Goal: Task Accomplishment & Management: Manage account settings

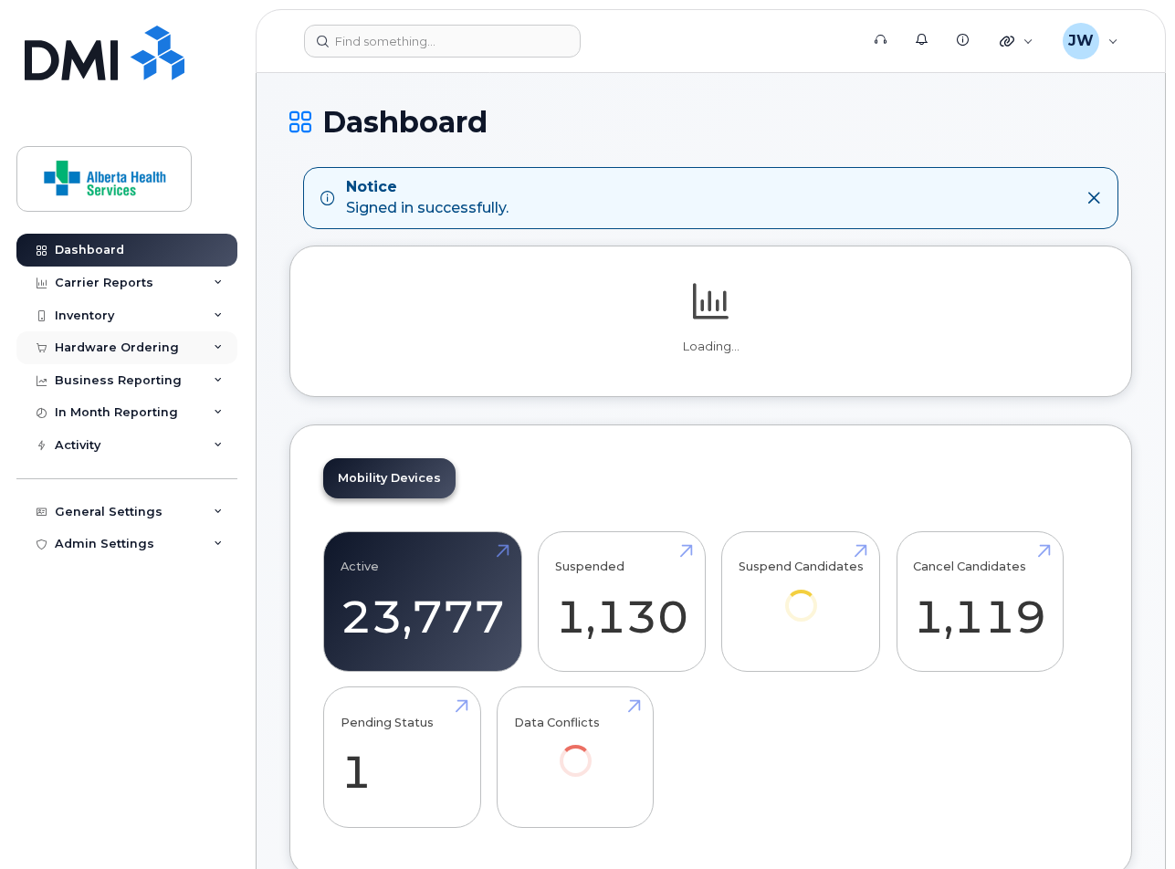
click at [152, 342] on div "Hardware Ordering" at bounding box center [117, 348] width 124 height 15
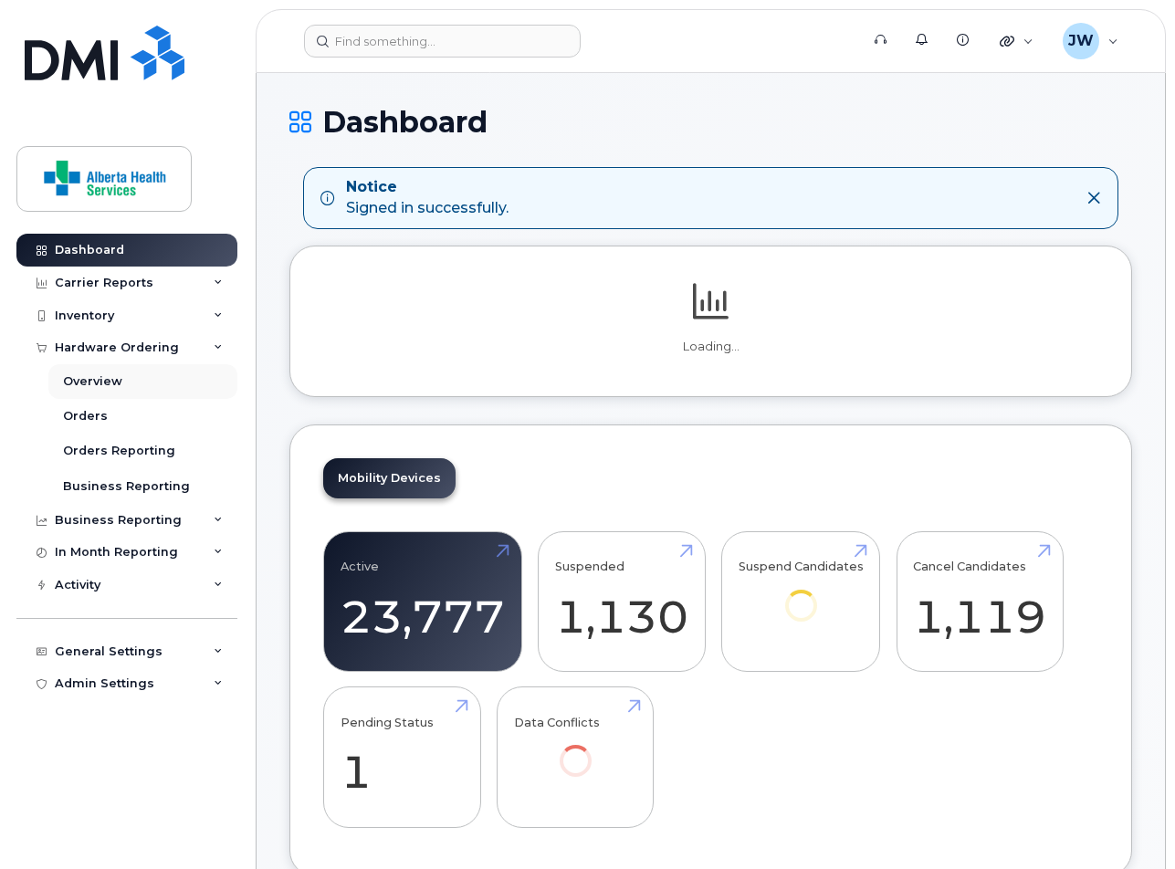
click at [100, 378] on div "Overview" at bounding box center [92, 381] width 59 height 16
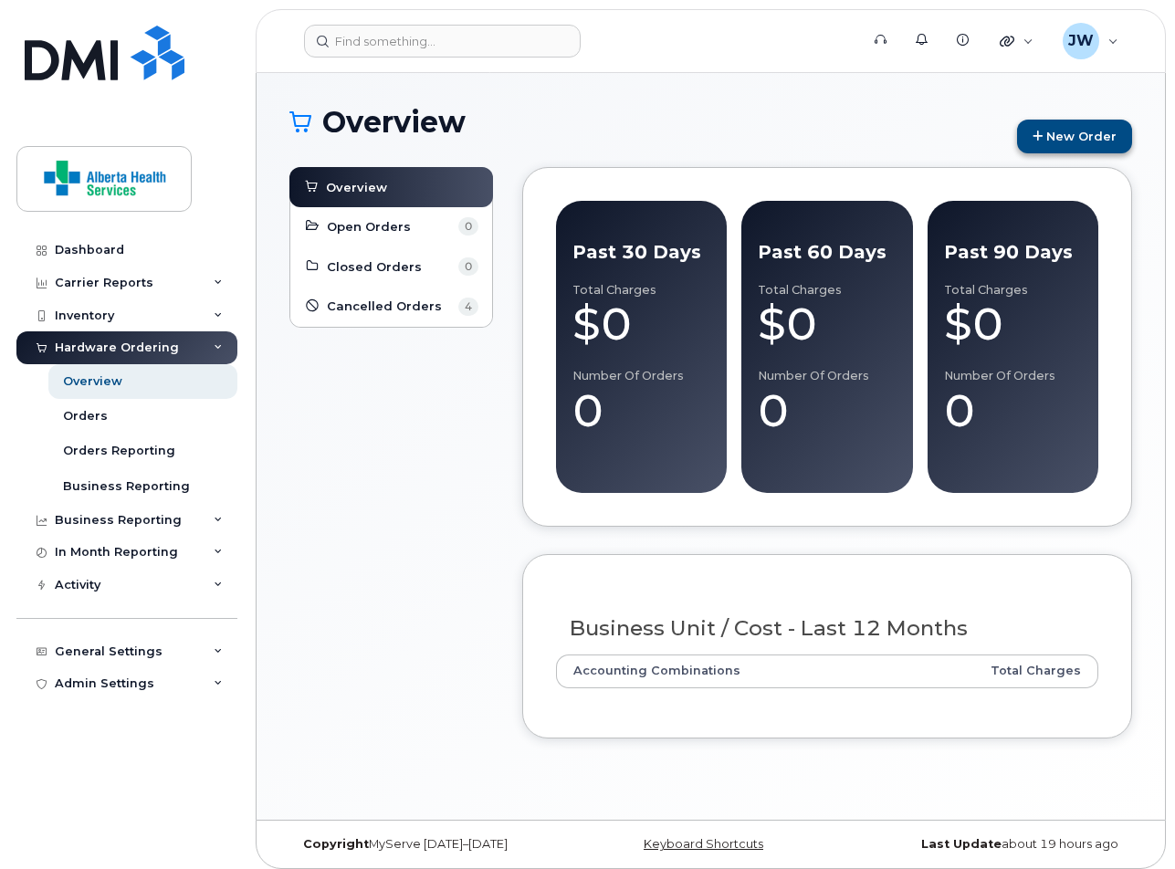
click at [1067, 137] on link "New Order" at bounding box center [1074, 137] width 115 height 34
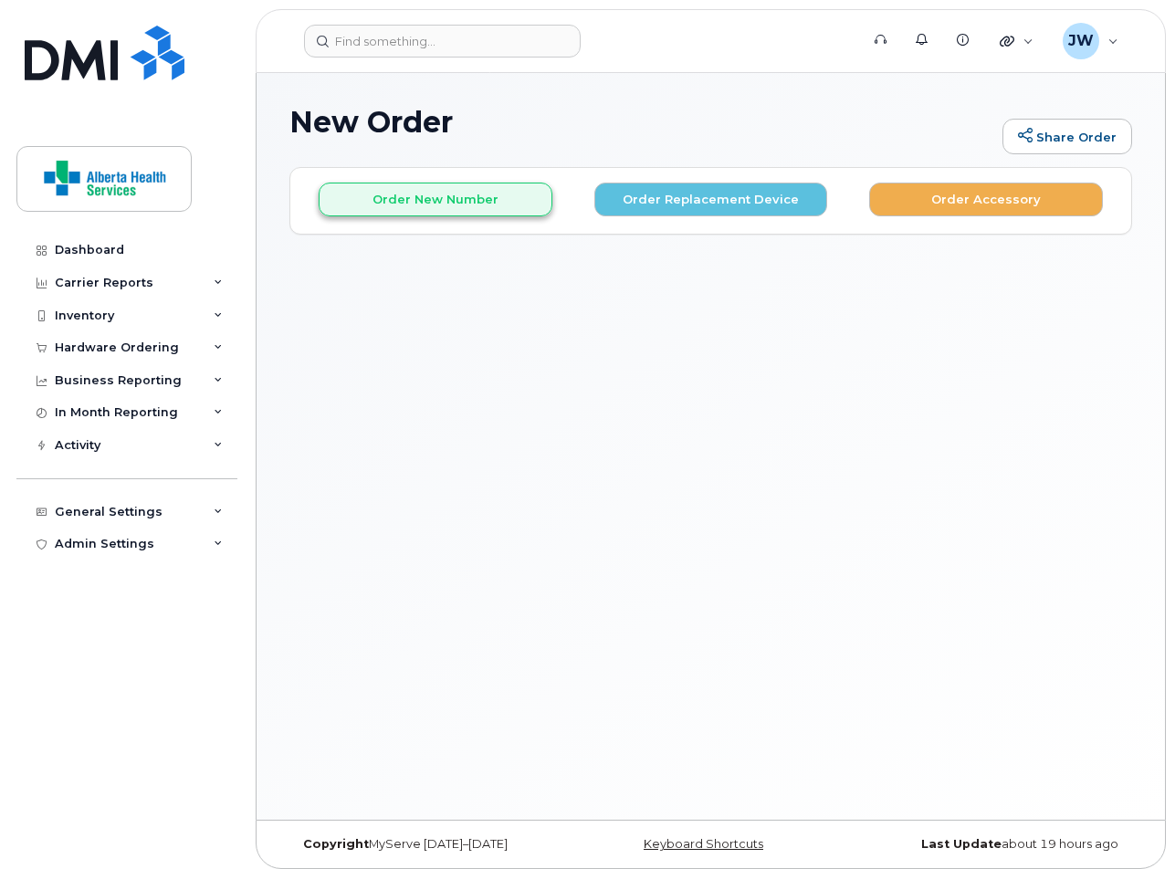
click at [525, 196] on button "Order New Number" at bounding box center [436, 200] width 234 height 34
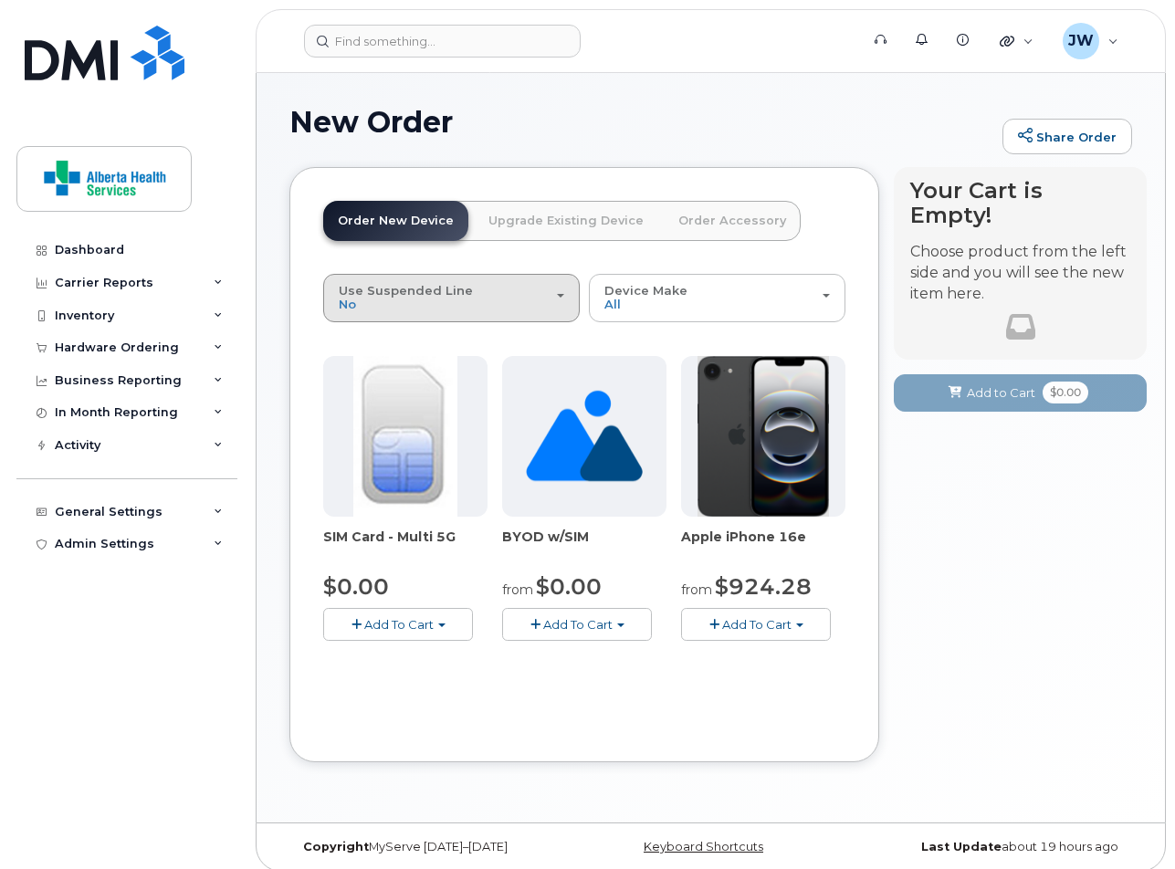
click at [542, 305] on div "Use Suspended Line No" at bounding box center [452, 298] width 226 height 28
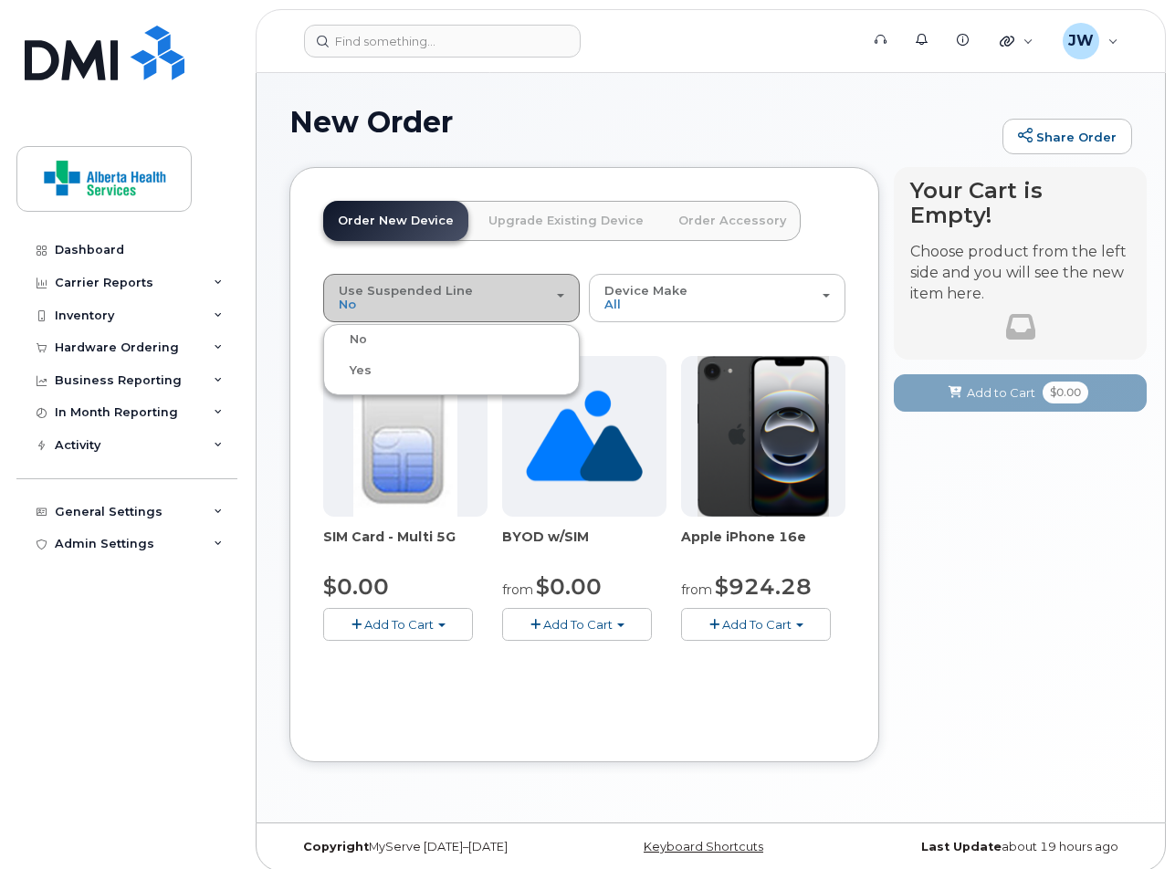
click at [542, 305] on div "Use Suspended Line No" at bounding box center [452, 298] width 226 height 28
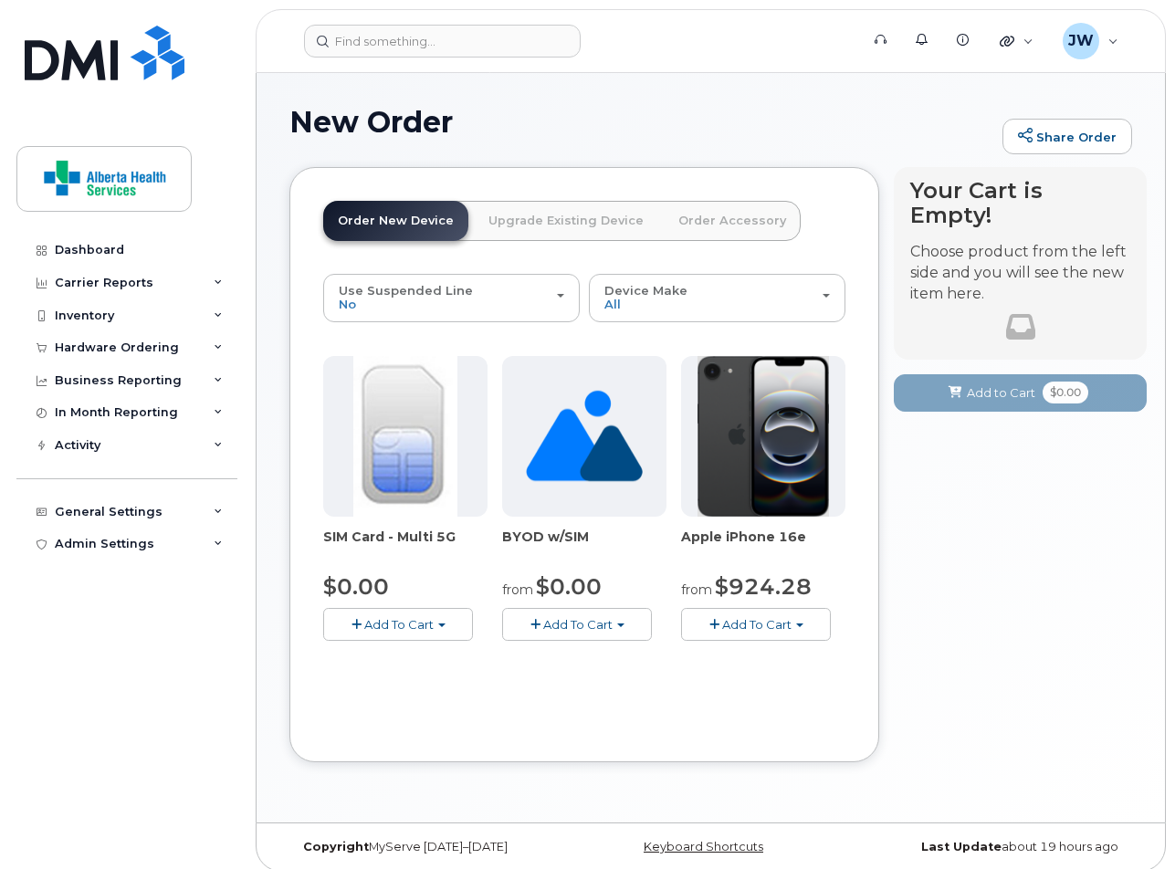
click at [573, 221] on link "Upgrade Existing Device" at bounding box center [566, 221] width 184 height 40
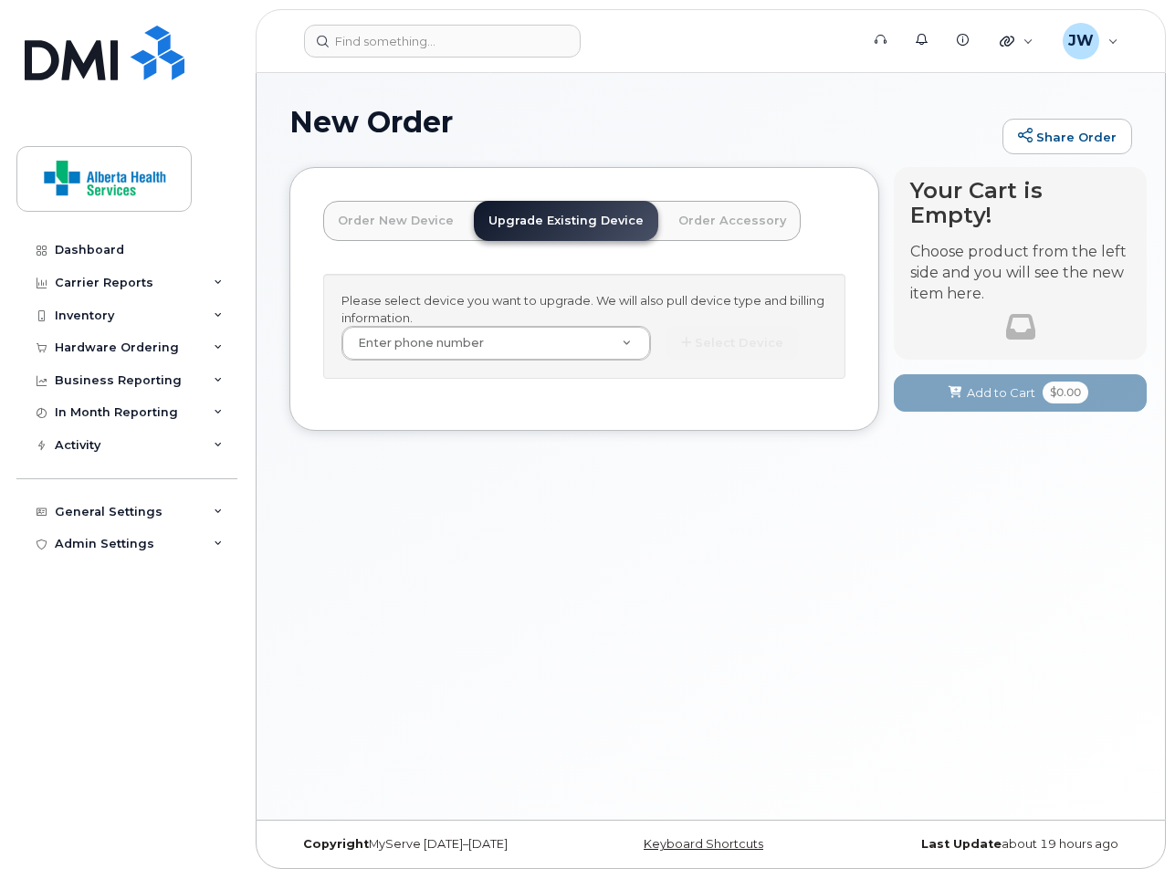
click at [682, 213] on link "Order Accessory" at bounding box center [732, 221] width 137 height 40
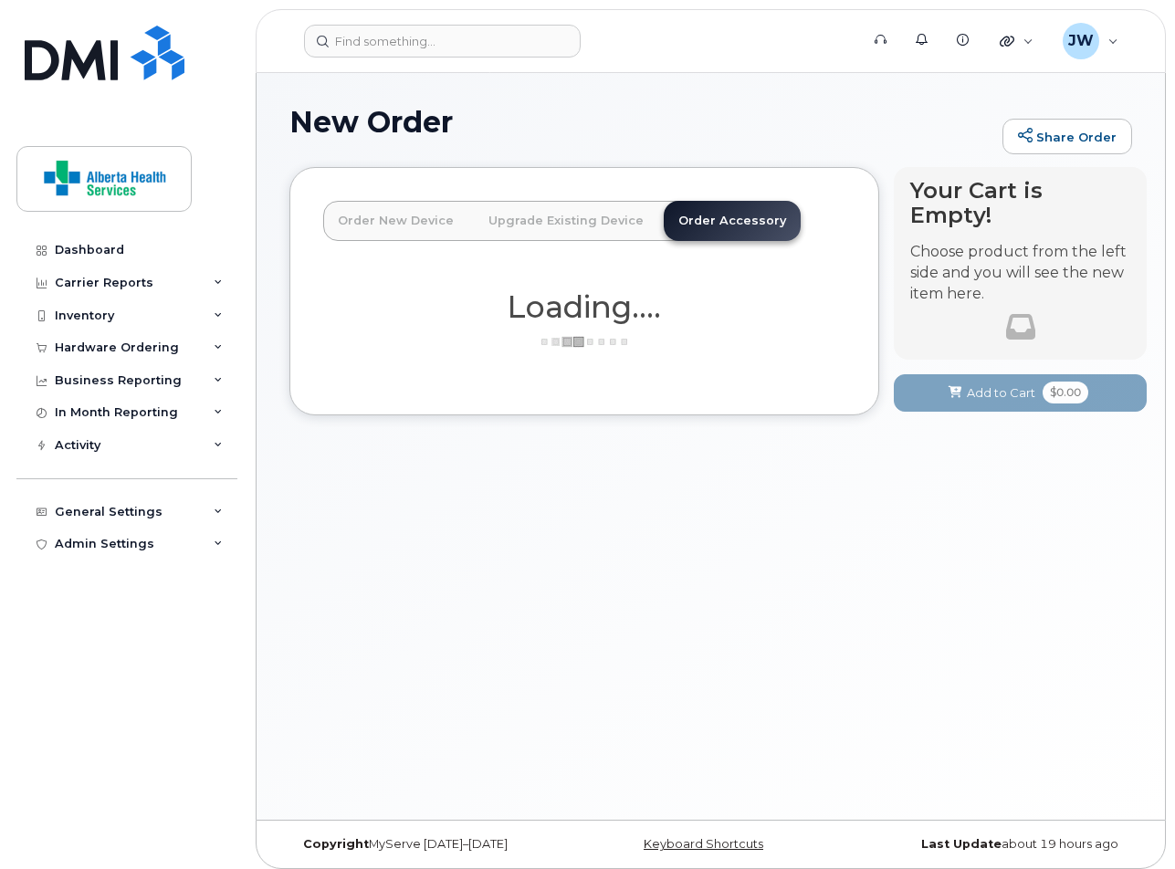
click at [584, 219] on link "Upgrade Existing Device" at bounding box center [566, 221] width 184 height 40
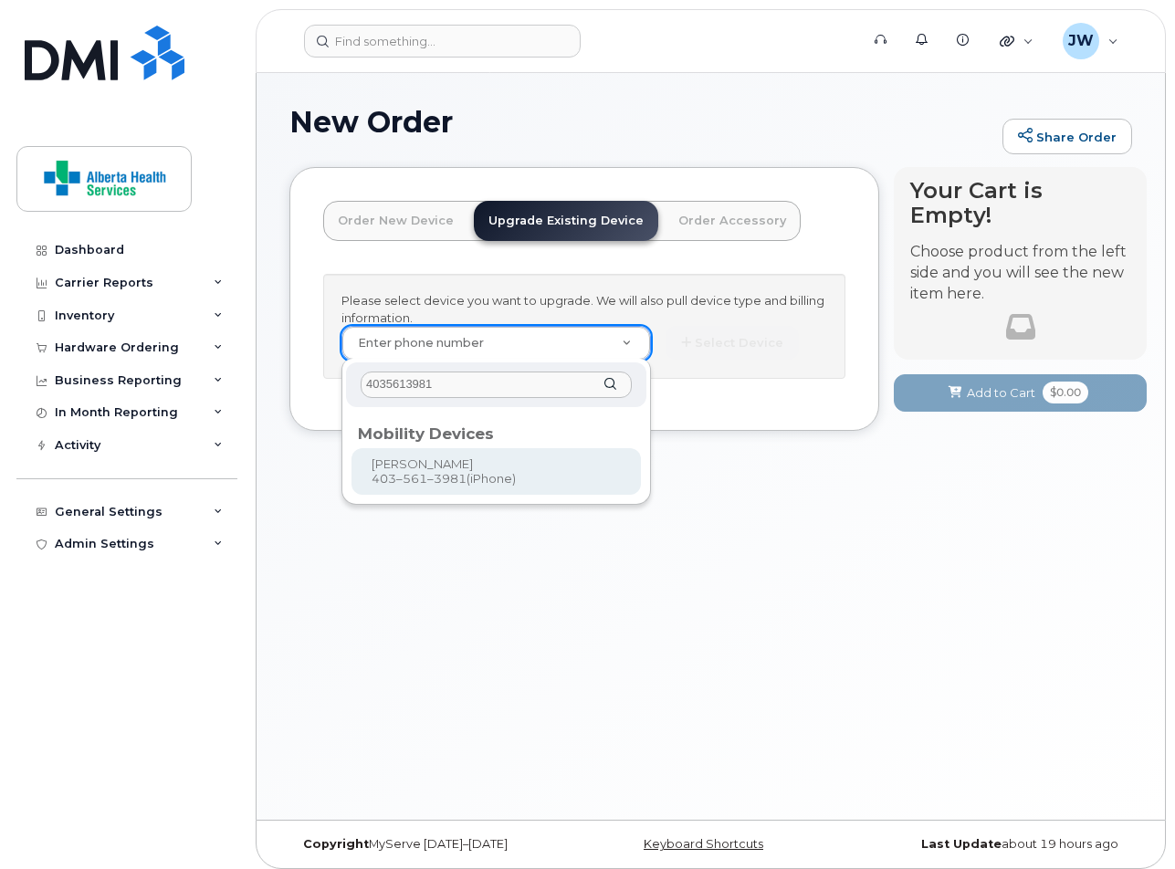
type input "4035613981"
type input "1075070"
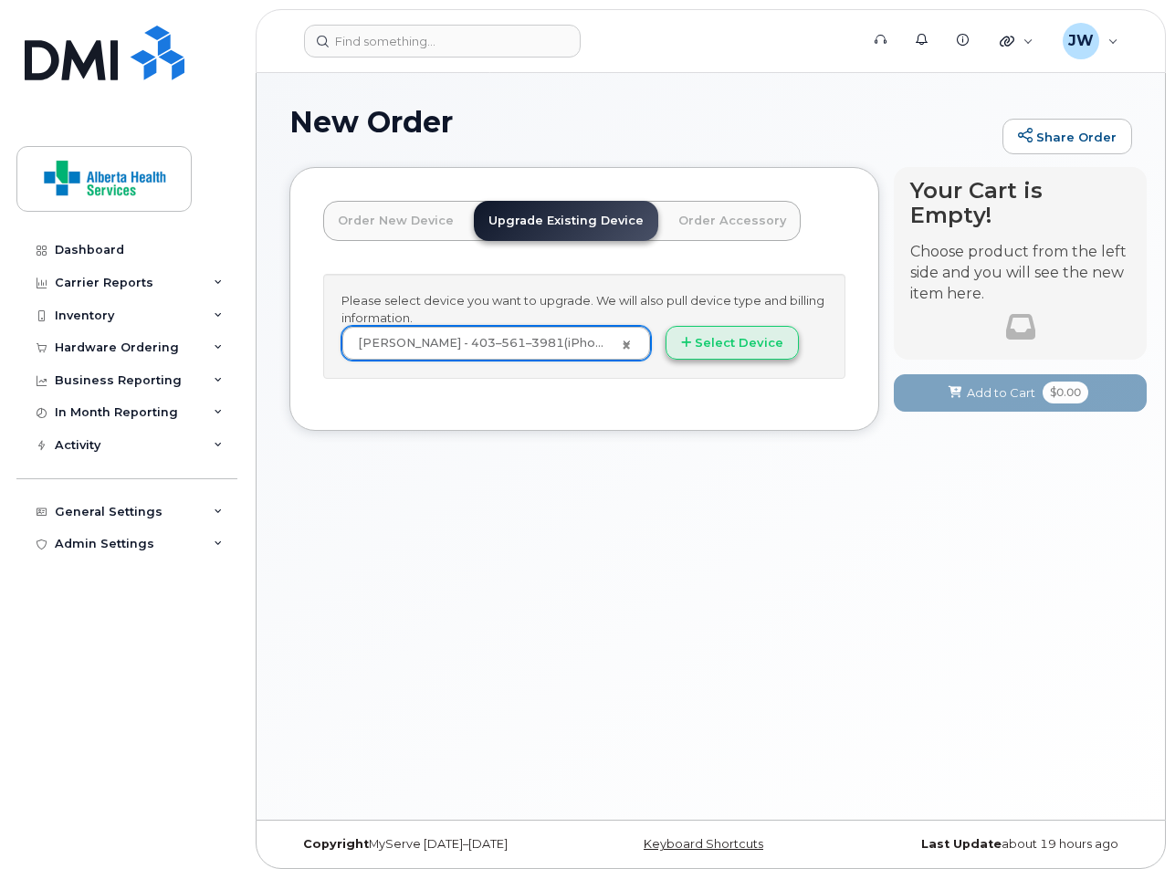
click at [731, 354] on button "Select Device" at bounding box center [732, 343] width 133 height 34
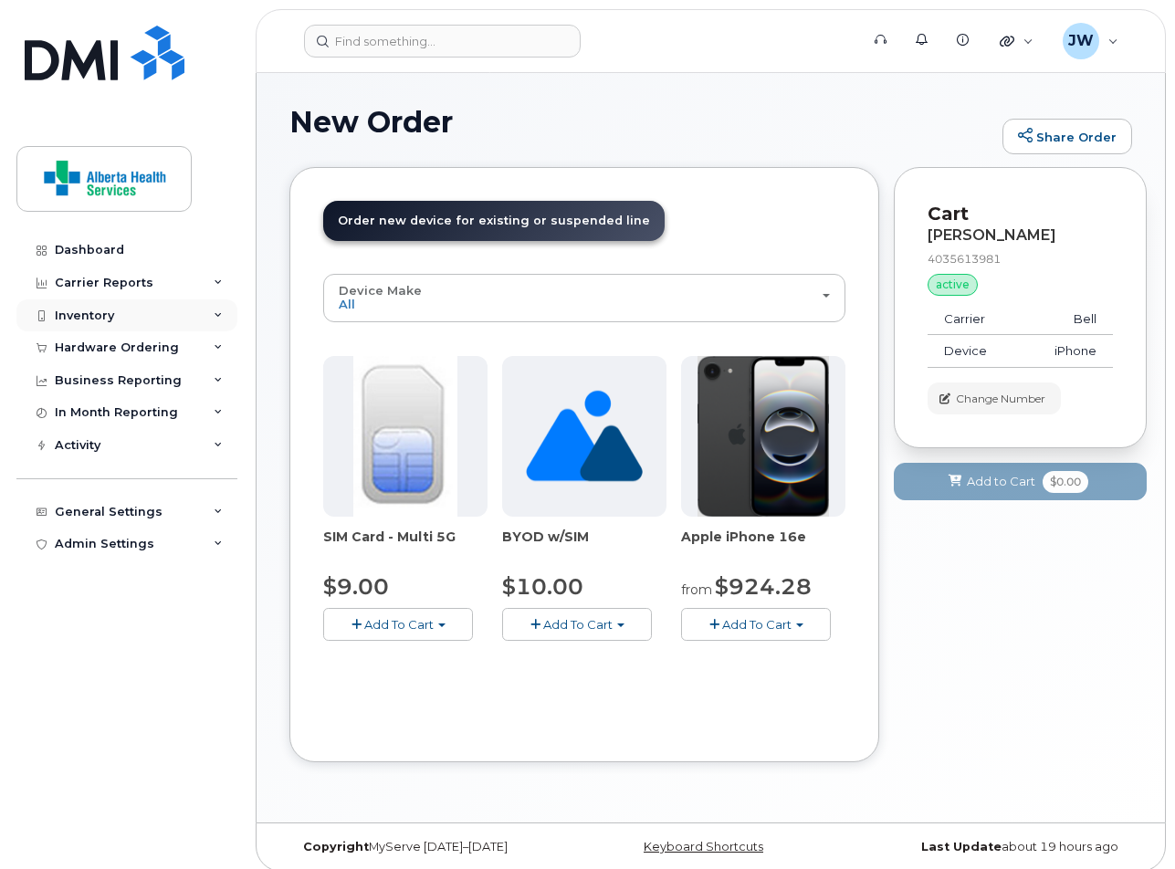
click at [156, 318] on div "Inventory" at bounding box center [126, 316] width 221 height 33
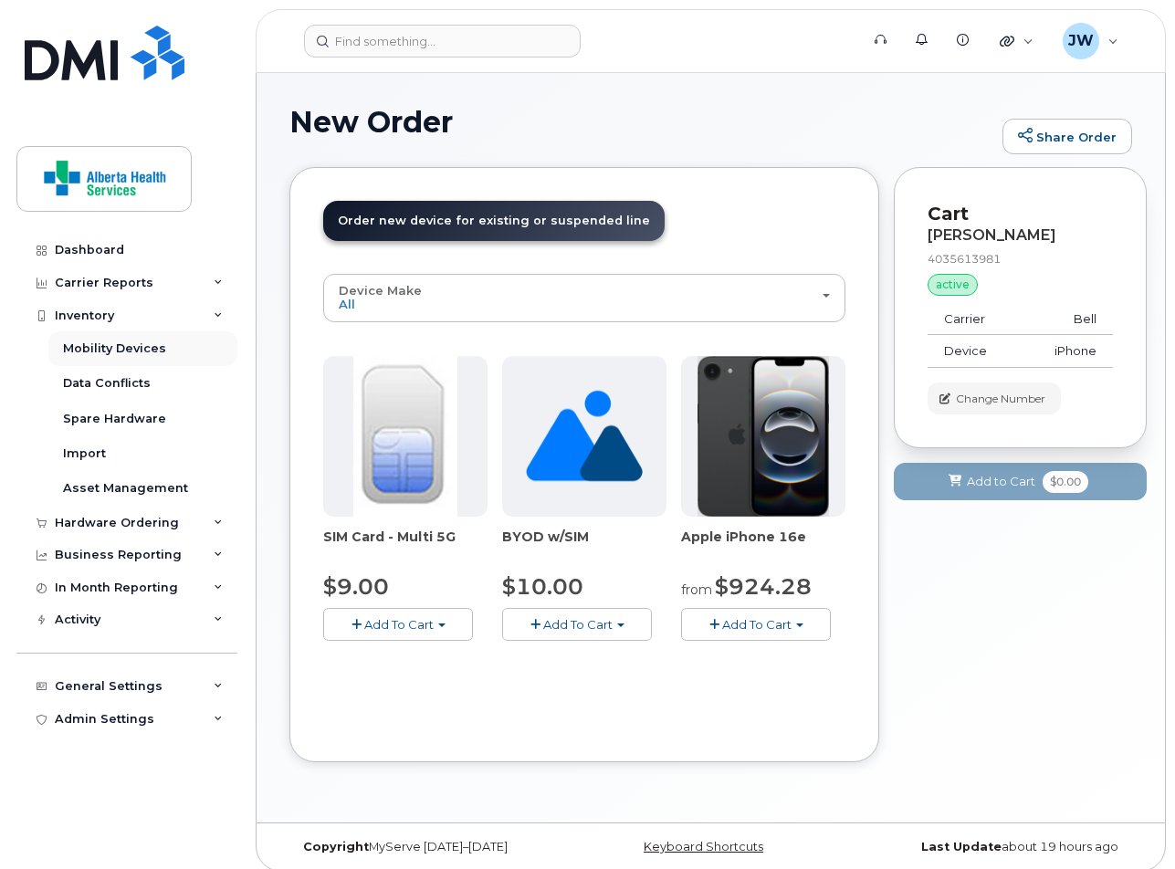
click at [127, 349] on div "Mobility Devices" at bounding box center [114, 349] width 103 height 16
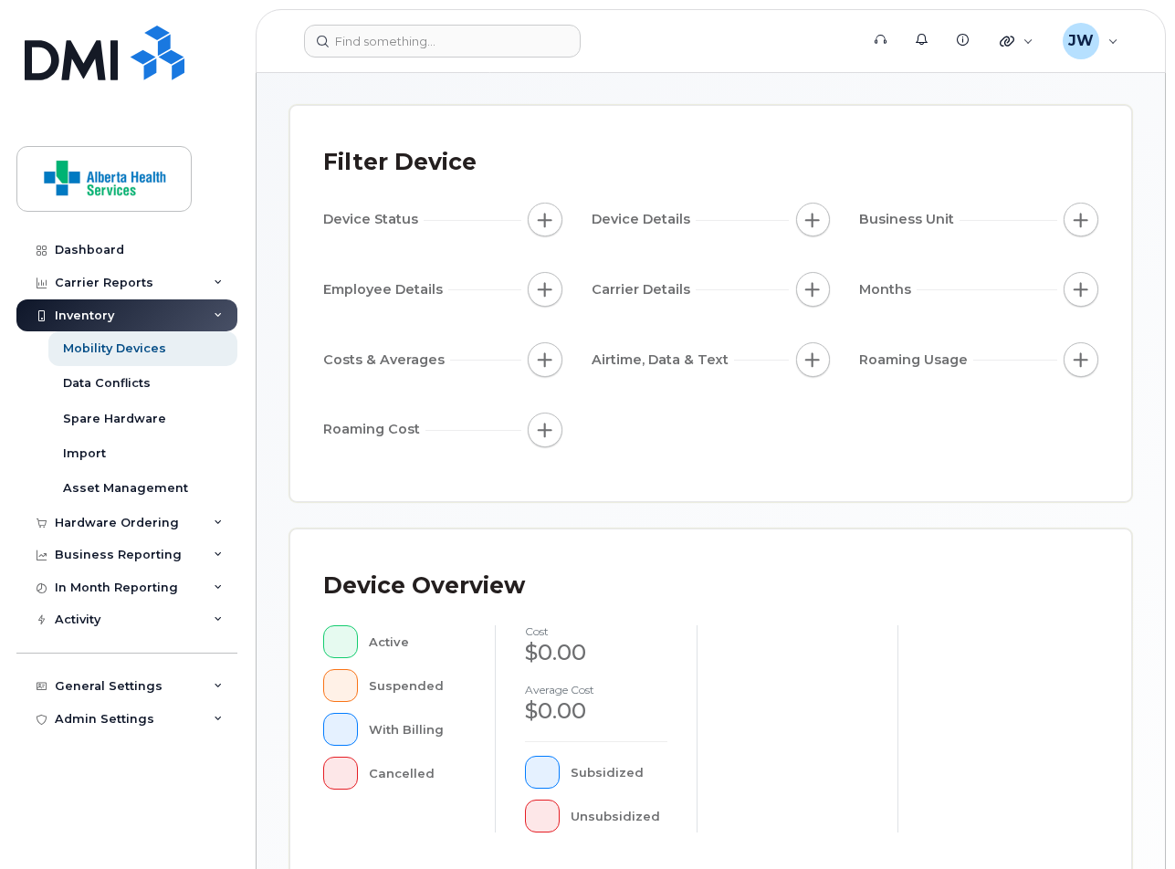
scroll to position [79, 0]
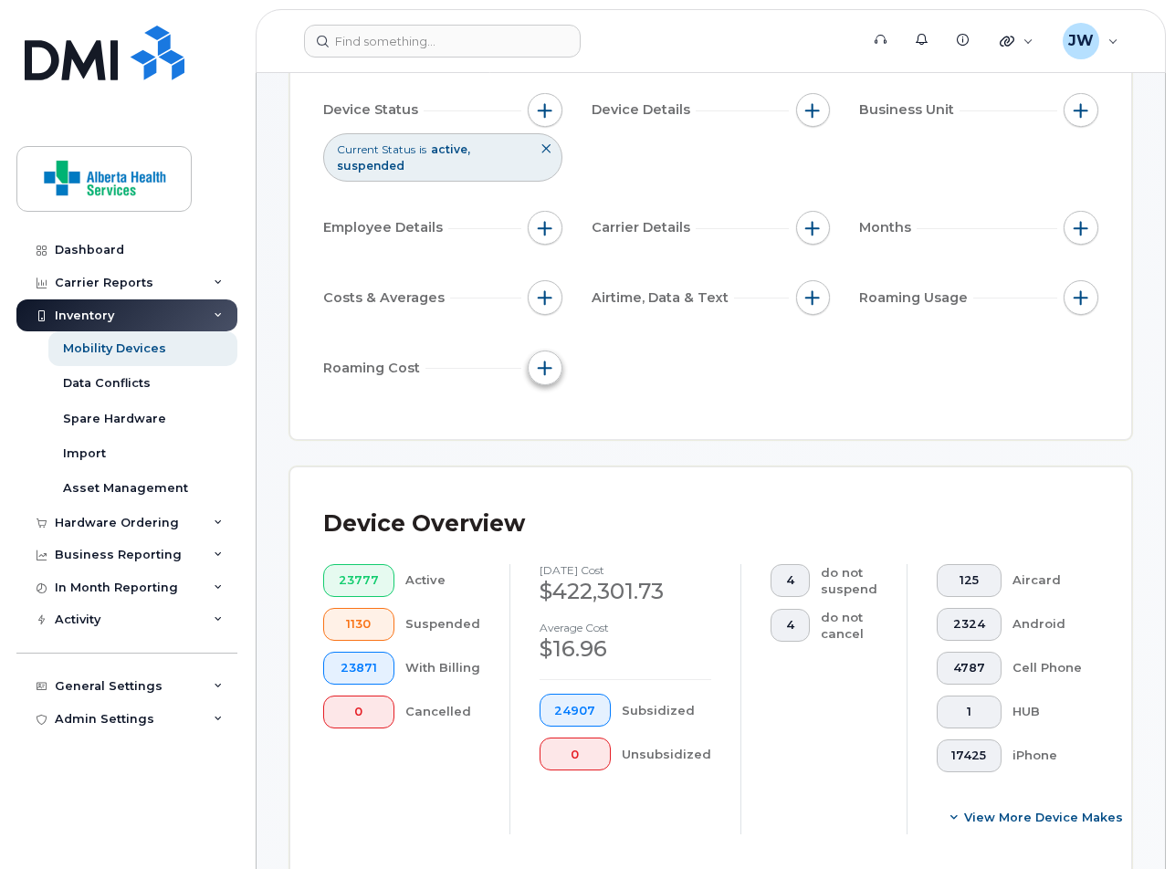
scroll to position [233, 0]
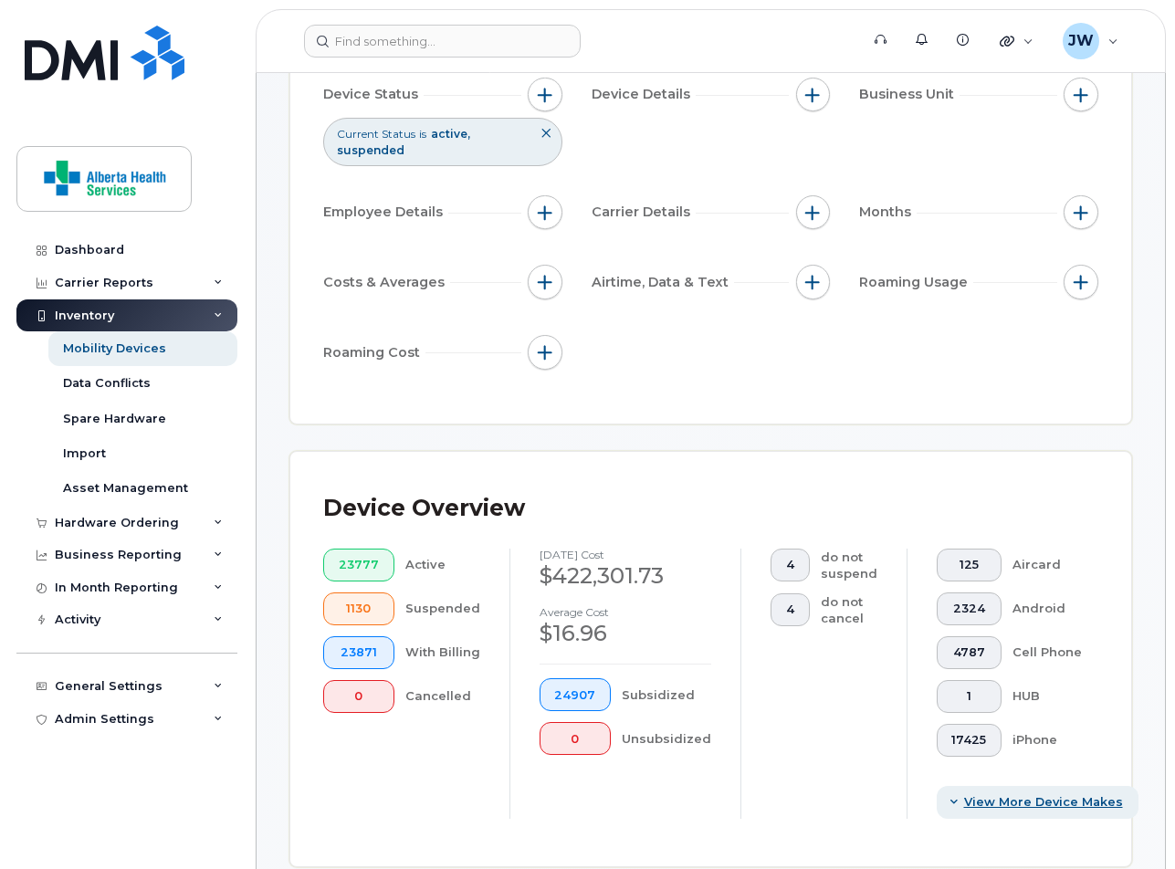
click at [979, 794] on span "View More Device Makes" at bounding box center [1043, 802] width 159 height 17
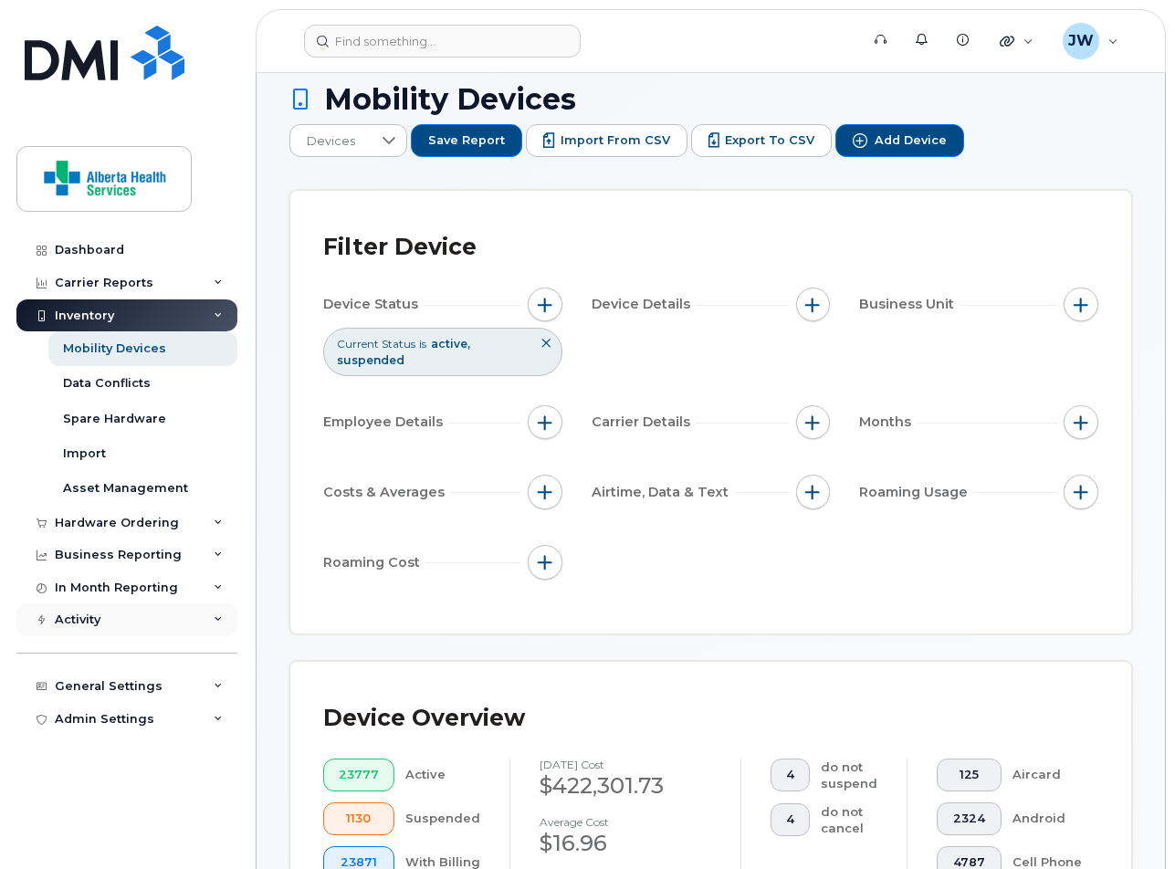
scroll to position [0, 0]
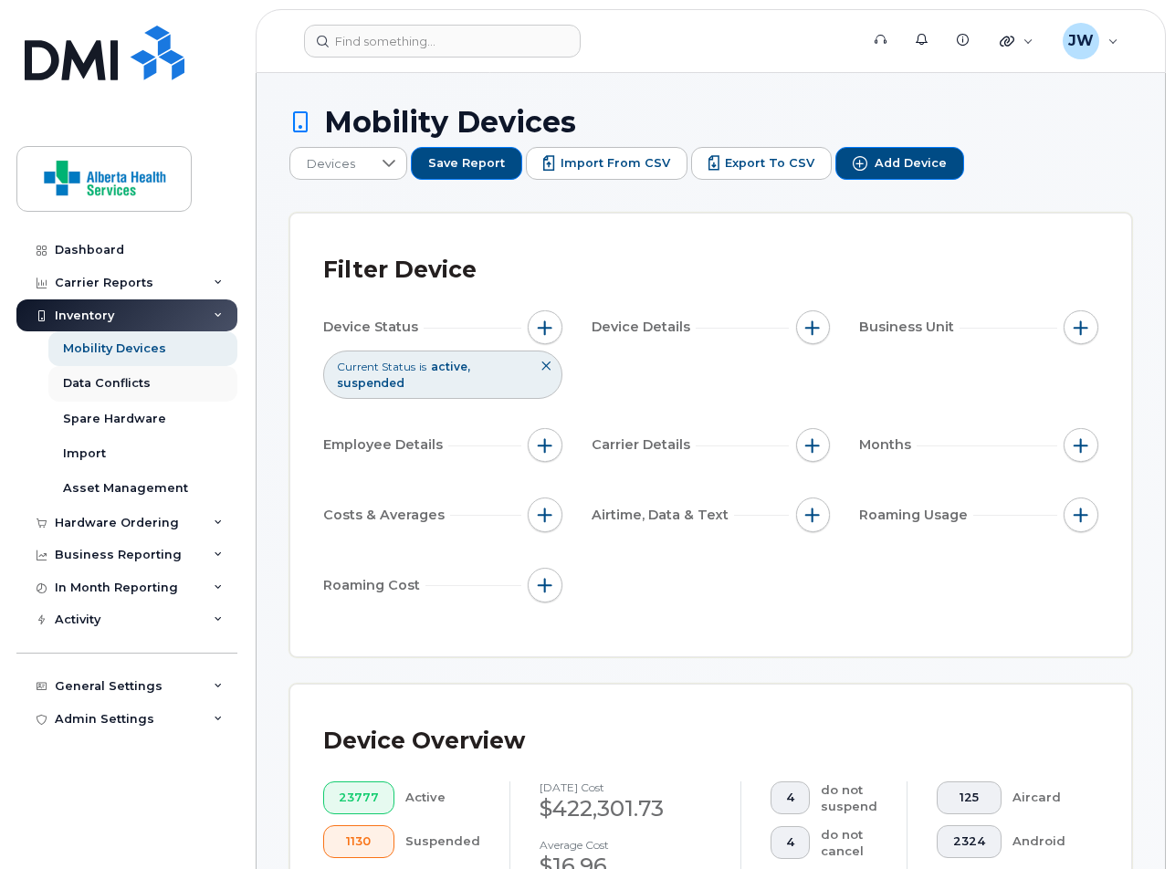
click at [98, 384] on div "Data Conflicts" at bounding box center [107, 383] width 88 height 16
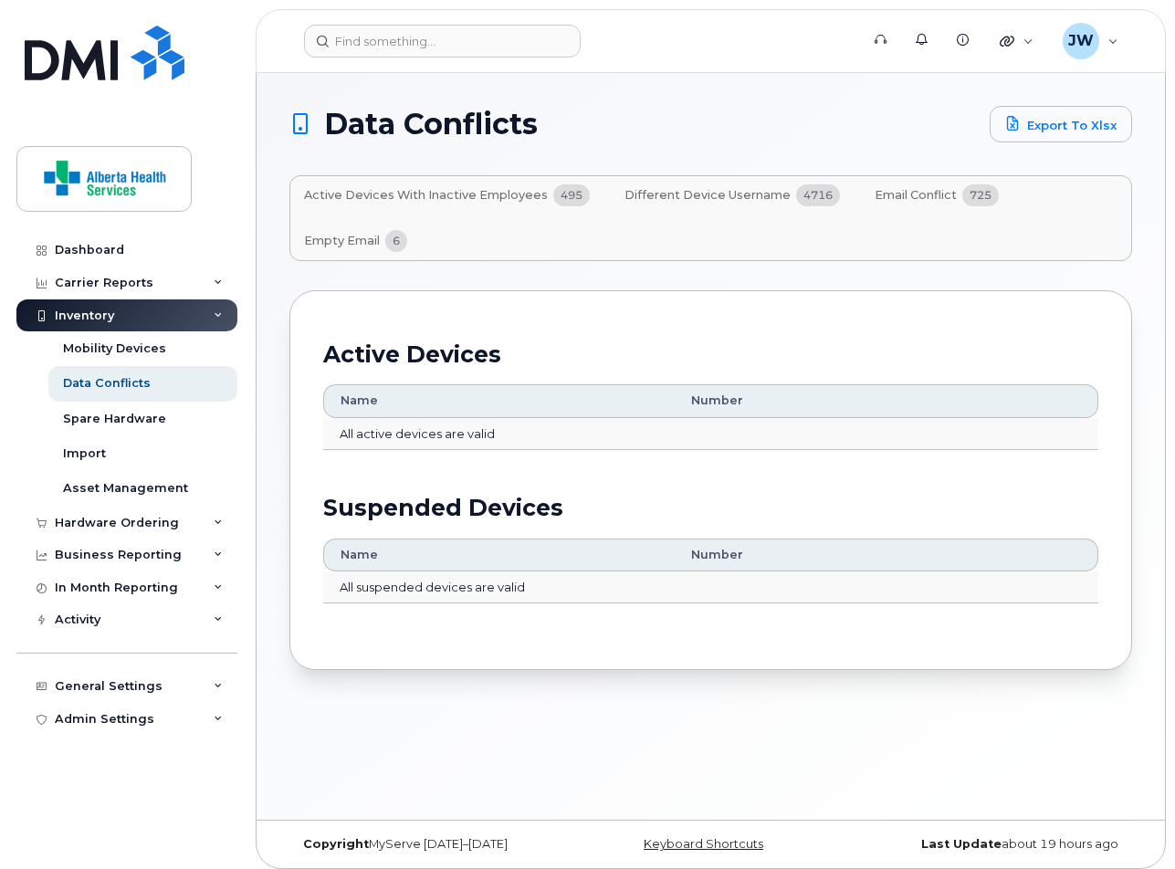
click at [468, 193] on span "Active Devices with Inactive Employees" at bounding box center [426, 195] width 244 height 15
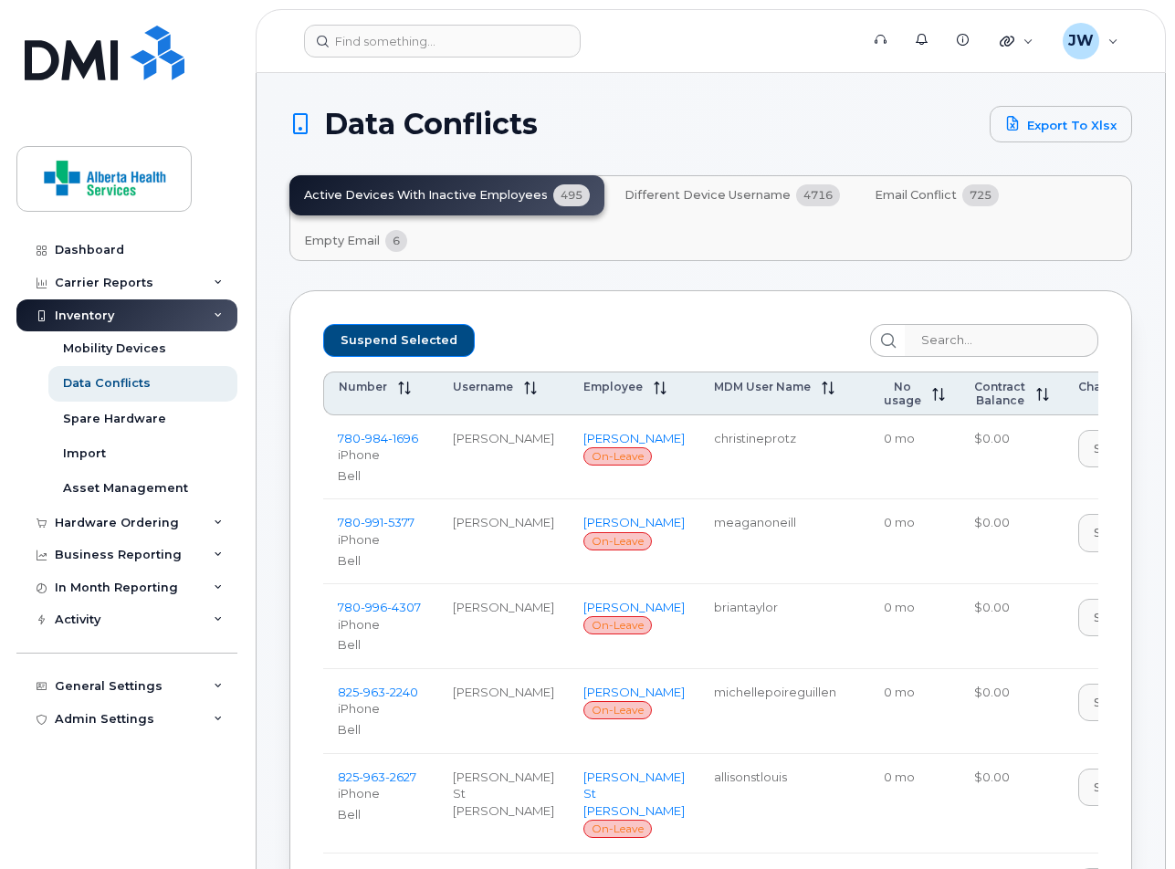
click at [757, 197] on span "Different Device Username" at bounding box center [708, 195] width 166 height 15
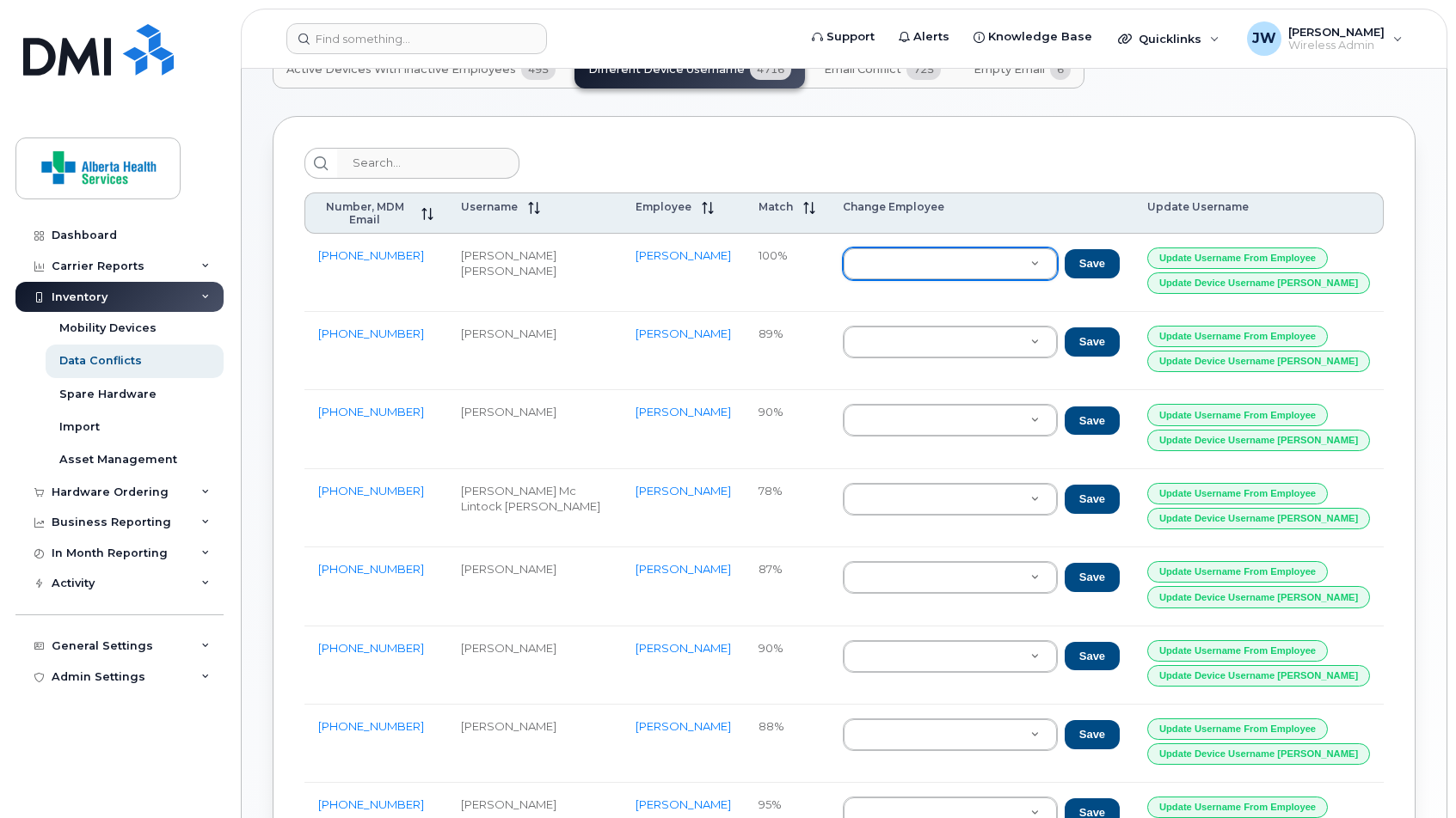
scroll to position [77, 0]
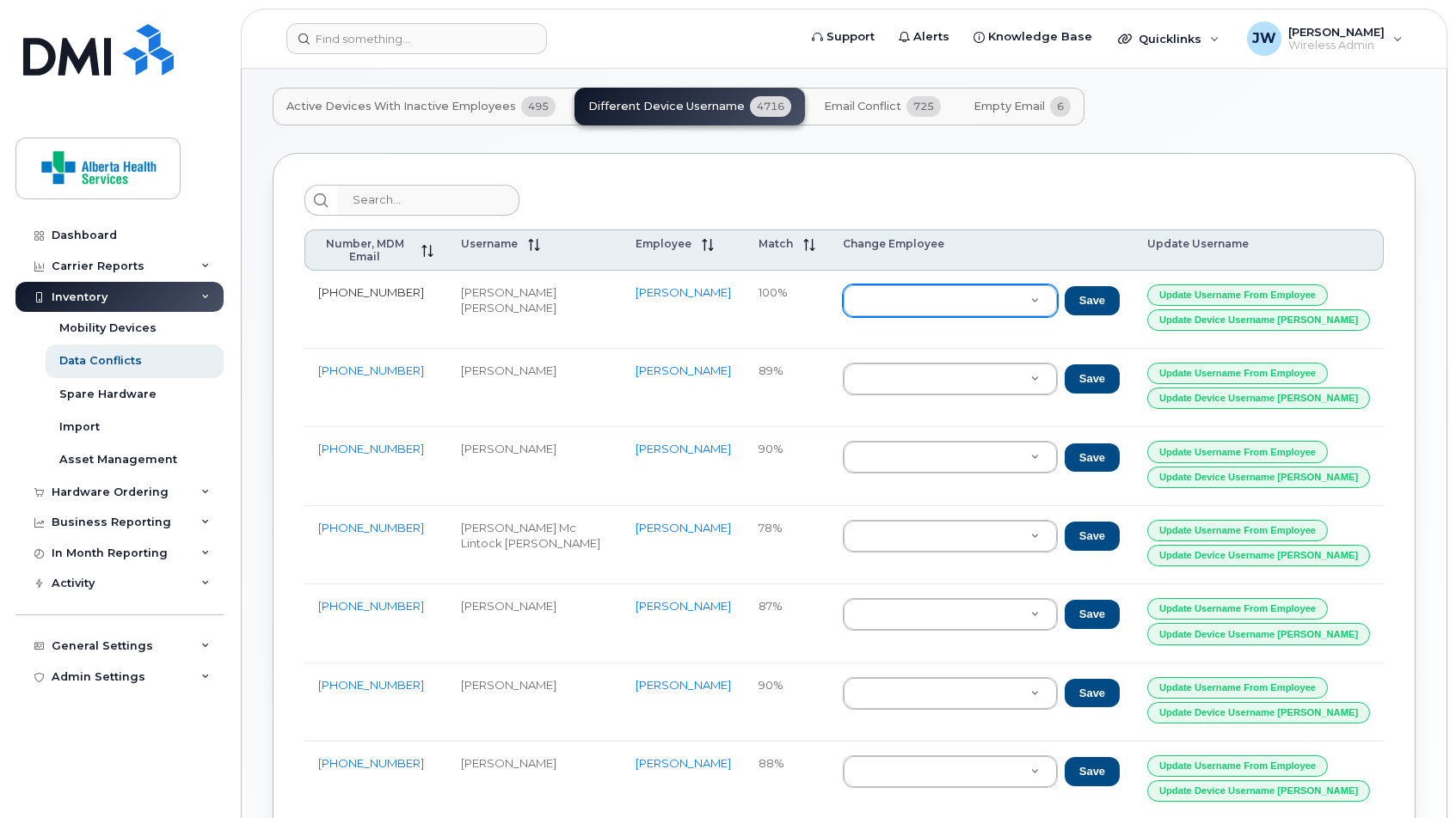
click at [384, 285] on link "[PHONE_NUMBER]" at bounding box center [371, 292] width 105 height 14
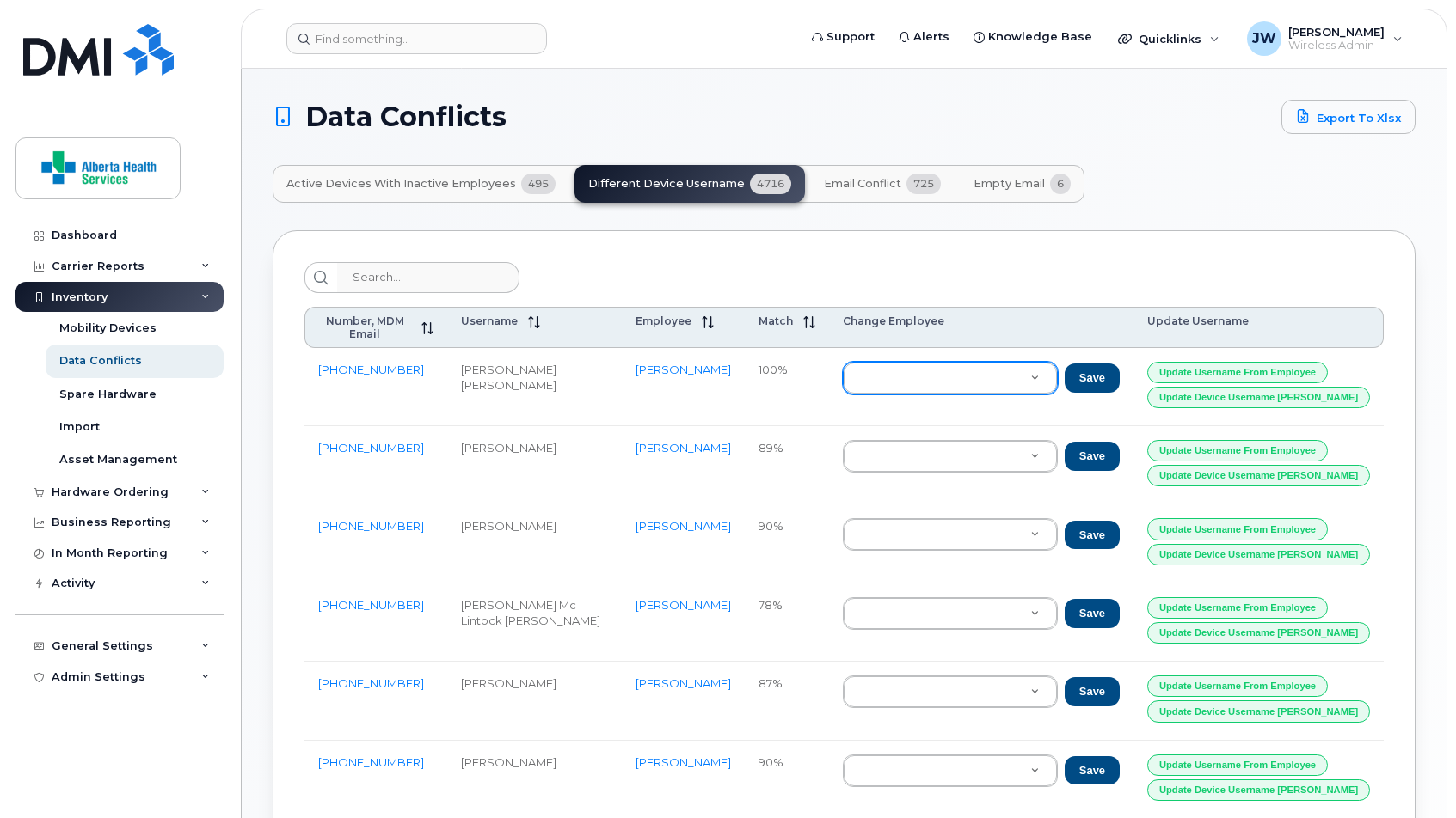
scroll to position [2, 0]
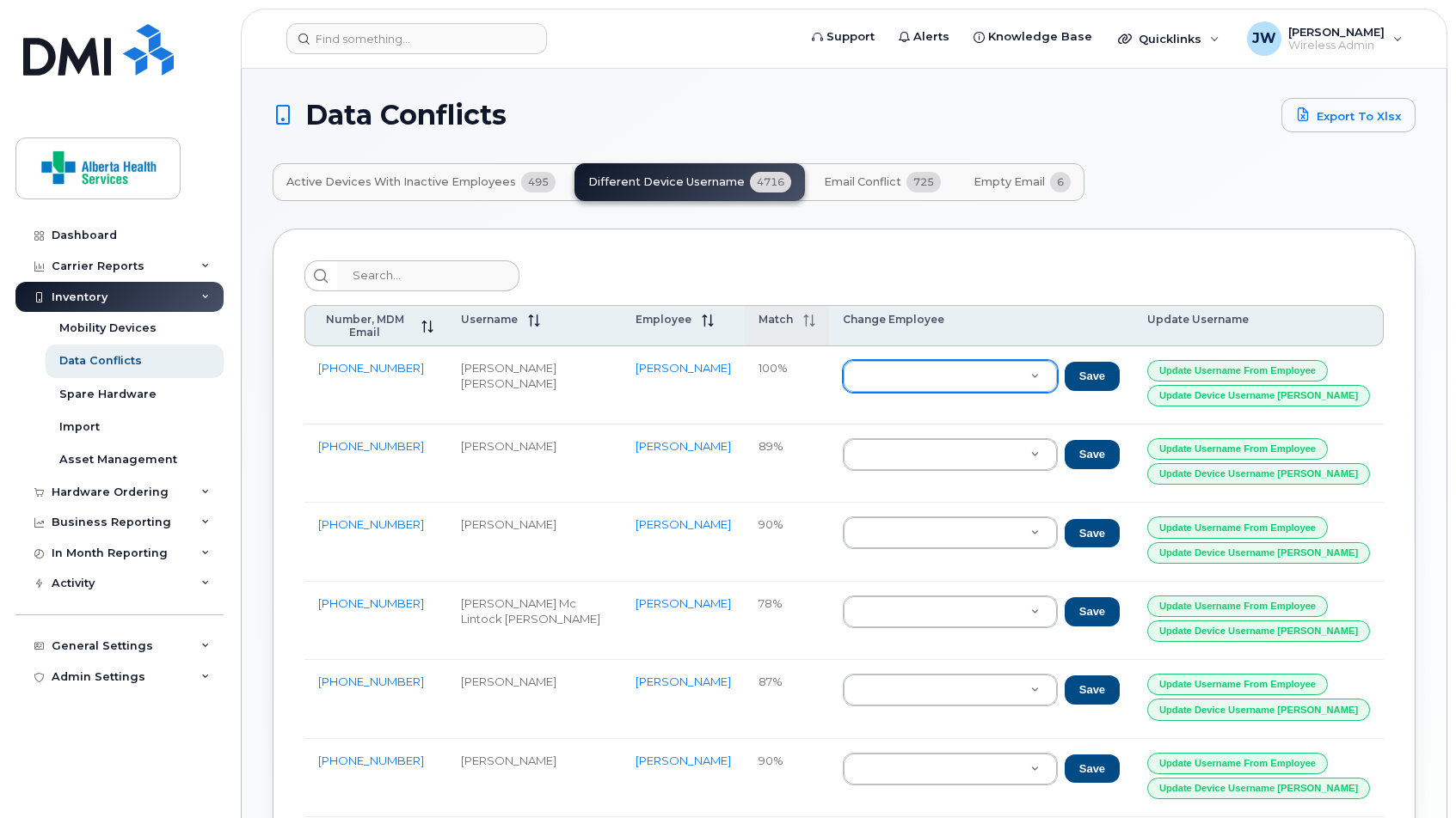
click at [813, 318] on icon at bounding box center [812, 320] width 1 height 12
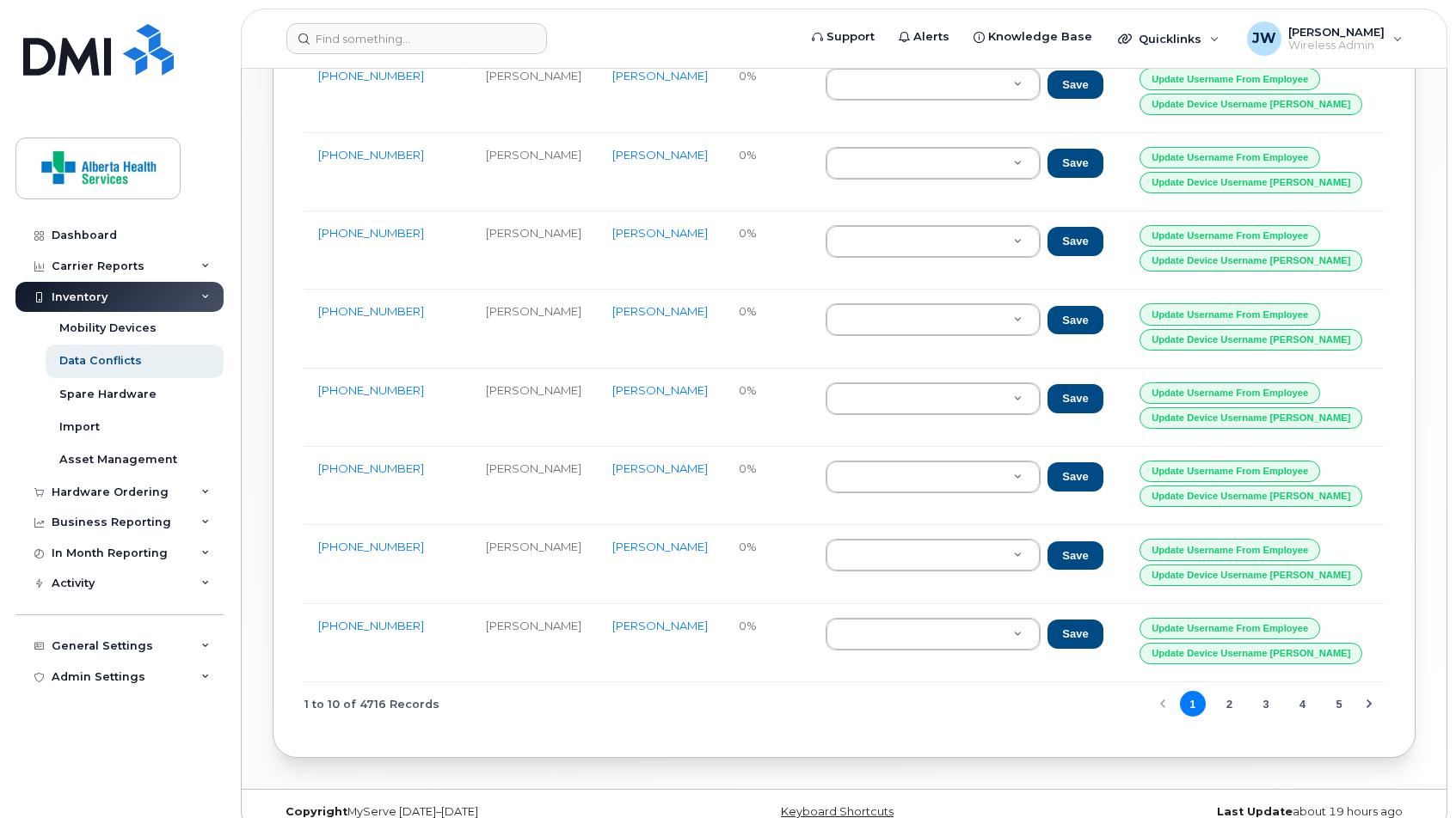
scroll to position [450, 0]
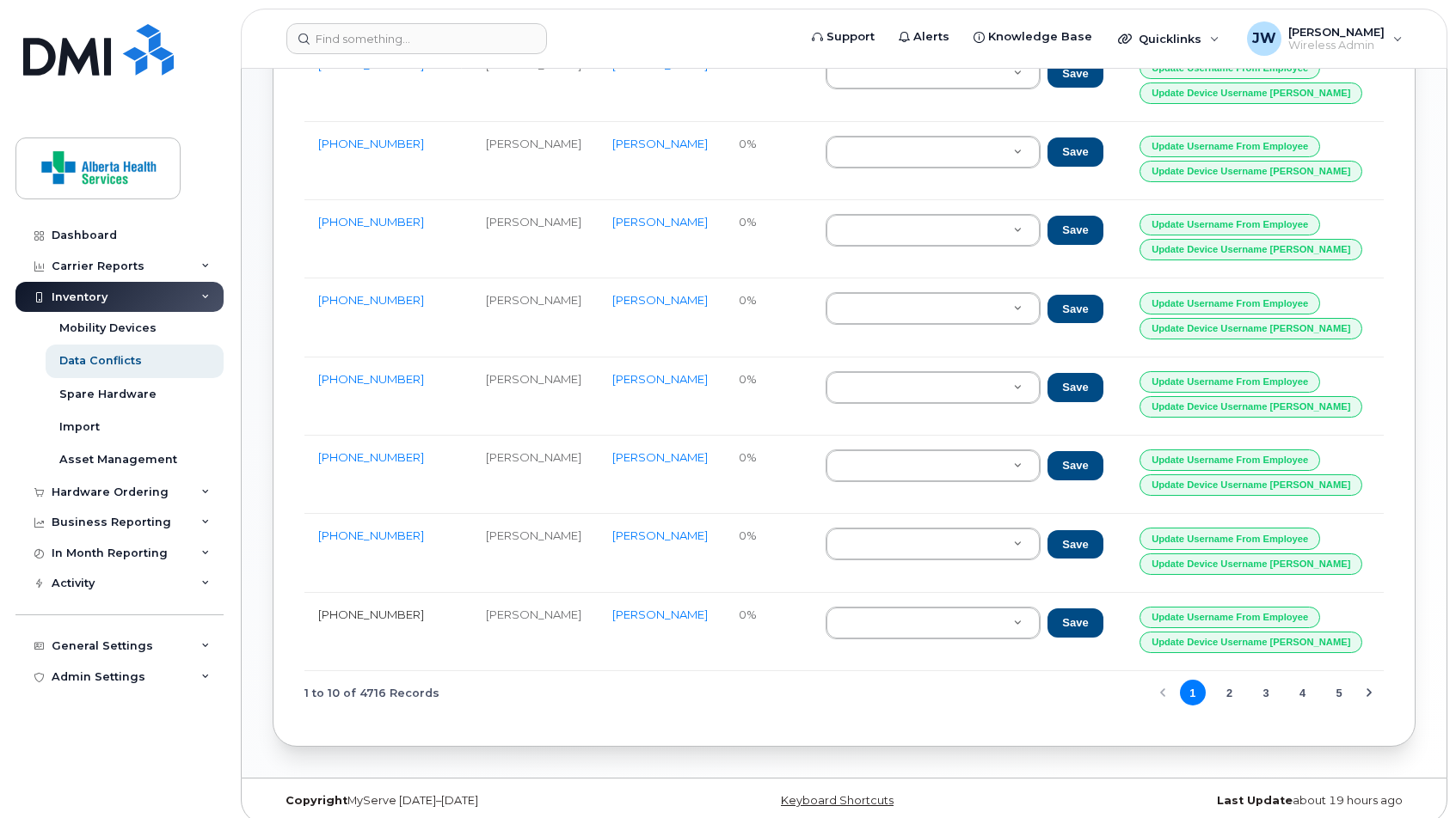
click at [371, 608] on link "587-226-4614" at bounding box center [371, 615] width 105 height 14
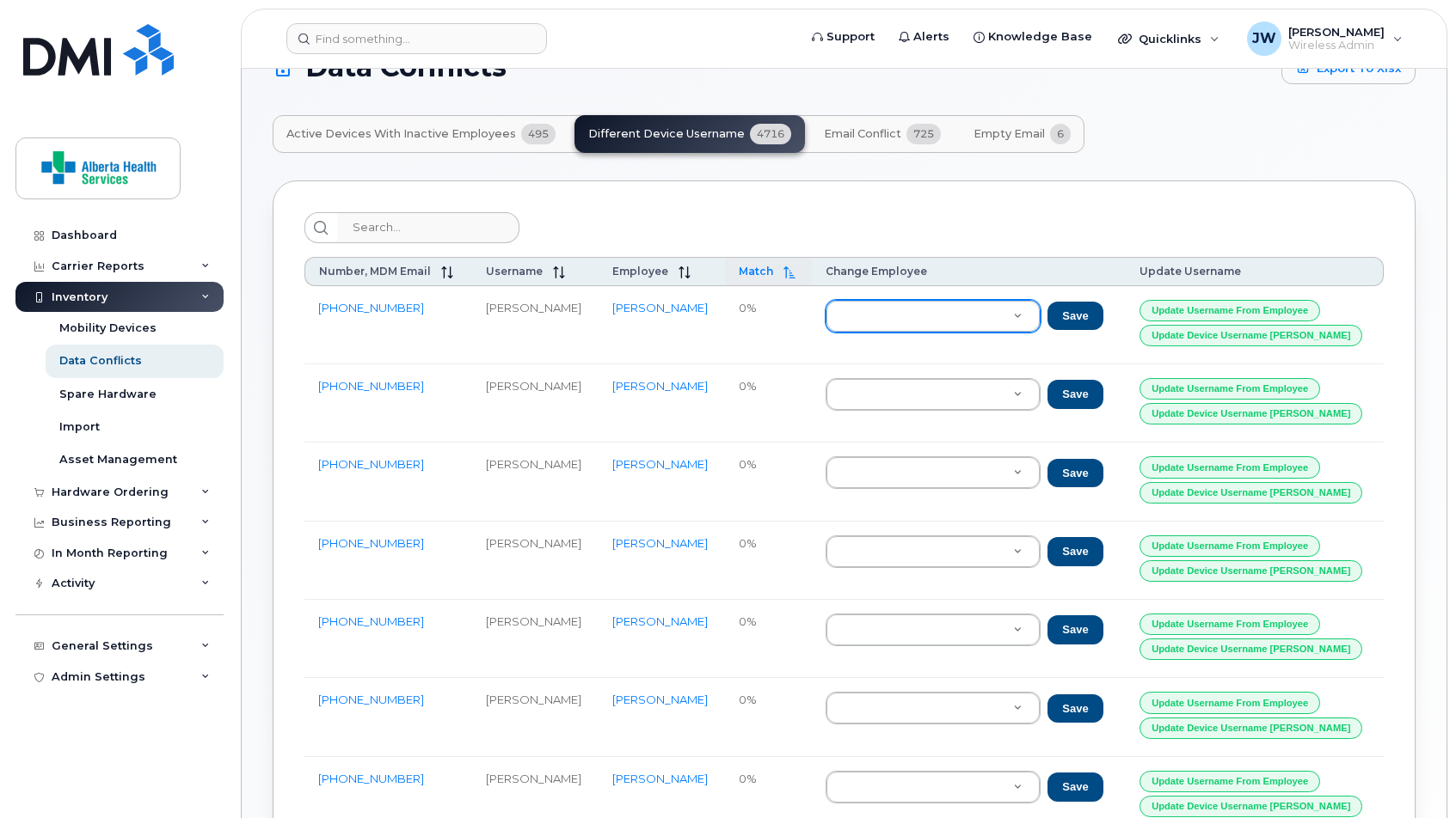
scroll to position [46, 0]
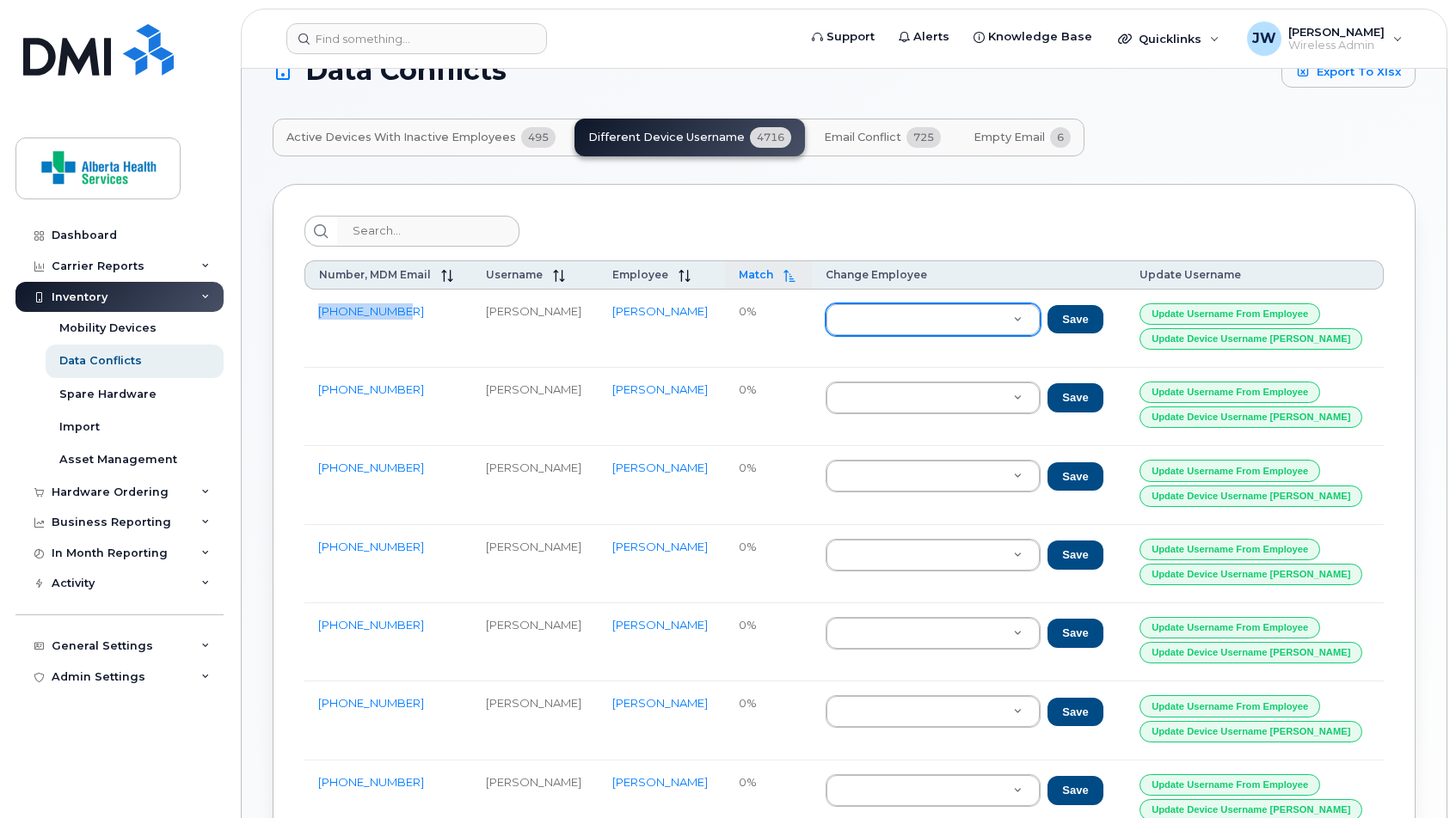
drag, startPoint x: 406, startPoint y: 314, endPoint x: 317, endPoint y: 315, distance: 89.0
click at [317, 315] on td "587-596-0927" at bounding box center [388, 329] width 168 height 78
copy link "587-596-0927"
click at [383, 50] on header "Support Alerts Knowledge Base Quicklinks Suspend / Cancel Device Change SIM Car…" at bounding box center [844, 39] width 1206 height 60
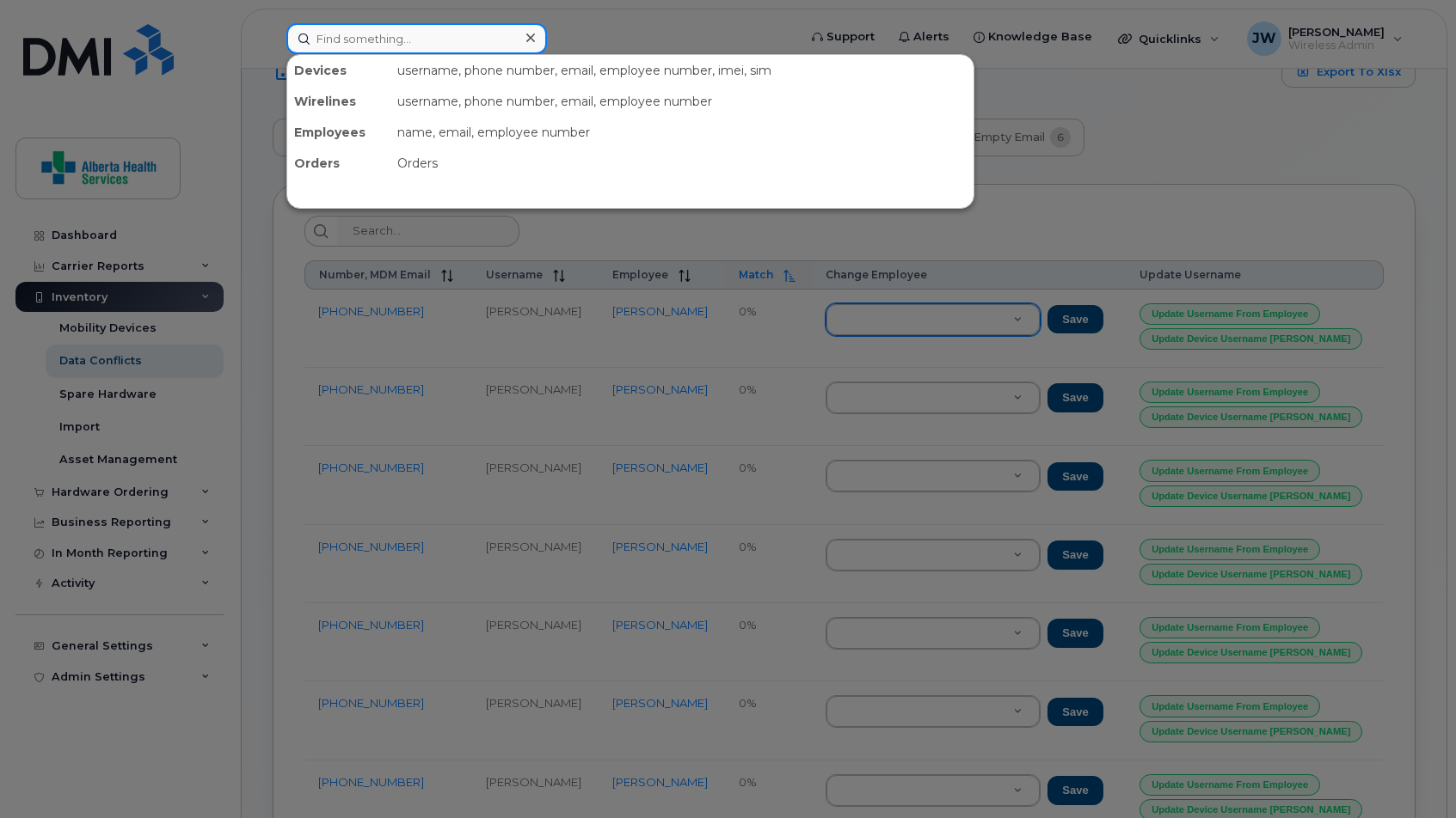
click at [383, 48] on input at bounding box center [416, 39] width 261 height 31
paste input "587-596-0927"
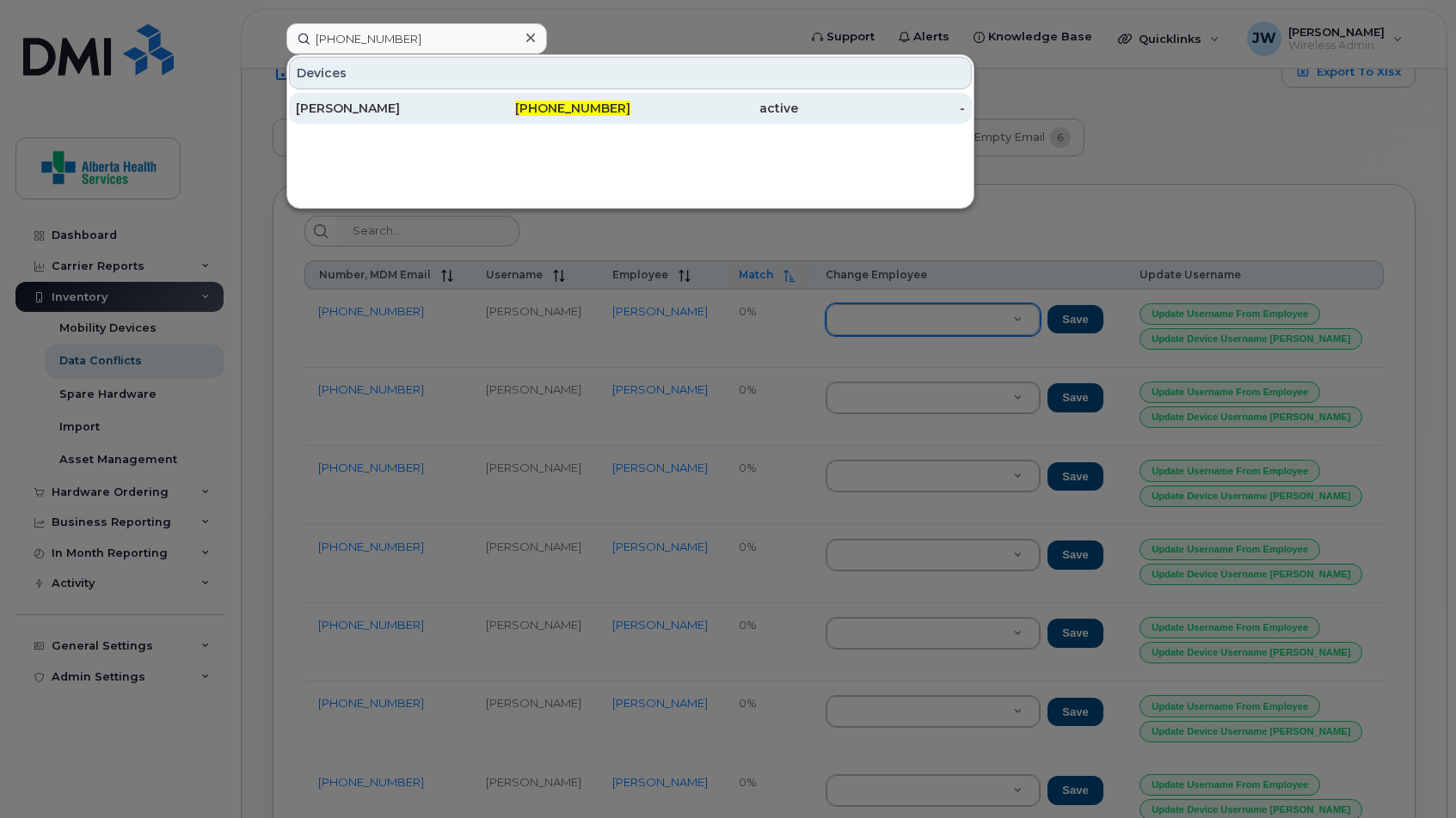
click at [399, 107] on div "Alana Hardy" at bounding box center [380, 108] width 168 height 17
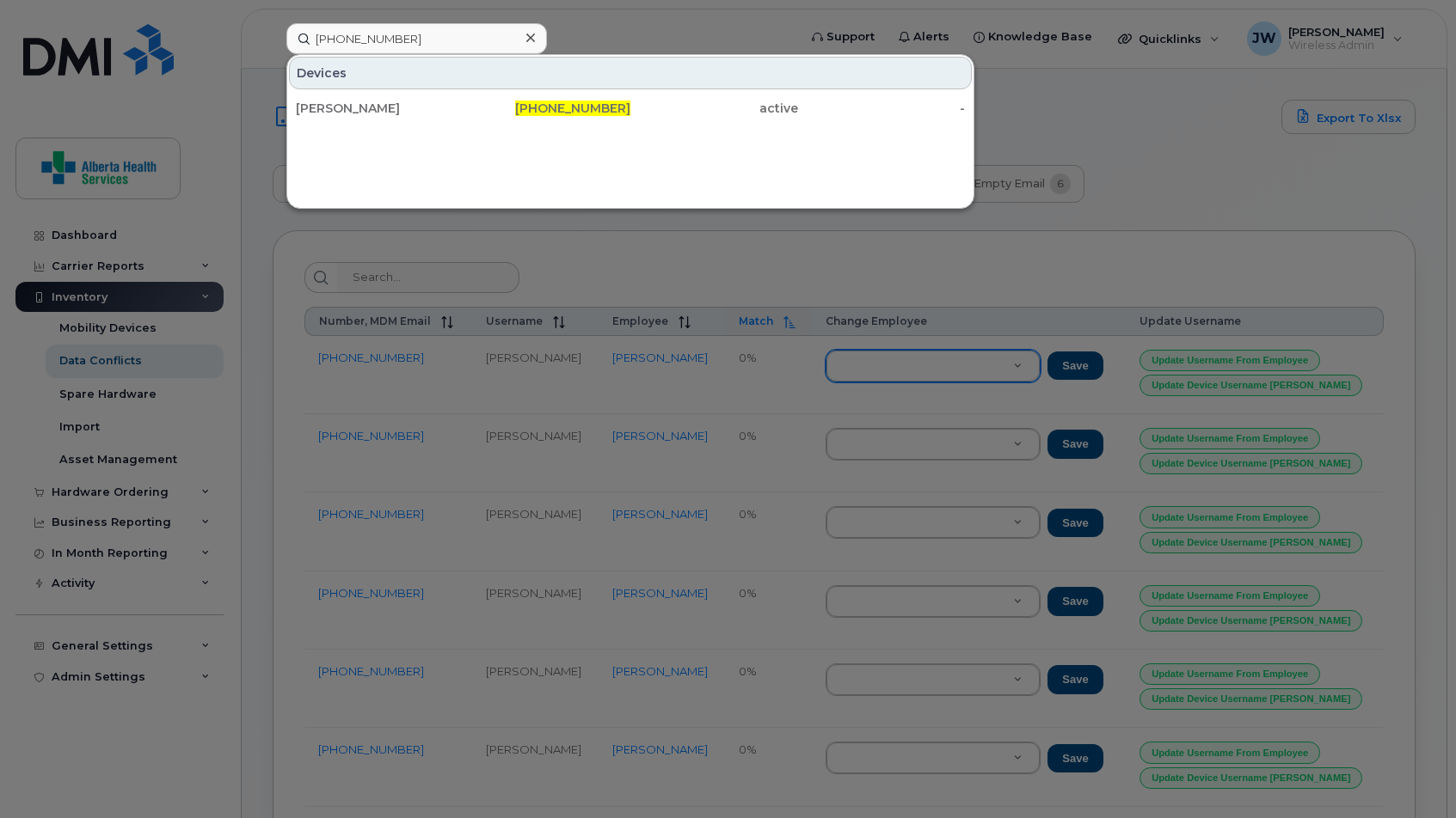
click at [669, 256] on div at bounding box center [728, 409] width 1456 height 818
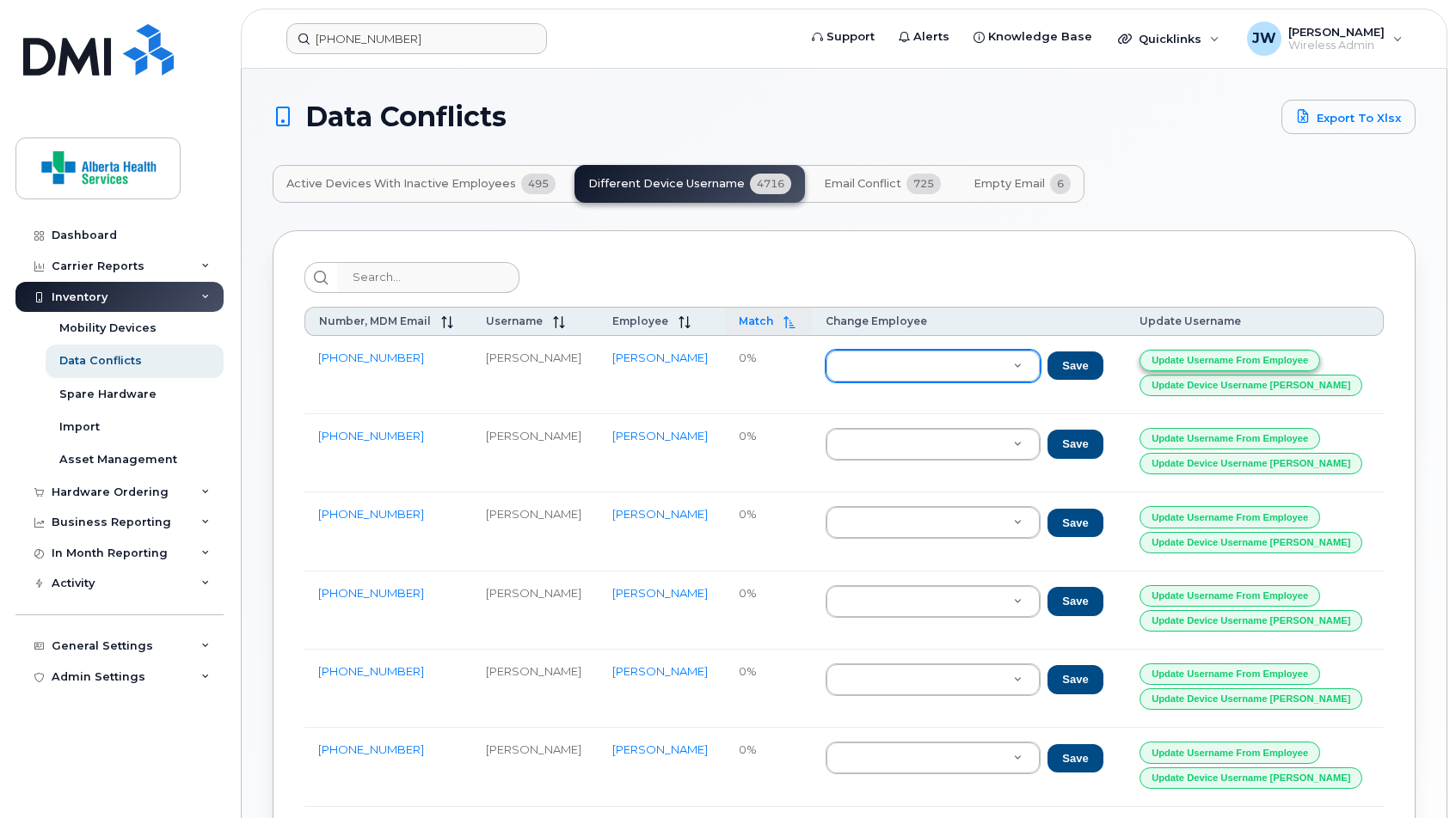
click at [1106, 362] on button "Update Username from Employee" at bounding box center [1230, 361] width 181 height 22
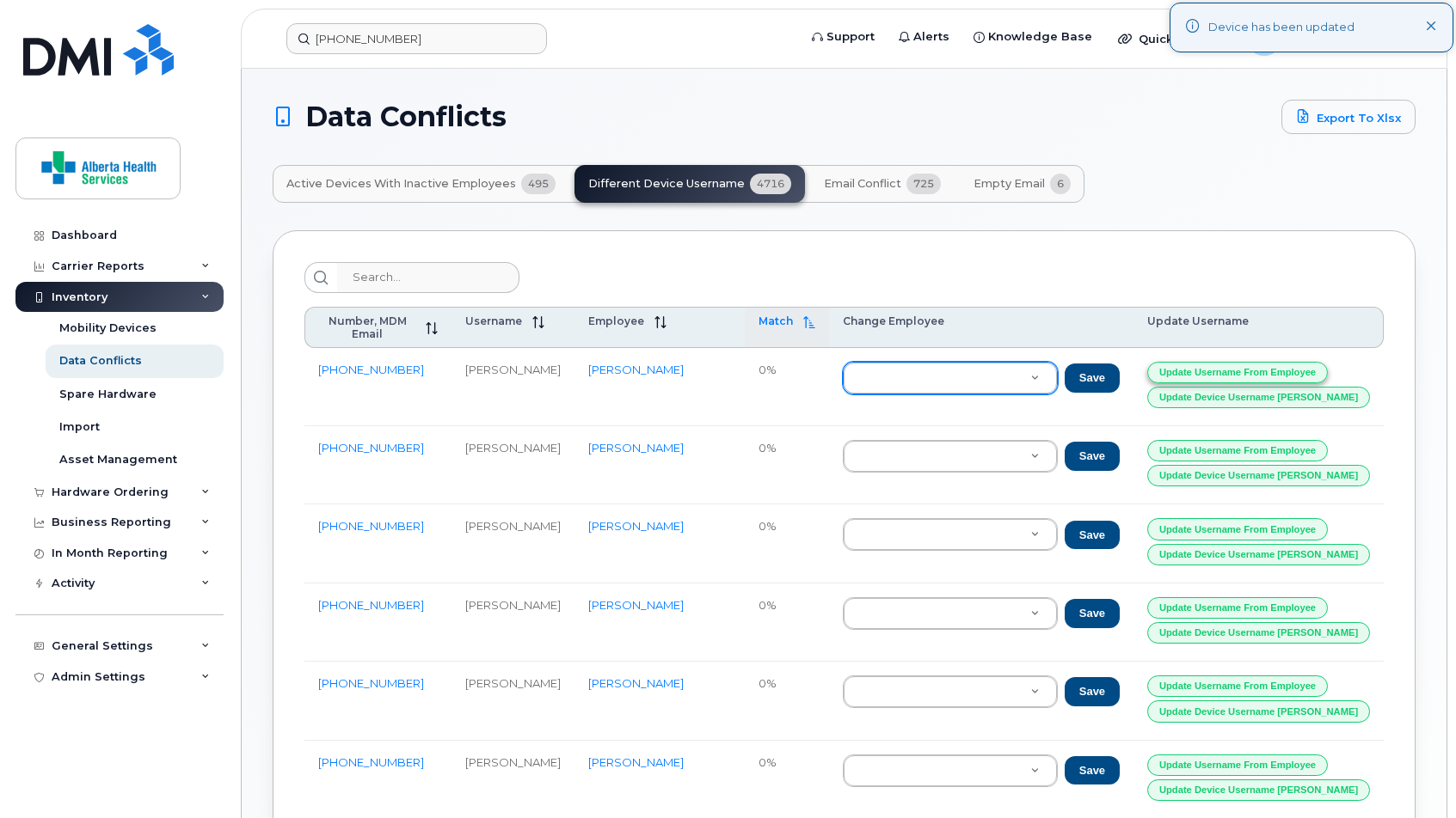
click at [1106, 362] on button "Update Username from Employee" at bounding box center [1238, 372] width 181 height 22
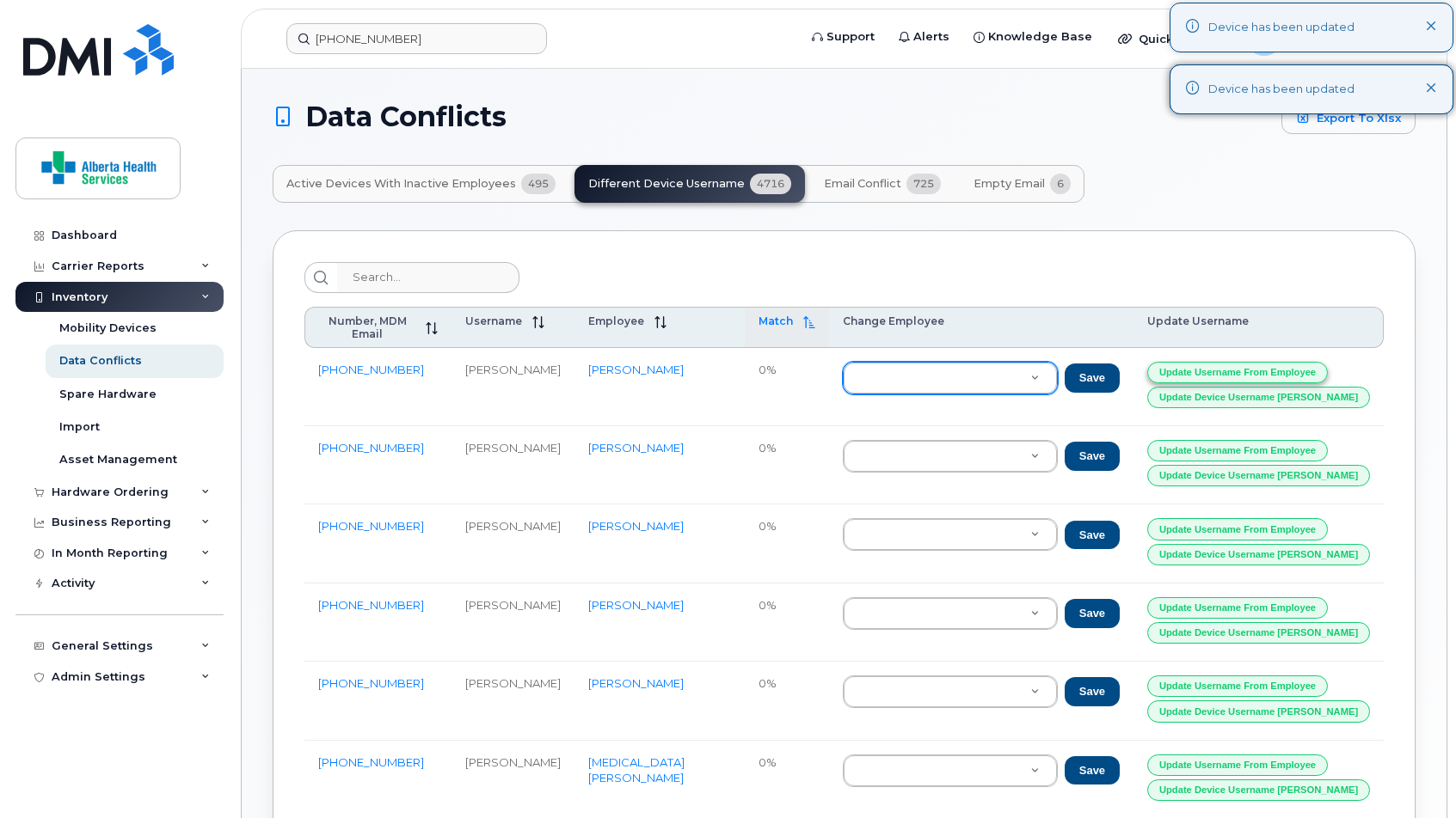
click at [1106, 362] on button "Update Username from Employee" at bounding box center [1238, 372] width 181 height 22
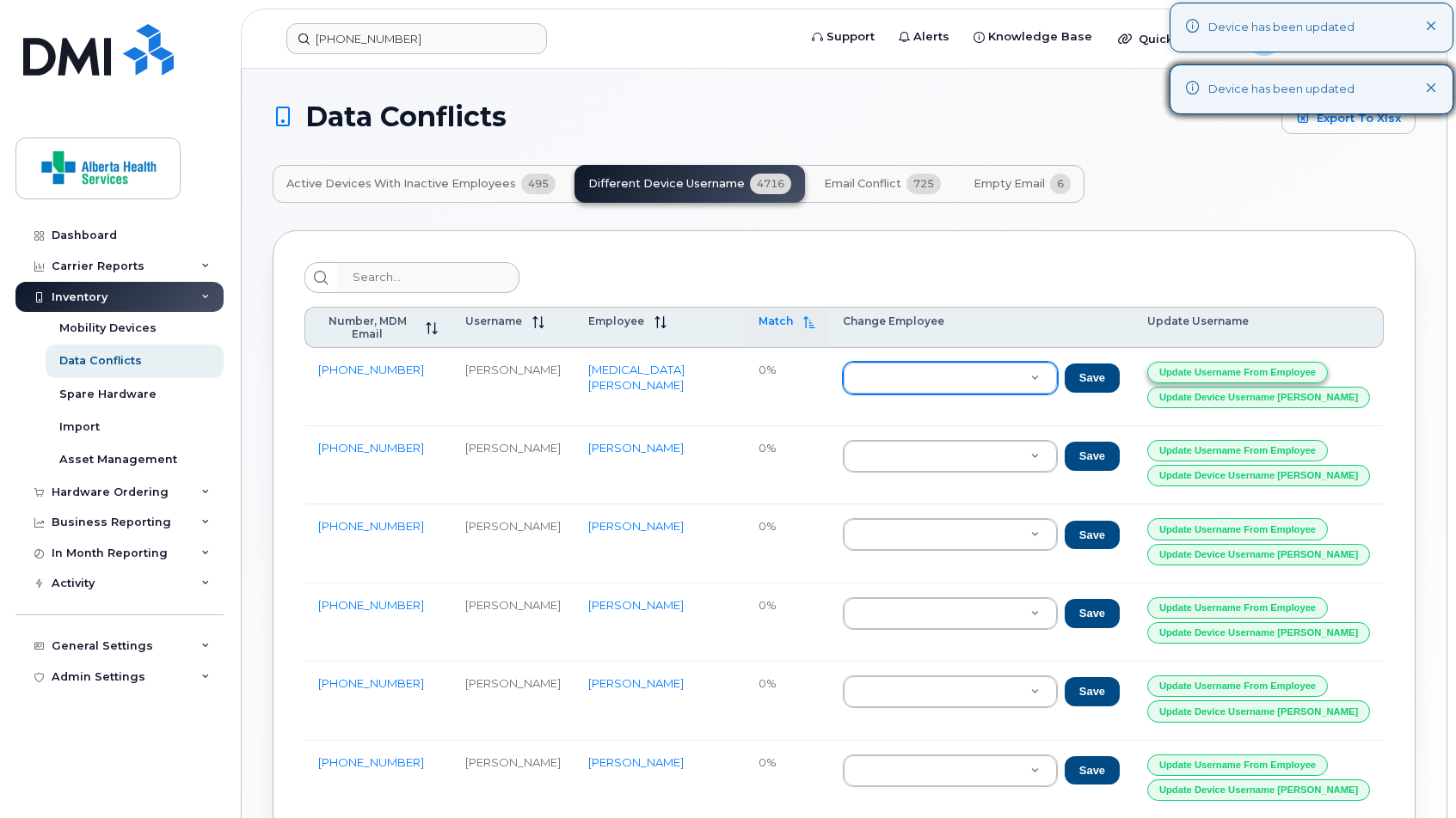
click at [1106, 362] on button "Update Username from Employee" at bounding box center [1238, 372] width 181 height 22
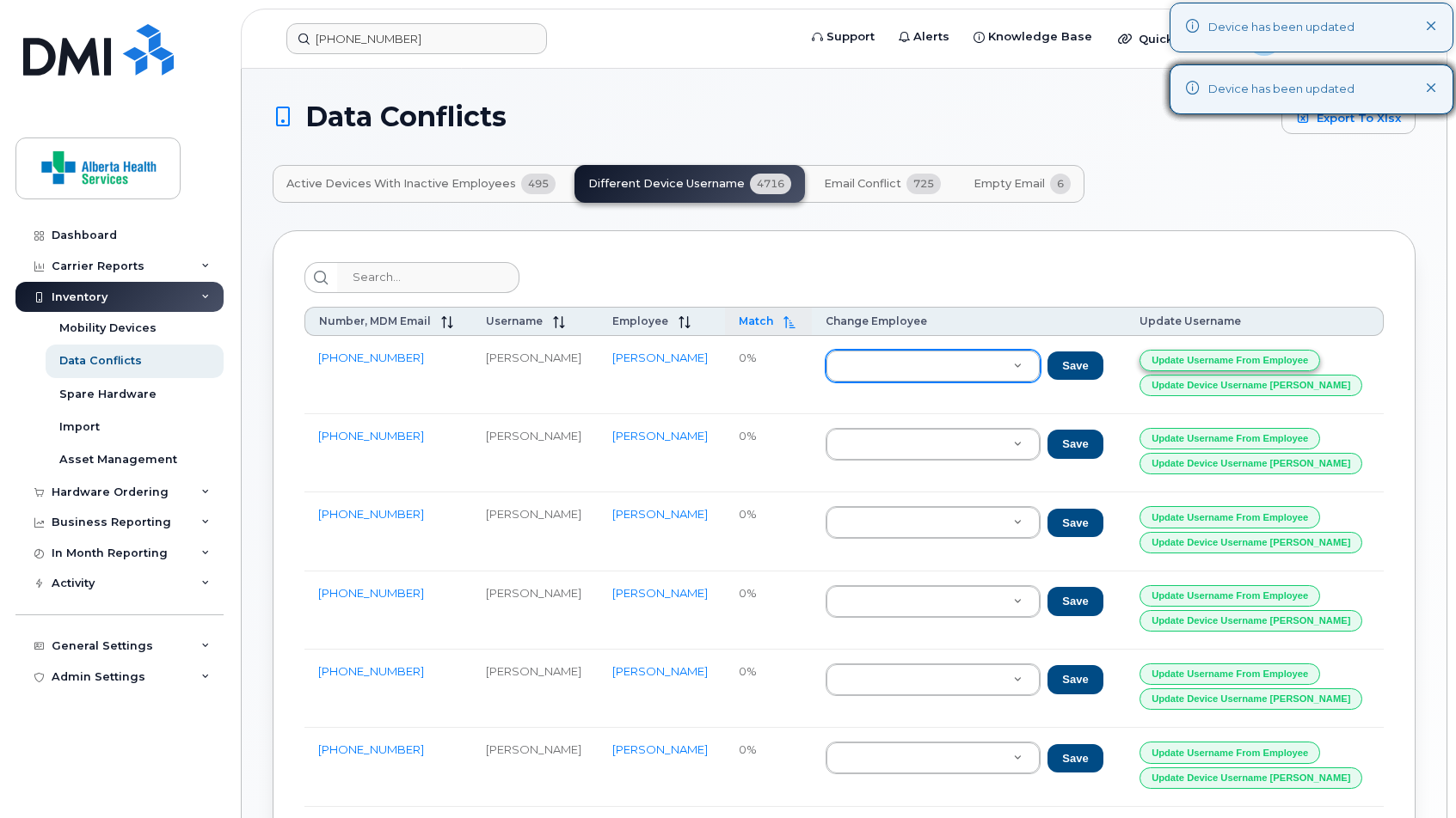
click at [1106, 362] on button "Update Username from Employee" at bounding box center [1230, 361] width 181 height 22
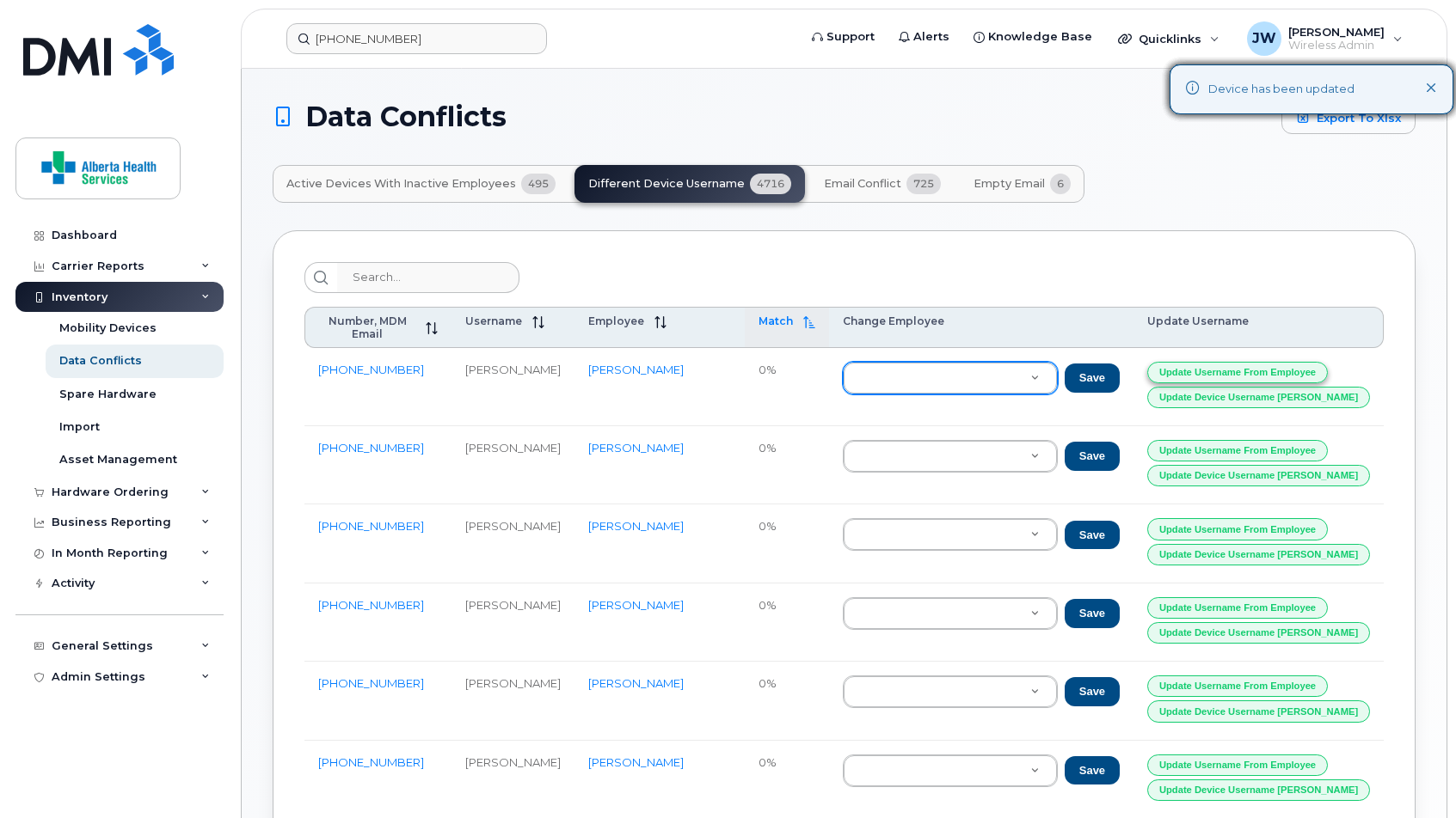
click at [1106, 362] on button "Update Username from Employee" at bounding box center [1238, 372] width 181 height 22
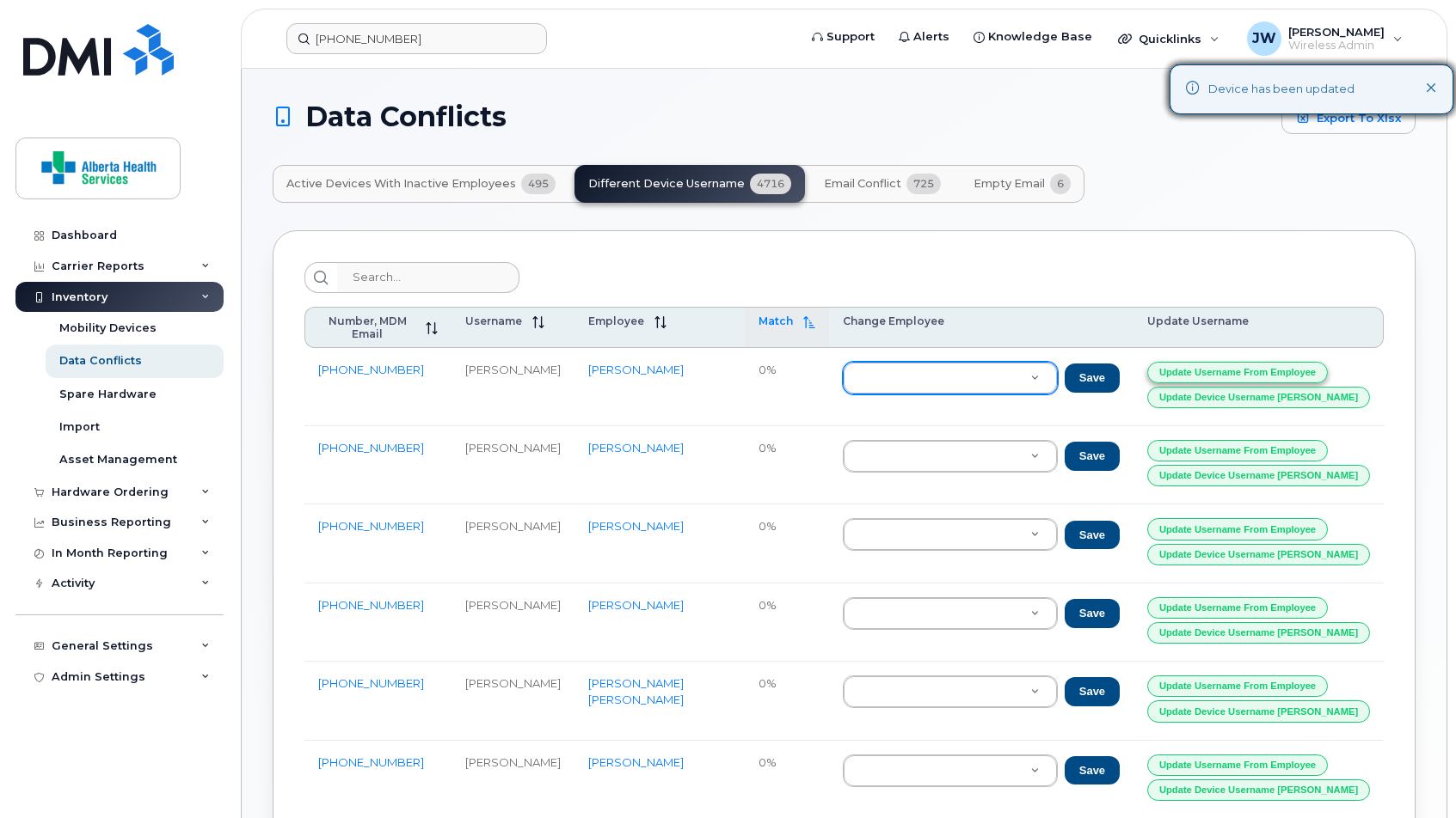
click at [1106, 362] on button "Update Username from Employee" at bounding box center [1238, 372] width 181 height 22
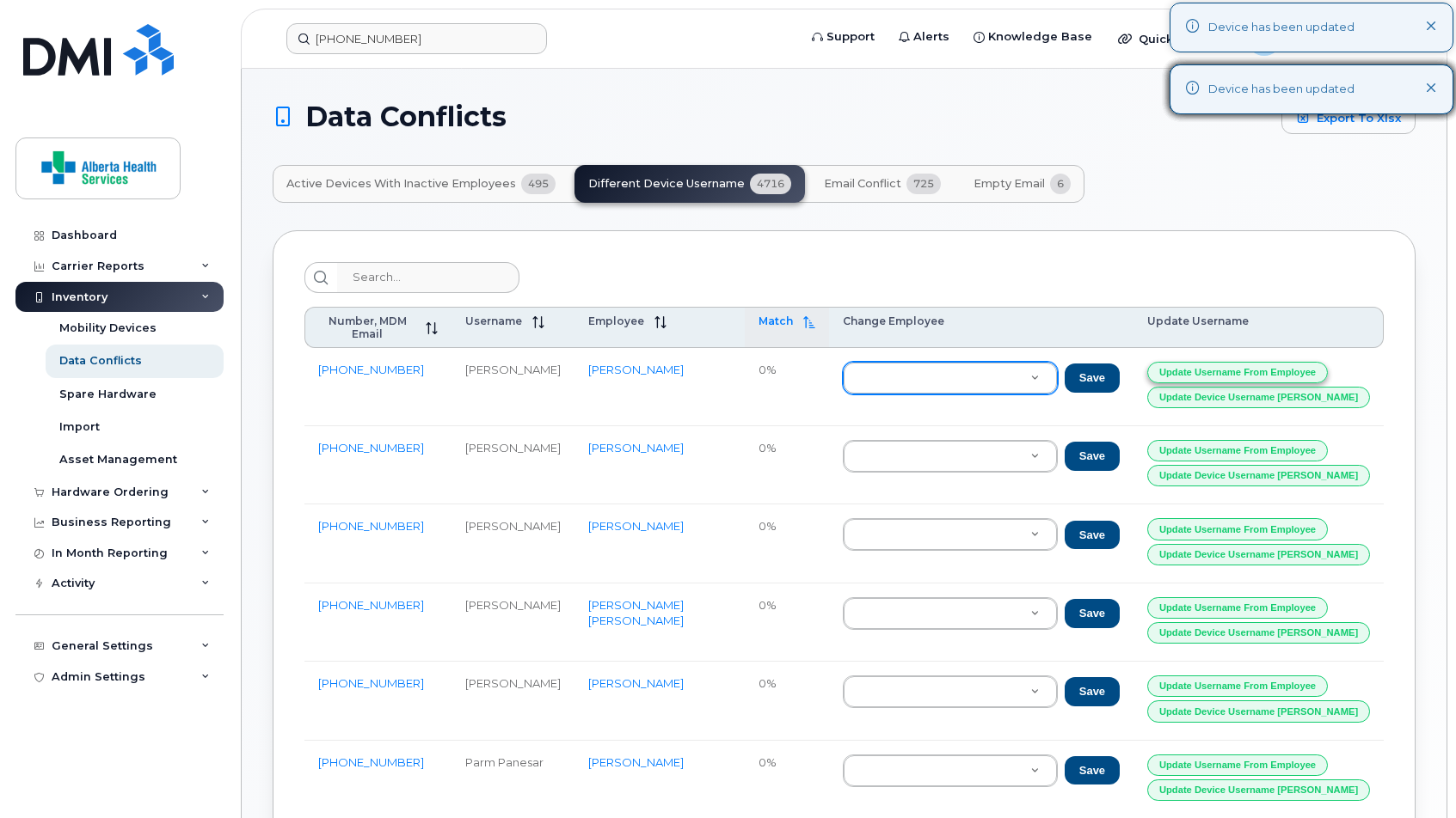
click at [1106, 362] on button "Update Username from Employee" at bounding box center [1238, 372] width 181 height 22
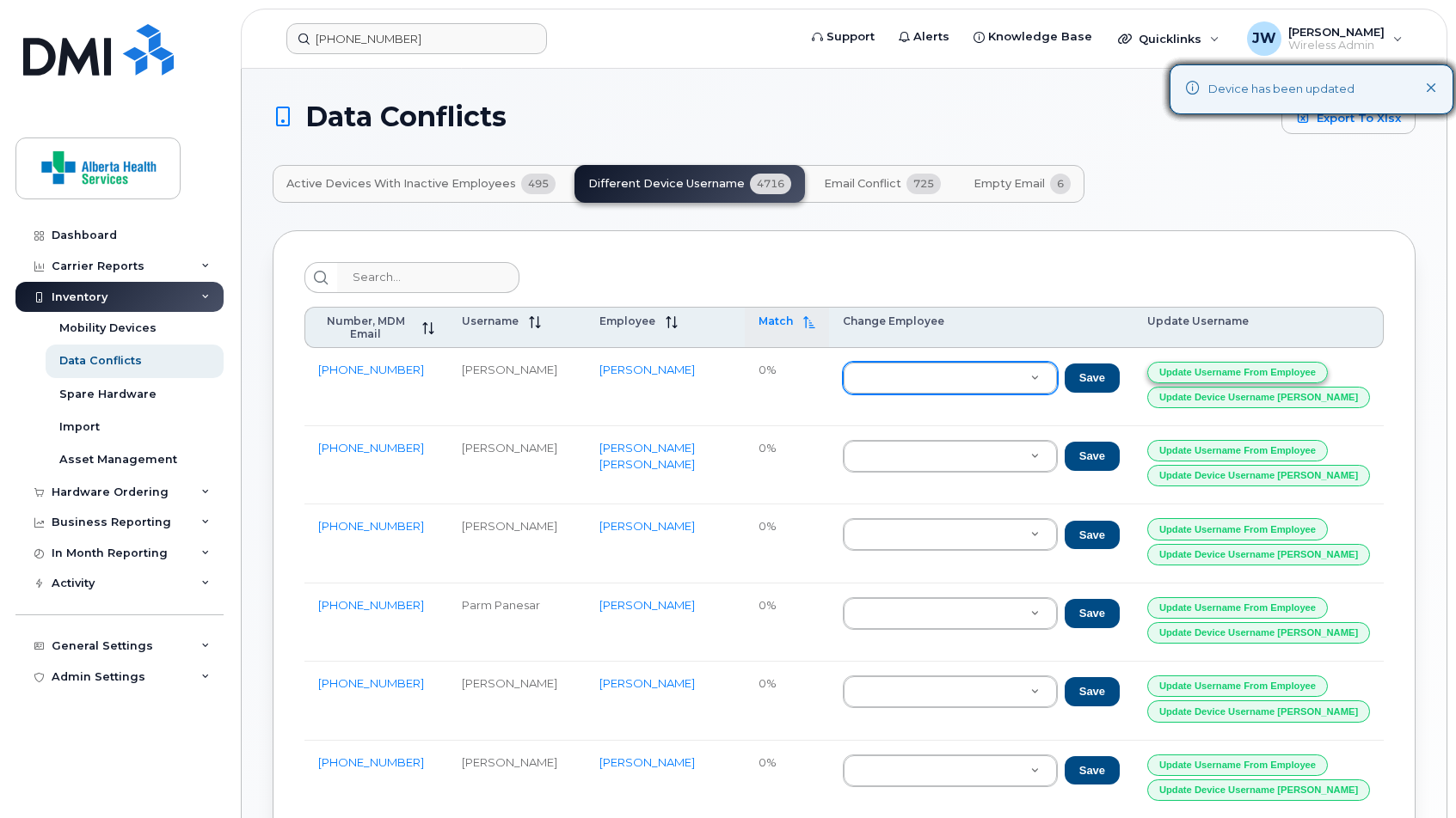
click at [1106, 362] on button "Update Username from Employee" at bounding box center [1238, 372] width 181 height 22
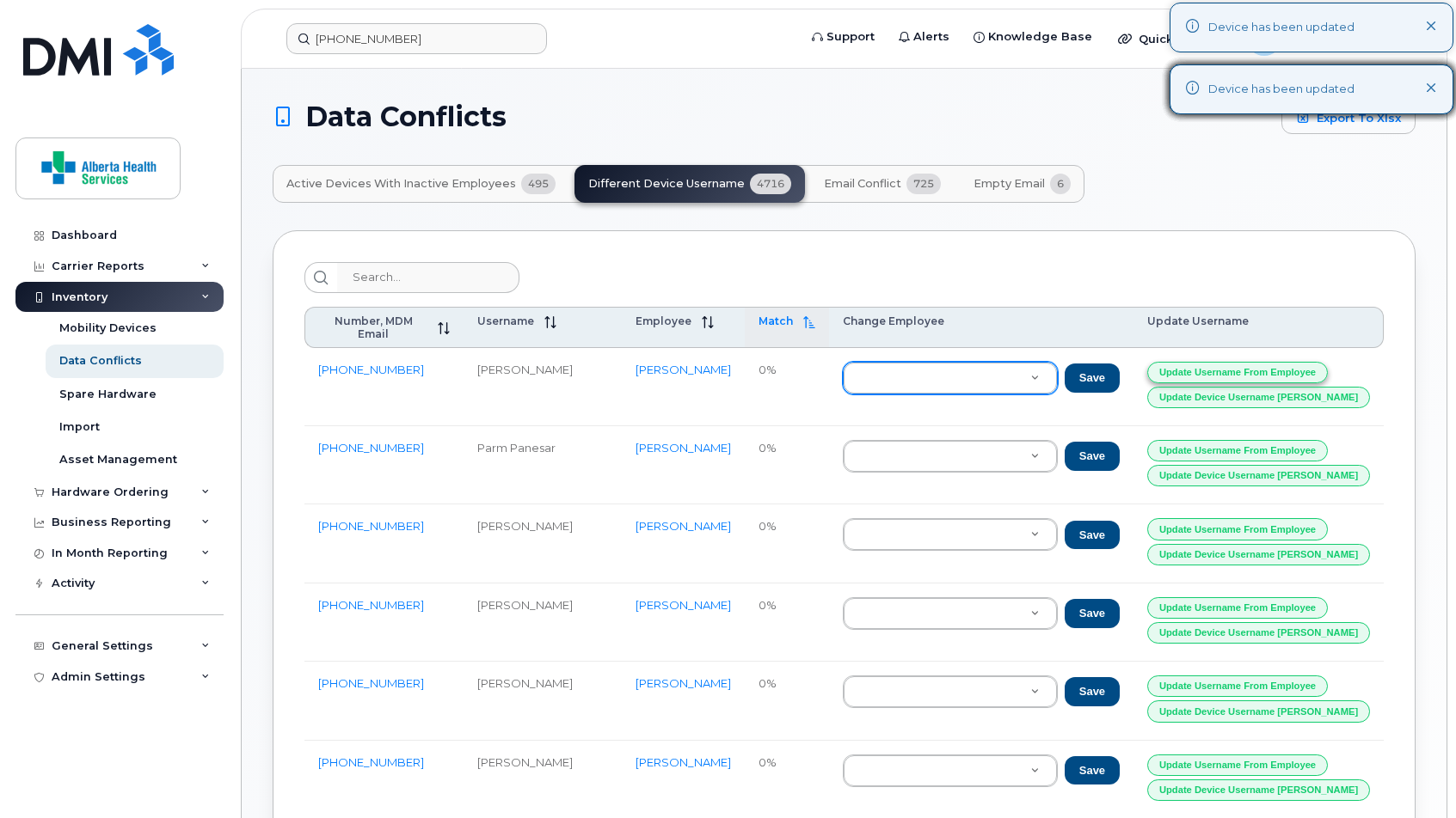
click at [1106, 362] on button "Update Username from Employee" at bounding box center [1238, 372] width 181 height 22
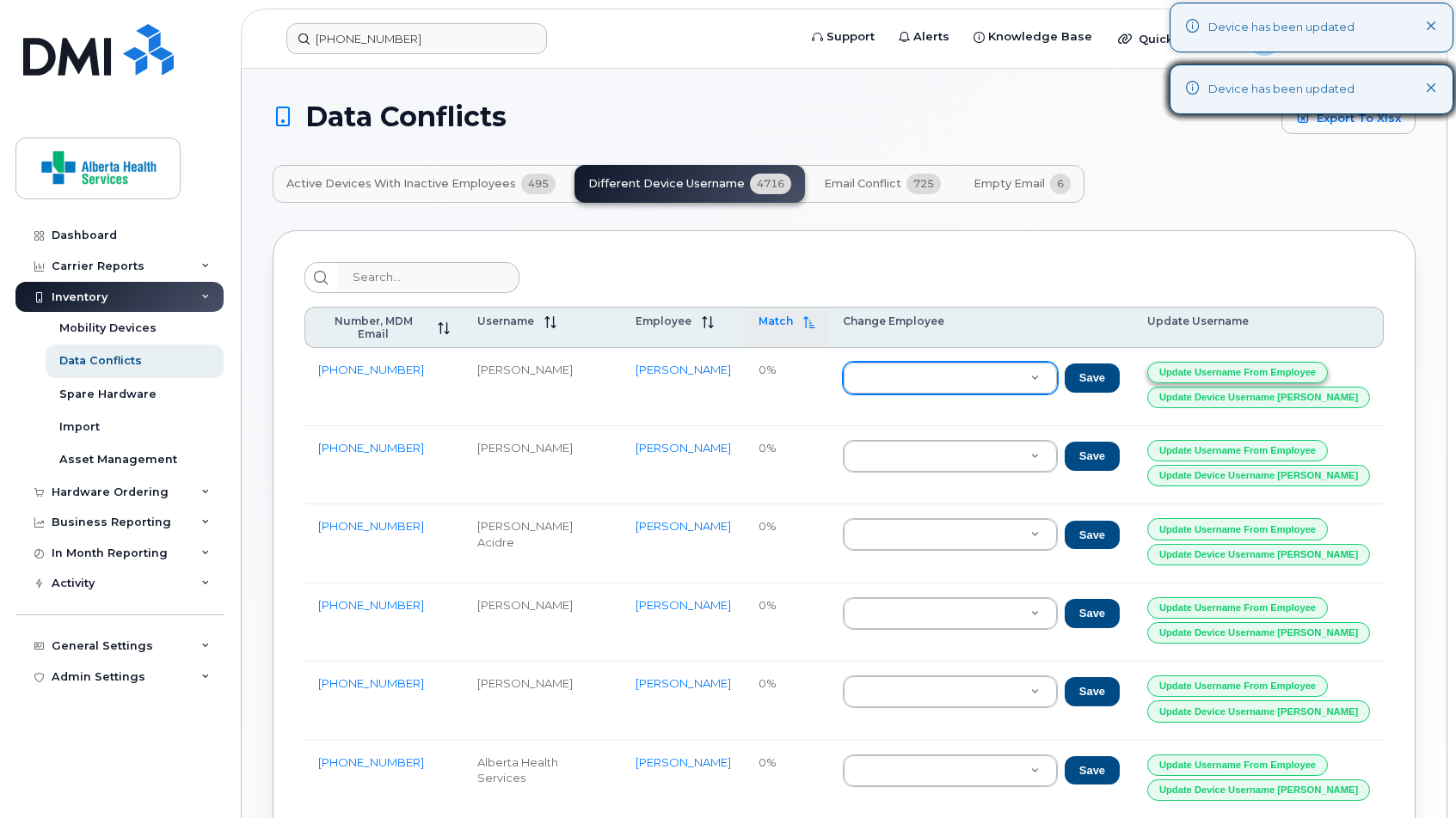
click at [1106, 362] on button "Update Username from Employee" at bounding box center [1238, 372] width 181 height 22
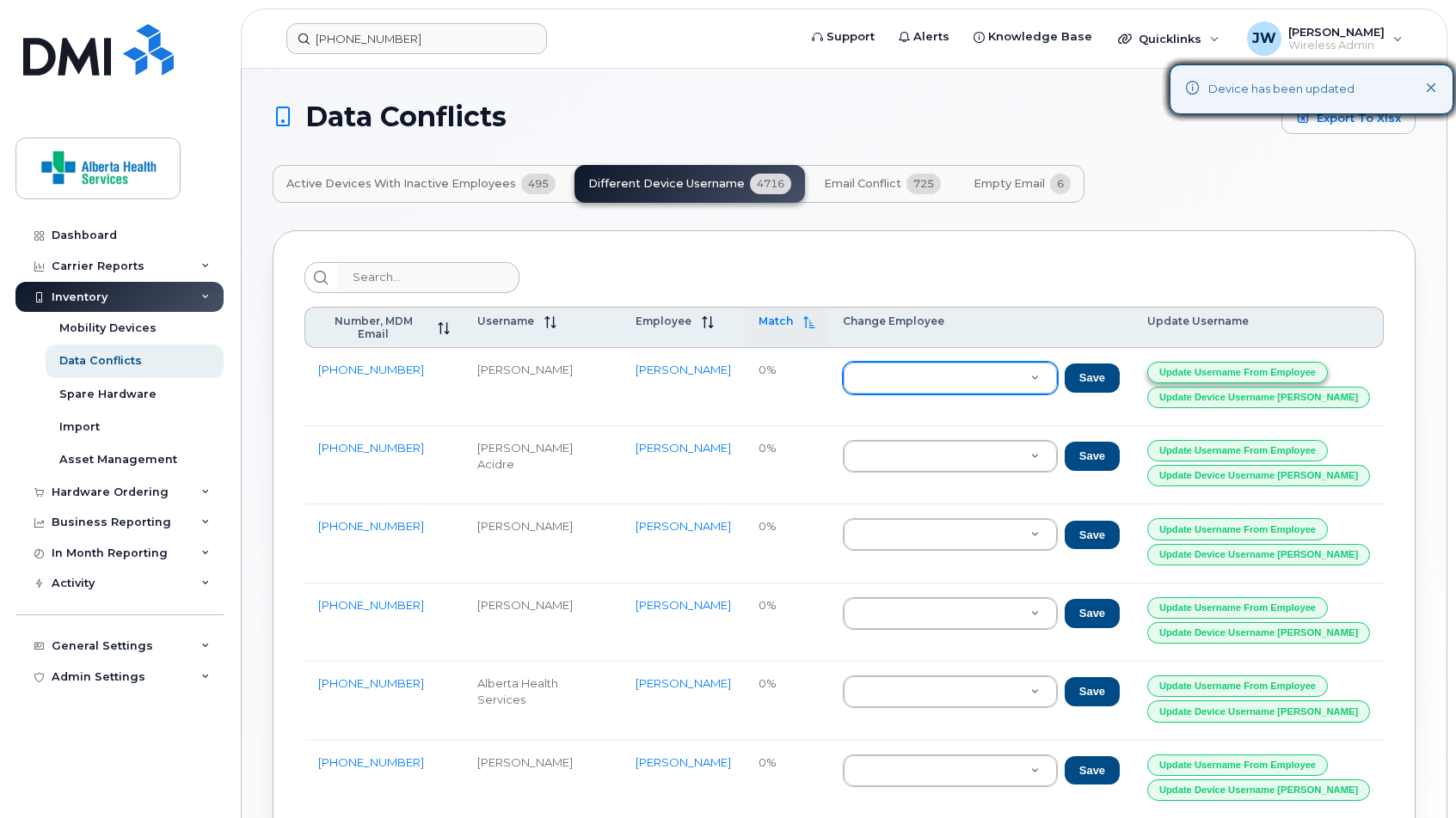
click at [1106, 362] on button "Update Username from Employee" at bounding box center [1238, 372] width 181 height 22
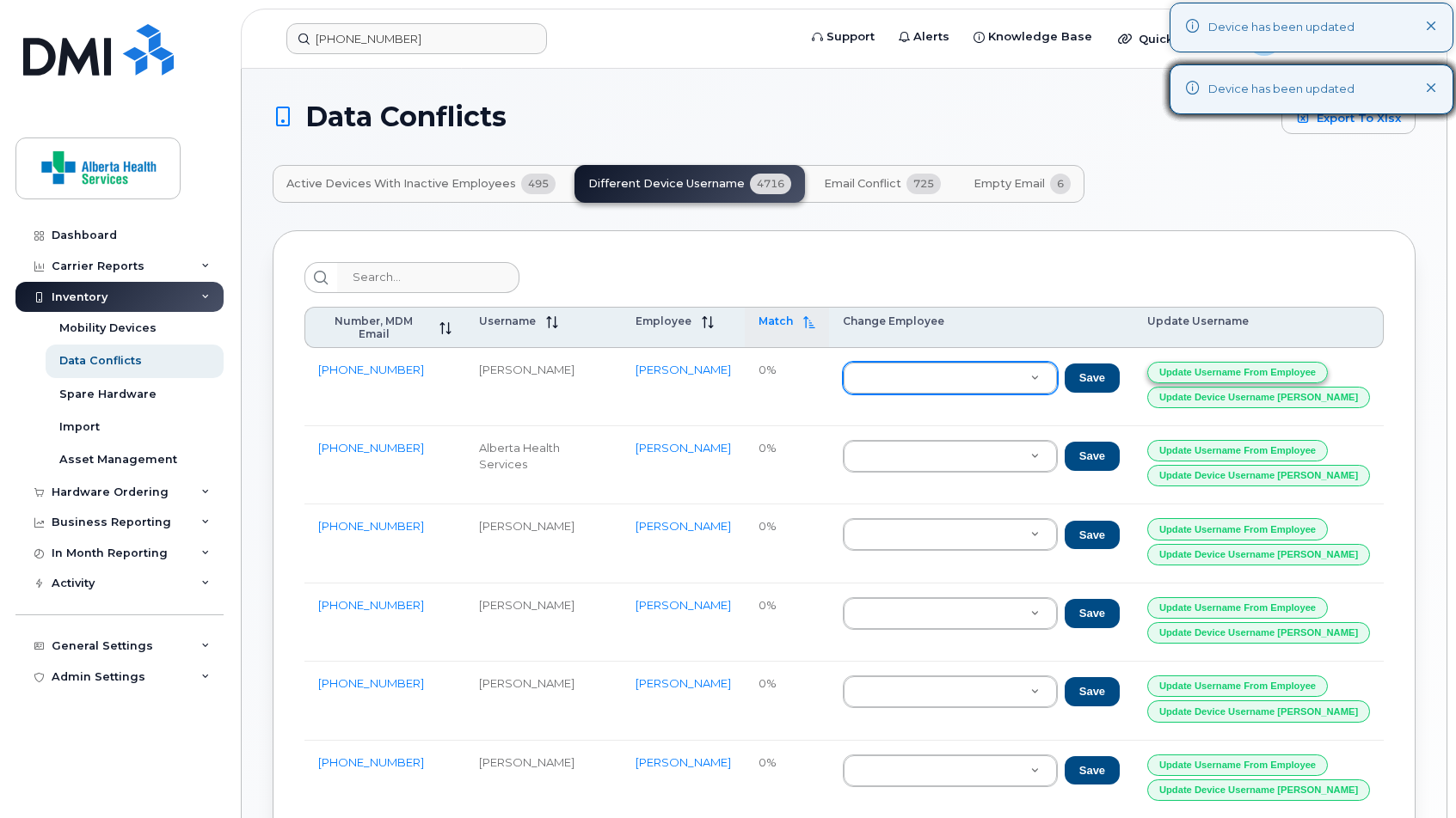
click at [1106, 362] on button "Update Username from Employee" at bounding box center [1238, 372] width 181 height 22
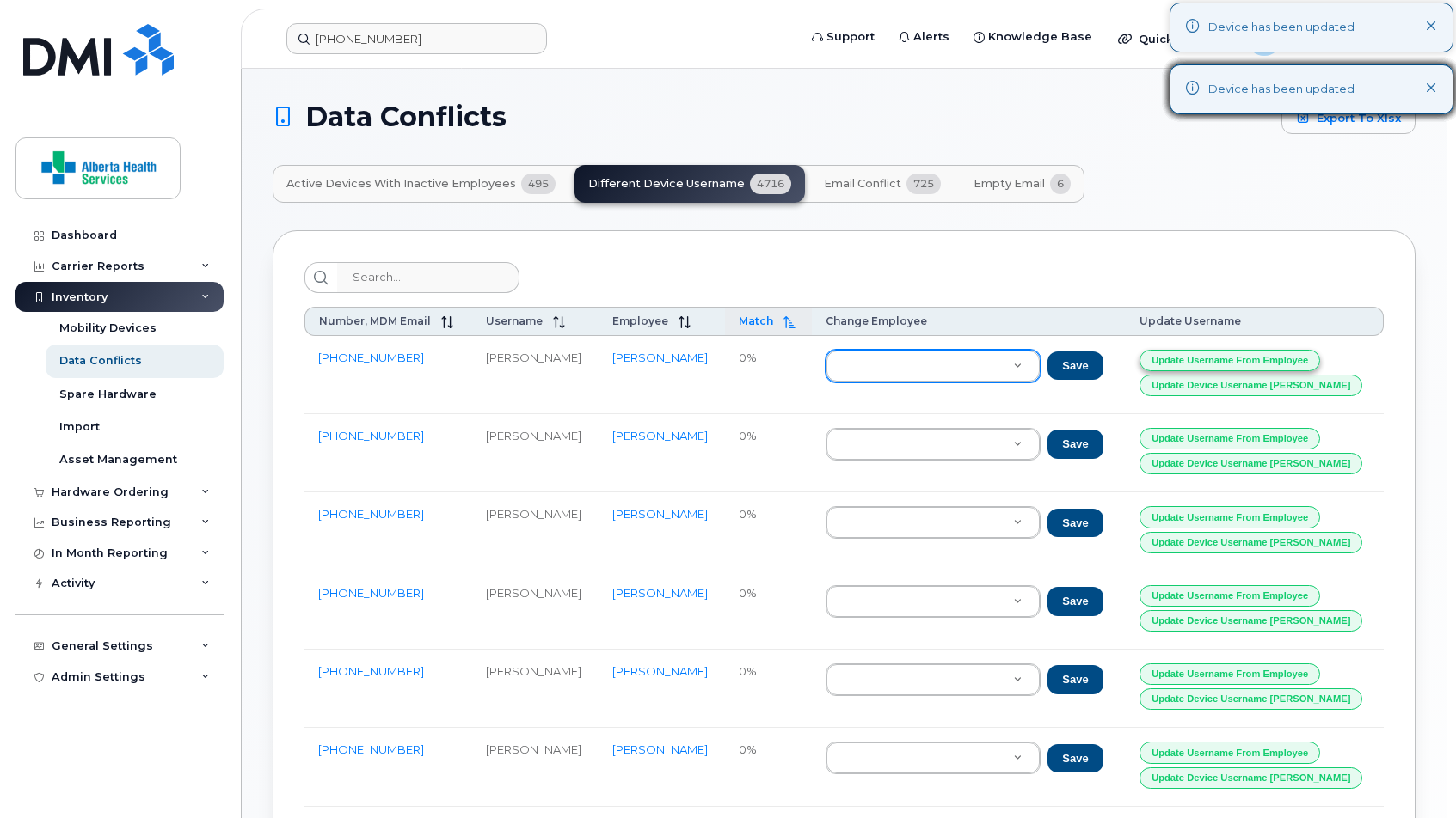
click at [1106, 362] on button "Update Username from Employee" at bounding box center [1230, 361] width 181 height 22
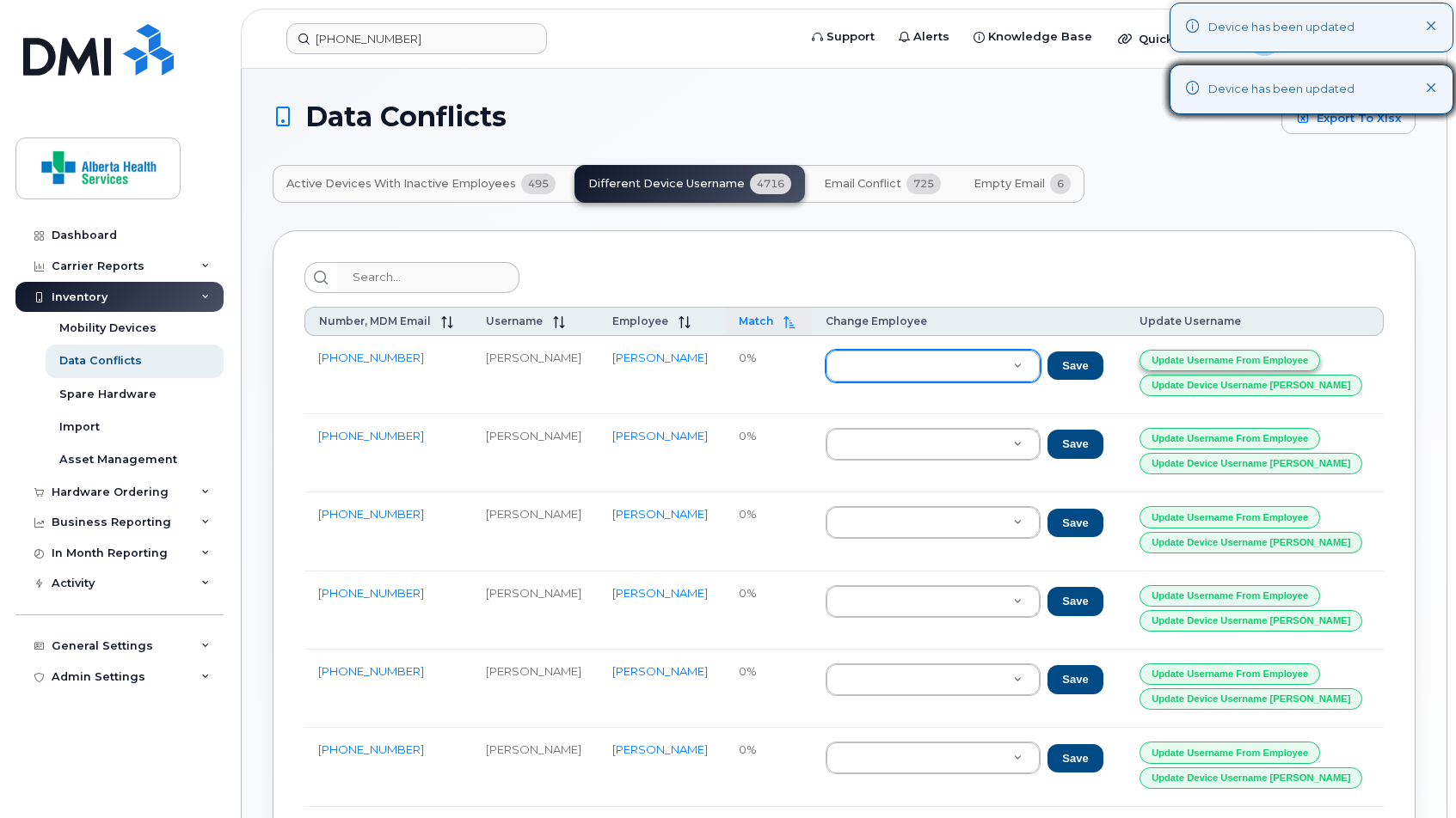
click at [1106, 362] on button "Update Username from Employee" at bounding box center [1230, 361] width 181 height 22
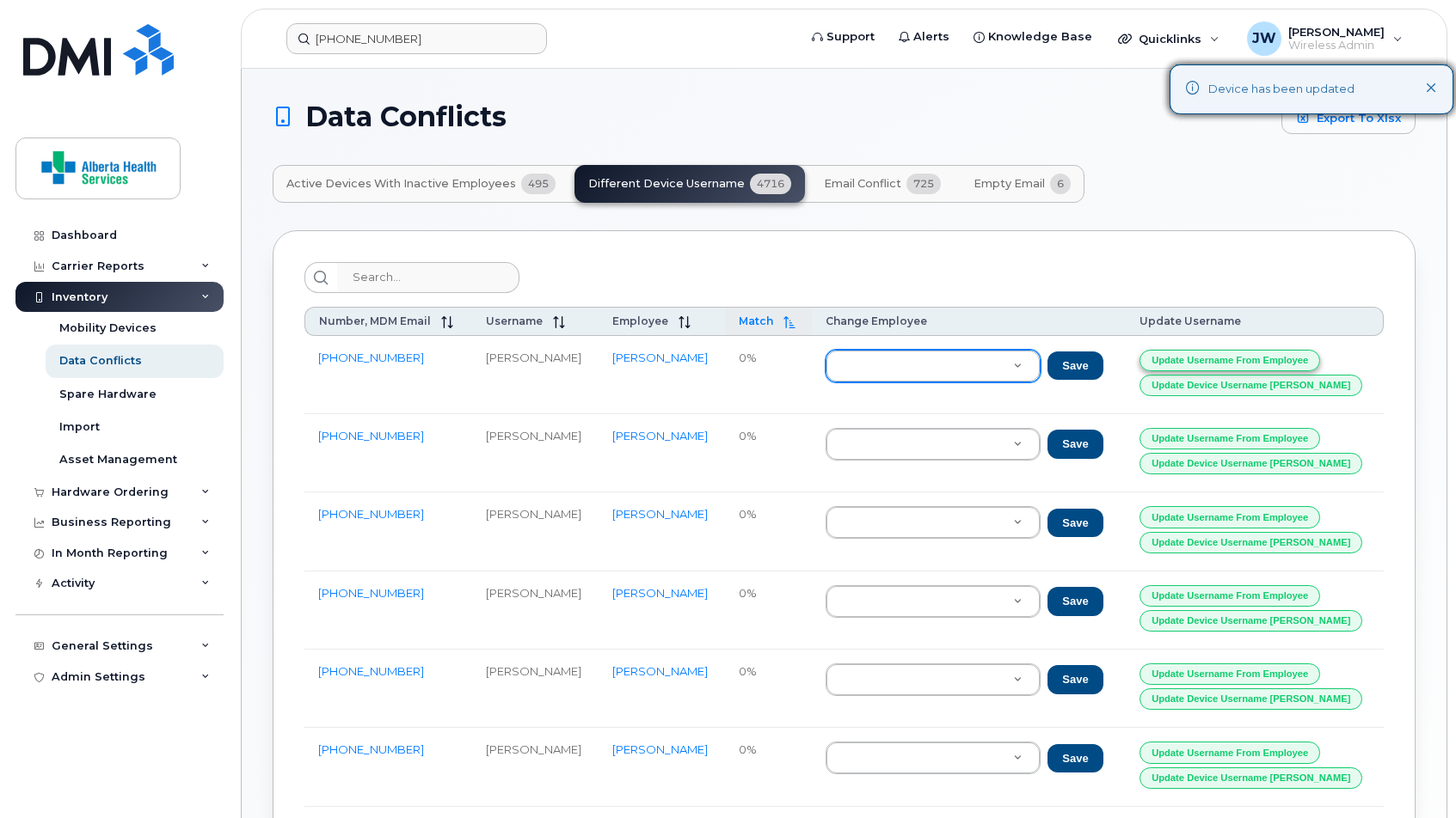
click at [1106, 362] on button "Update Username from Employee" at bounding box center [1230, 361] width 181 height 22
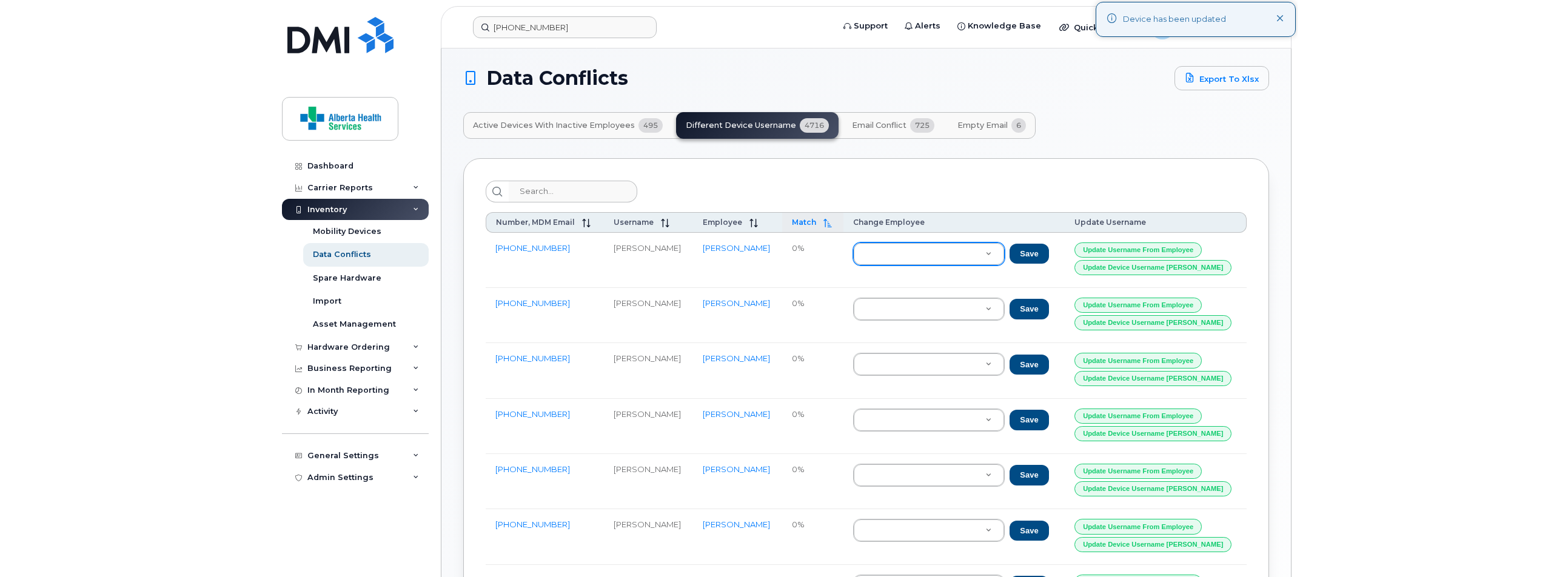
scroll to position [3, 0]
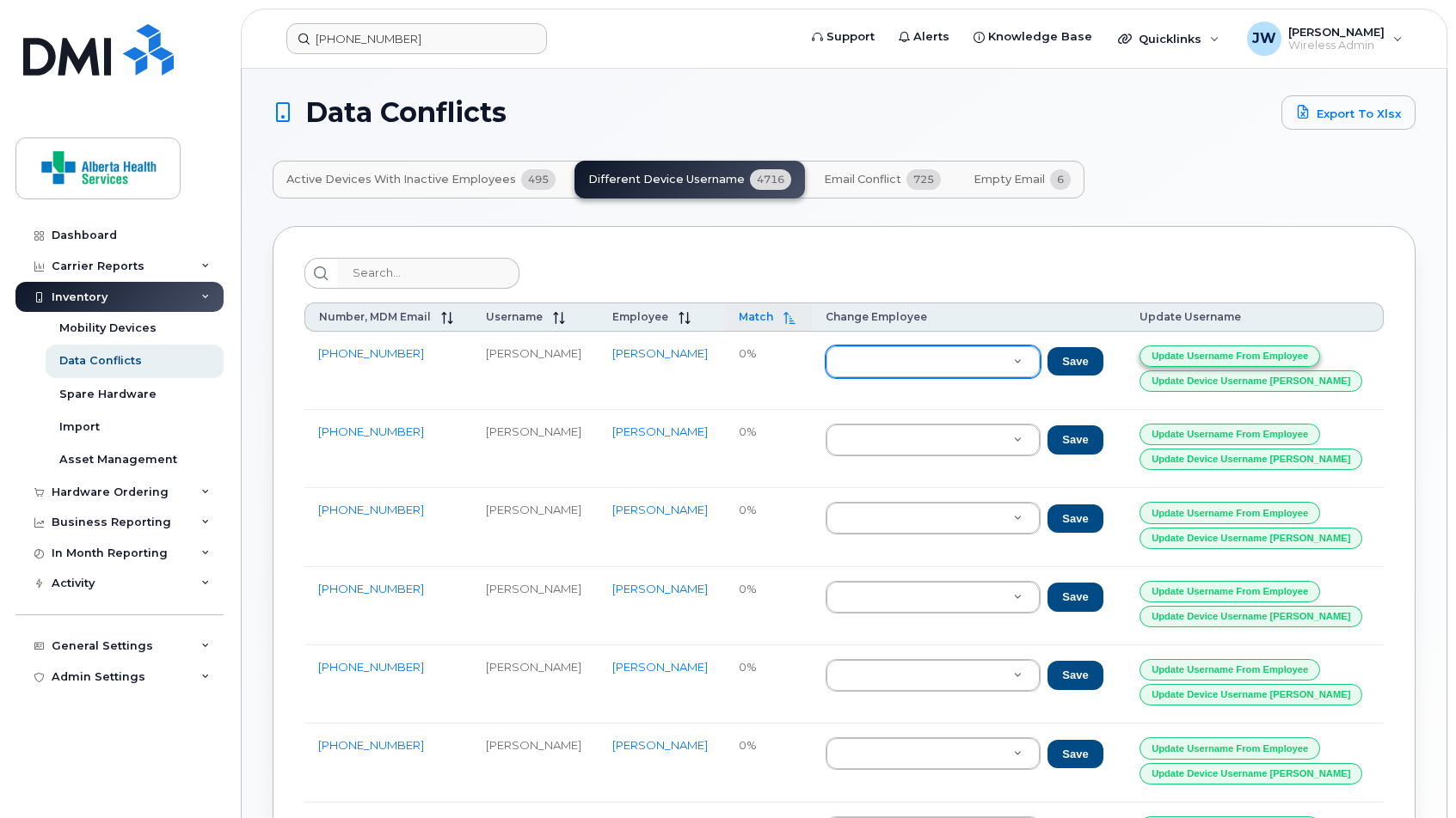
click at [1106, 357] on button "Update Username from Employee" at bounding box center [1230, 356] width 181 height 22
click at [1106, 355] on button "Update Username from Employee" at bounding box center [1230, 356] width 181 height 22
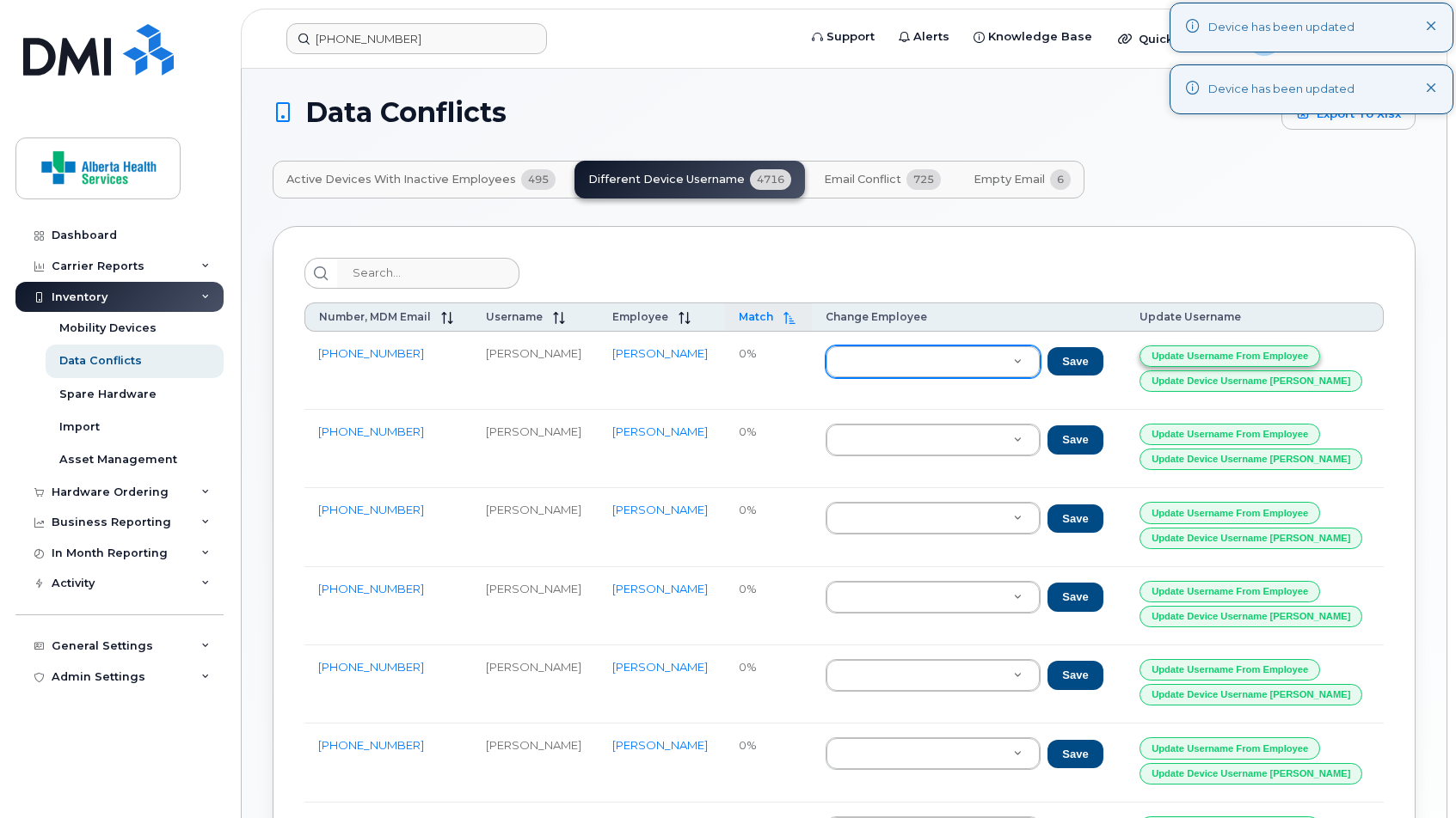
click at [1106, 355] on button "Update Username from Employee" at bounding box center [1230, 356] width 181 height 22
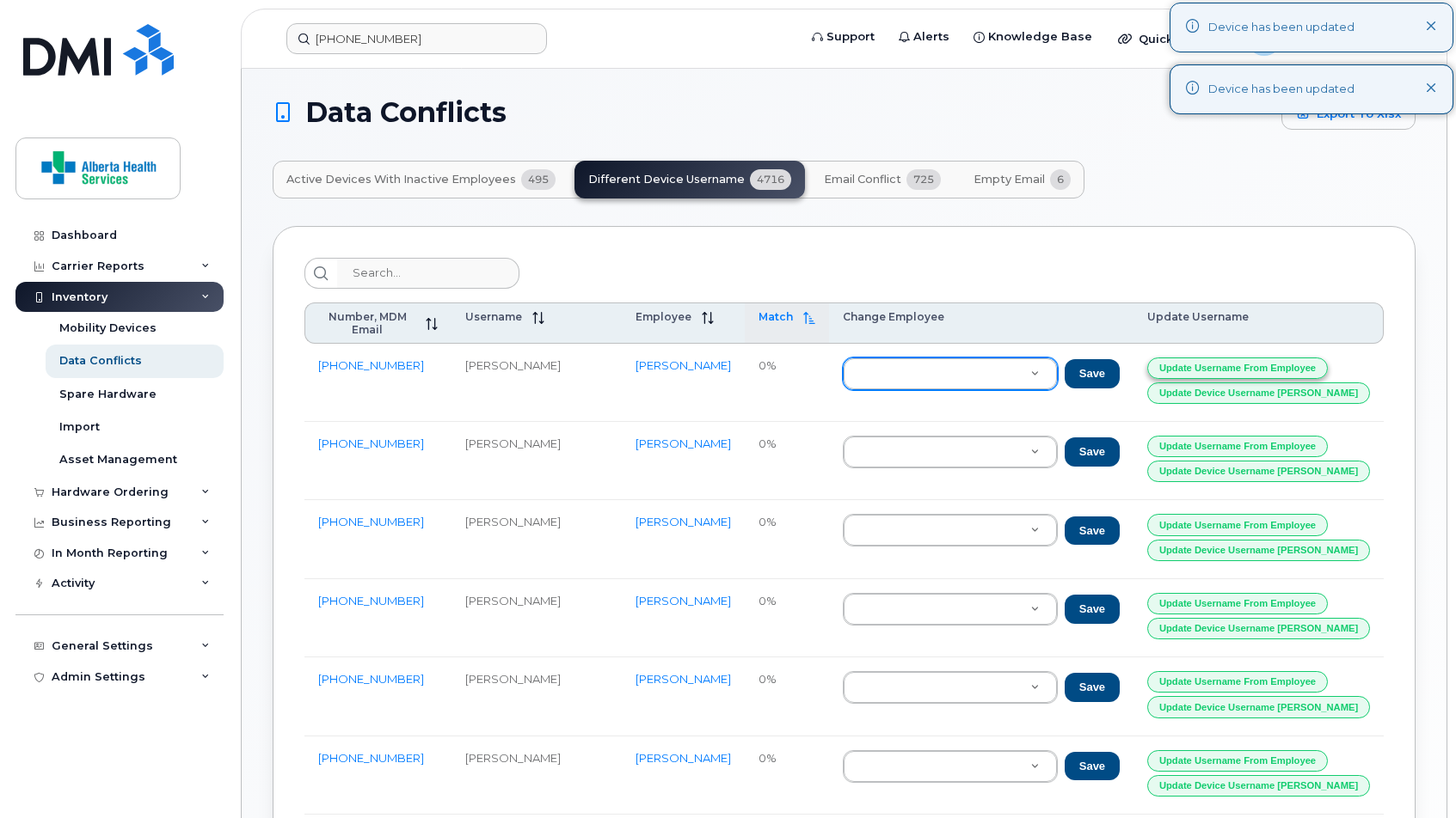
click at [1106, 358] on button "Update Username from Employee" at bounding box center [1238, 368] width 181 height 22
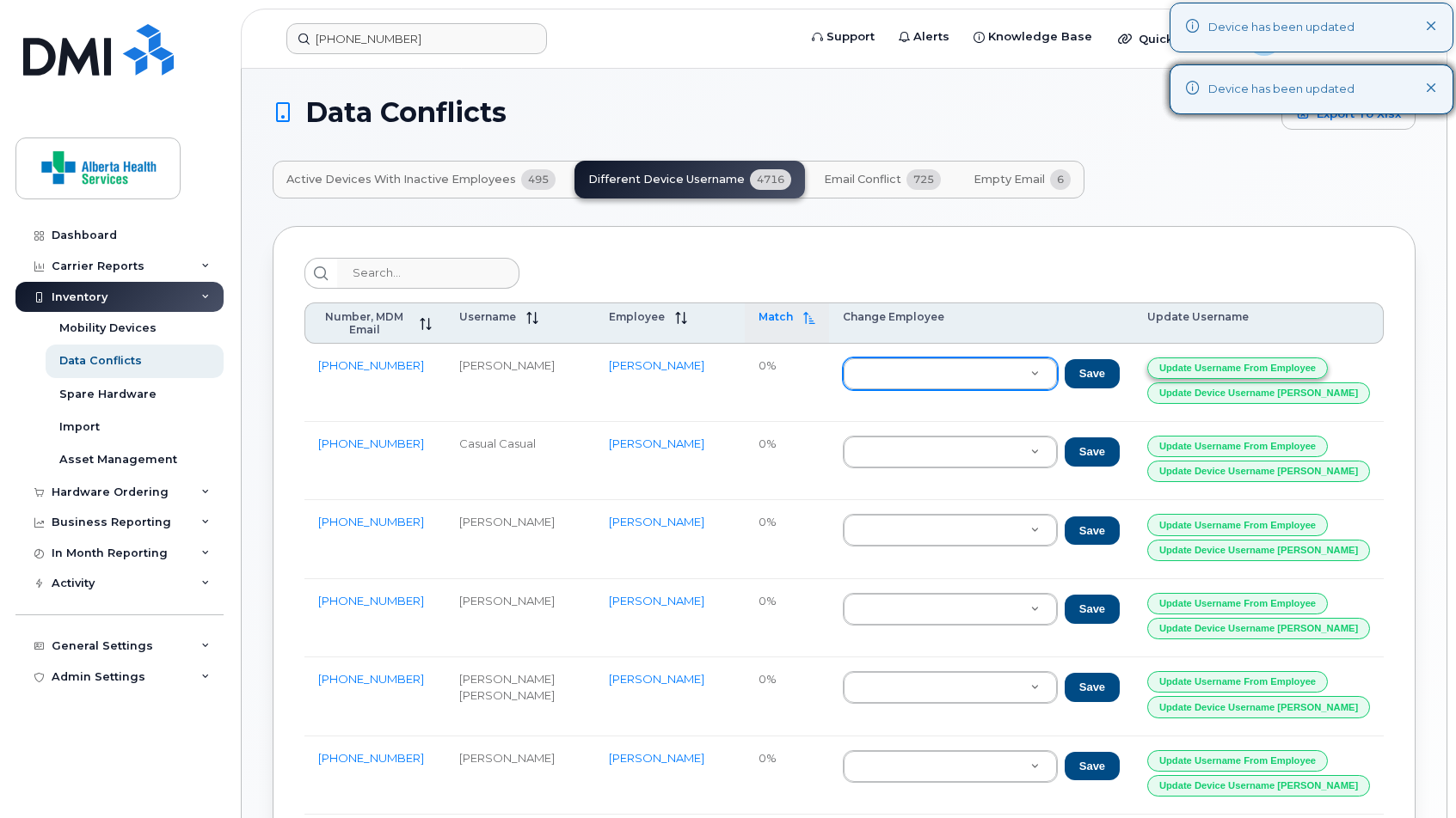
click at [1106, 358] on button "Update Username from Employee" at bounding box center [1238, 368] width 181 height 22
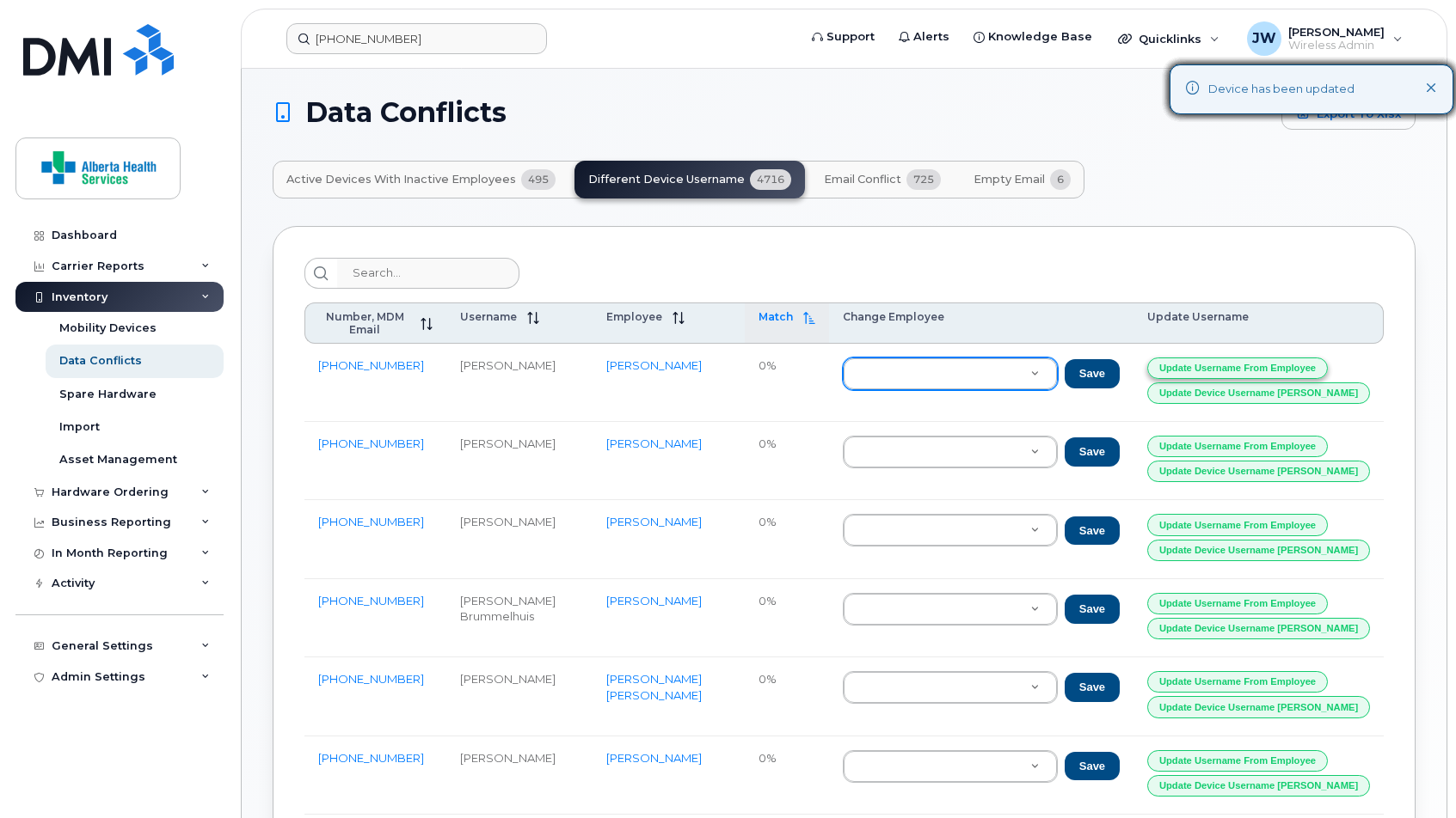
click at [1106, 358] on button "Update Username from Employee" at bounding box center [1238, 368] width 181 height 22
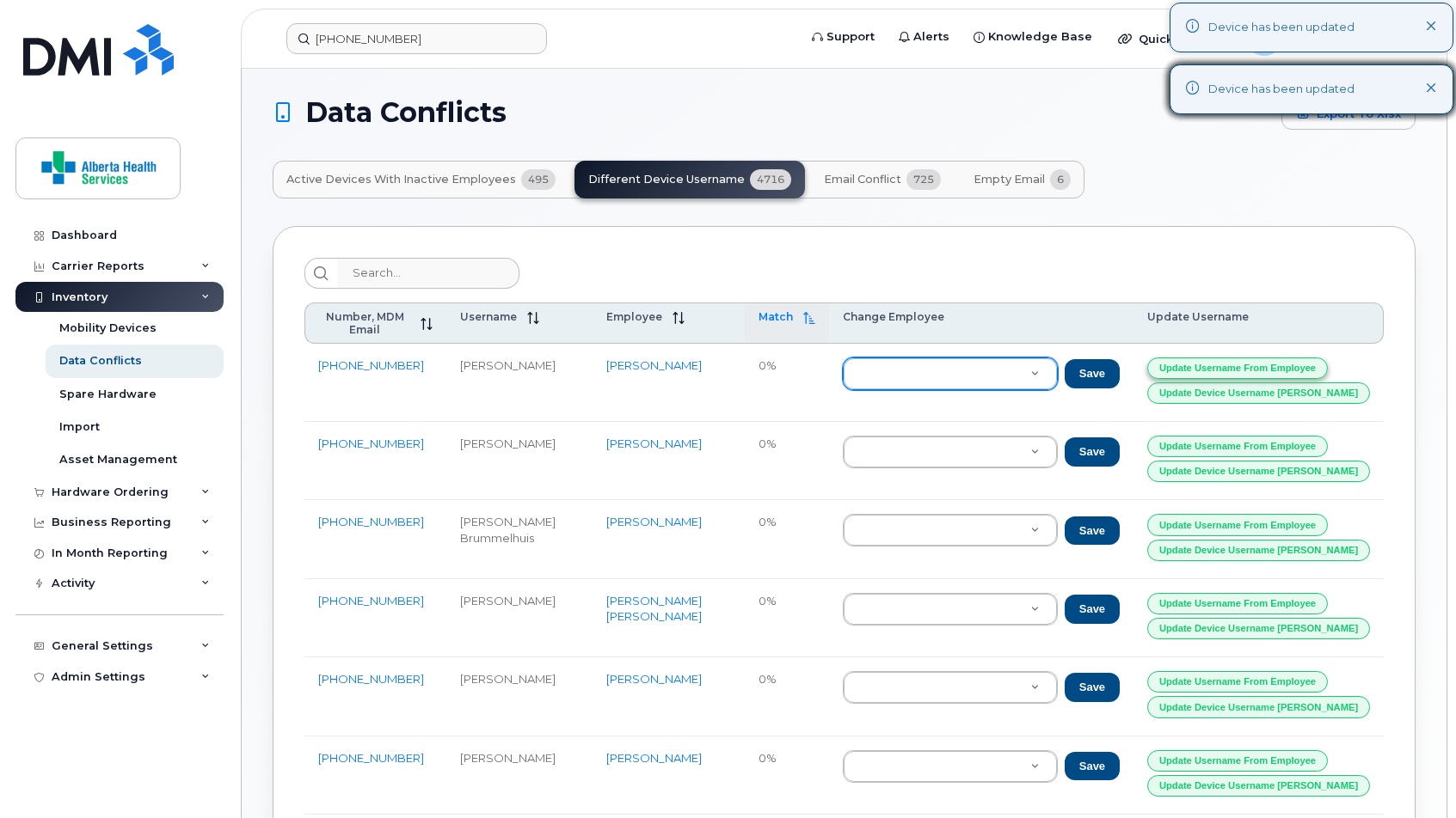
click at [1106, 358] on button "Update Username from Employee" at bounding box center [1238, 368] width 181 height 22
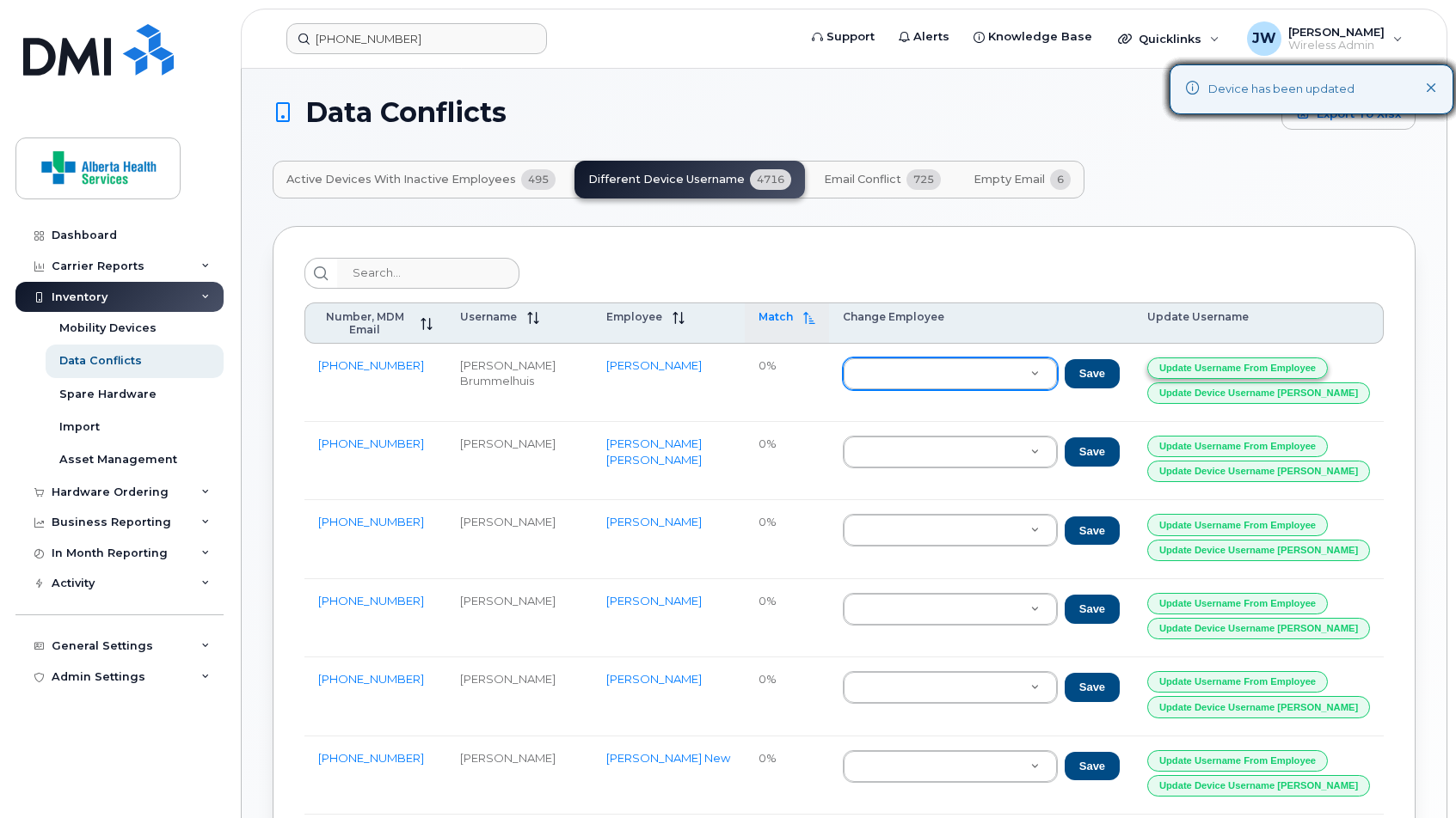
click at [1106, 358] on button "Update Username from Employee" at bounding box center [1238, 368] width 181 height 22
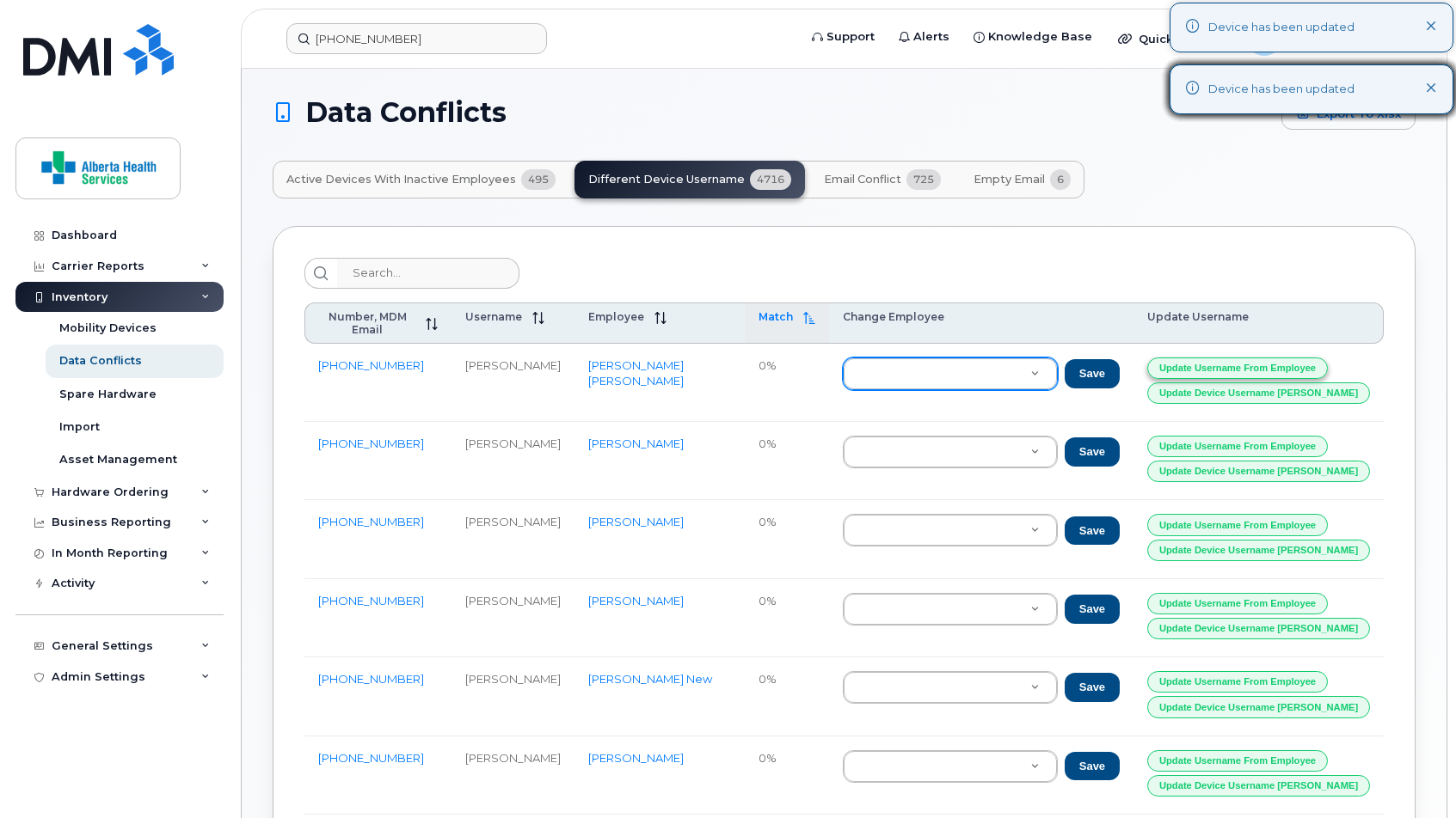
click at [1106, 358] on button "Update Username from Employee" at bounding box center [1238, 368] width 181 height 22
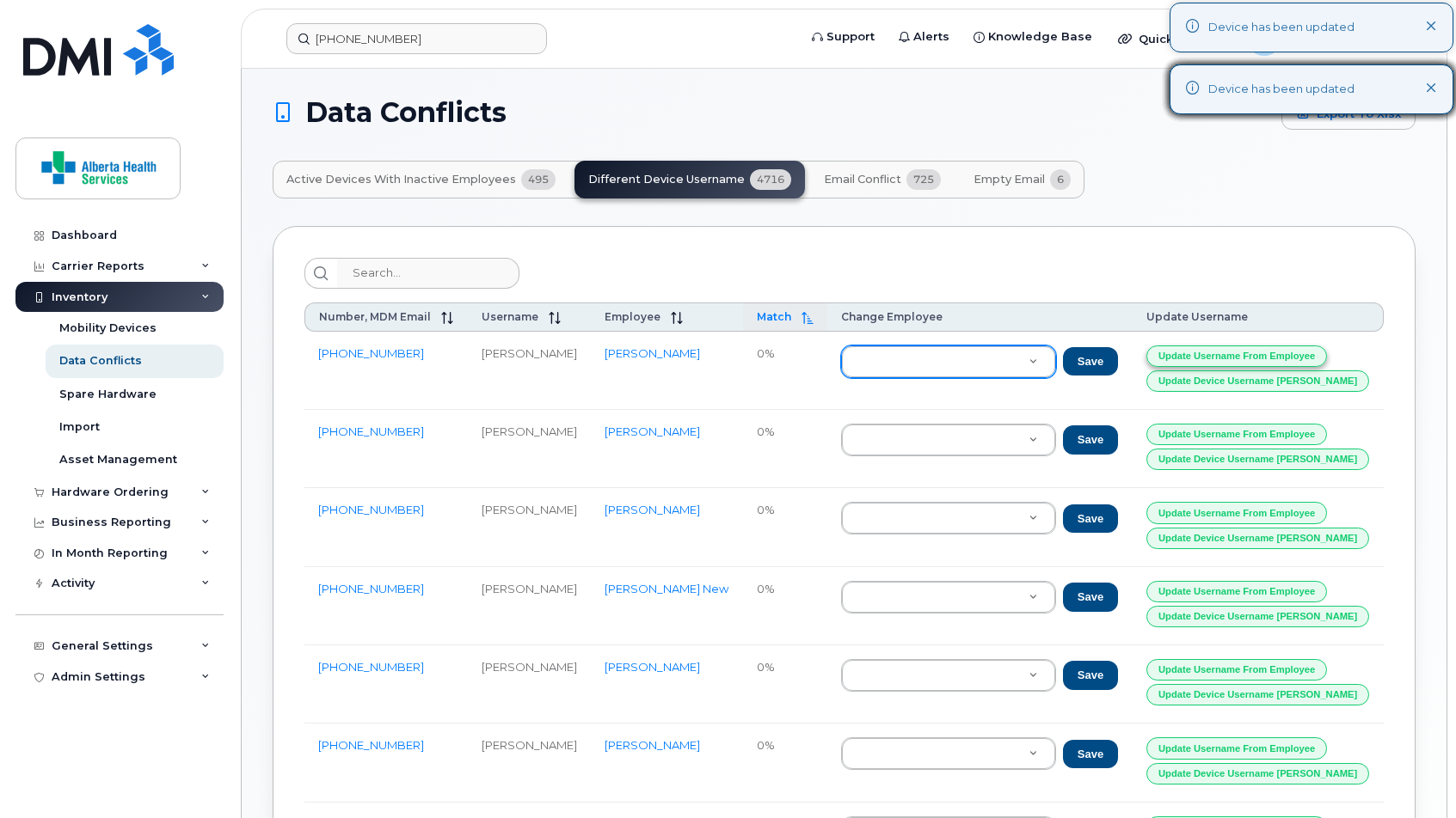
click at [1106, 355] on button "Update Username from Employee" at bounding box center [1237, 356] width 181 height 22
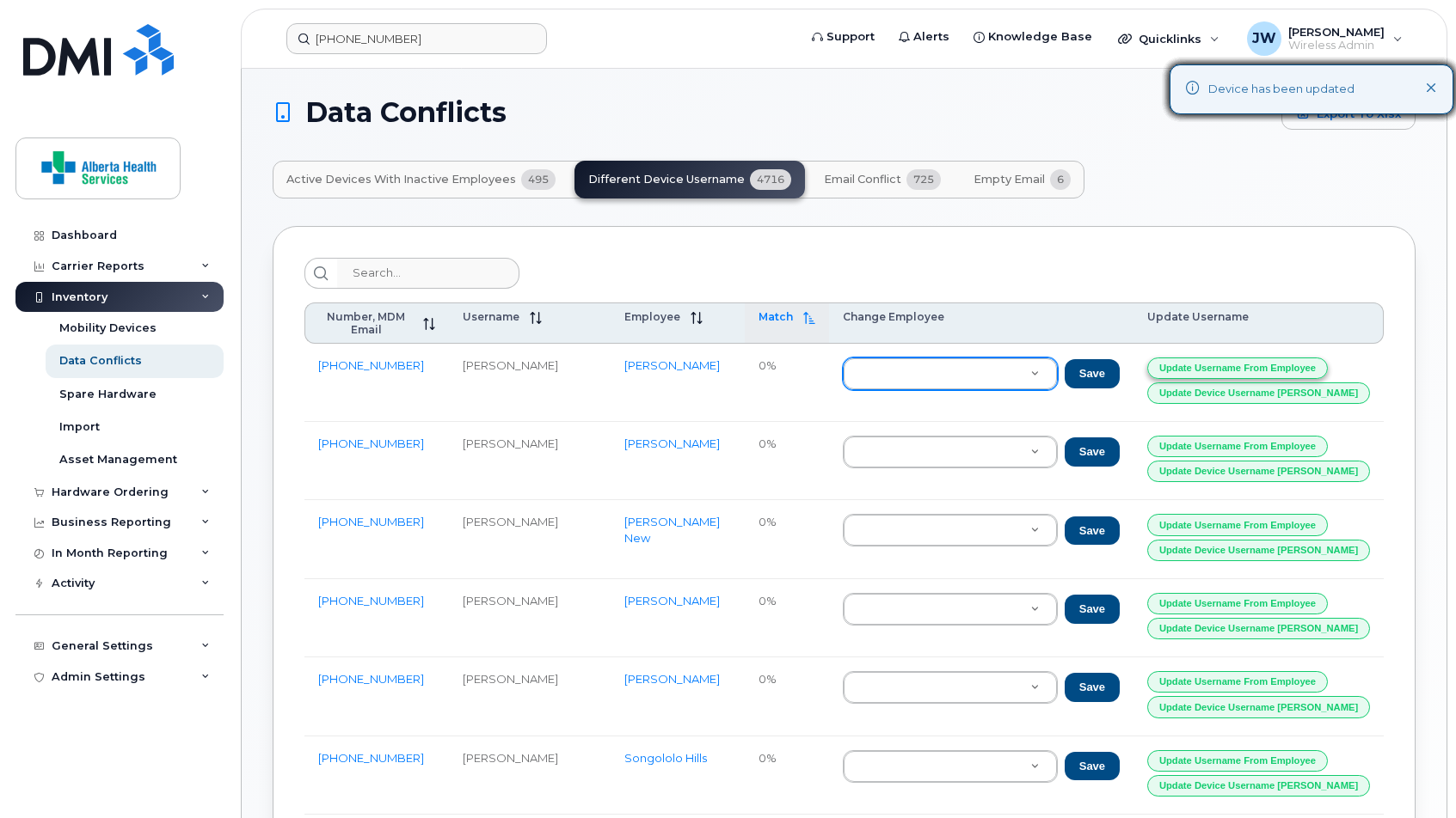
click at [1106, 358] on button "Update Username from Employee" at bounding box center [1238, 368] width 181 height 22
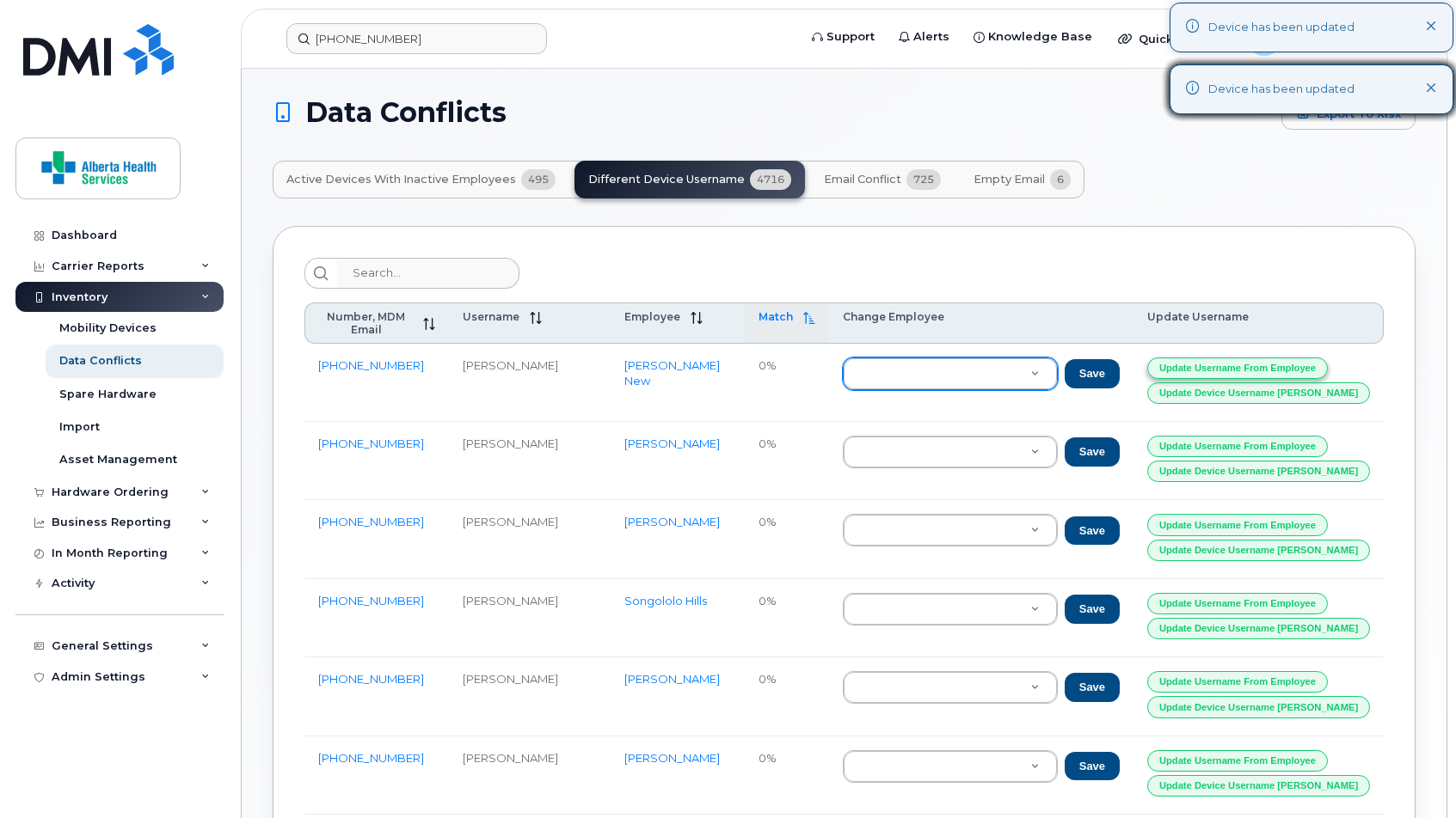
click at [1106, 358] on button "Update Username from Employee" at bounding box center [1238, 368] width 181 height 22
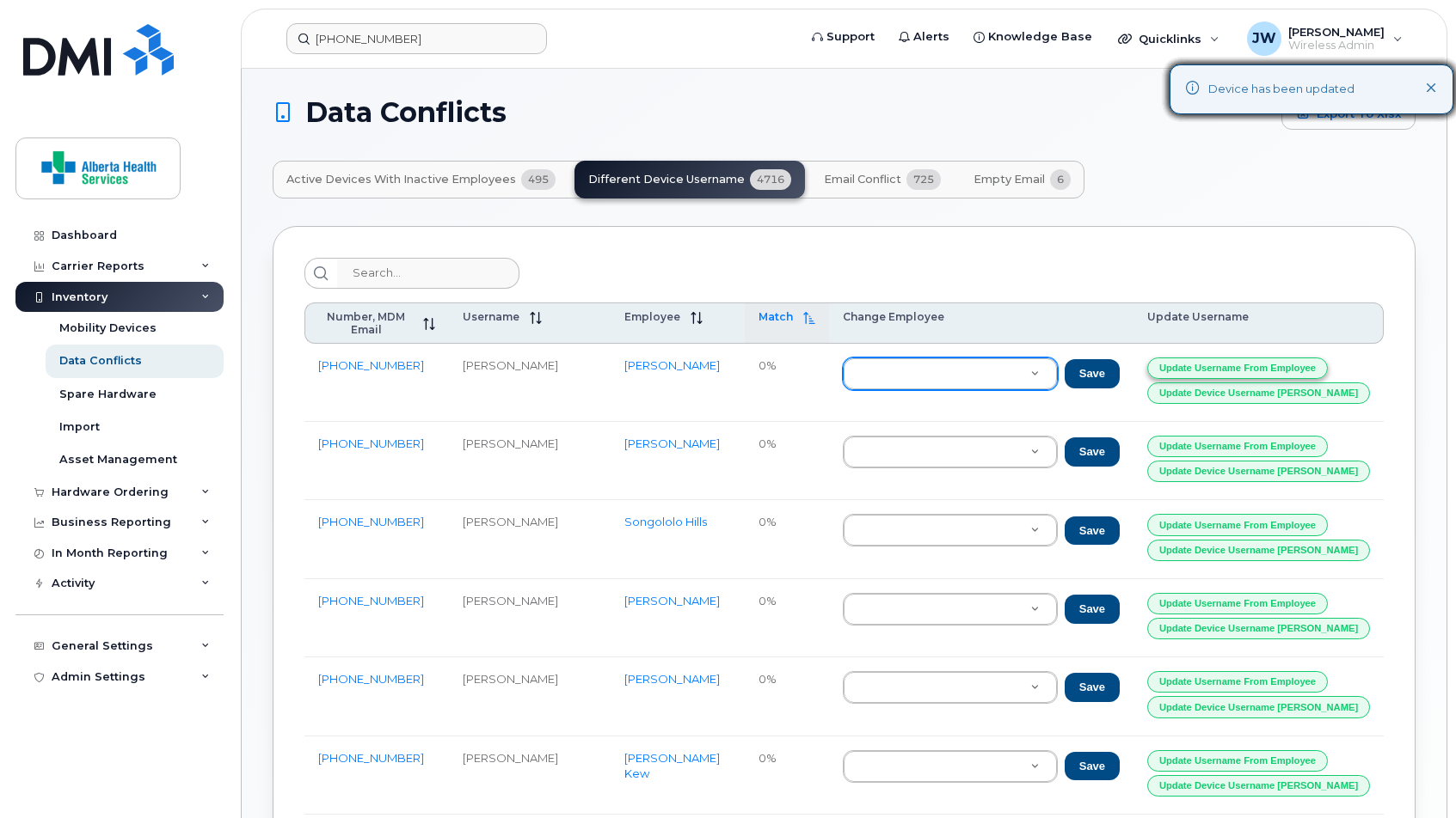
click at [1106, 358] on button "Update Username from Employee" at bounding box center [1238, 368] width 181 height 22
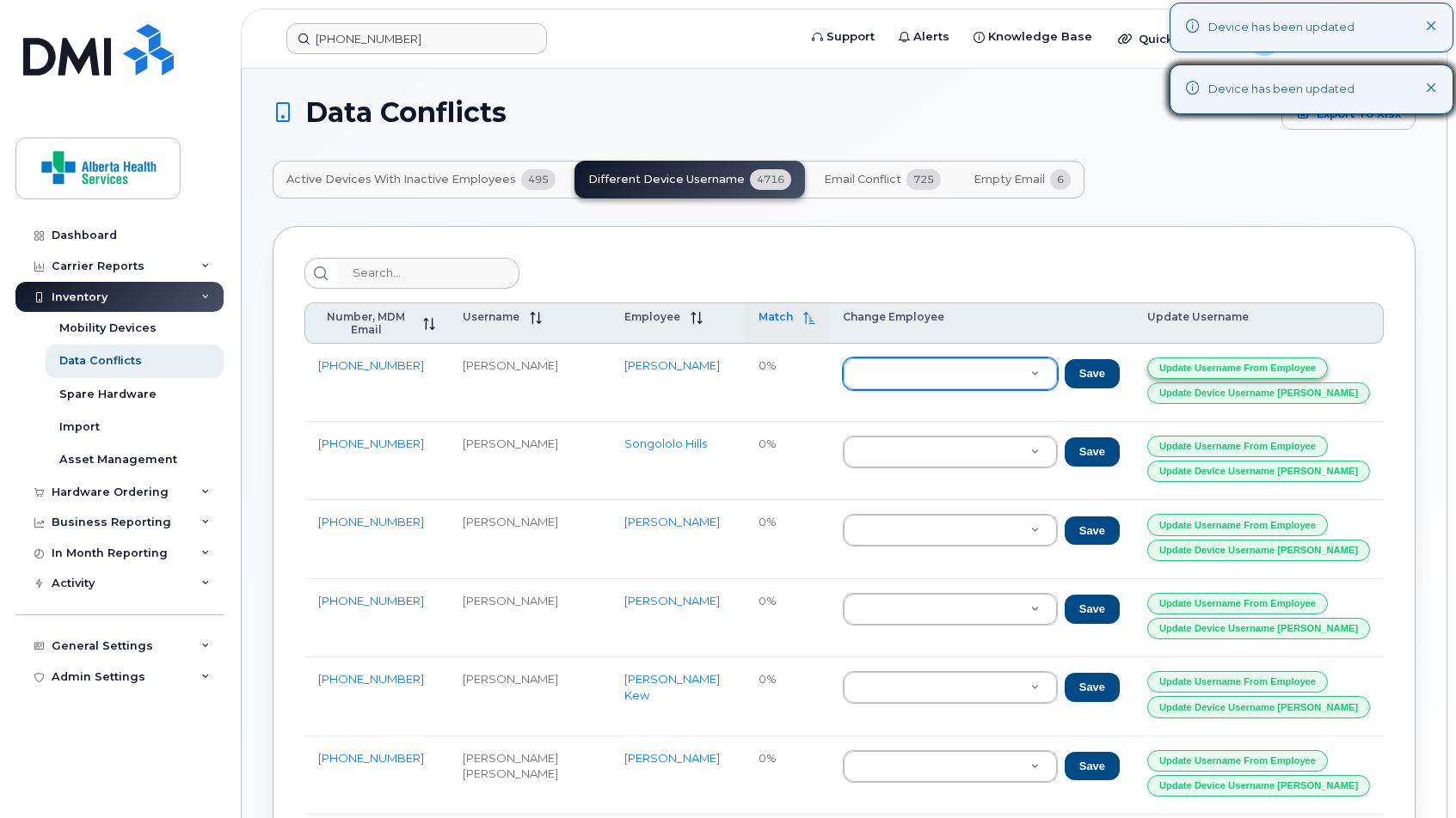
click at [1106, 358] on button "Update Username from Employee" at bounding box center [1238, 368] width 181 height 22
click at [1106, 355] on td "Update Username from Employee Update Device Username Alias" at bounding box center [1259, 382] width 251 height 78
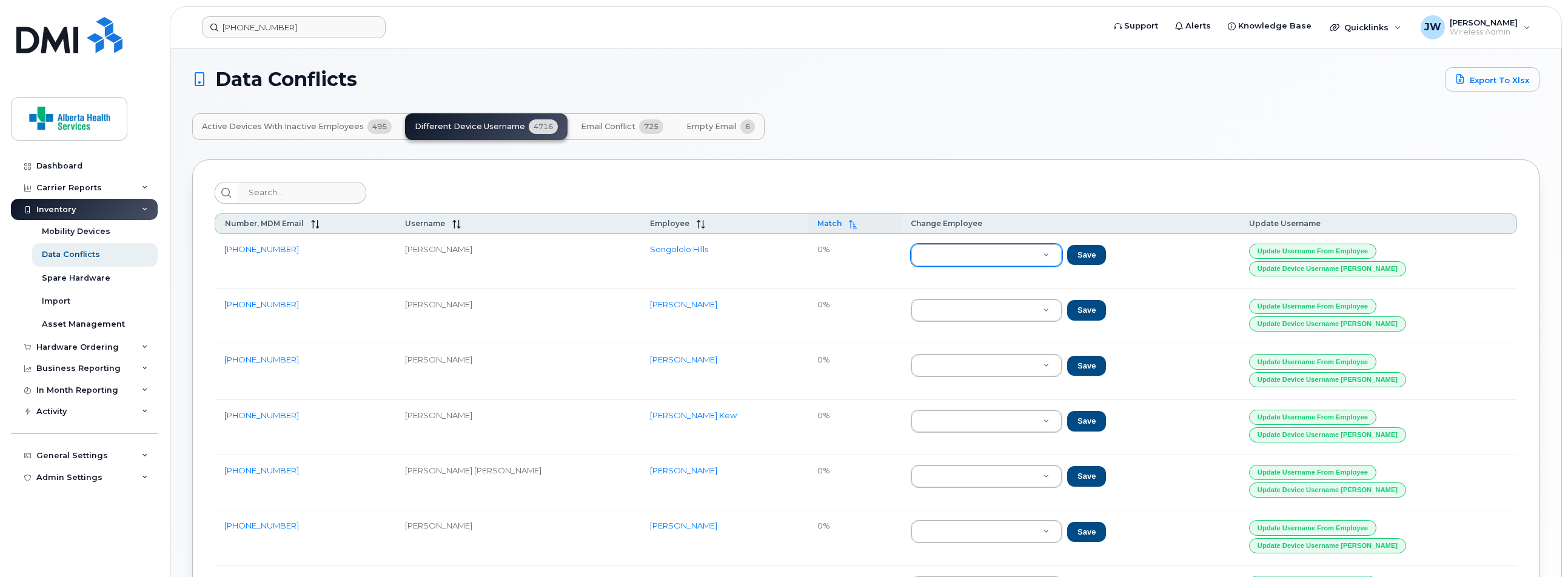
click at [616, 130] on span "Email Conflict" at bounding box center [608, 127] width 54 height 10
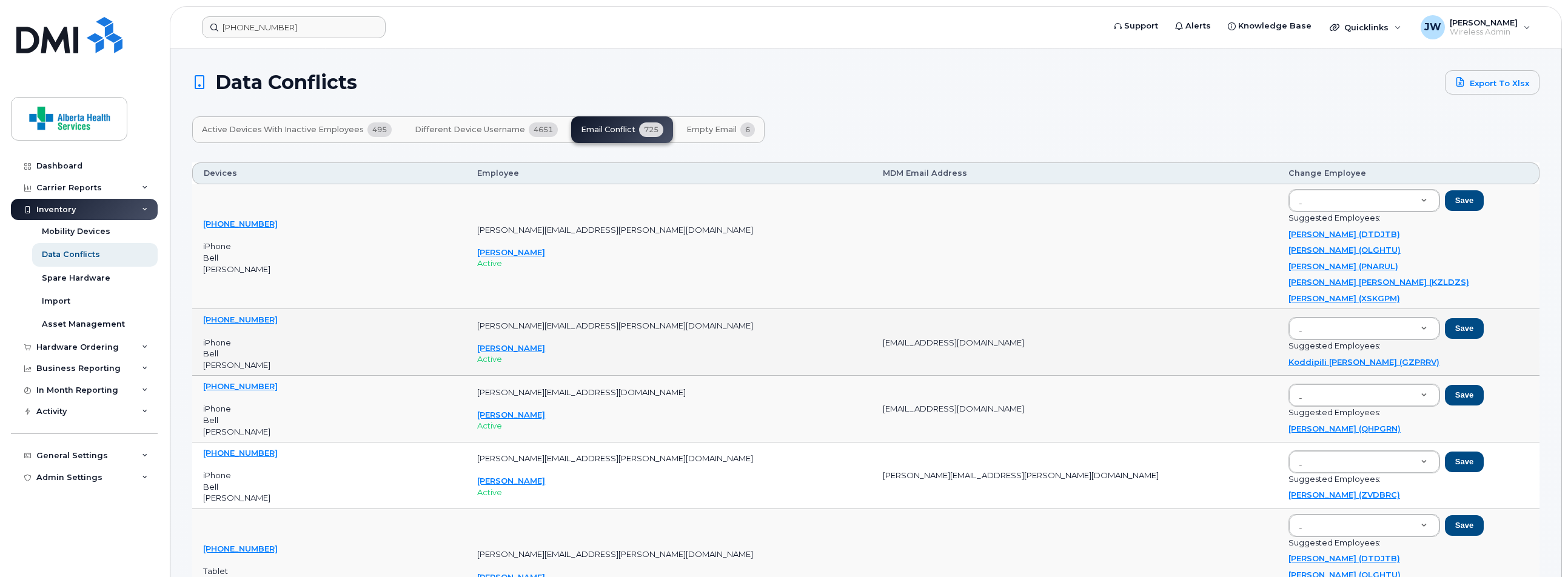
click at [230, 318] on link "780-835-8377" at bounding box center [240, 319] width 74 height 10
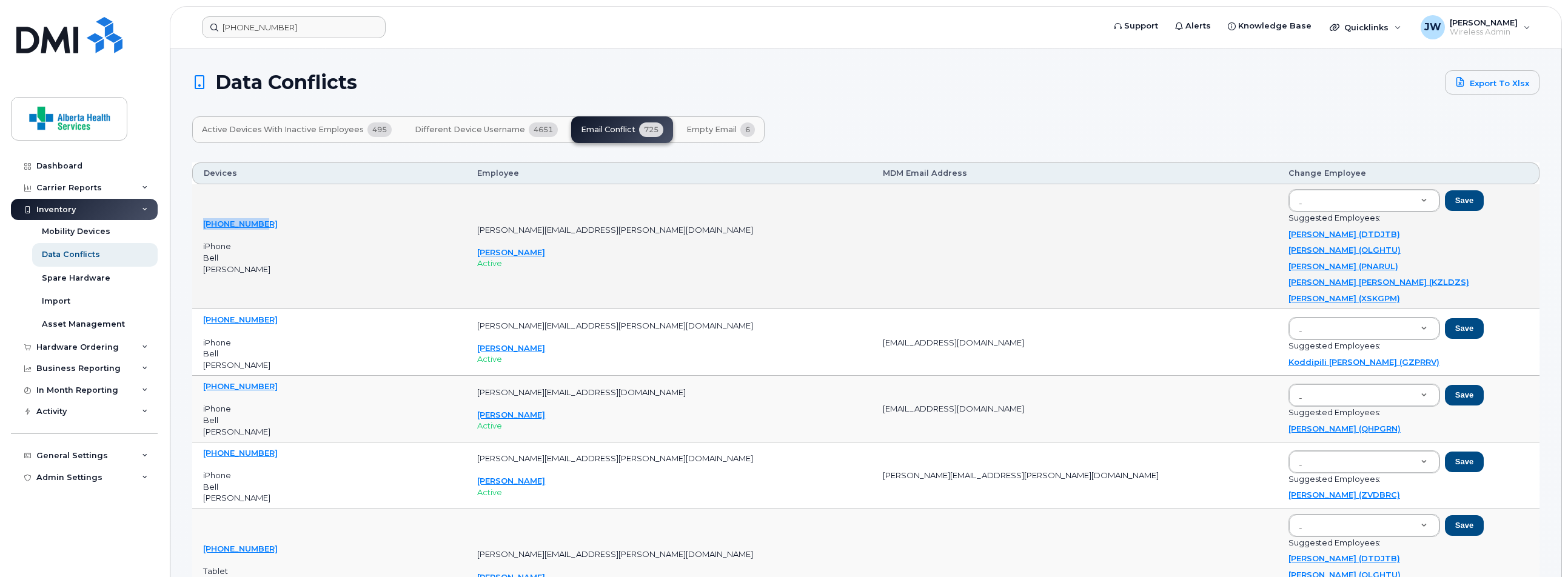
drag, startPoint x: 274, startPoint y: 227, endPoint x: 199, endPoint y: 218, distance: 75.5
click at [199, 218] on td "780-210-2841 iPhone Bell Kimberley Reszel" at bounding box center [329, 247] width 274 height 125
copy link "780-210-2841"
click at [286, 13] on header "587-596-0927 Support Alerts Knowledge Base Quicklinks Suspend / Cancel Device C…" at bounding box center [866, 27] width 1393 height 42
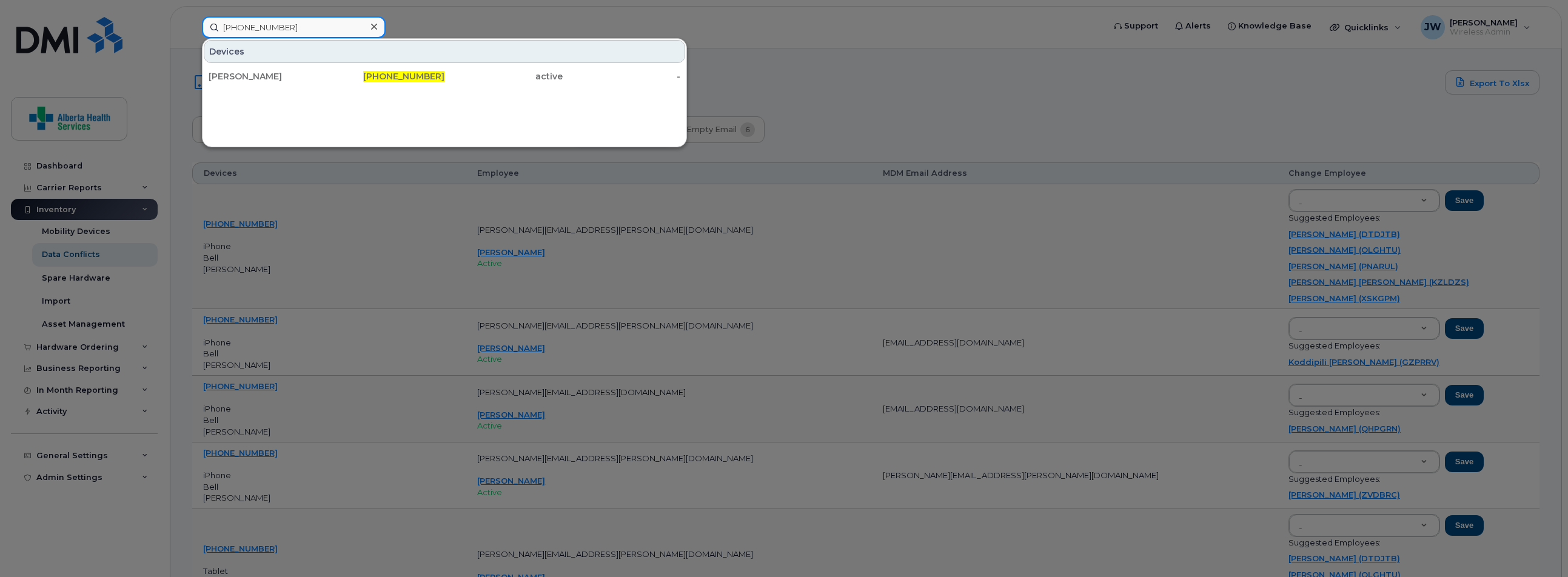
click at [283, 25] on input "587-596-0927" at bounding box center [294, 27] width 184 height 22
paste input "780-210-2841"
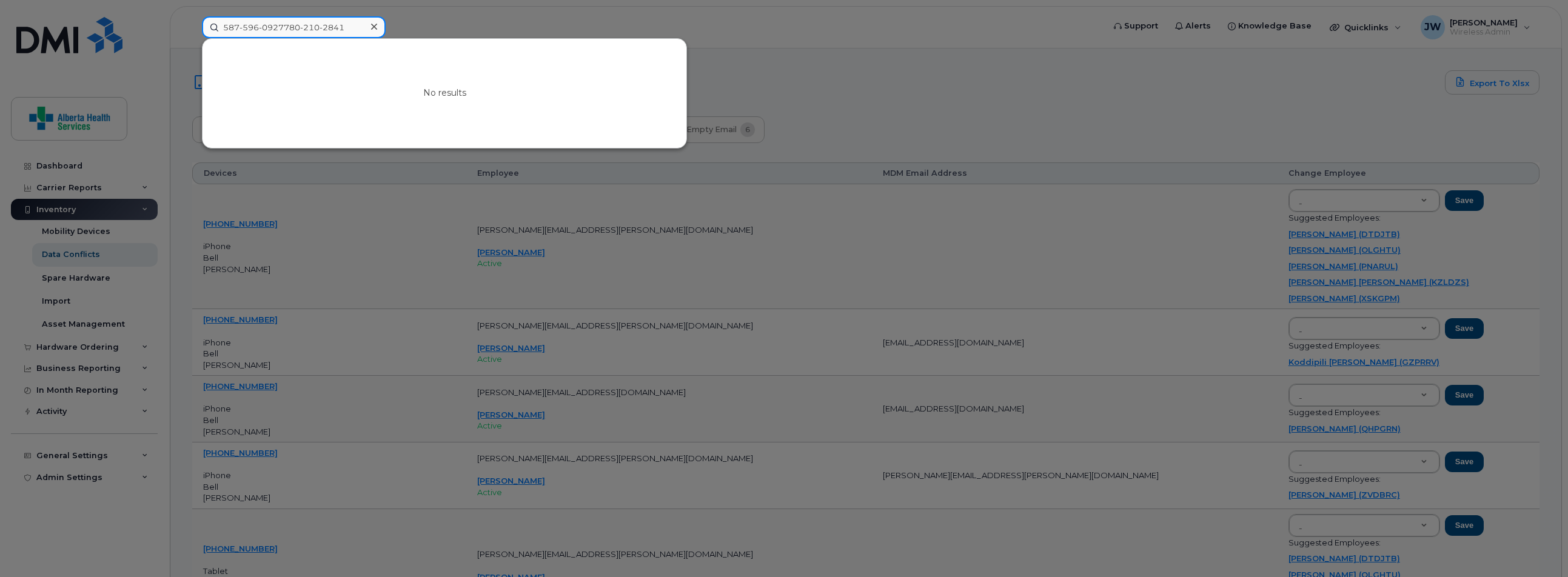
click at [291, 30] on input "587-596-0927780-210-2841" at bounding box center [294, 27] width 184 height 22
paste input
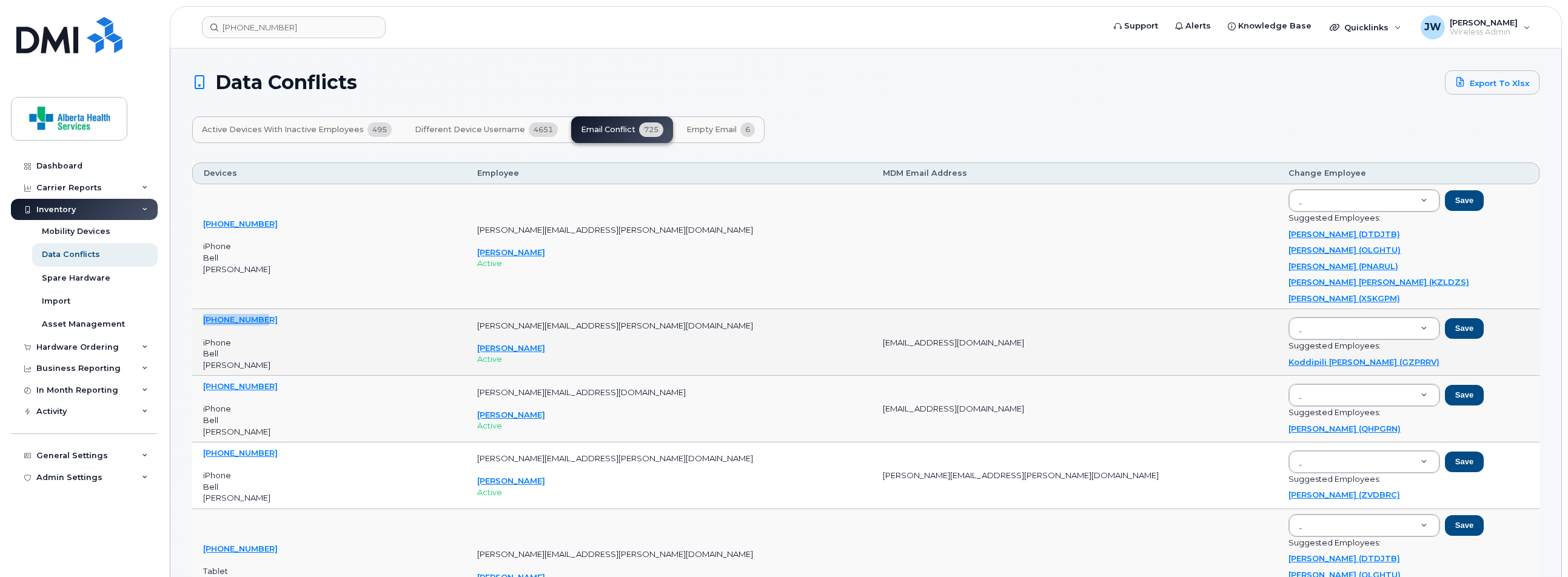
drag, startPoint x: 244, startPoint y: 317, endPoint x: 202, endPoint y: 321, distance: 42.2
click at [202, 321] on td "780-835-8377 iPhone Bell Senthilkumar Nagarajan" at bounding box center [329, 343] width 274 height 66
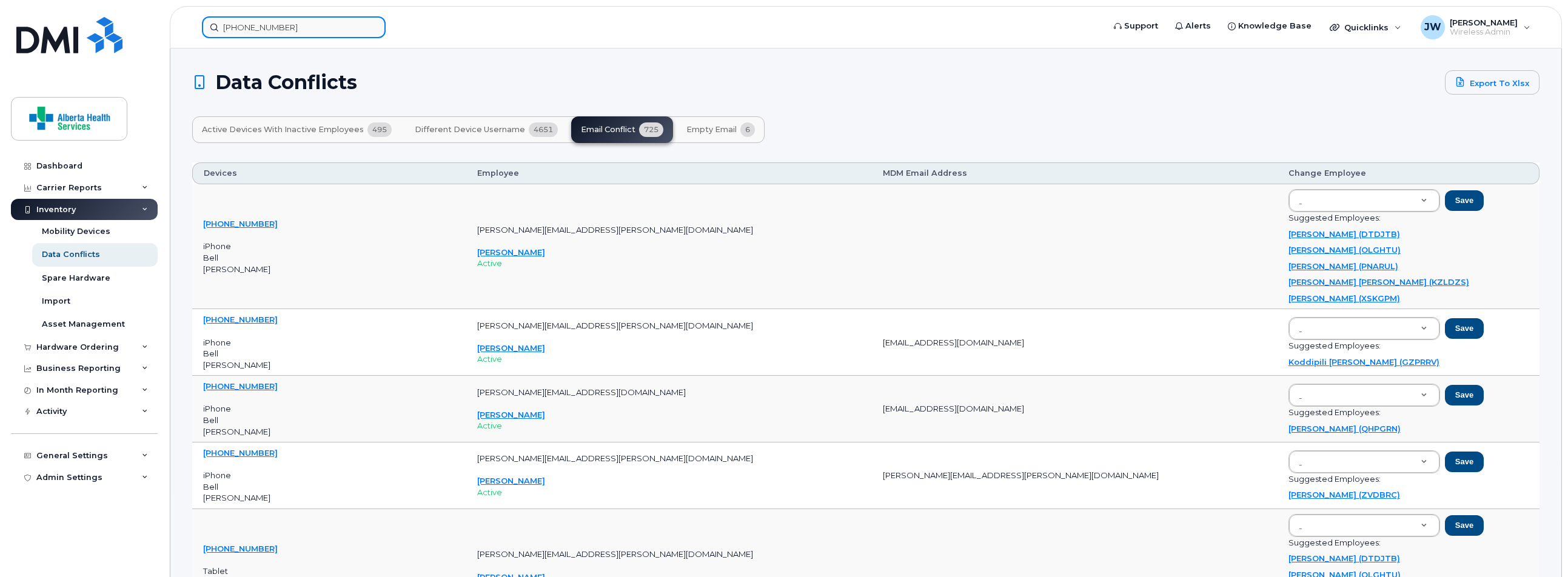
click at [351, 30] on input "780-210-2841" at bounding box center [294, 27] width 184 height 22
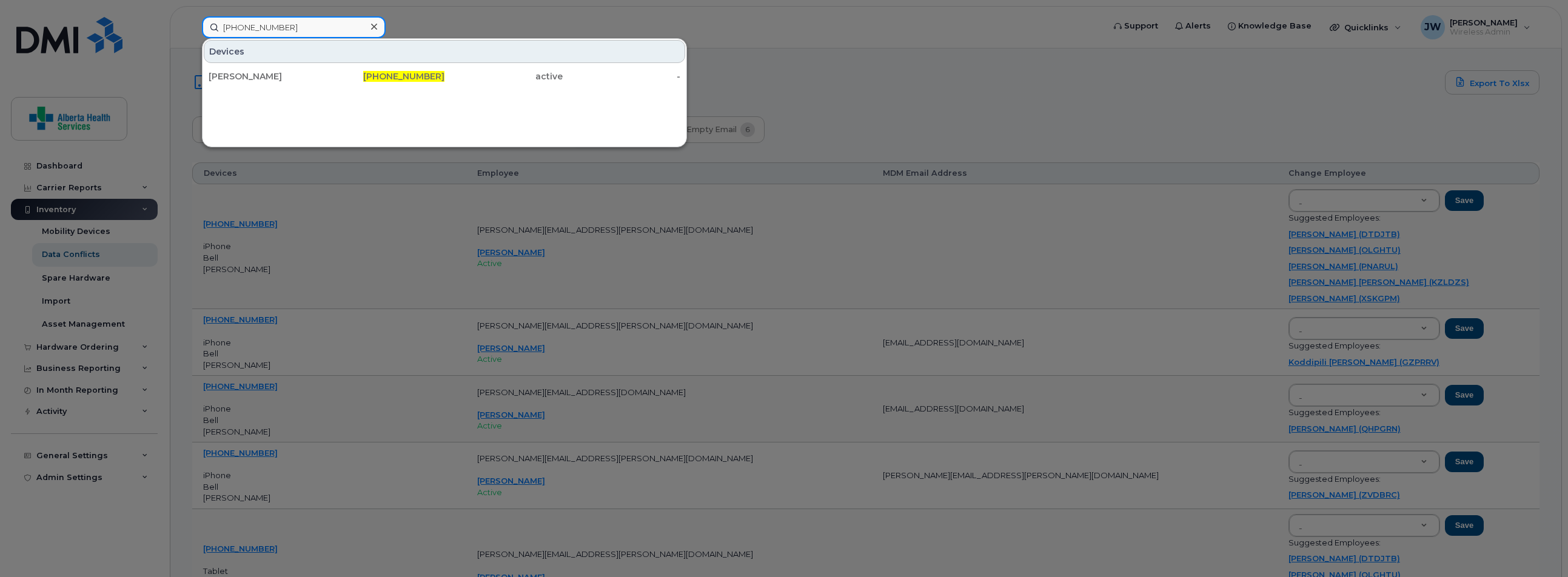
click at [351, 30] on input "780-210-2841" at bounding box center [294, 27] width 184 height 22
paste input "835-8377"
type input "780-835-8377"
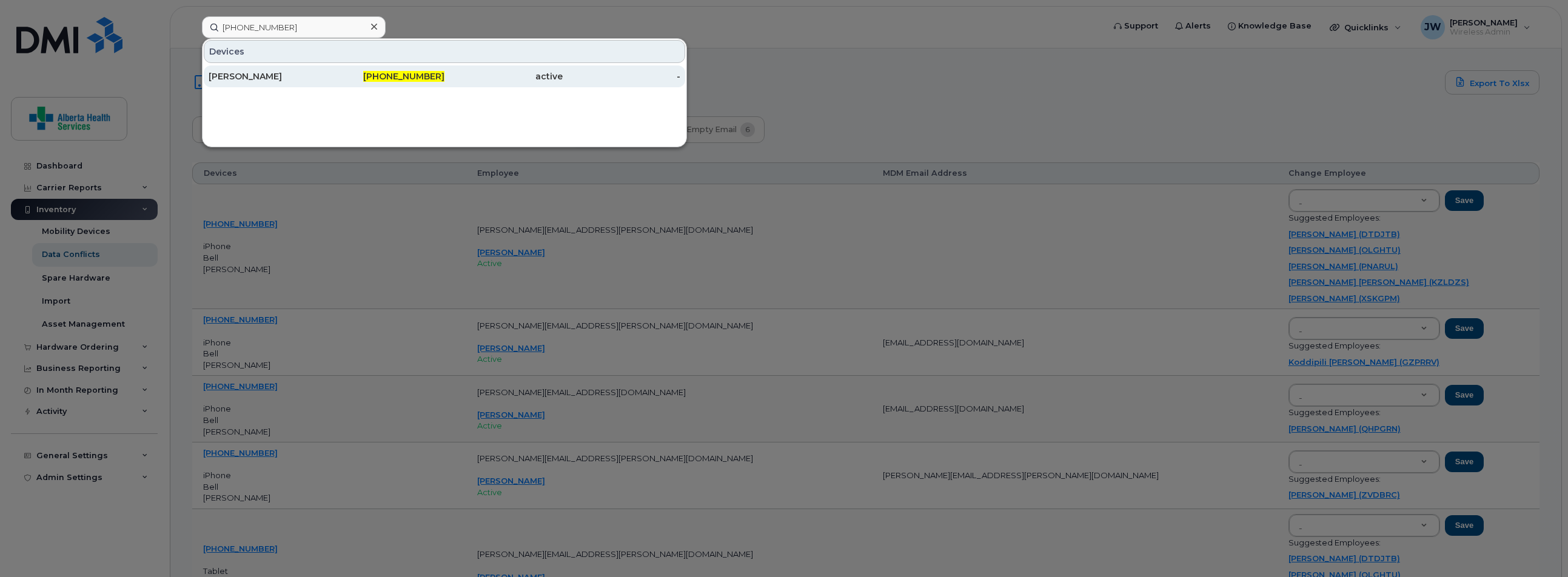
click at [352, 73] on div "780-835-8377" at bounding box center [386, 76] width 118 height 12
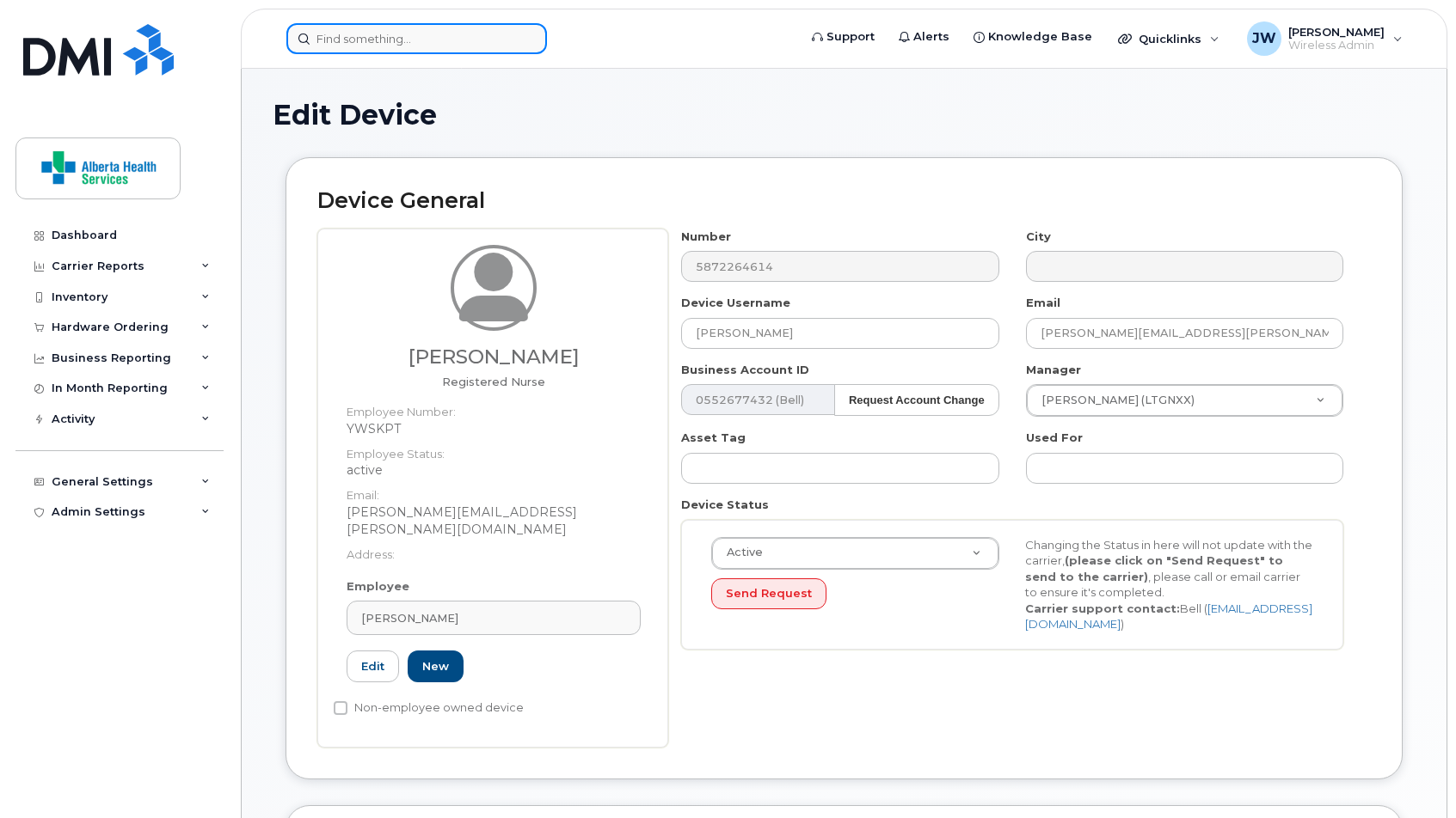
click at [429, 46] on input at bounding box center [416, 39] width 261 height 31
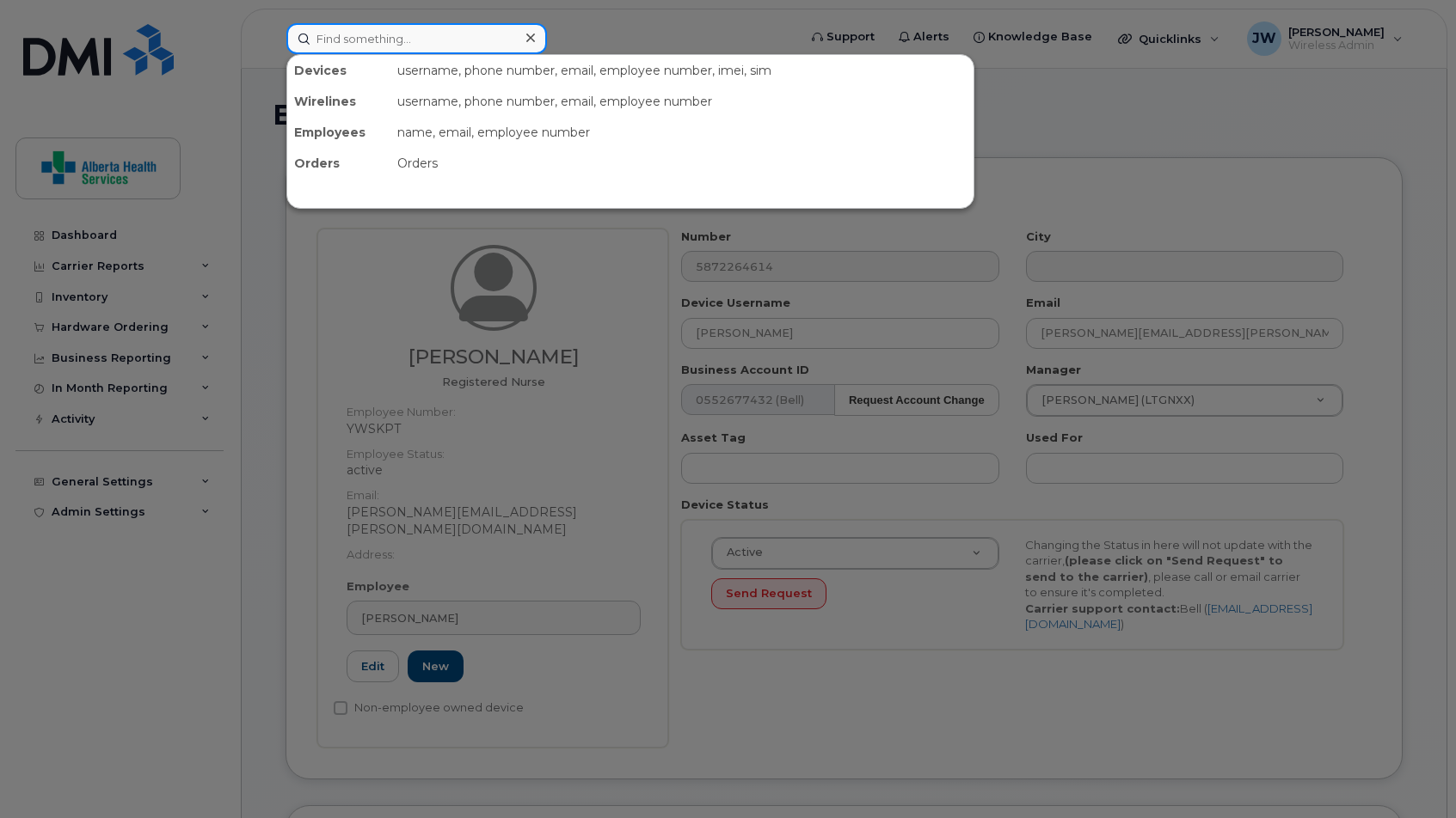
paste input "5872264614"
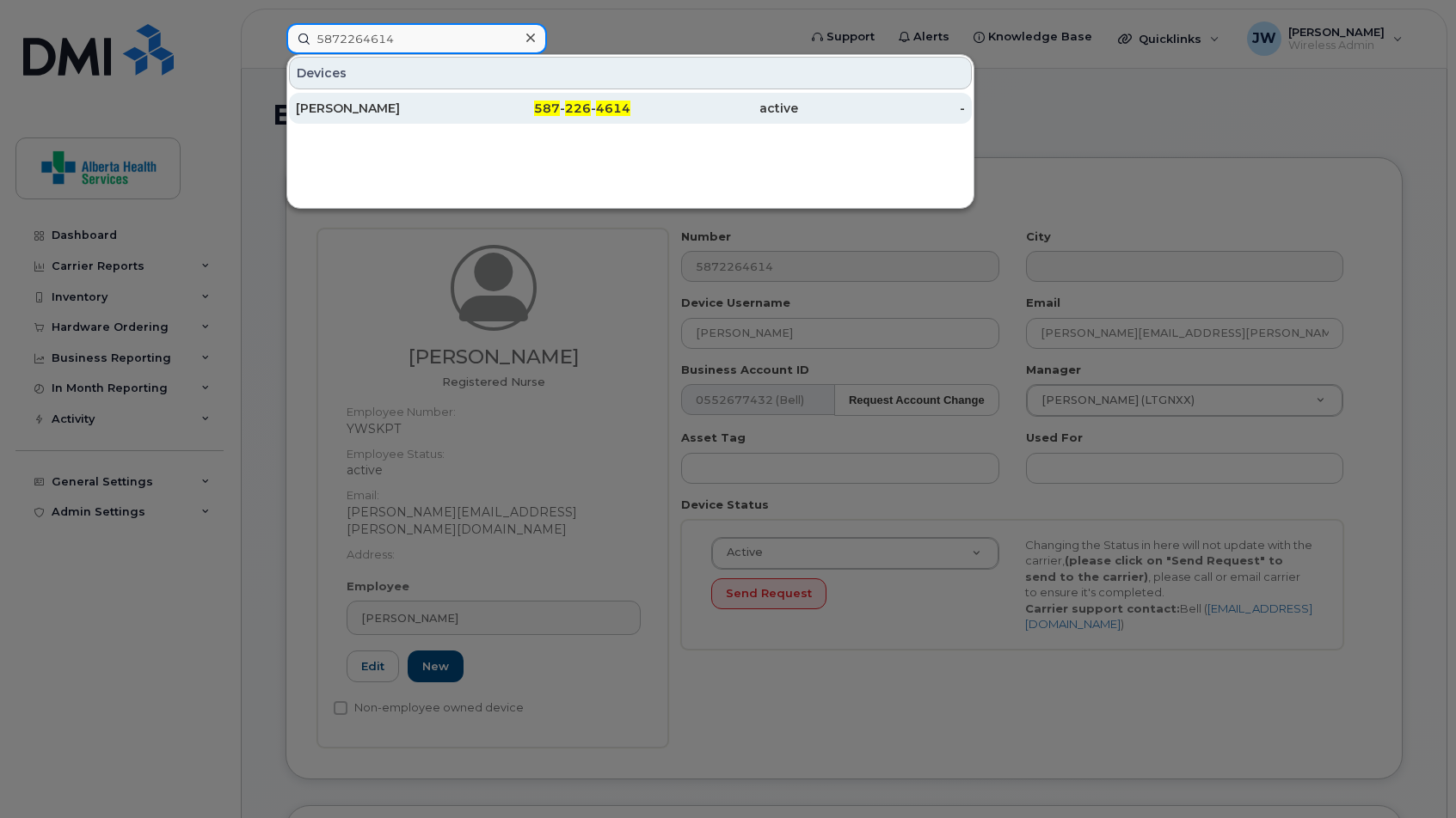
type input "5872264614"
click at [428, 107] on div "[PERSON_NAME]" at bounding box center [380, 108] width 168 height 17
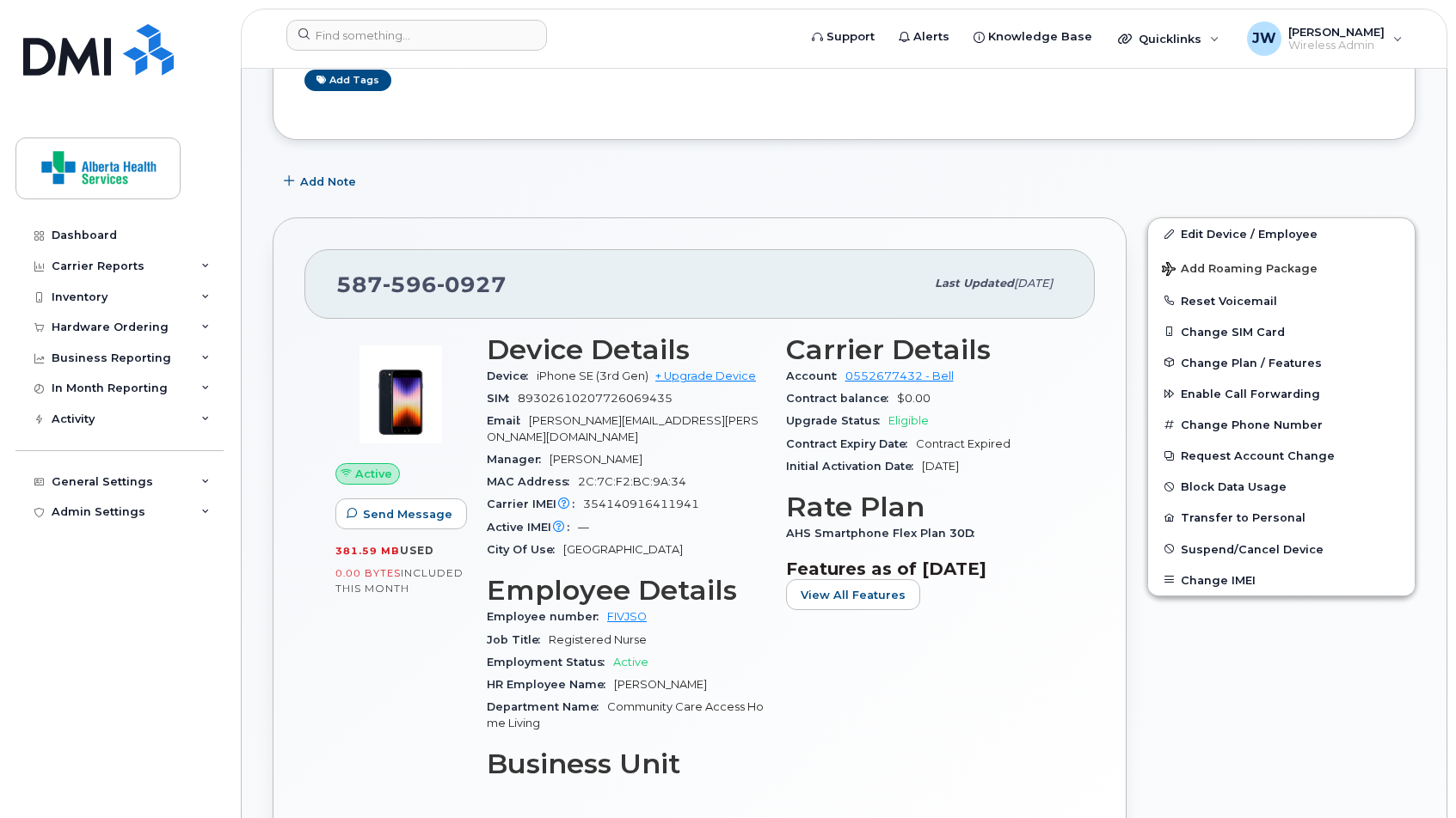
scroll to position [223, 0]
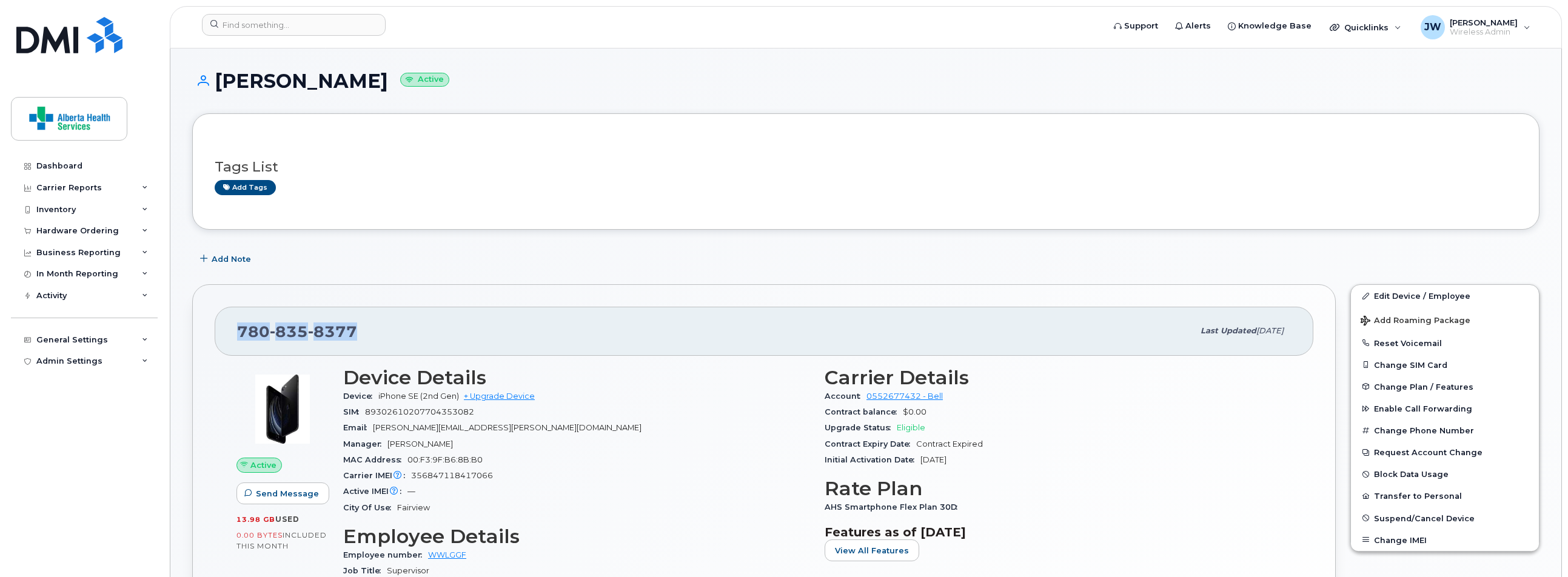
drag, startPoint x: 357, startPoint y: 325, endPoint x: 235, endPoint y: 334, distance: 122.3
click at [235, 334] on div "780 835 8377 Last updated Aug 27, 2025" at bounding box center [764, 331] width 1099 height 48
copy span "780 835 8377"
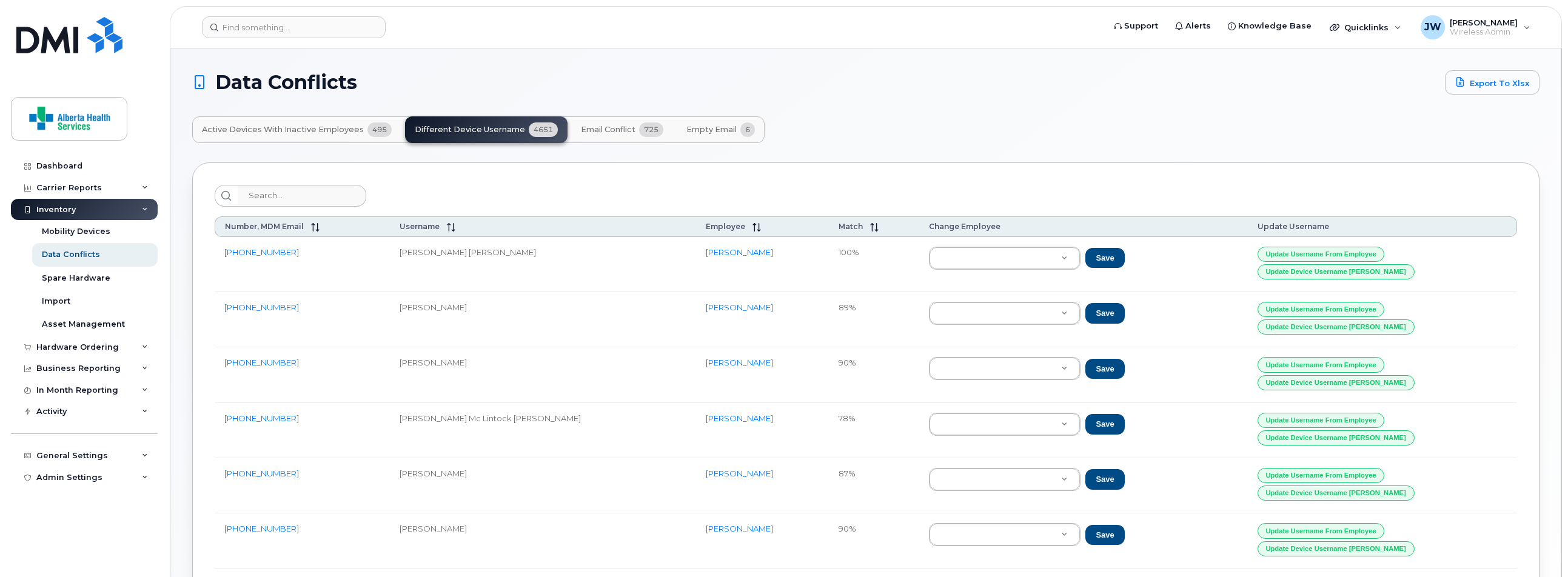
scroll to position [1, 0]
click at [839, 226] on span "Match" at bounding box center [851, 226] width 25 height 9
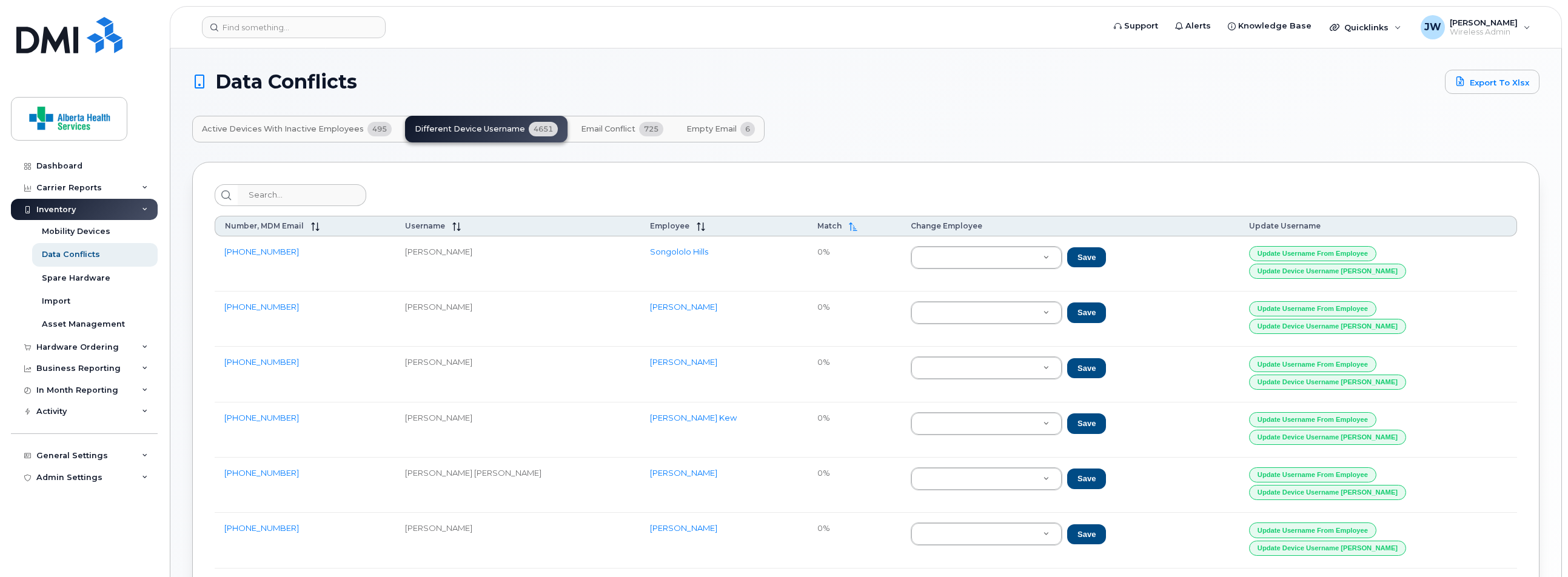
scroll to position [317, 0]
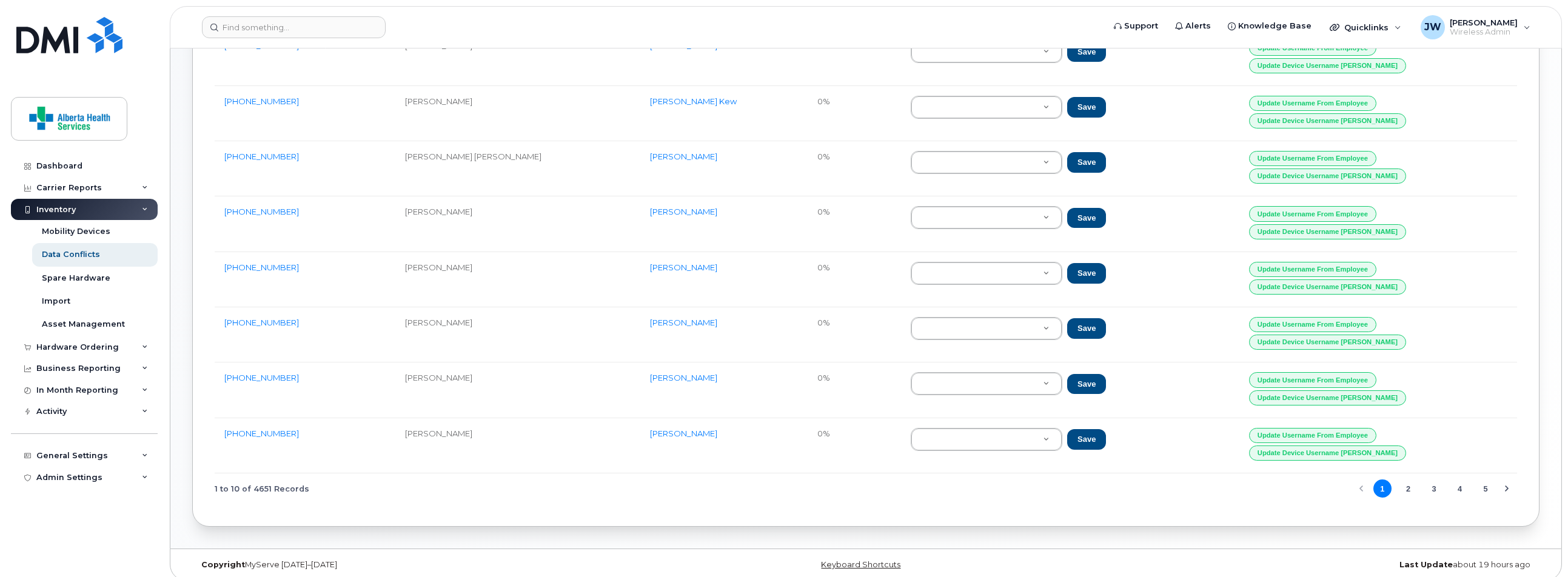
click at [1486, 479] on button "5" at bounding box center [1485, 488] width 18 height 18
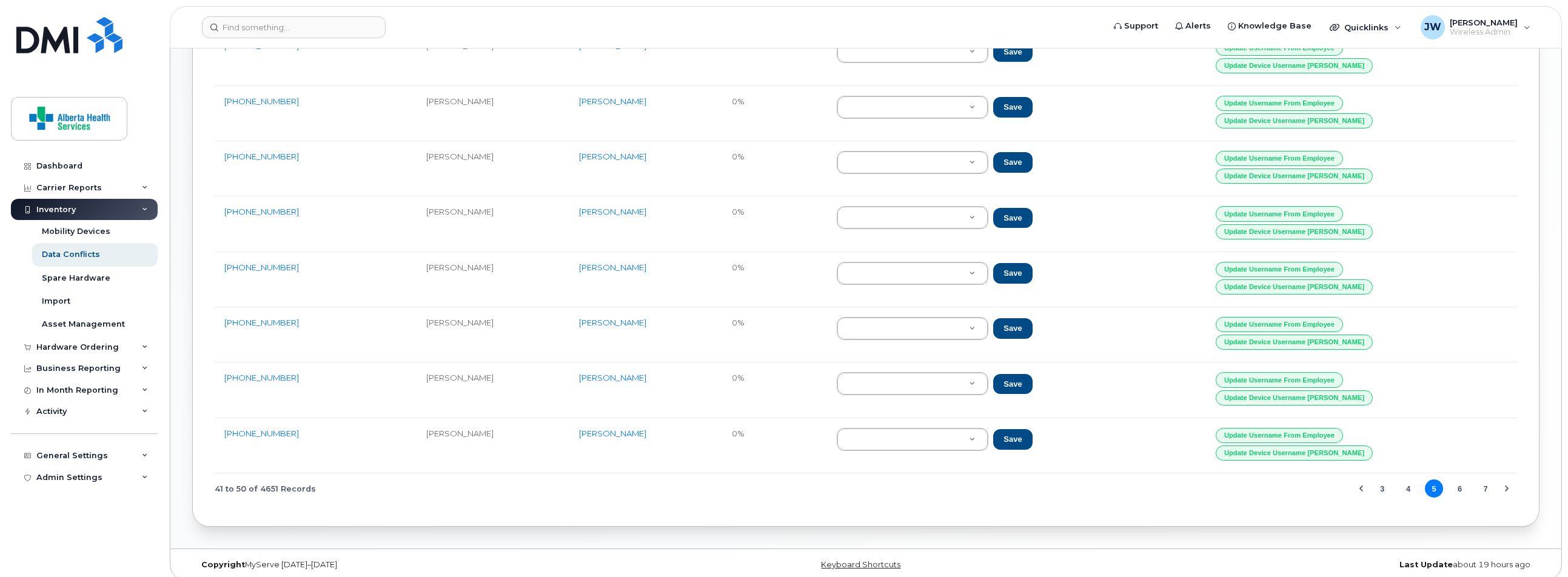
click at [1486, 479] on button "7" at bounding box center [1485, 488] width 18 height 18
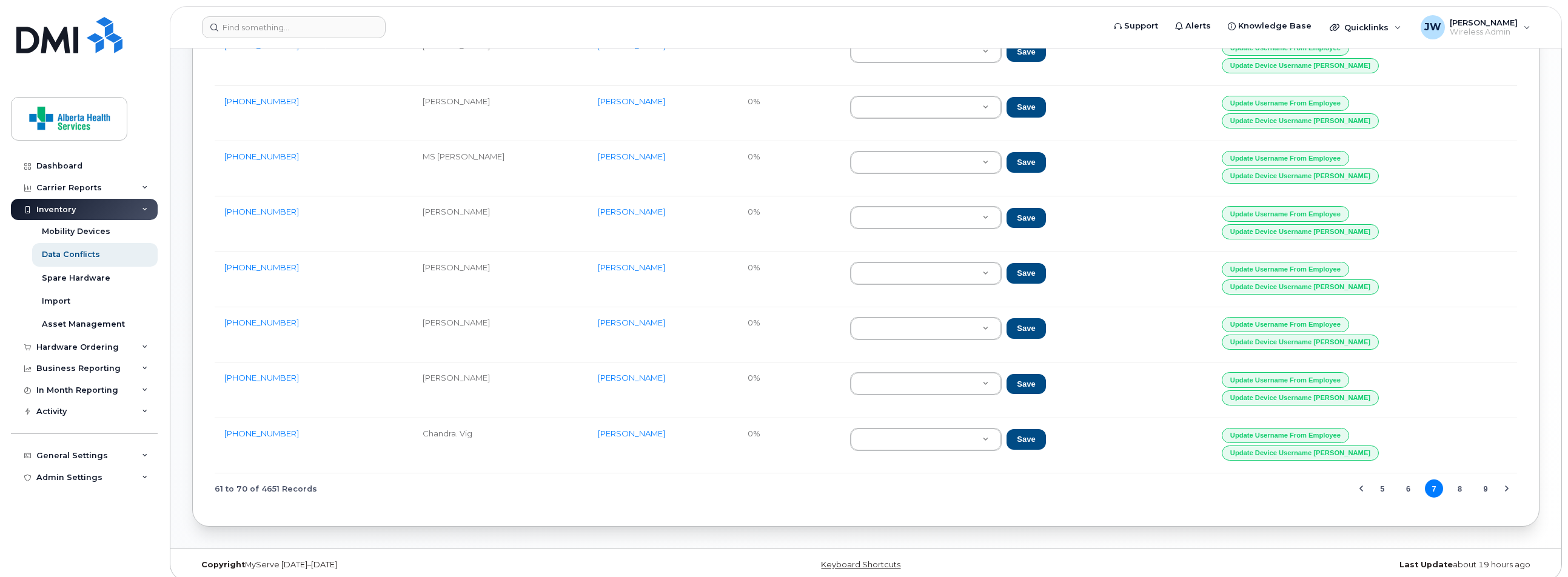
click at [1486, 479] on button "9" at bounding box center [1485, 488] width 18 height 18
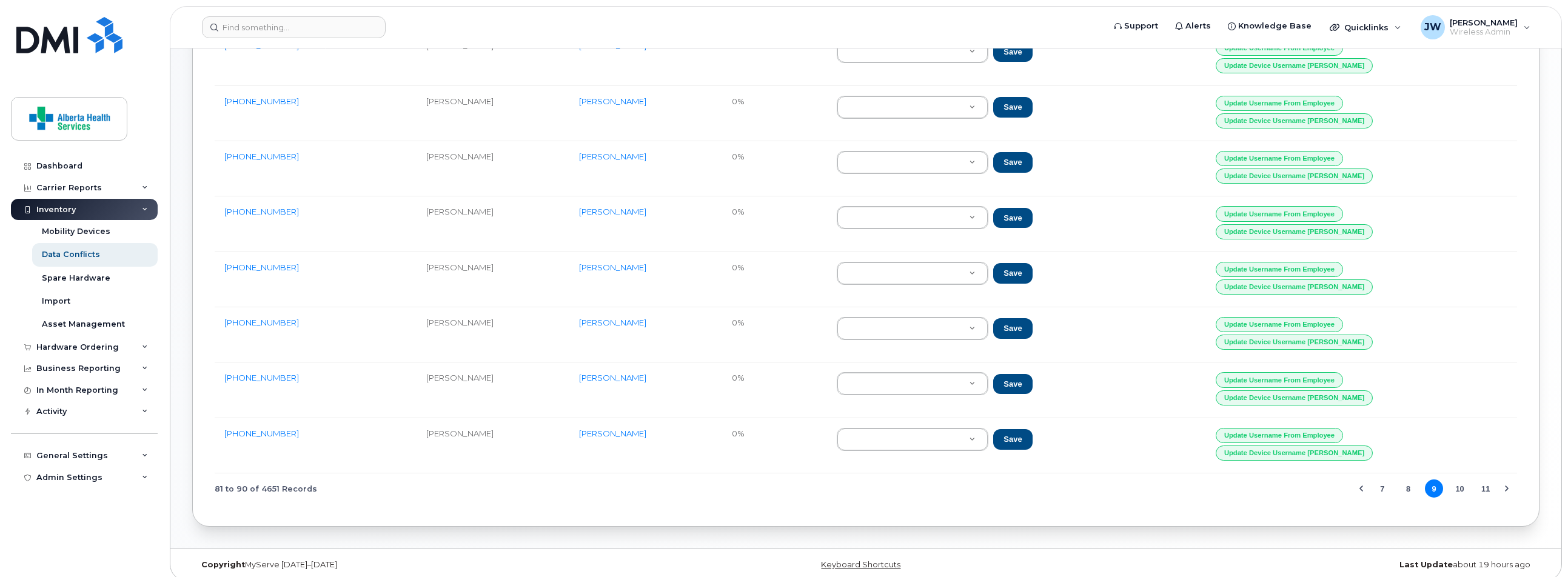
click at [1486, 479] on button "11" at bounding box center [1485, 488] width 18 height 18
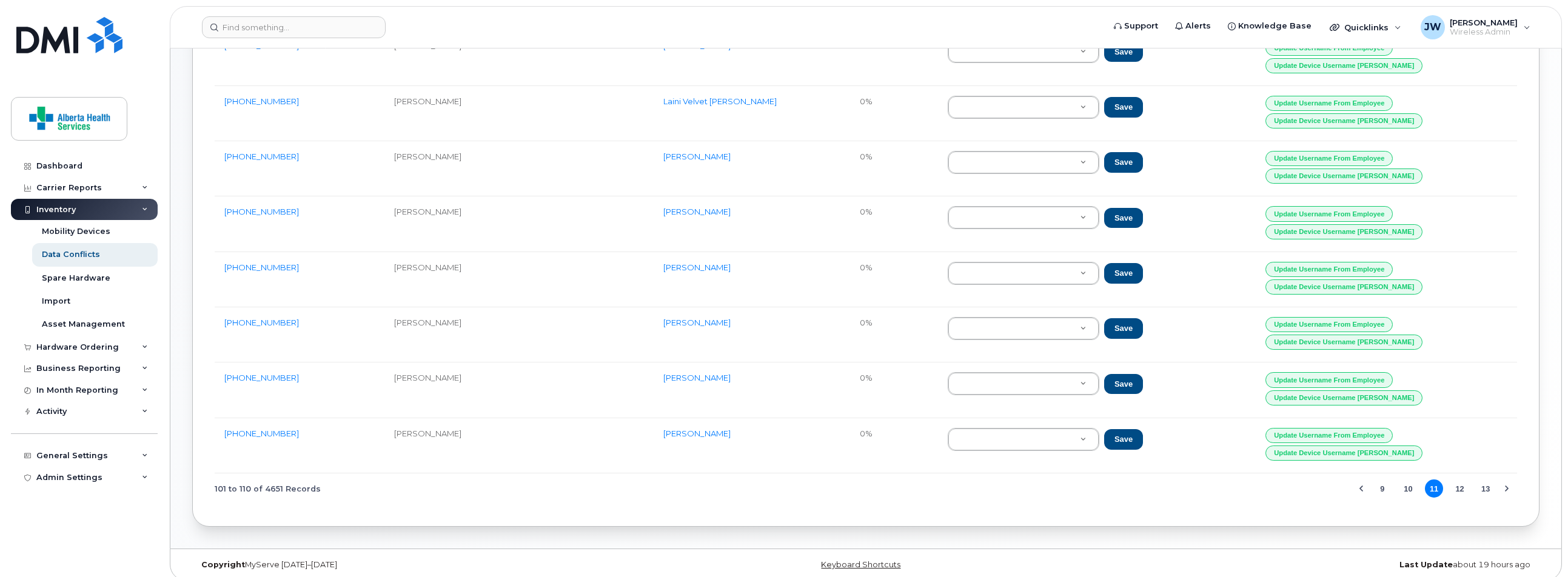
click at [1486, 479] on button "13" at bounding box center [1485, 488] width 18 height 18
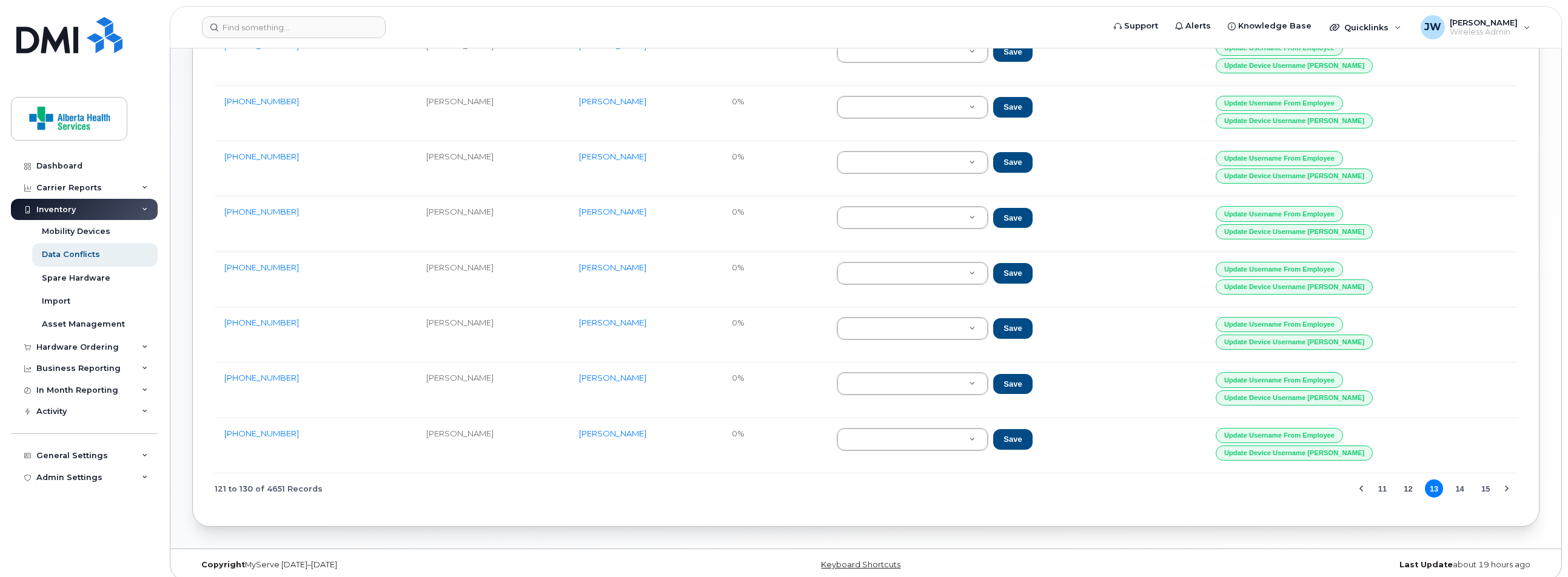
click at [1486, 479] on button "15" at bounding box center [1485, 488] width 18 height 18
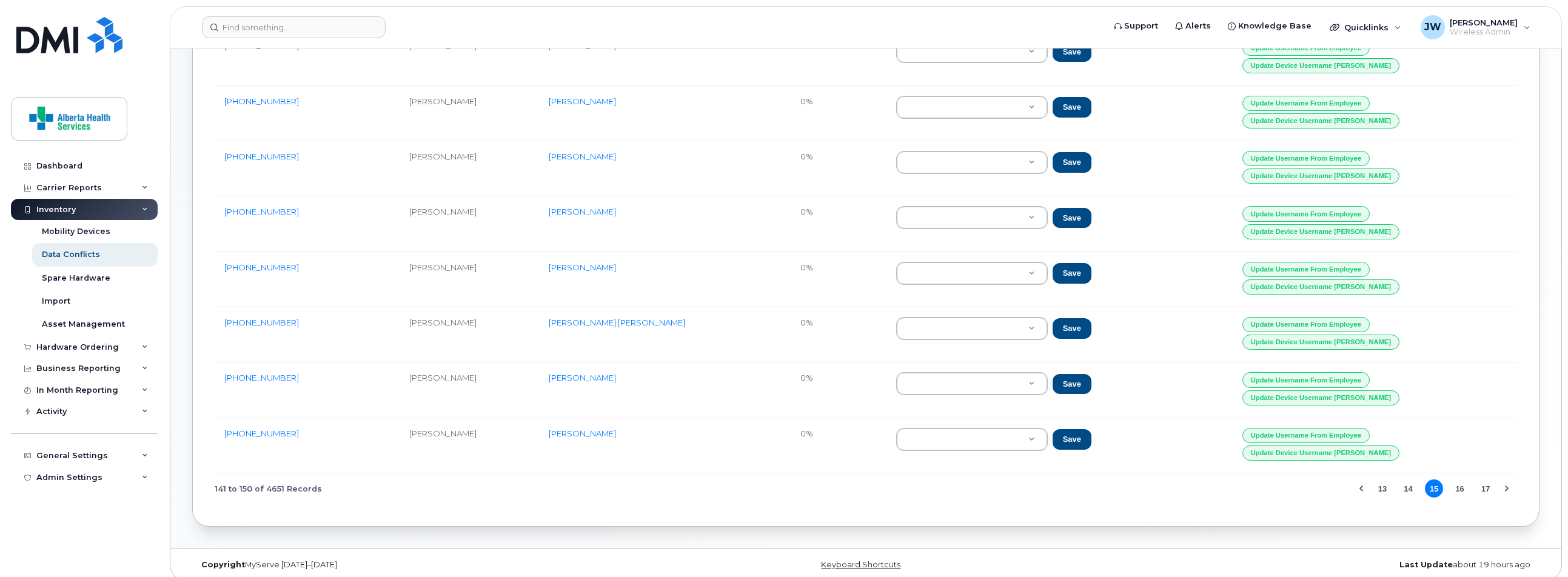
click at [1486, 479] on button "17" at bounding box center [1485, 488] width 18 height 18
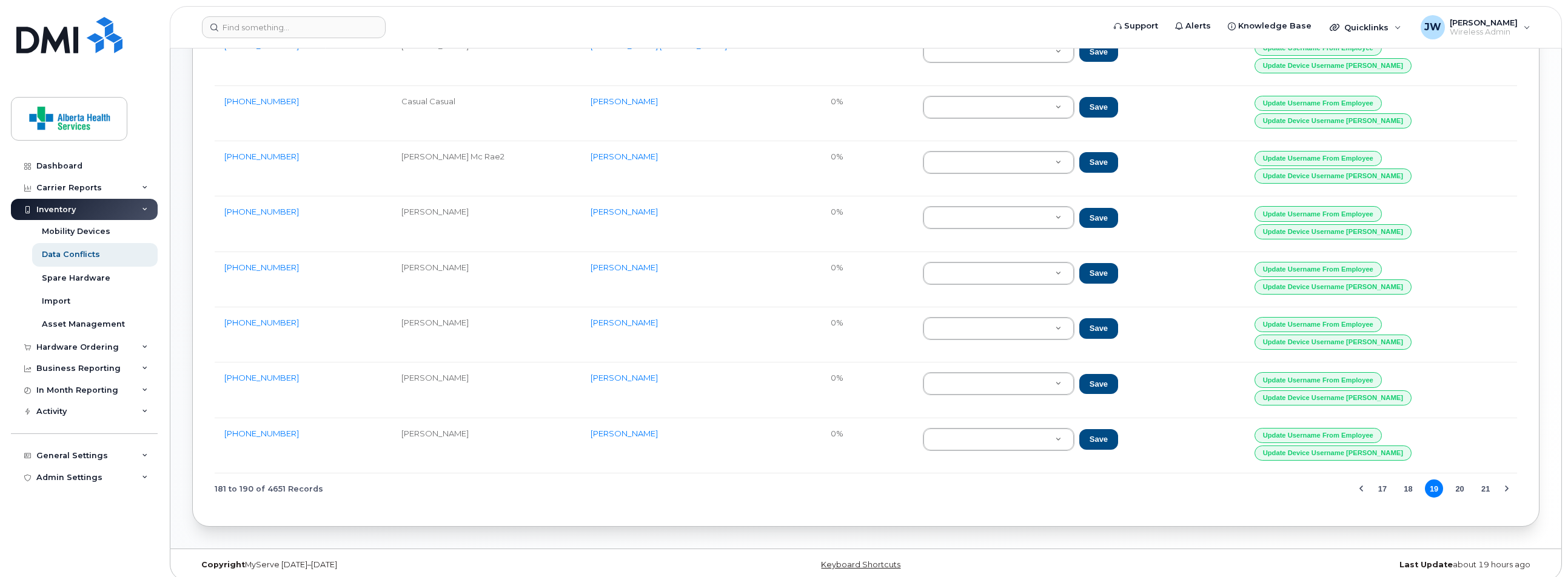
click at [1486, 479] on button "21" at bounding box center [1485, 488] width 18 height 18
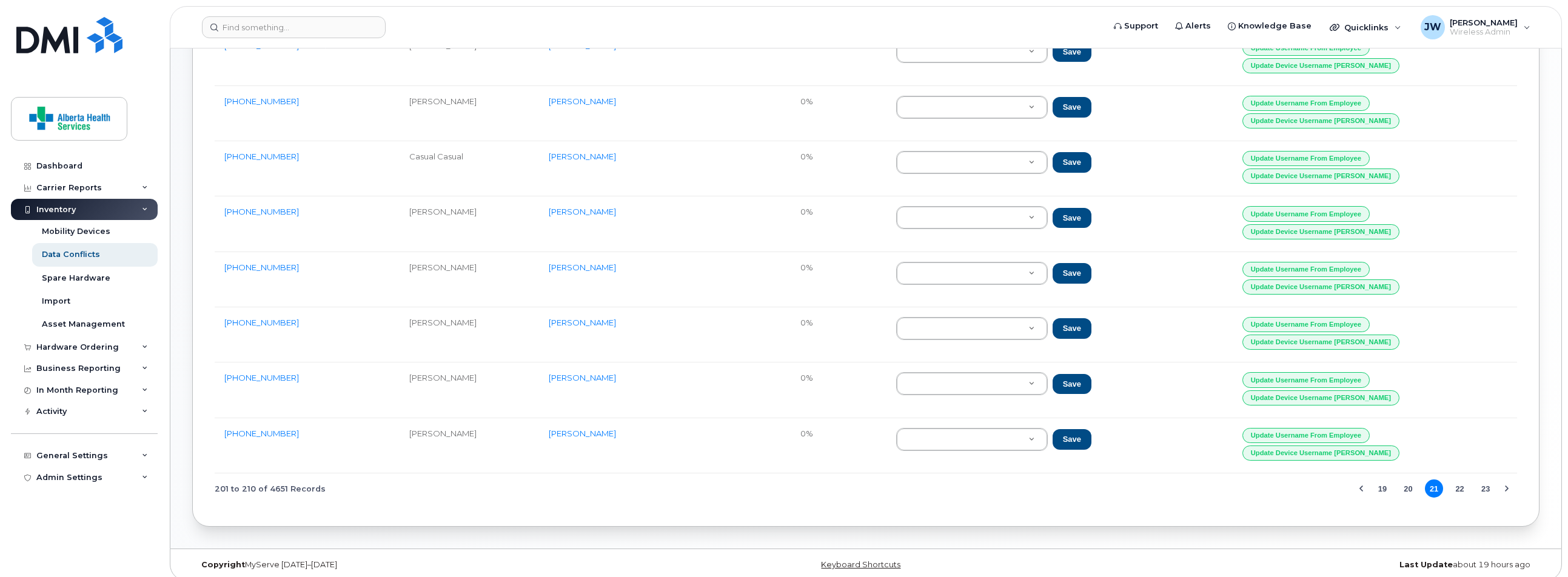
click at [1486, 479] on button "23" at bounding box center [1485, 488] width 18 height 18
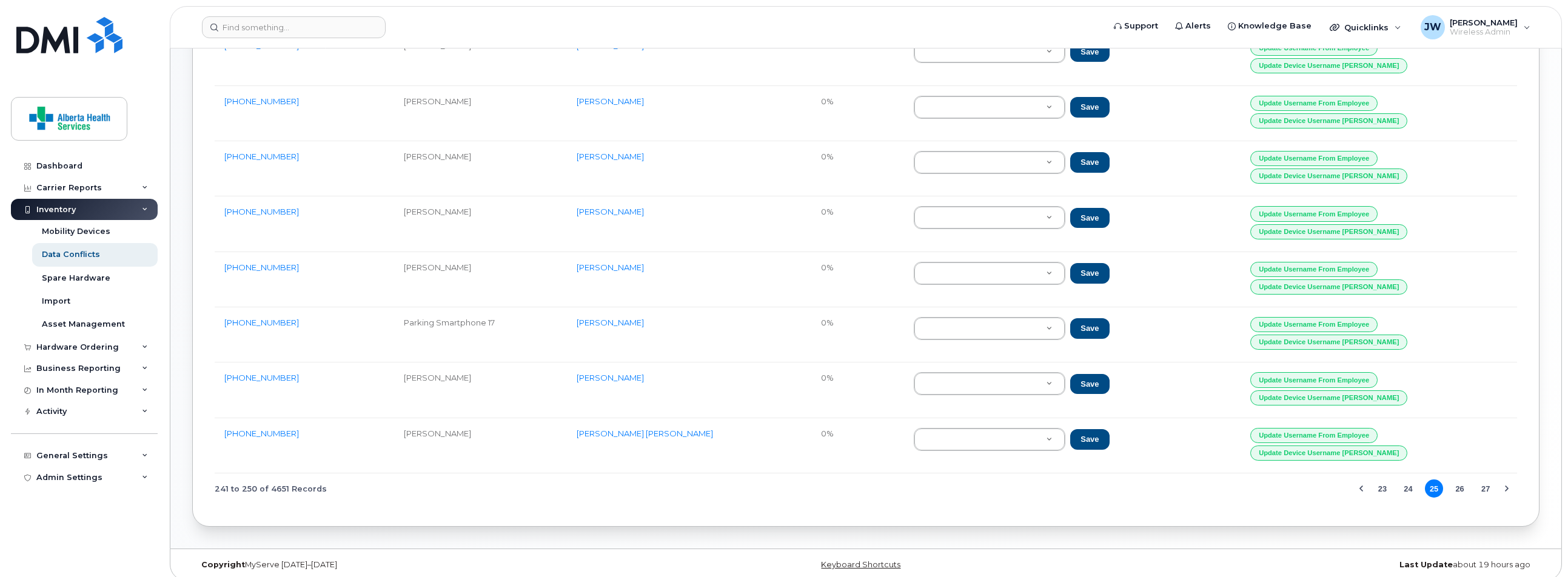
click at [1486, 479] on button "27" at bounding box center [1485, 488] width 18 height 18
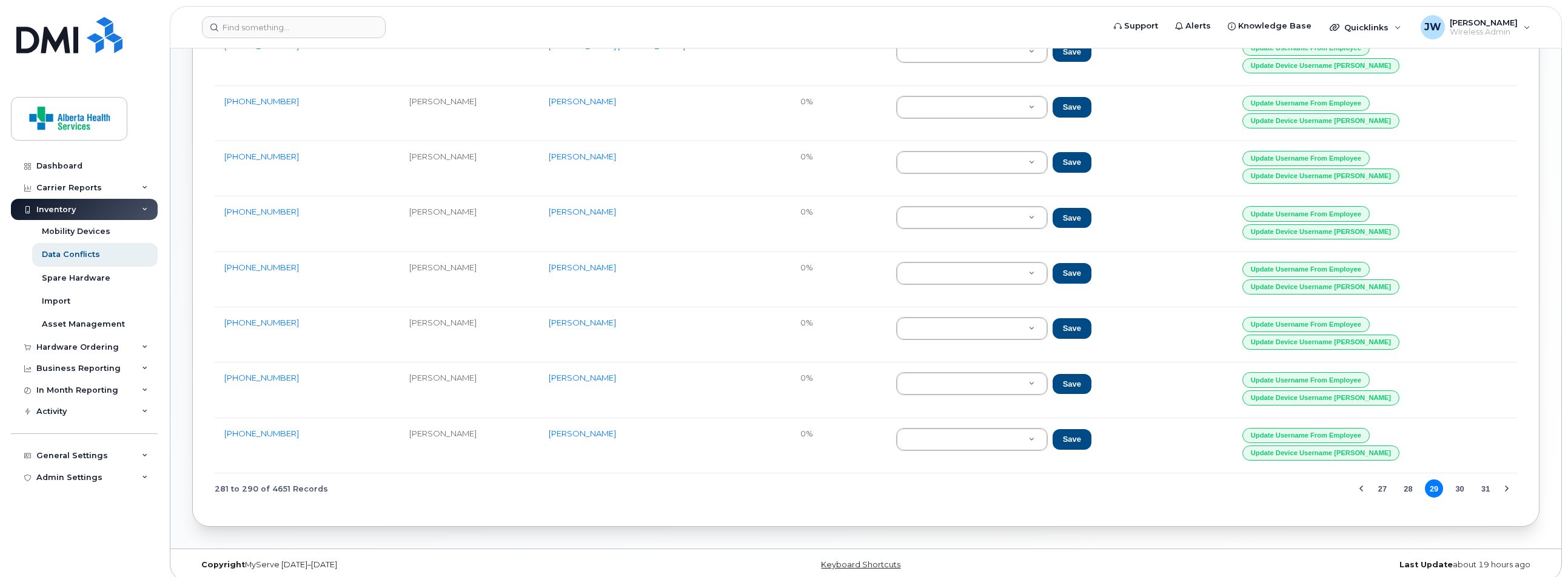
click at [1486, 479] on button "31" at bounding box center [1485, 488] width 18 height 18
click at [1486, 479] on button "33" at bounding box center [1485, 488] width 18 height 18
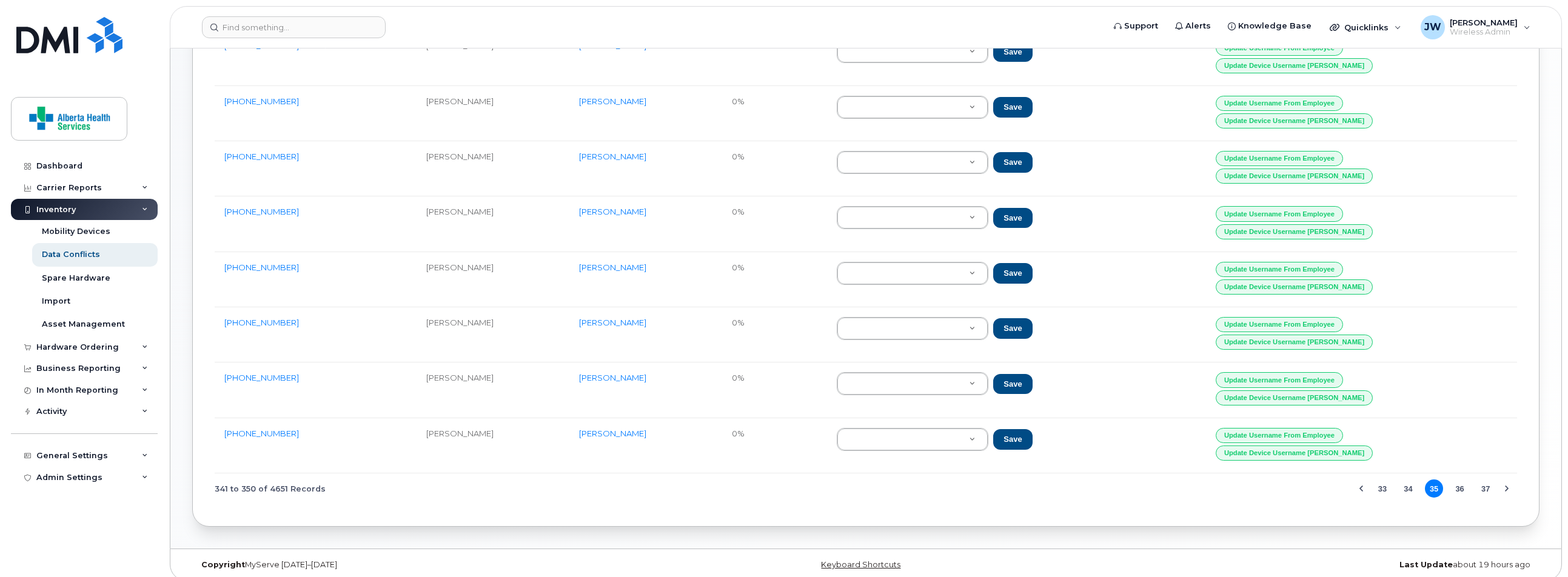
click at [1486, 479] on button "37" at bounding box center [1485, 488] width 18 height 18
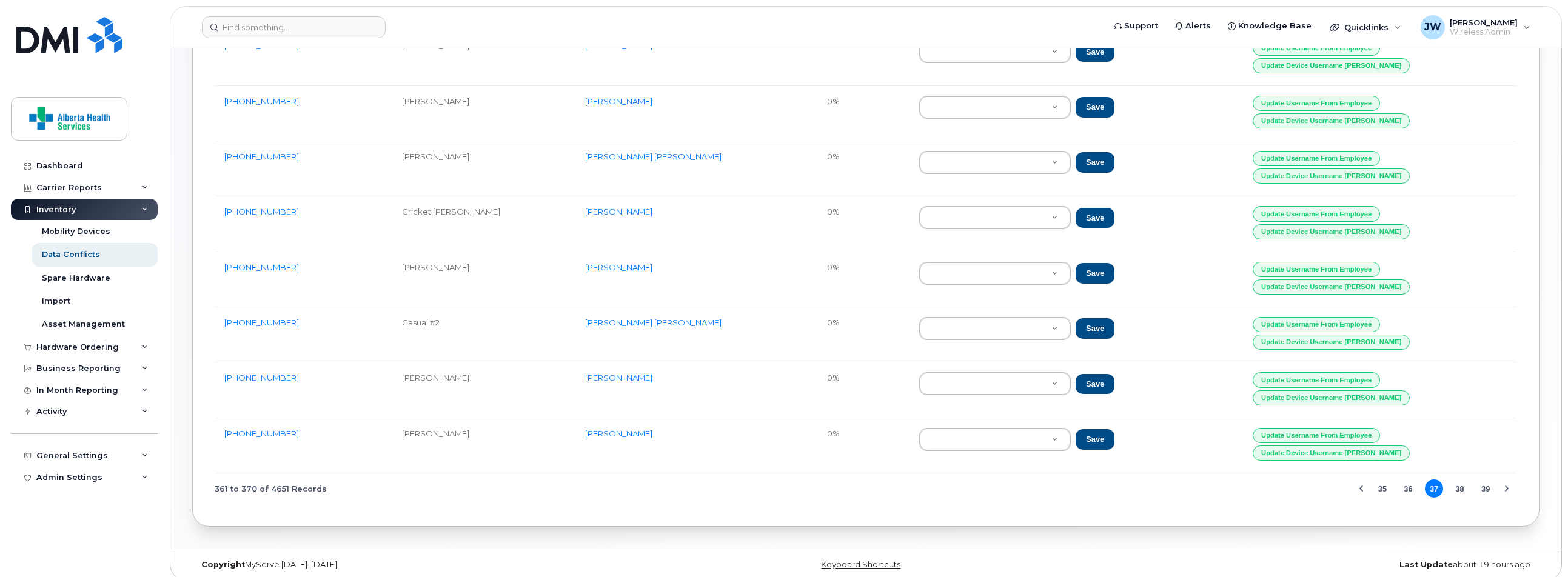
click at [1486, 479] on button "39" at bounding box center [1485, 488] width 18 height 18
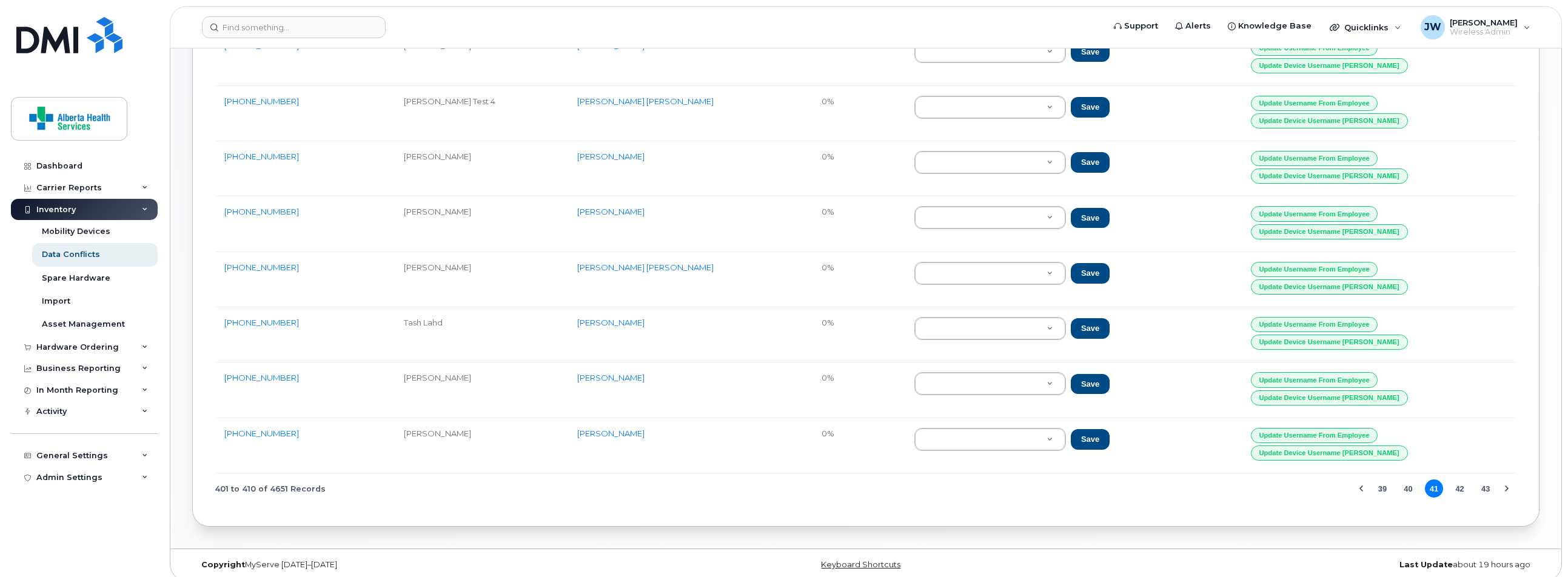
click at [1486, 479] on button "43" at bounding box center [1485, 488] width 18 height 18
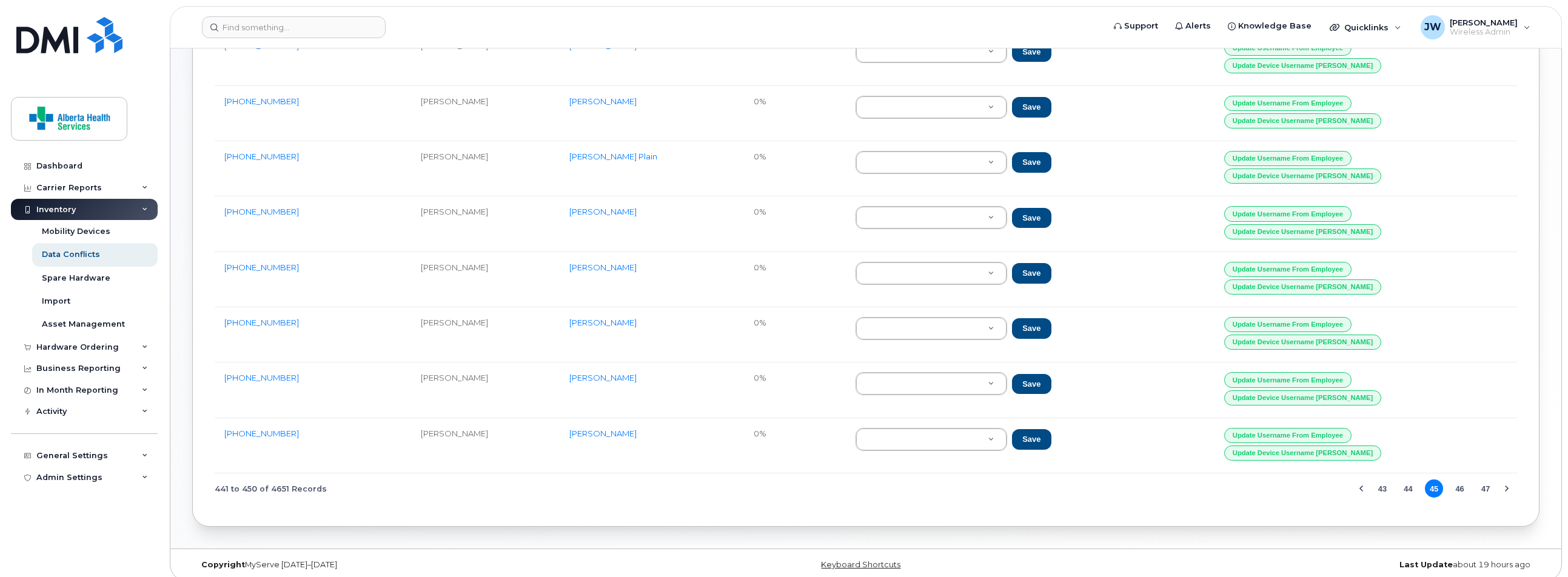
click at [1486, 479] on button "47" at bounding box center [1485, 488] width 18 height 18
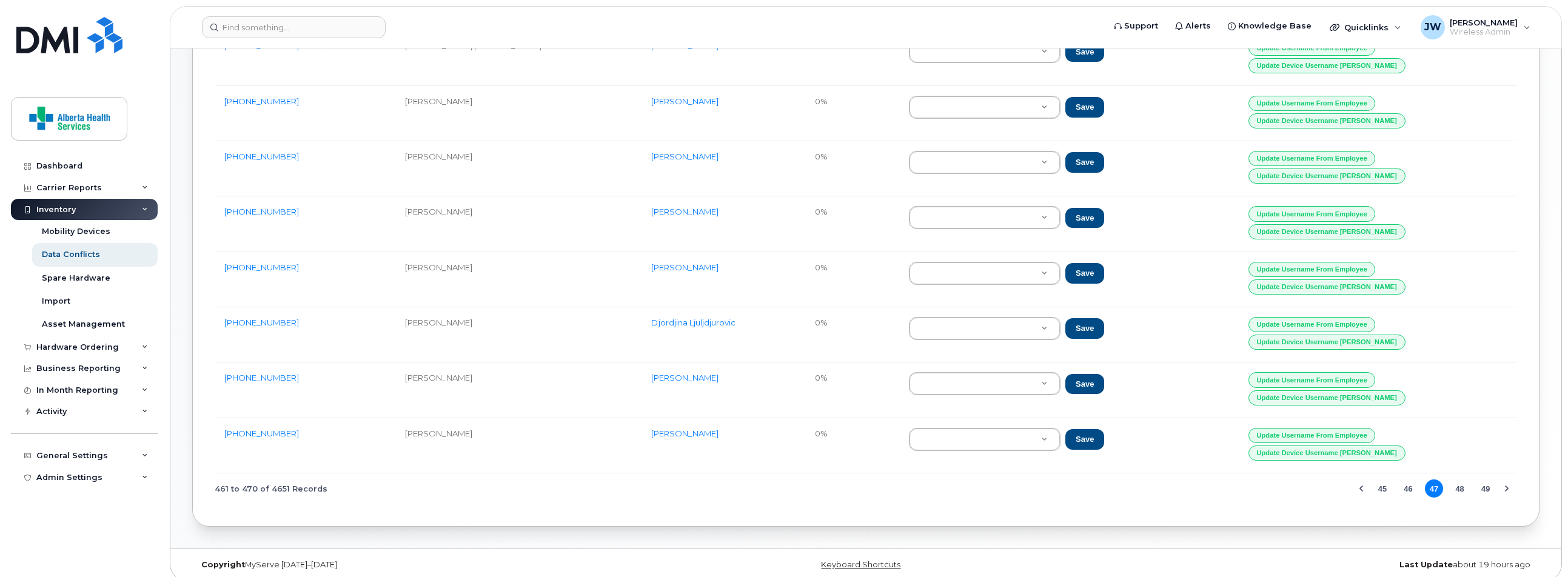
click at [1486, 479] on button "49" at bounding box center [1485, 488] width 18 height 18
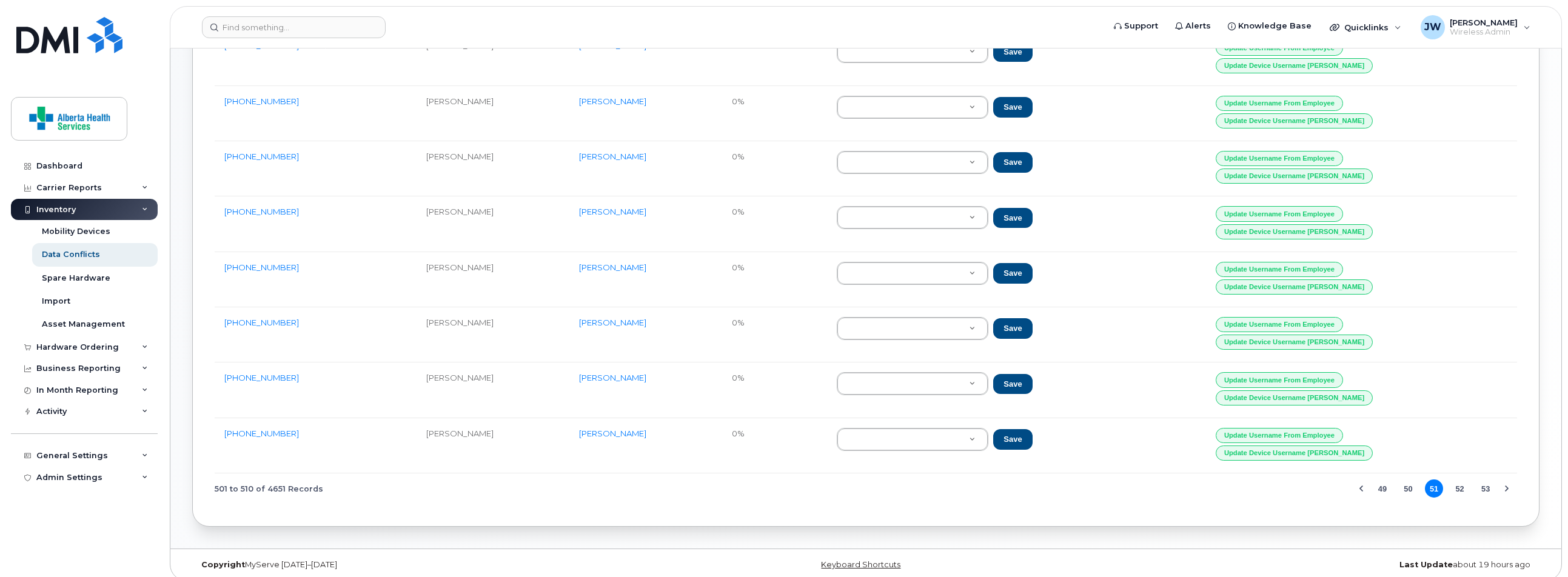
click at [1486, 479] on button "53" at bounding box center [1485, 488] width 18 height 18
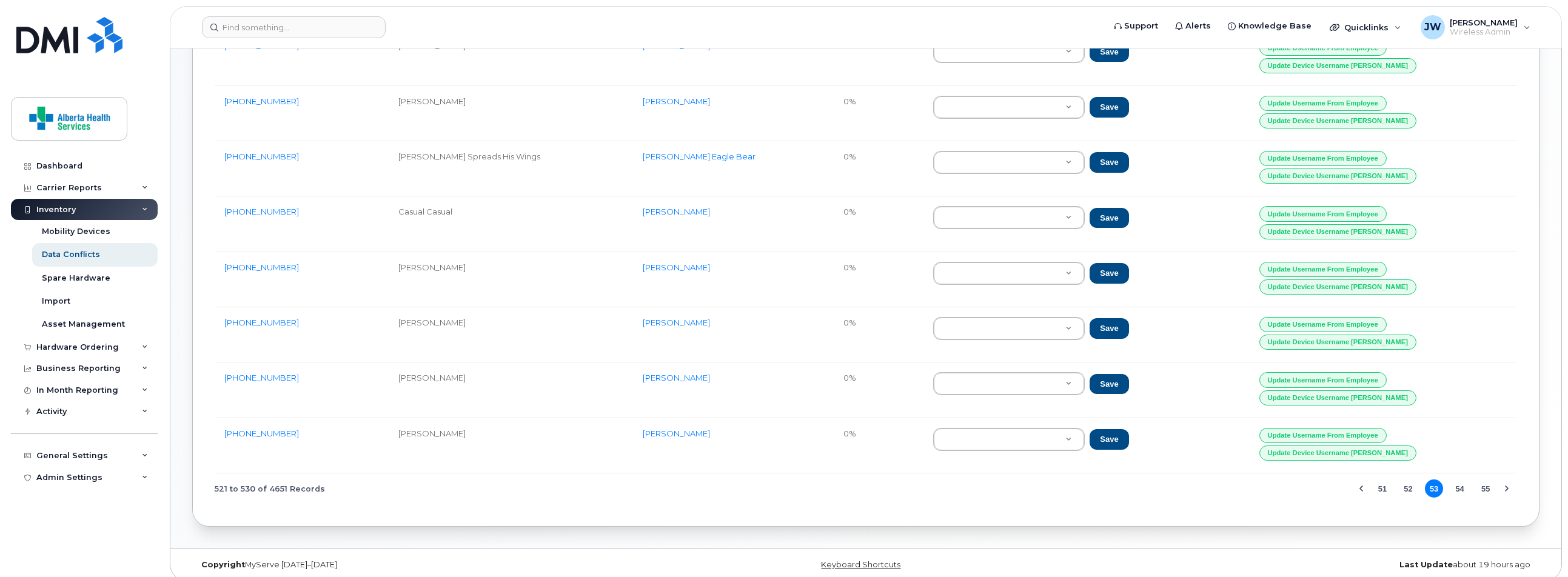
click at [1486, 479] on button "55" at bounding box center [1485, 488] width 18 height 18
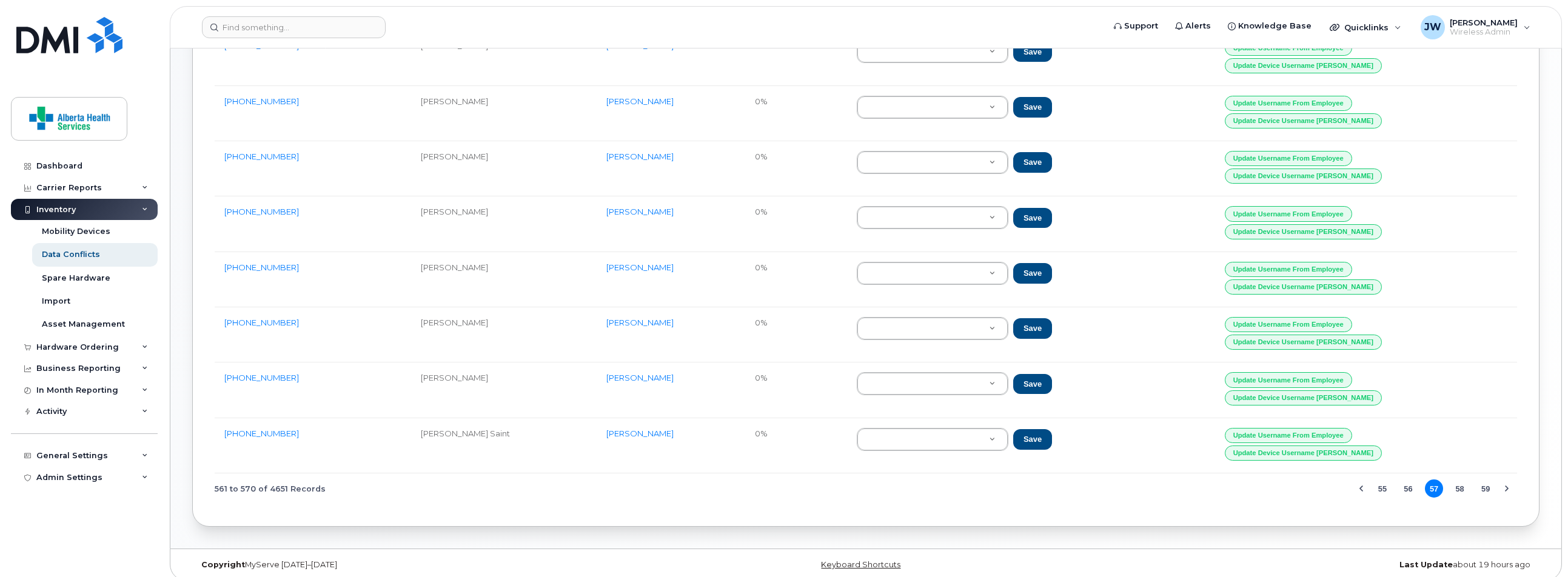
click at [1486, 479] on button "59" at bounding box center [1485, 488] width 18 height 18
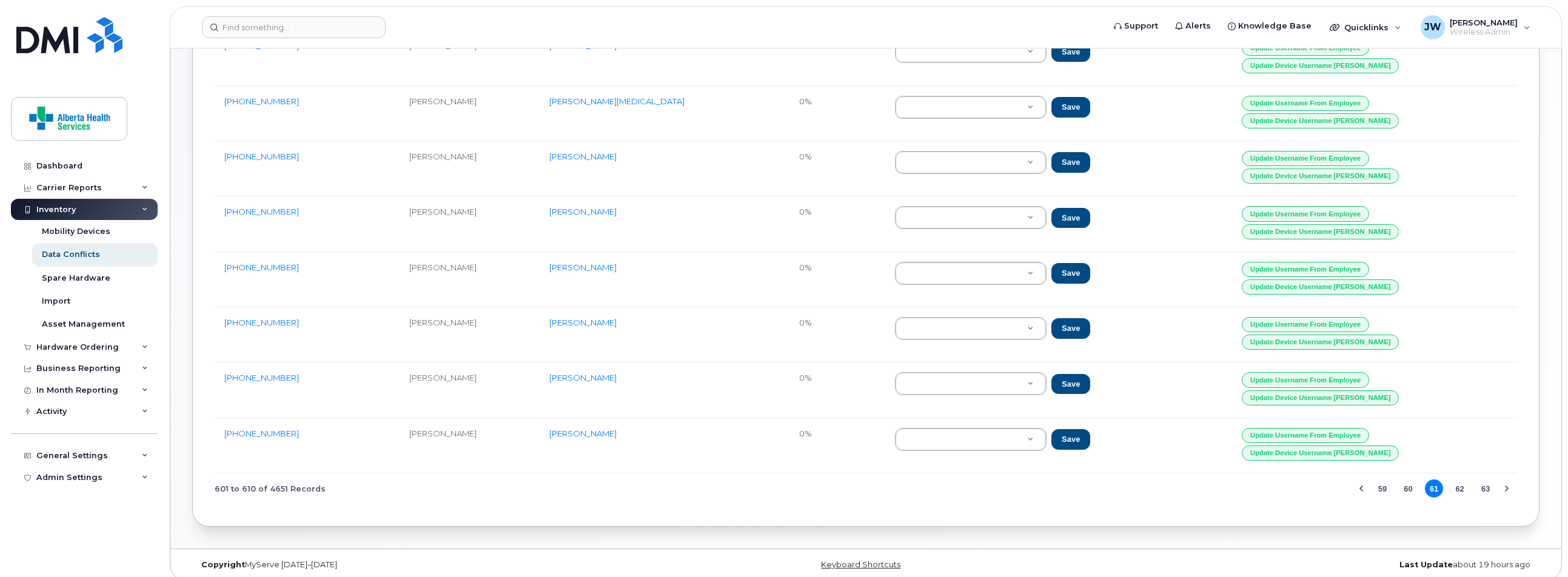
click at [1486, 479] on button "63" at bounding box center [1485, 488] width 18 height 18
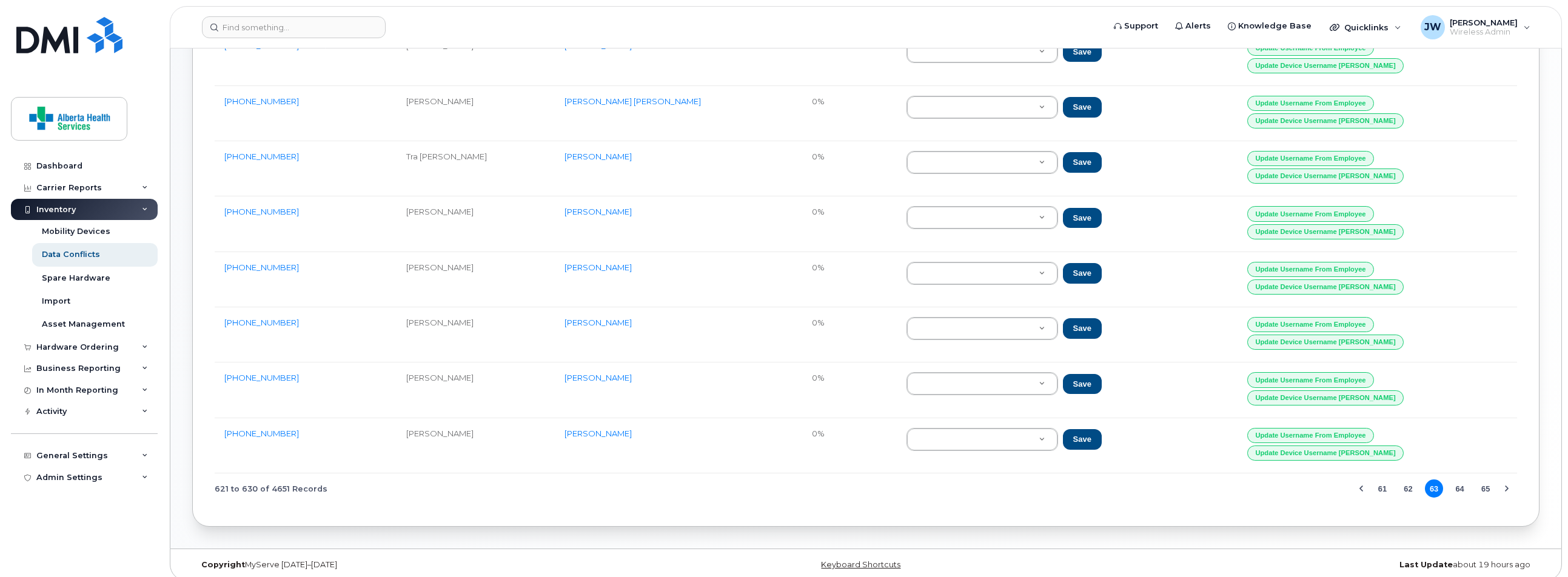
click at [1486, 479] on button "65" at bounding box center [1485, 488] width 18 height 18
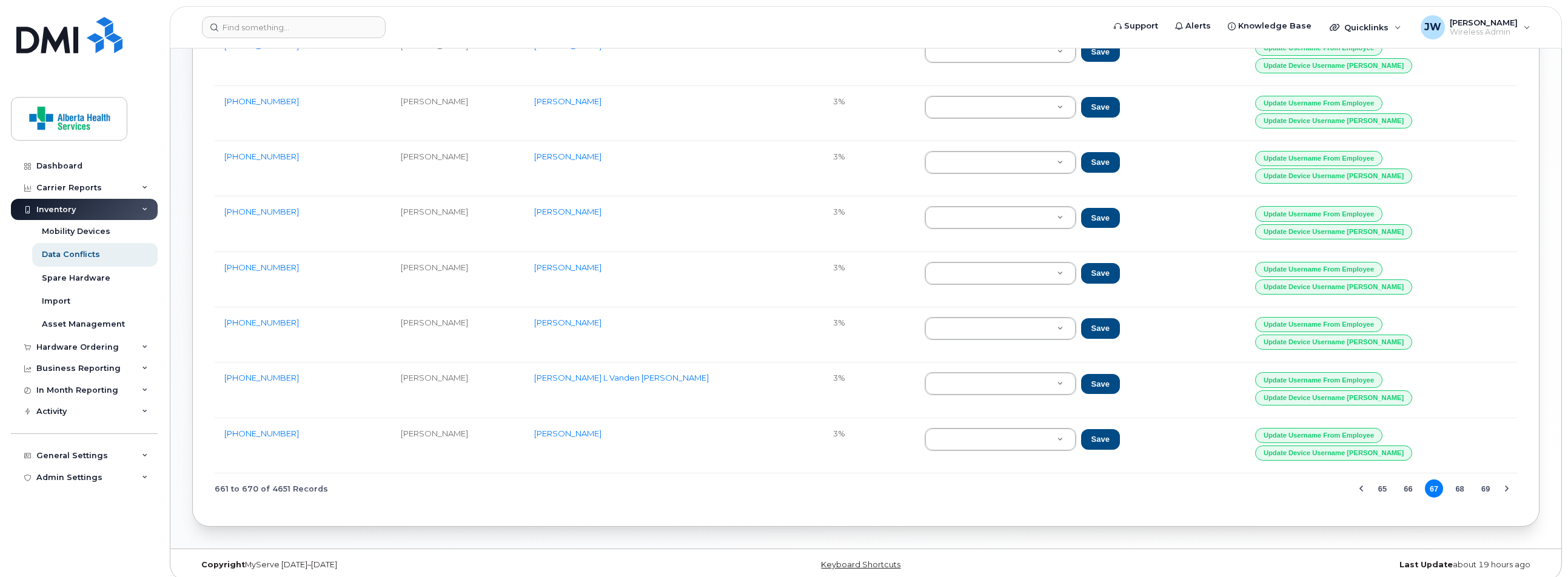
click at [1486, 479] on button "69" at bounding box center [1485, 488] width 18 height 18
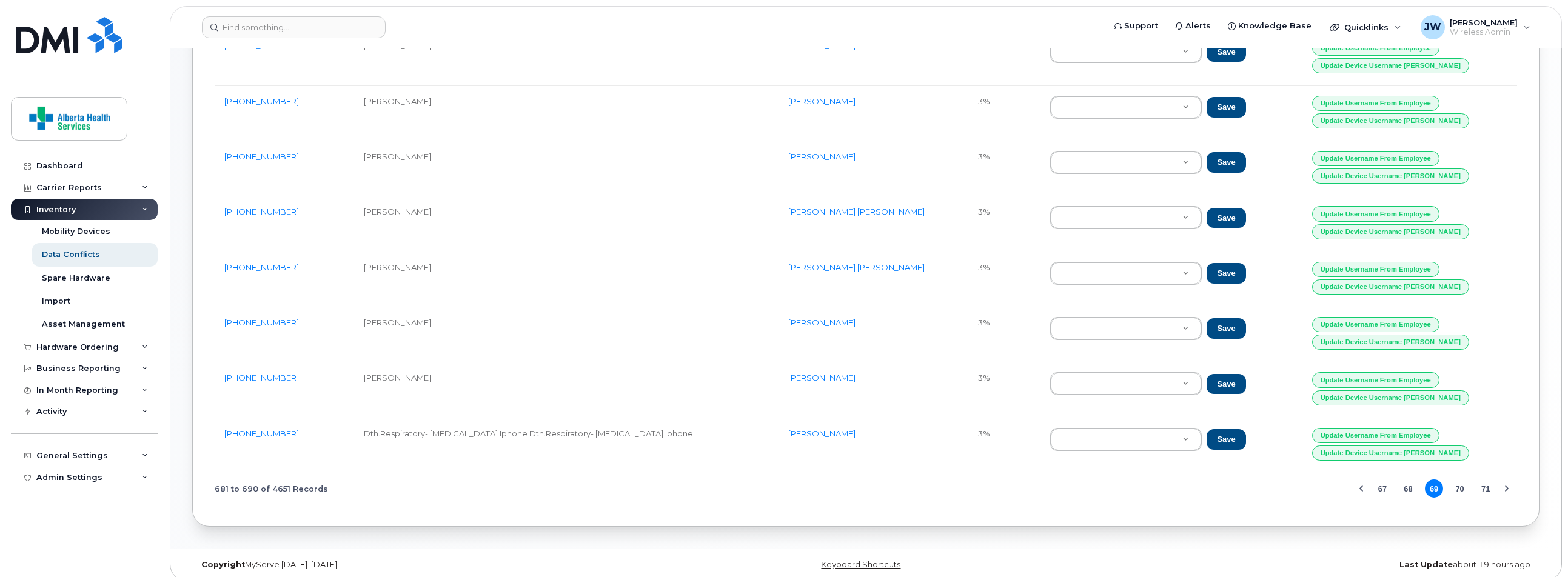
click at [1486, 479] on button "71" at bounding box center [1485, 488] width 18 height 18
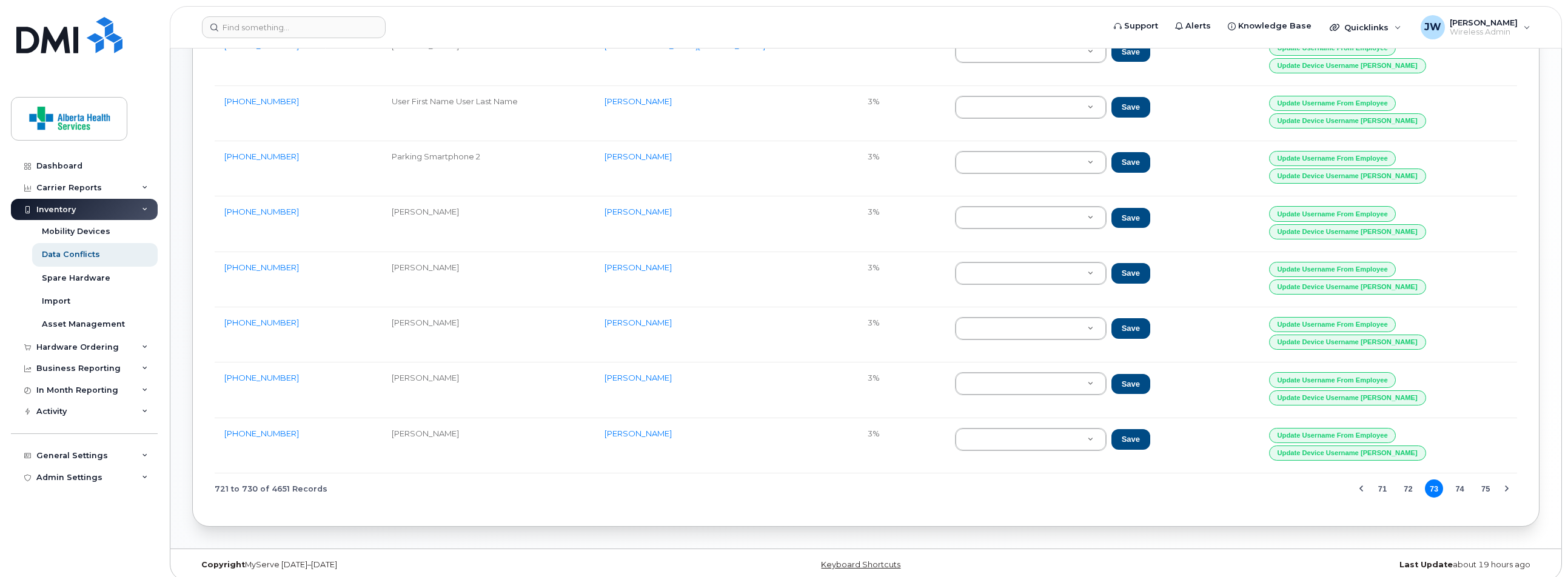
click at [1486, 479] on button "75" at bounding box center [1485, 488] width 18 height 18
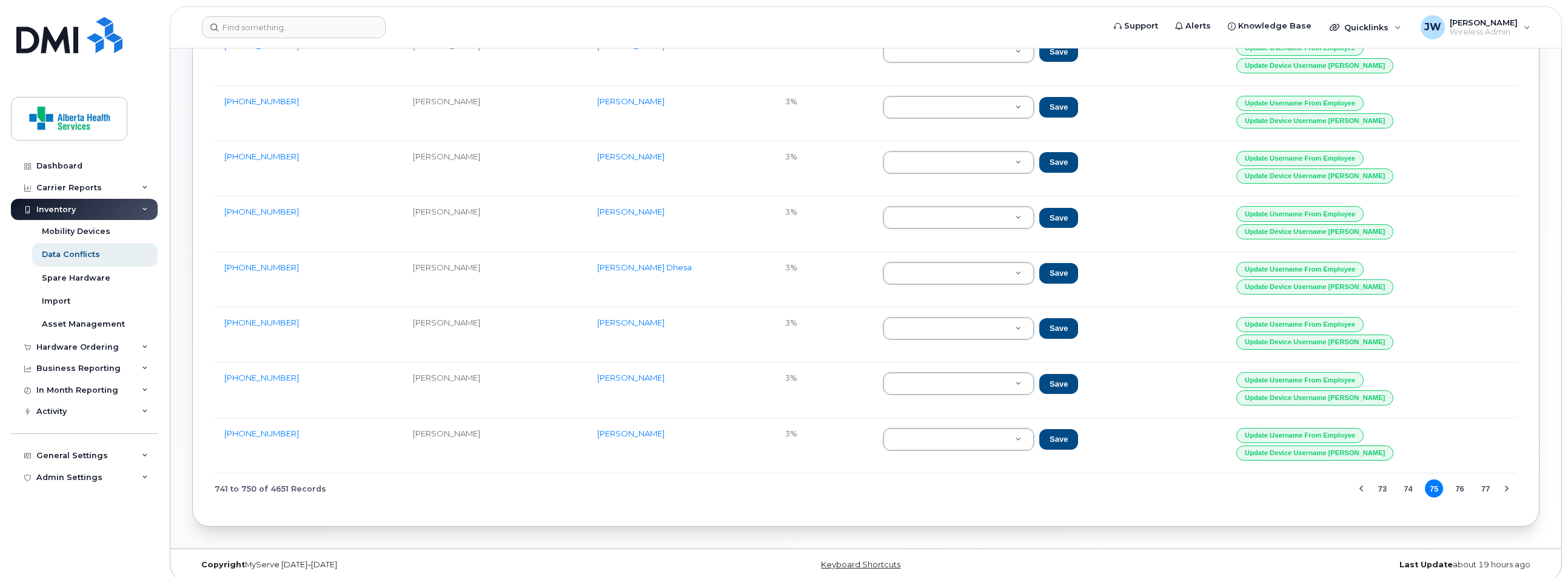
click at [1486, 479] on button "77" at bounding box center [1485, 488] width 18 height 18
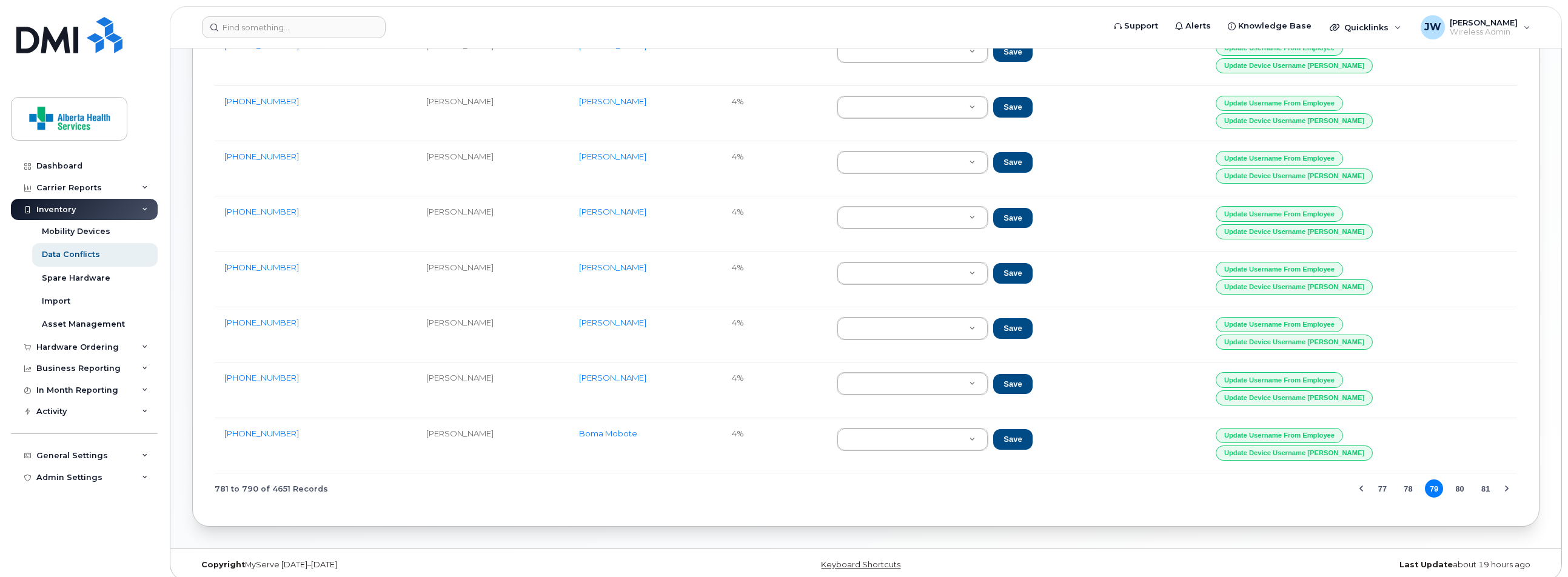
click at [1486, 479] on button "81" at bounding box center [1485, 488] width 18 height 18
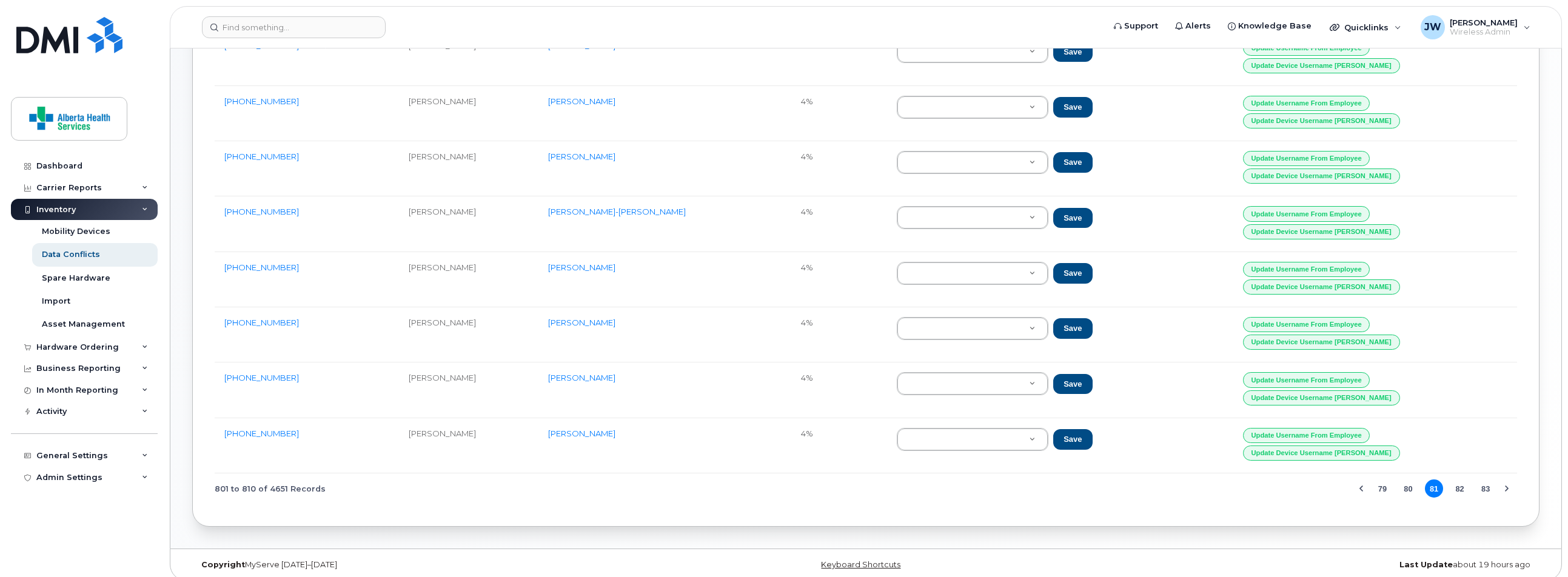
click at [1486, 479] on button "83" at bounding box center [1485, 488] width 18 height 18
click at [1486, 479] on button "87" at bounding box center [1485, 488] width 18 height 18
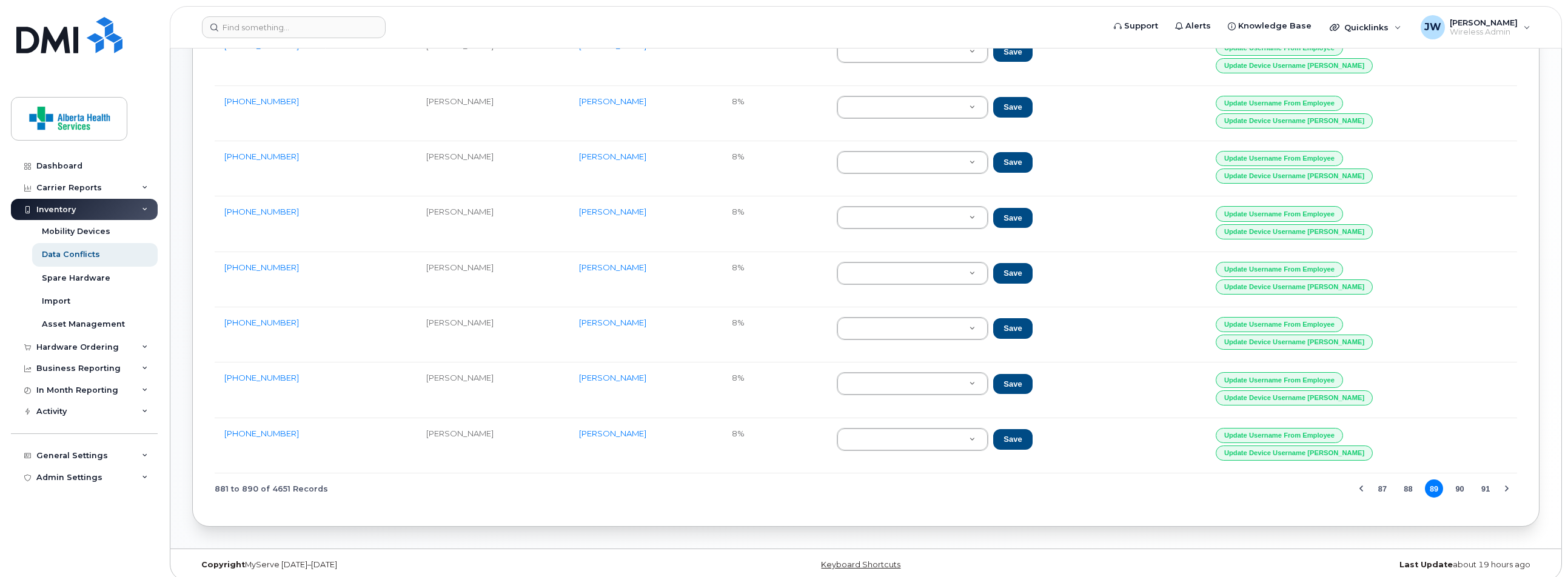
click at [1486, 479] on button "91" at bounding box center [1485, 488] width 18 height 18
click at [1486, 479] on button "93" at bounding box center [1485, 488] width 18 height 18
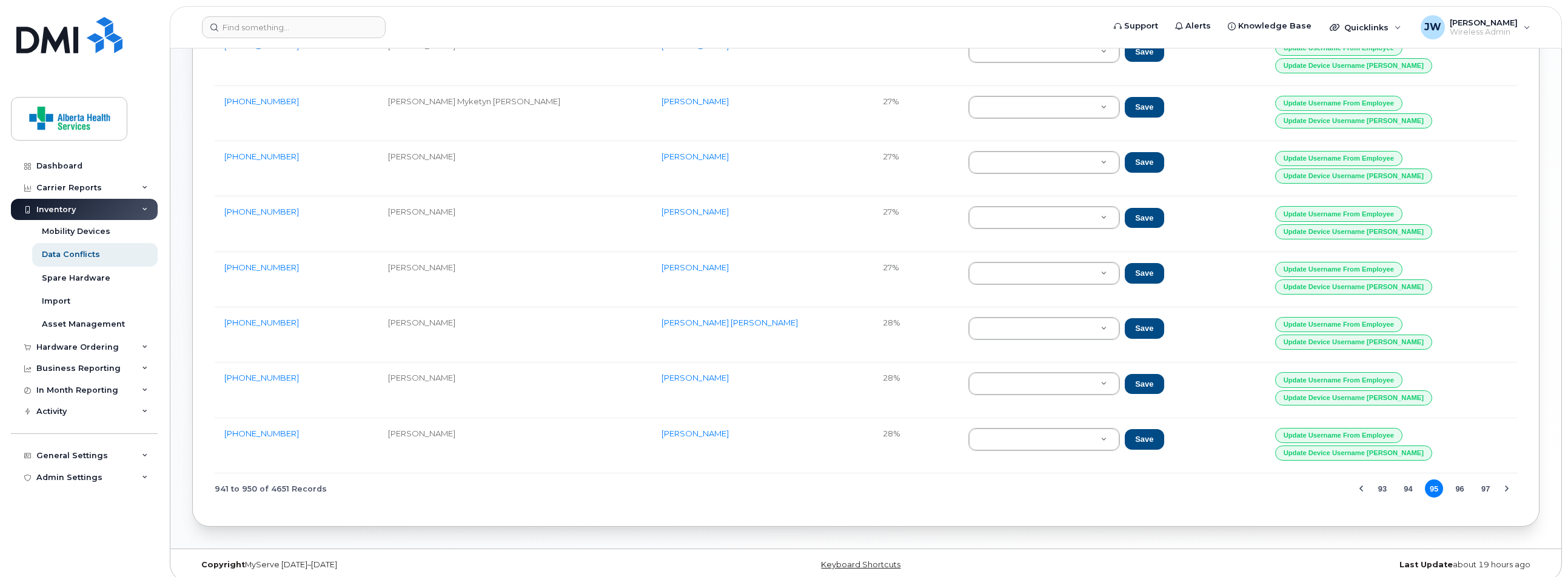
click at [1486, 479] on button "97" at bounding box center [1485, 488] width 18 height 18
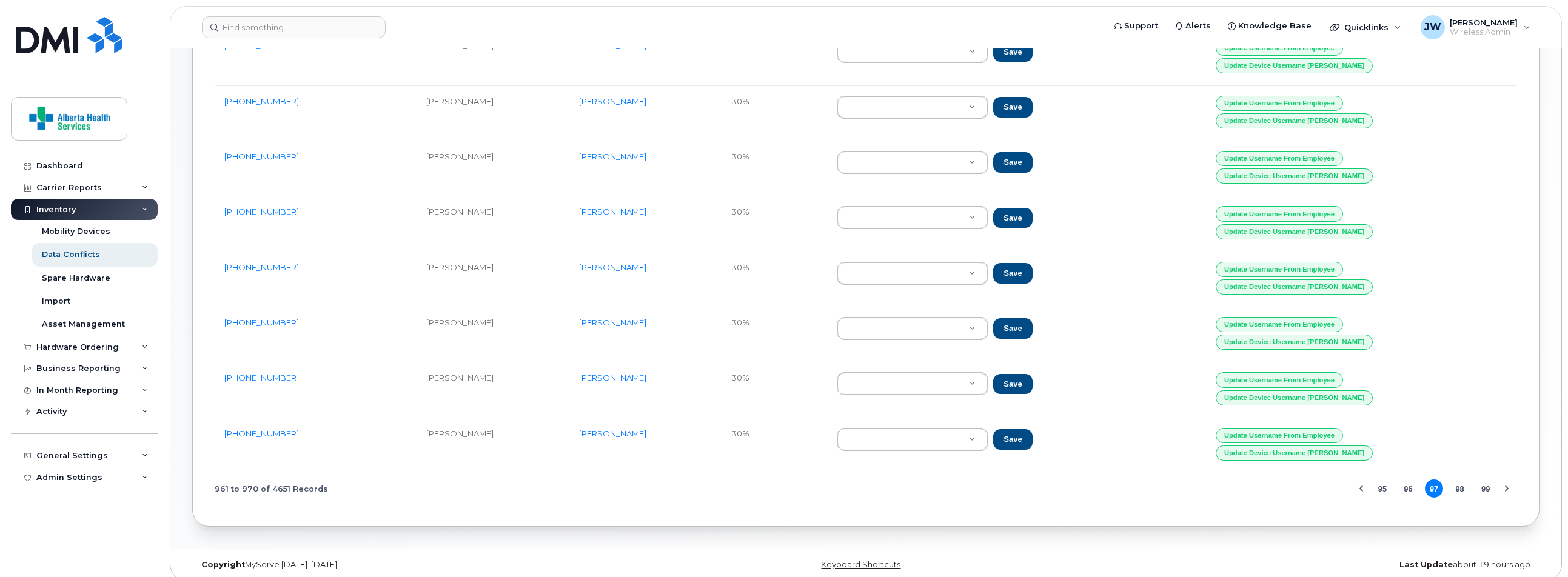
click at [1486, 479] on button "99" at bounding box center [1485, 488] width 18 height 18
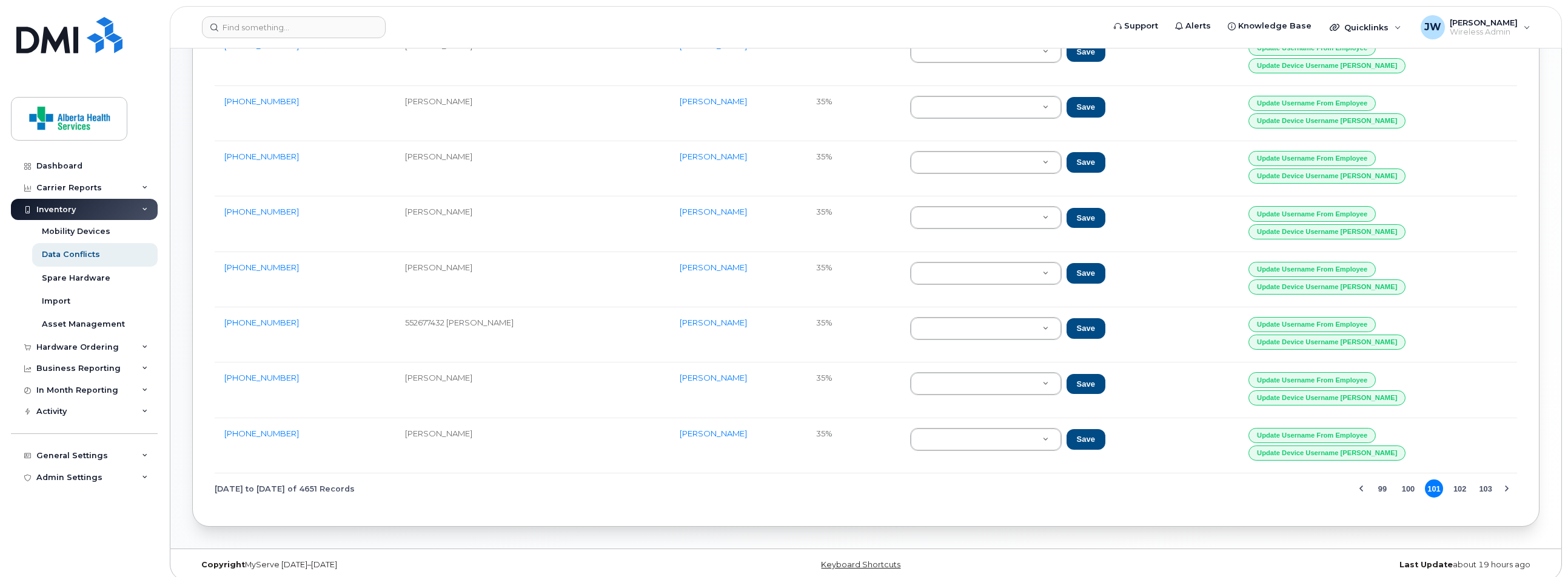
click at [1486, 479] on button "103" at bounding box center [1485, 488] width 18 height 18
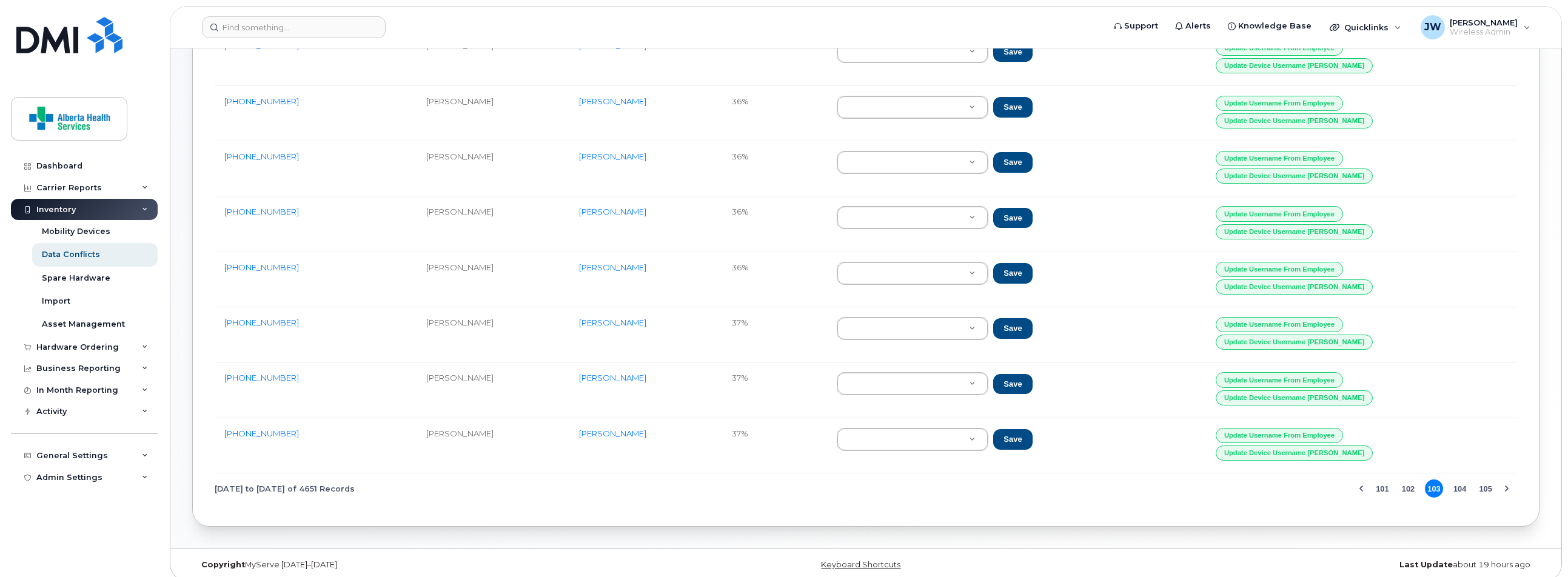
click at [1486, 479] on button "105" at bounding box center [1485, 488] width 18 height 18
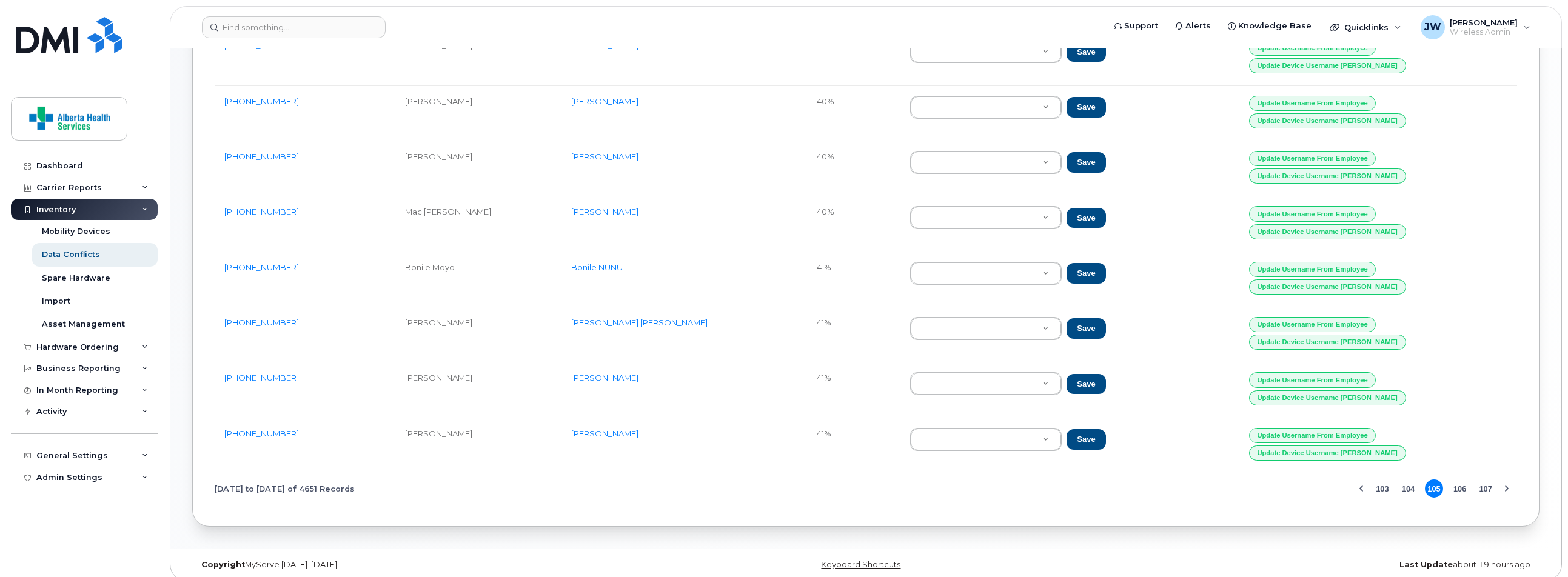
click at [1486, 479] on button "107" at bounding box center [1485, 488] width 18 height 18
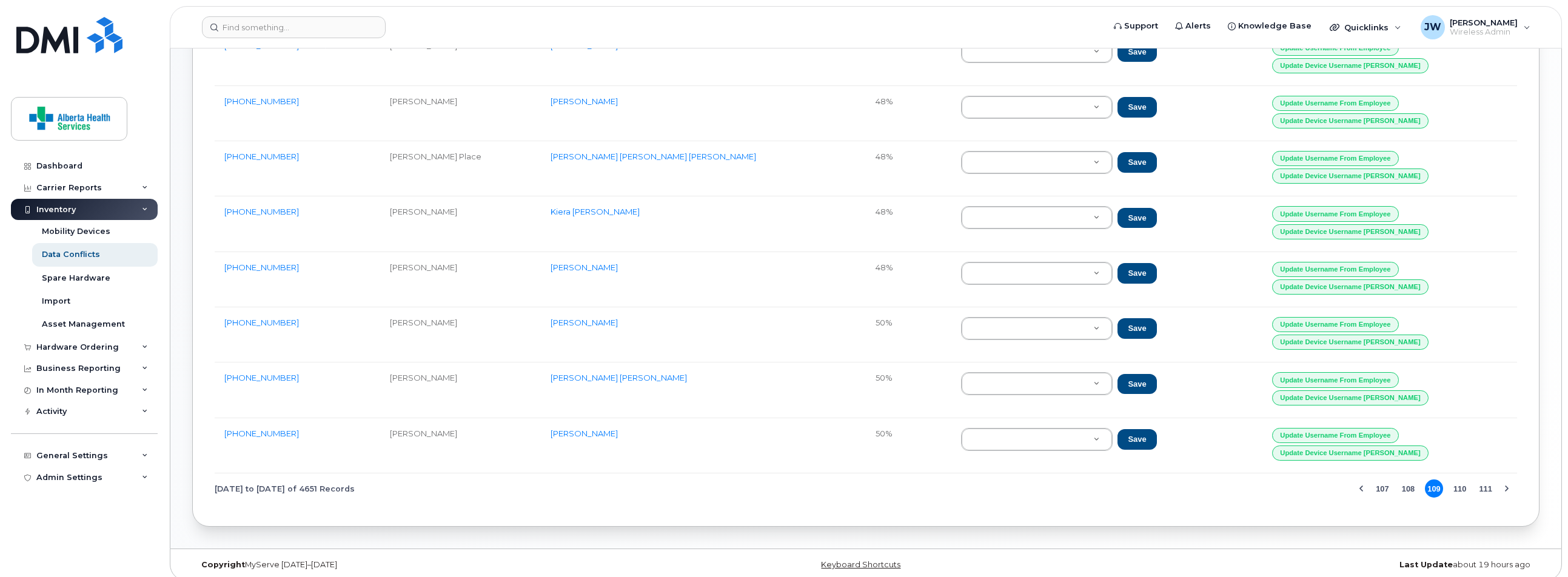
click at [1486, 479] on button "111" at bounding box center [1485, 488] width 18 height 18
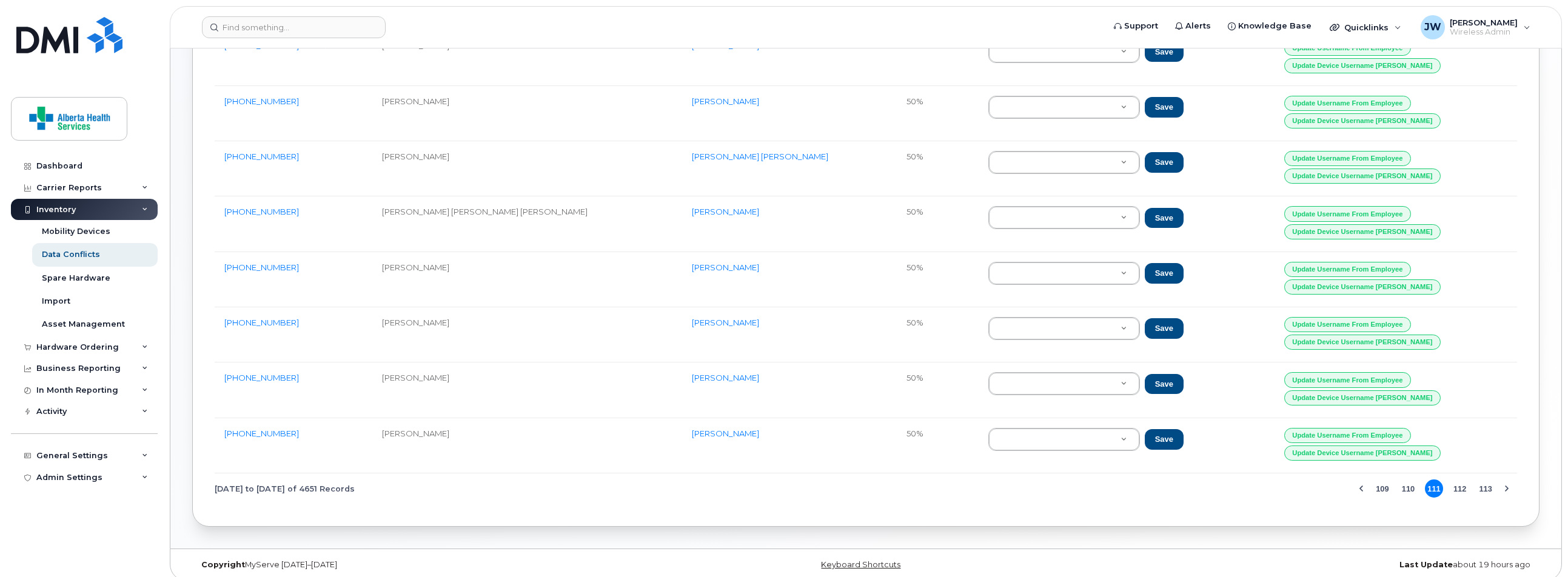
click at [1486, 479] on button "113" at bounding box center [1485, 488] width 18 height 18
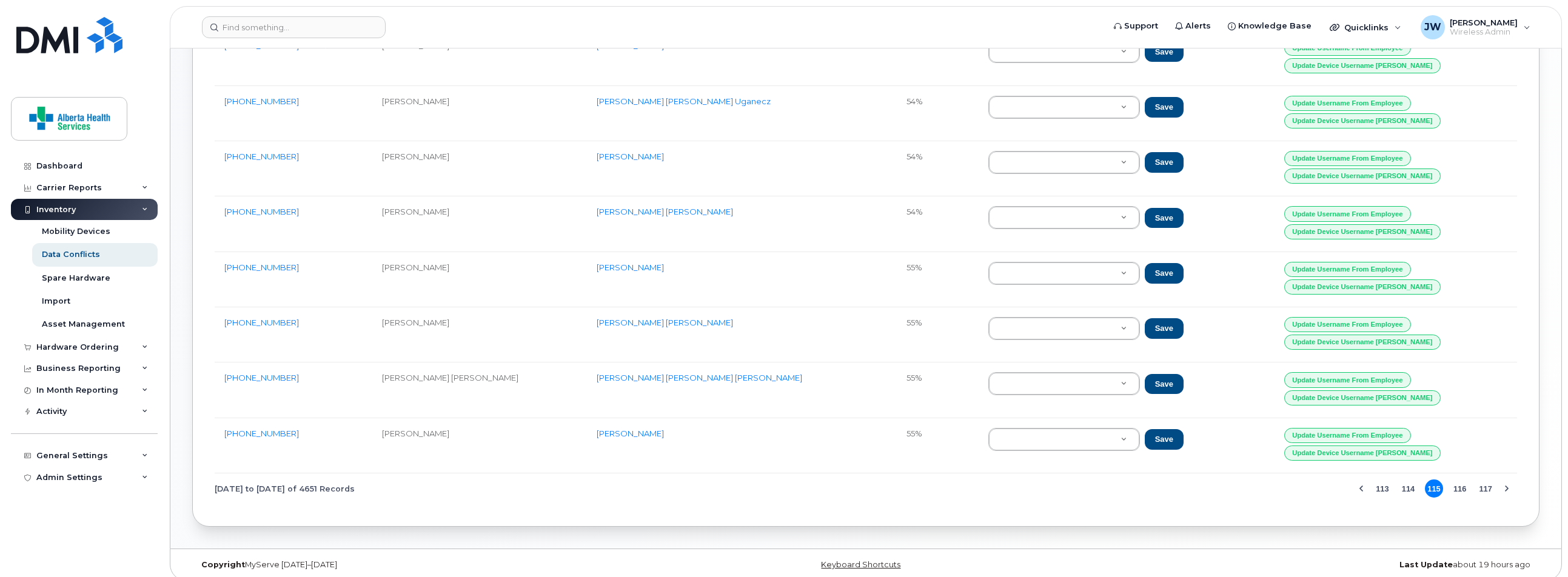
click at [1486, 479] on button "117" at bounding box center [1485, 488] width 18 height 18
click at [1486, 479] on button "119" at bounding box center [1485, 488] width 18 height 18
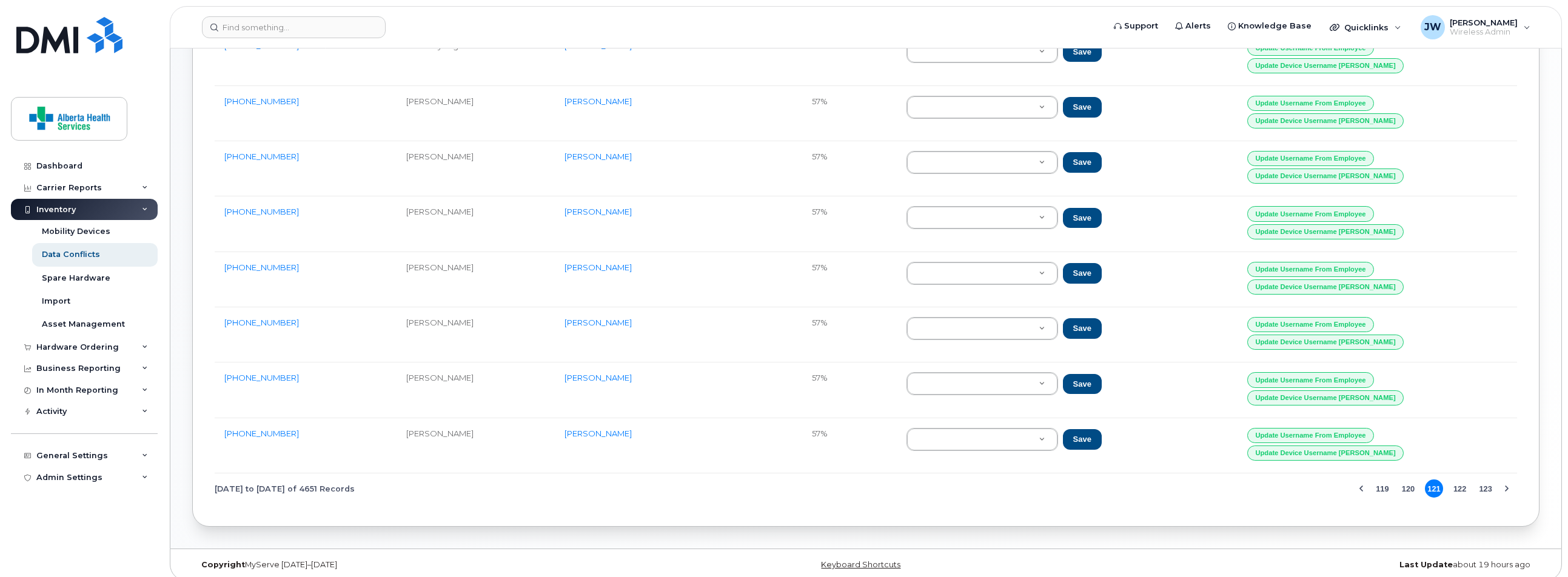
click at [1486, 479] on button "123" at bounding box center [1485, 488] width 18 height 18
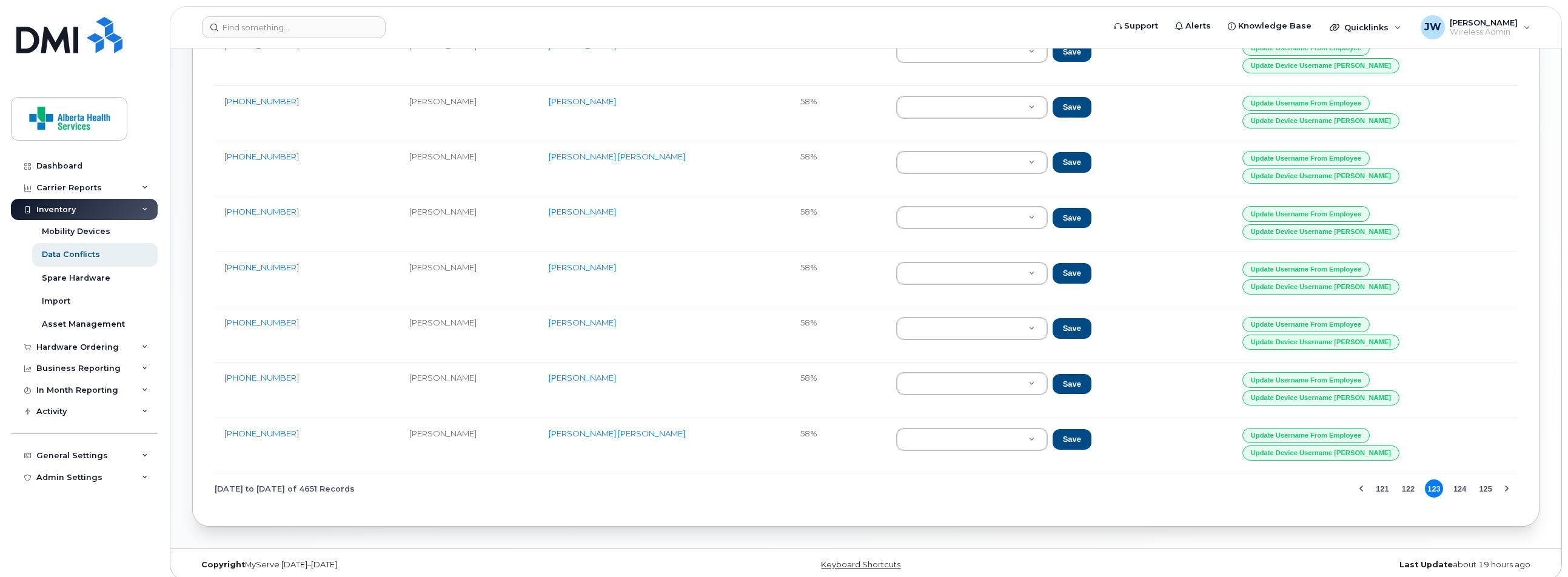
click at [1486, 479] on button "125" at bounding box center [1485, 488] width 18 height 18
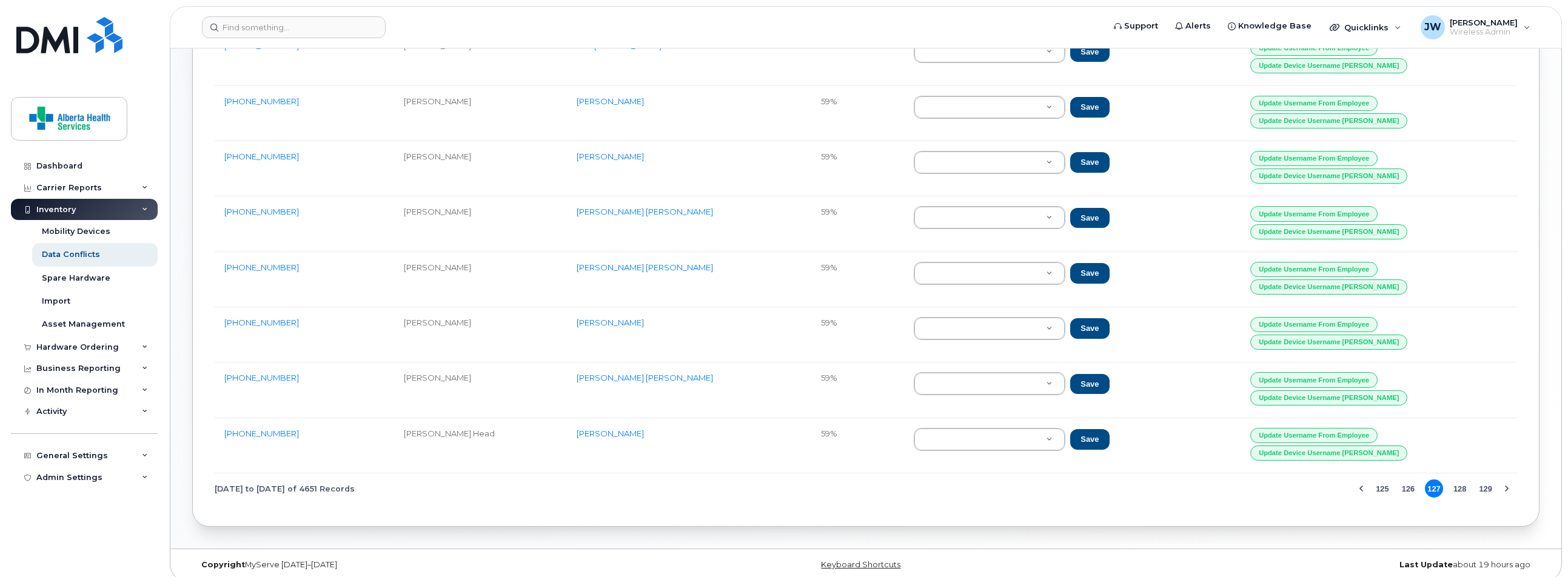
click at [1486, 479] on button "129" at bounding box center [1485, 488] width 18 height 18
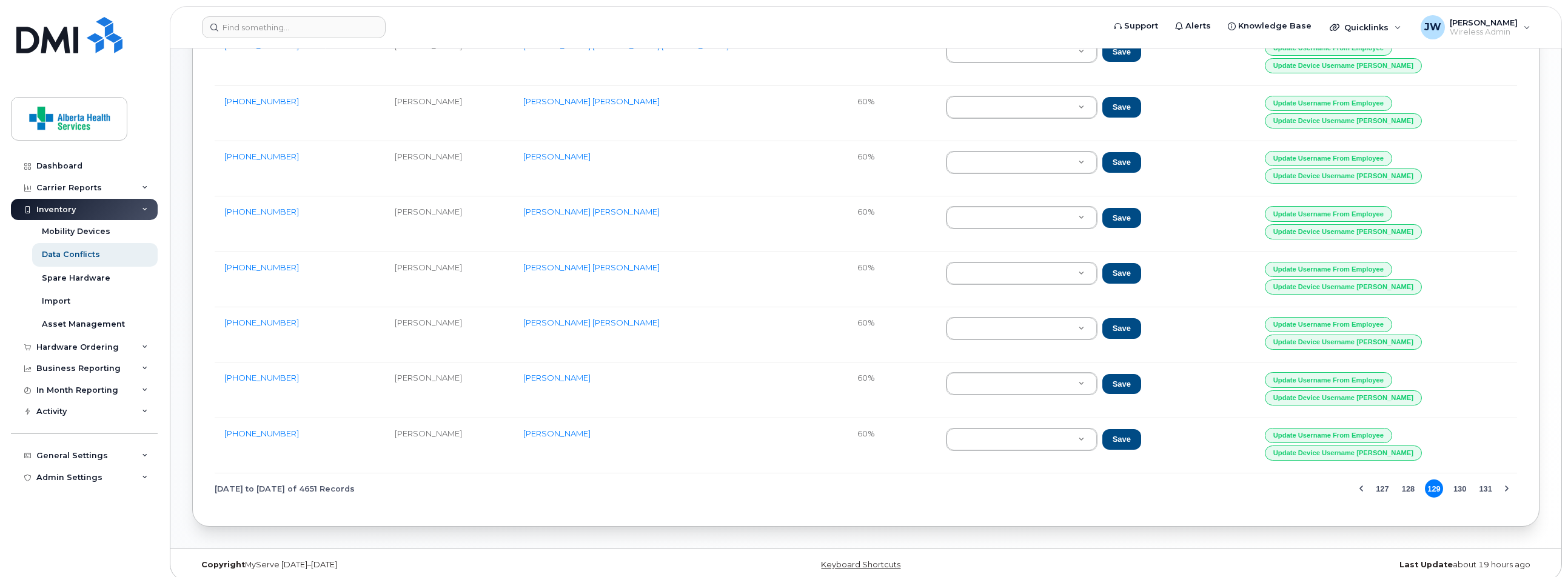
click at [1486, 479] on button "131" at bounding box center [1485, 488] width 18 height 18
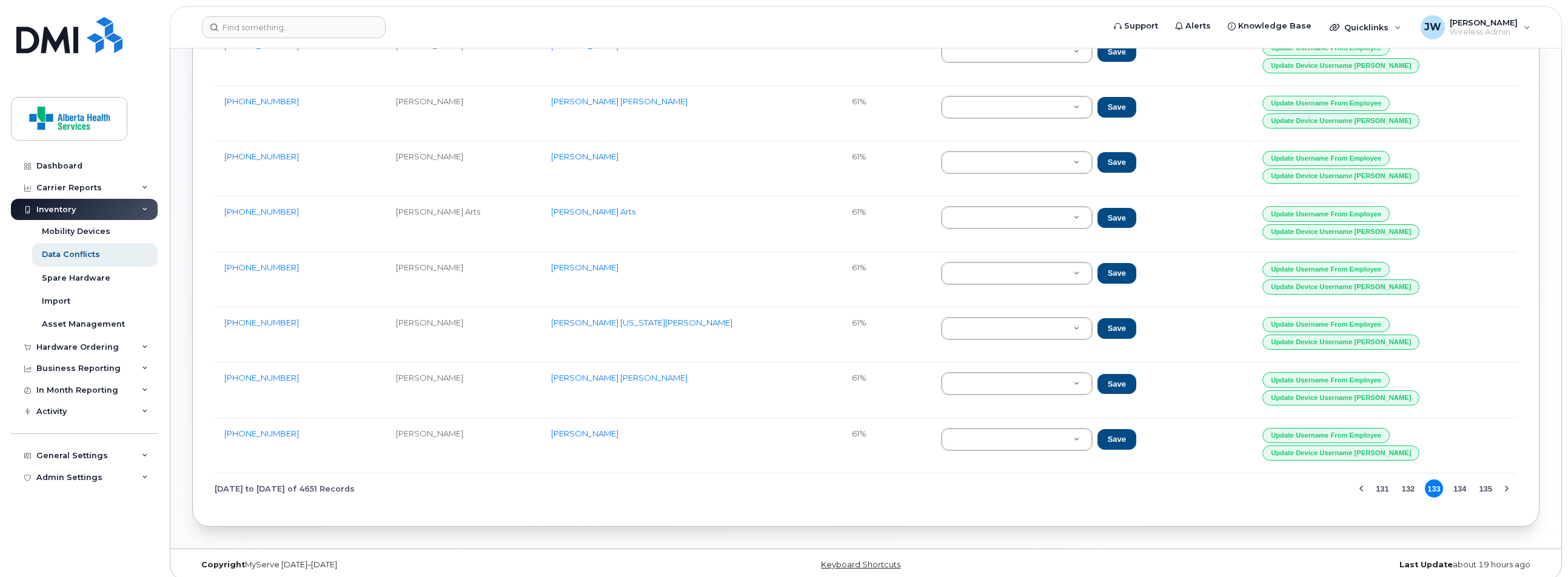
click at [1486, 479] on button "135" at bounding box center [1485, 488] width 18 height 18
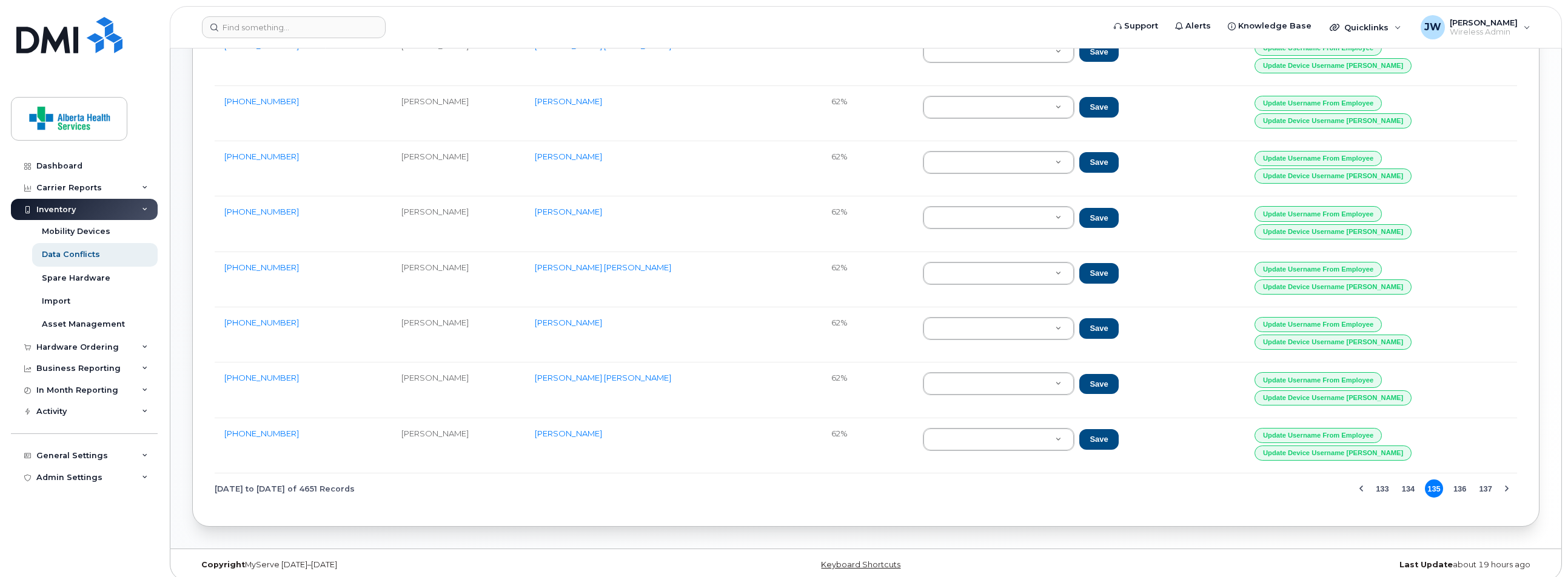
click at [1483, 479] on button "137" at bounding box center [1485, 488] width 18 height 18
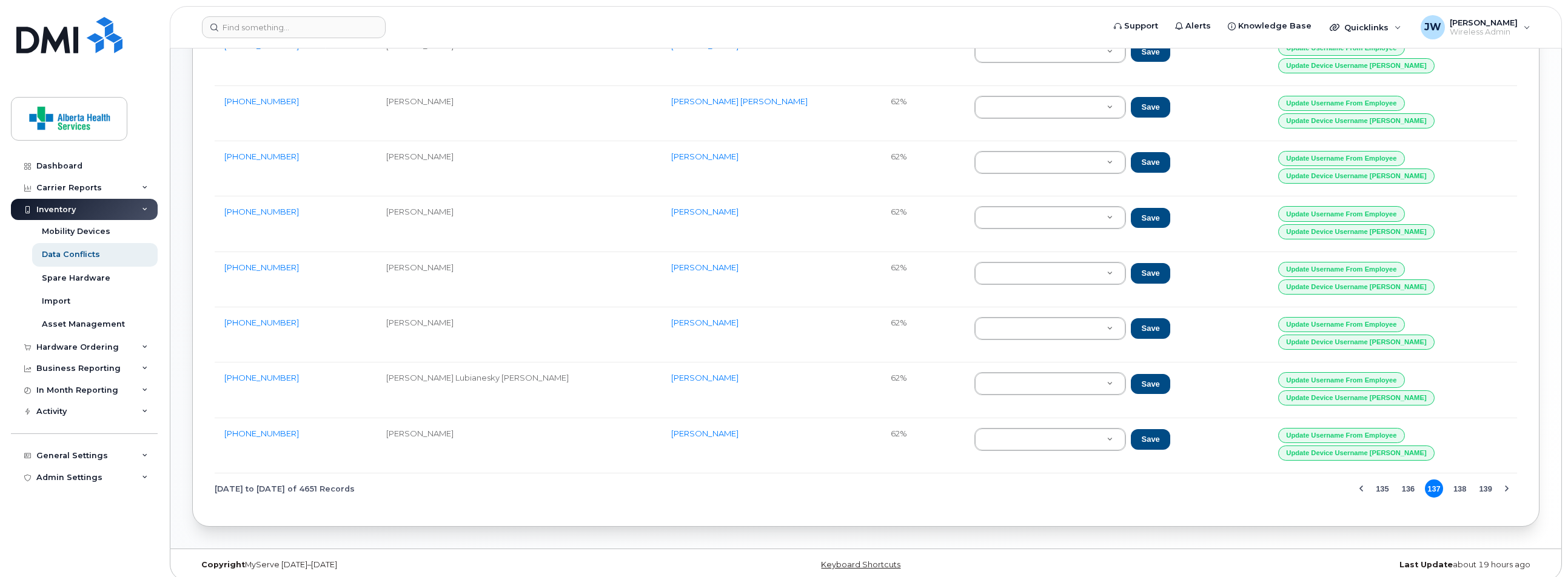
click at [1483, 479] on button "139" at bounding box center [1485, 488] width 18 height 18
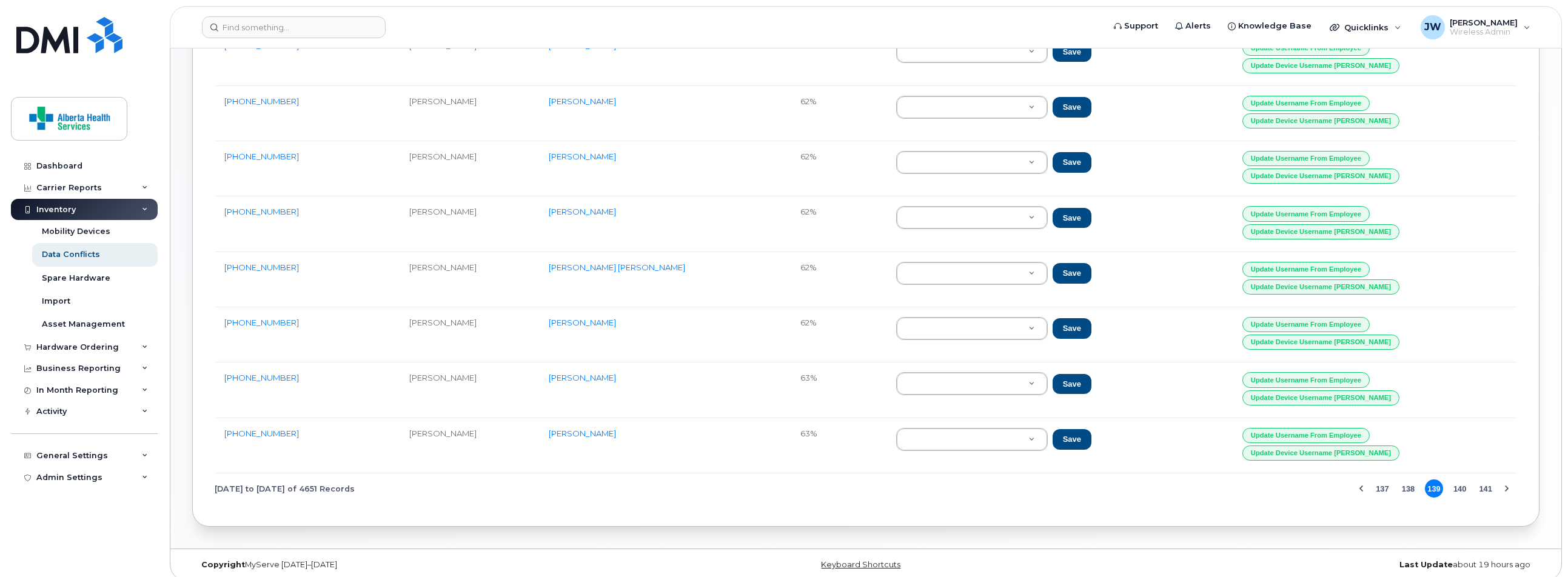
click at [1483, 479] on button "141" at bounding box center [1485, 488] width 18 height 18
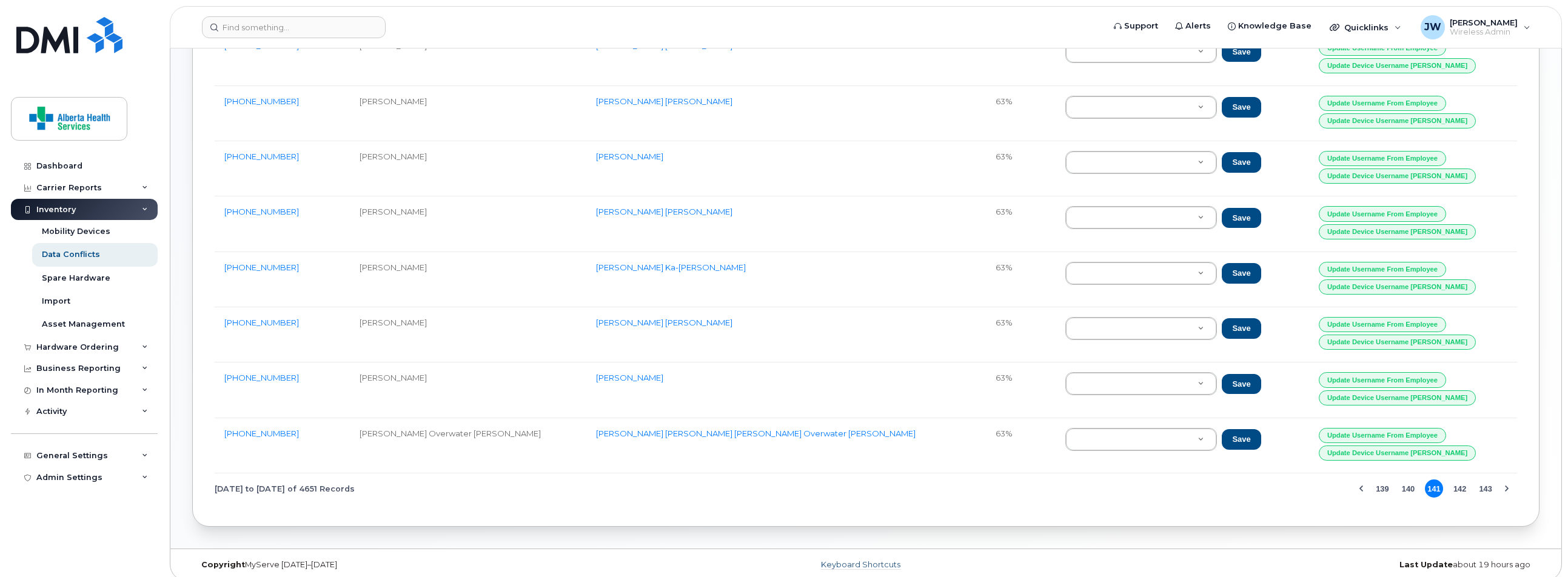
click at [872, 560] on link "Keyboard Shortcuts" at bounding box center [861, 565] width 80 height 10
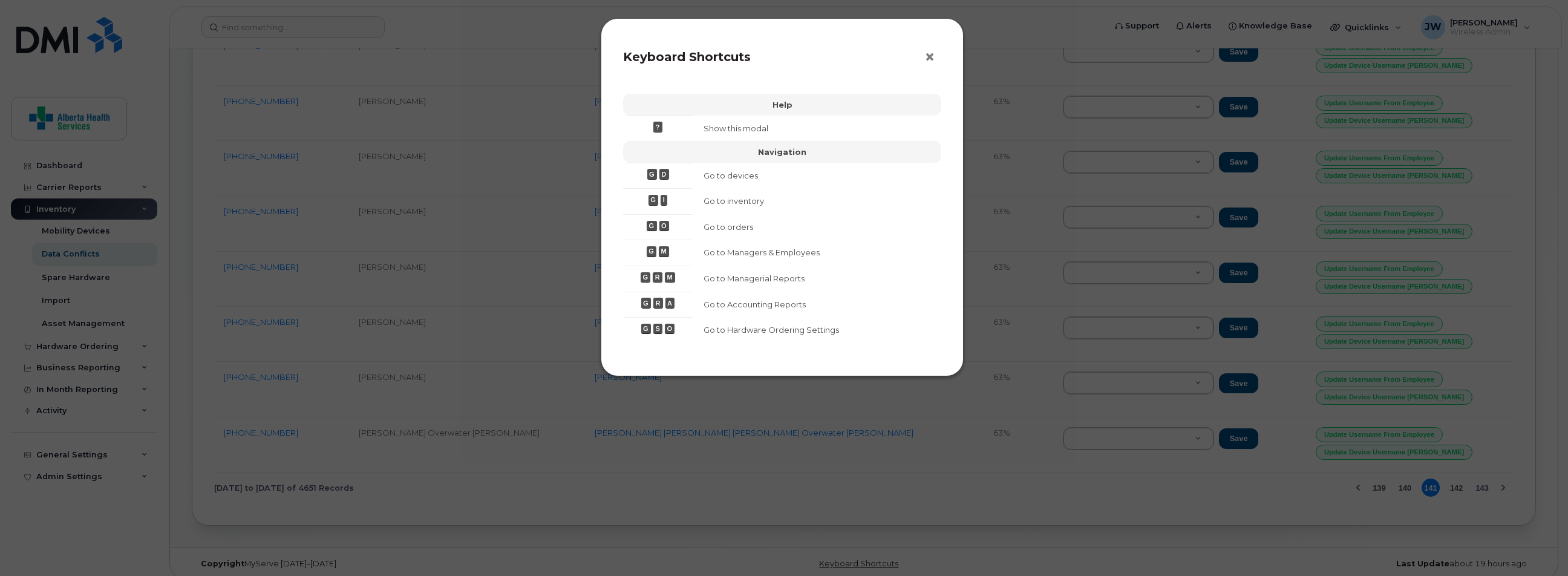
click at [930, 59] on span "×" at bounding box center [929, 57] width 11 height 23
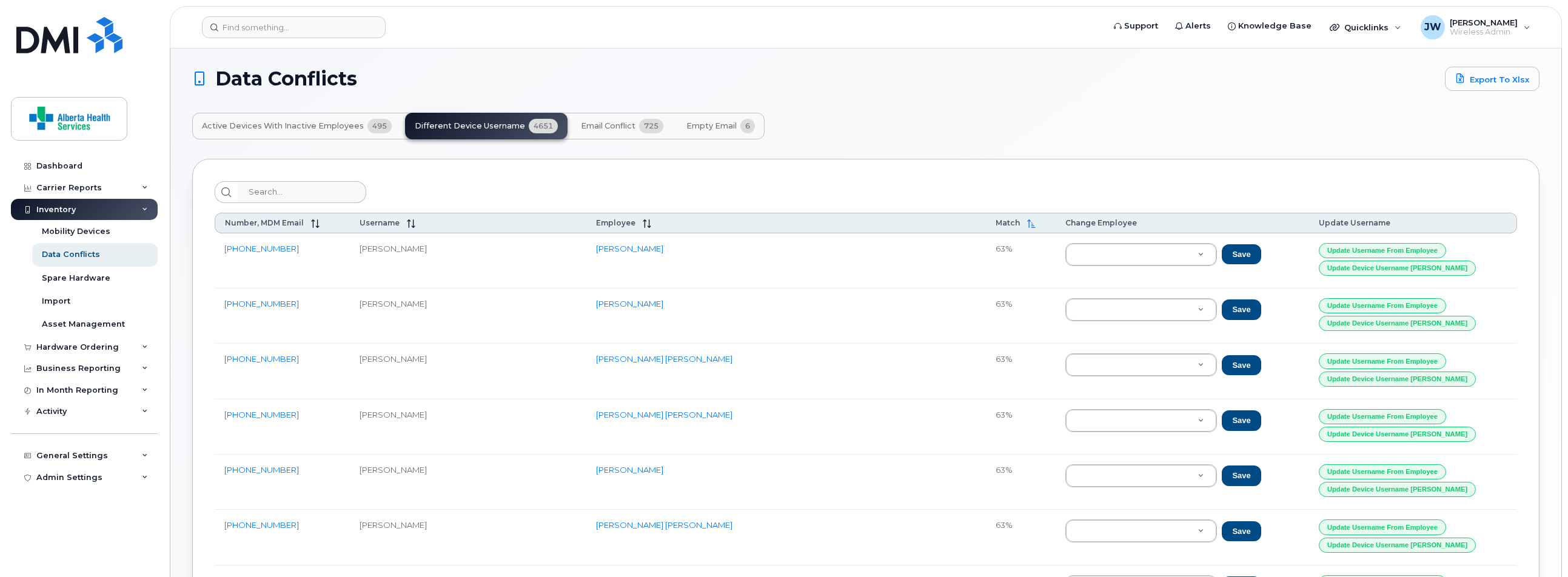
scroll to position [0, 0]
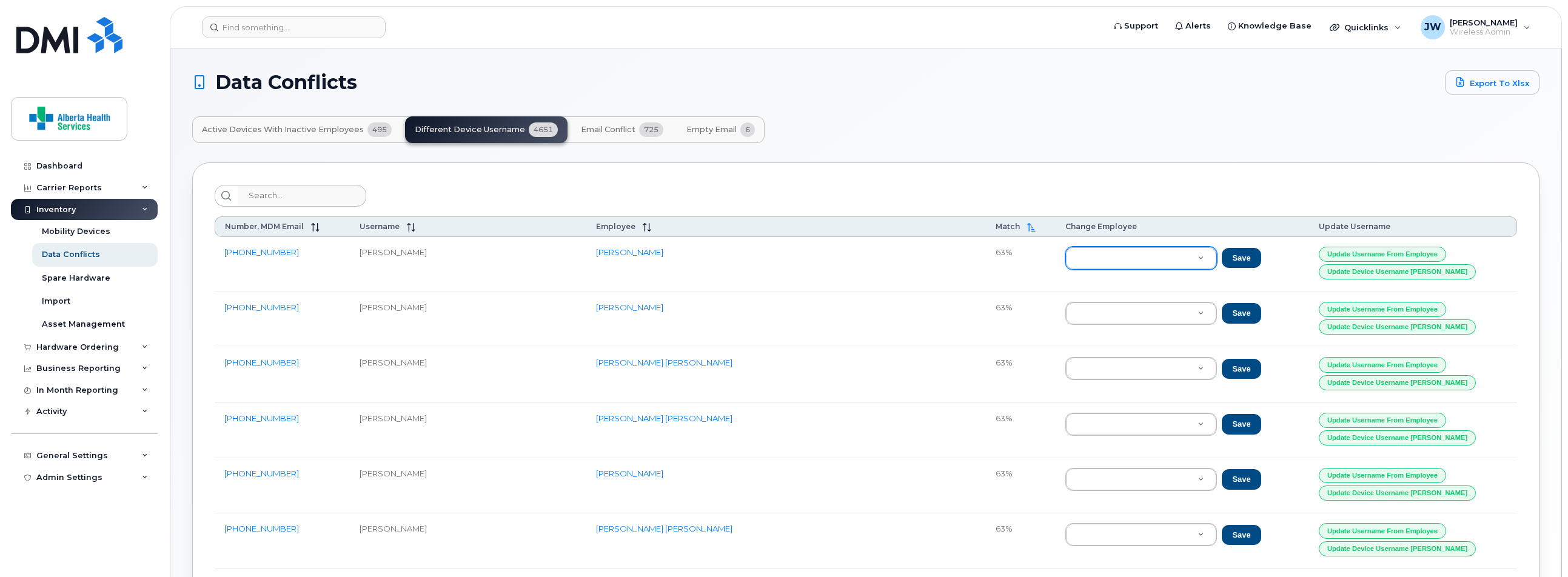
click at [302, 131] on span "Active Devices with Inactive Employees" at bounding box center [283, 129] width 162 height 10
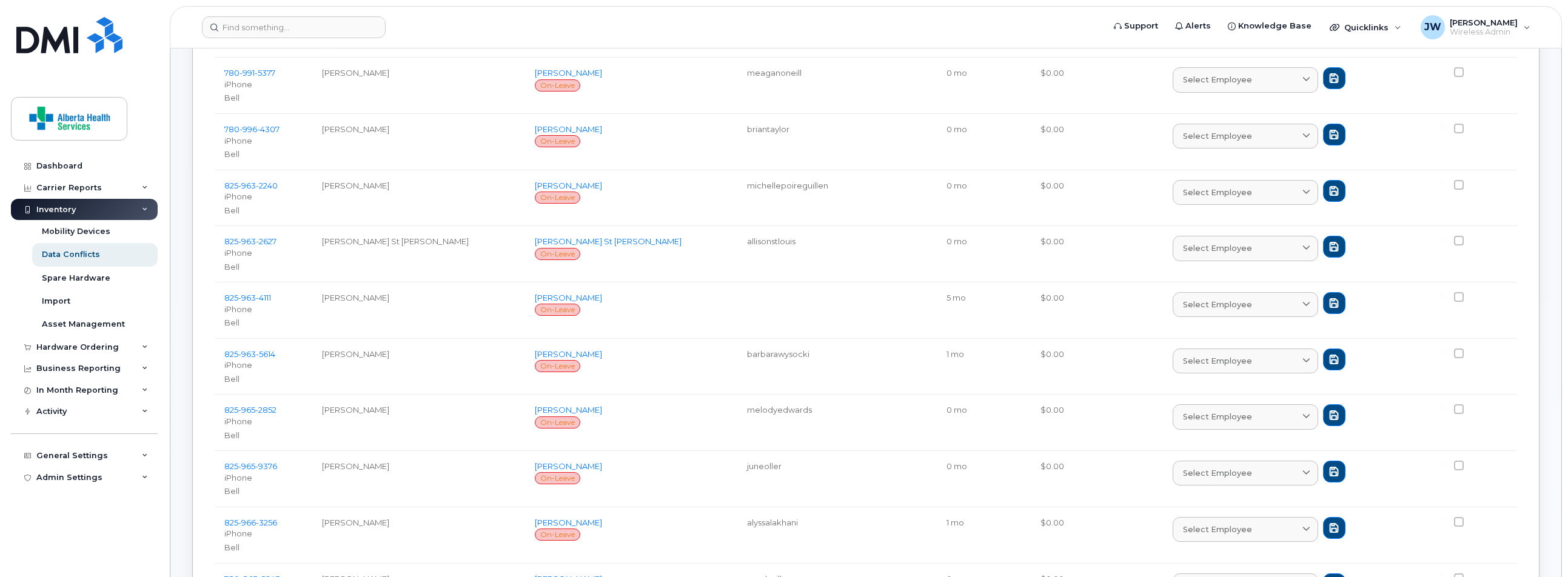
scroll to position [236, 0]
click at [258, 292] on span "4111" at bounding box center [263, 297] width 15 height 10
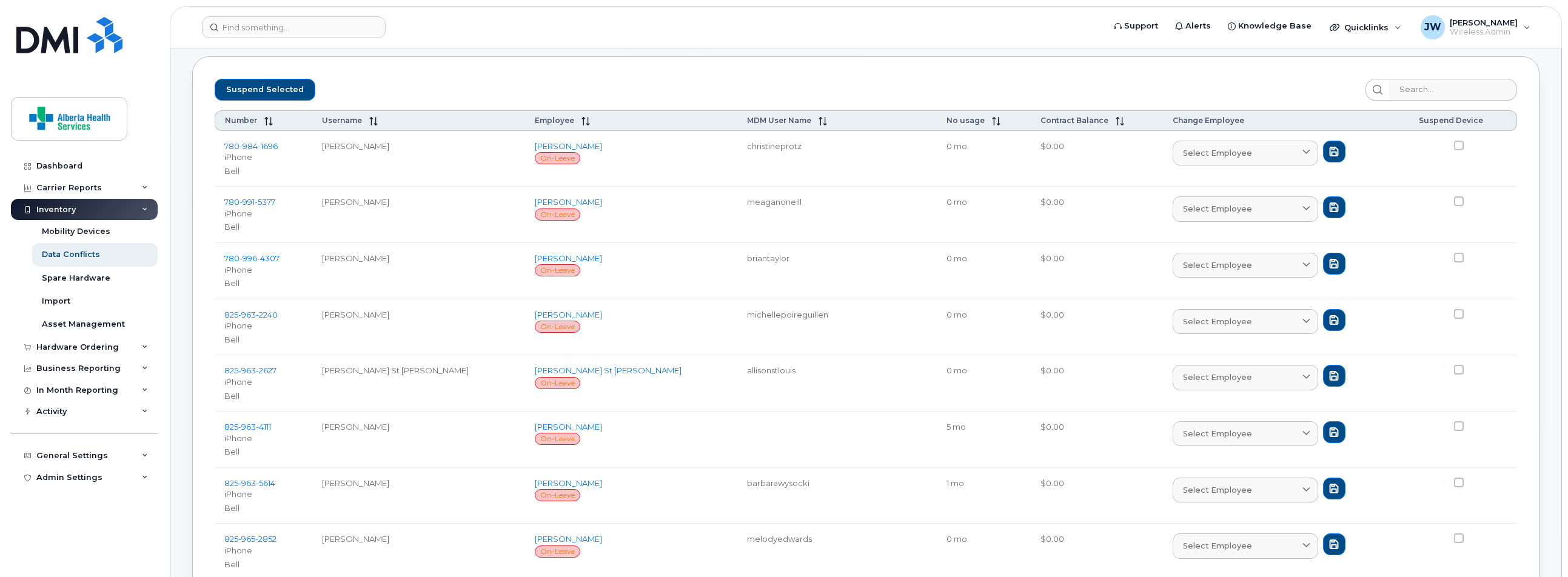
scroll to position [0, 0]
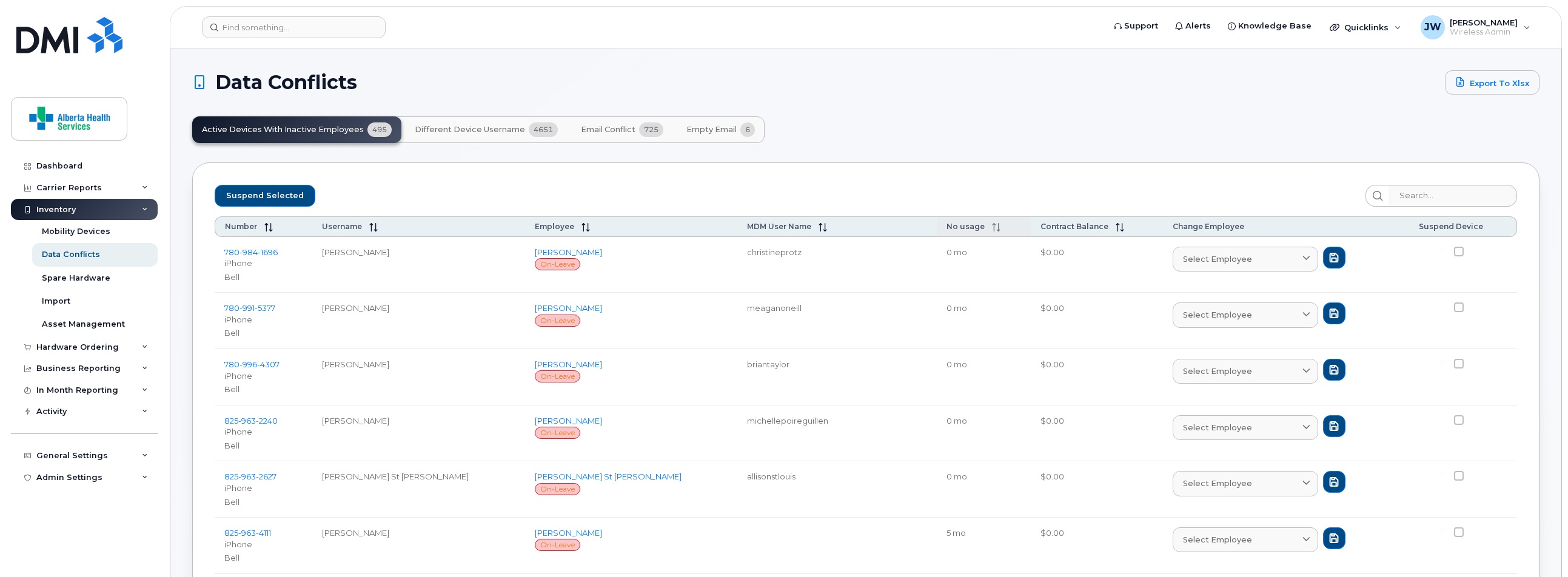
click at [946, 229] on span "No usage" at bounding box center [966, 226] width 39 height 9
checkbox input "false"
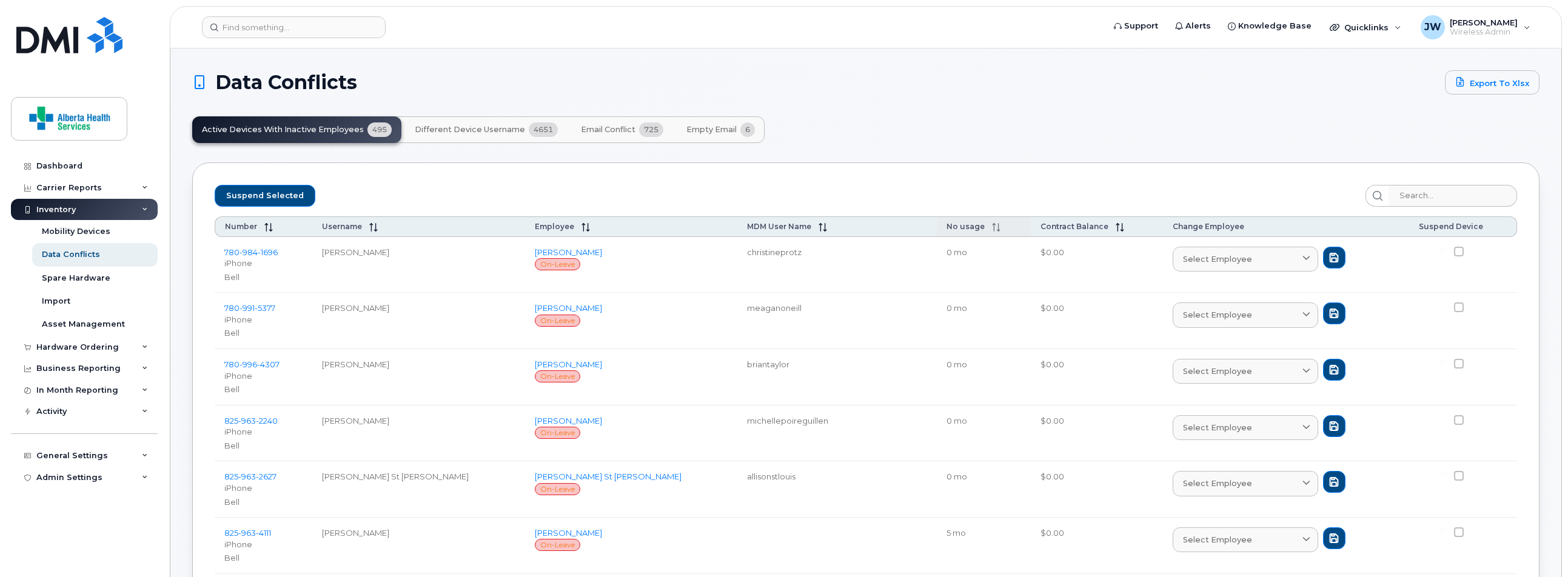
checkbox input "false"
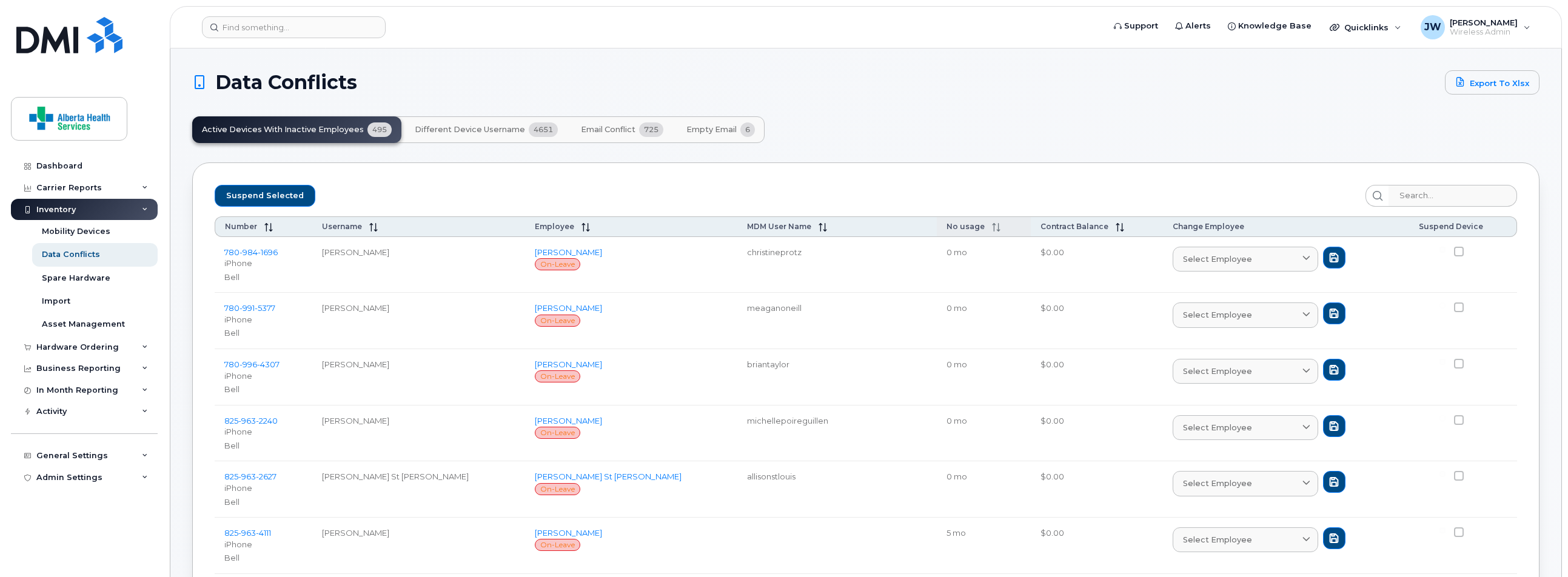
checkbox input "false"
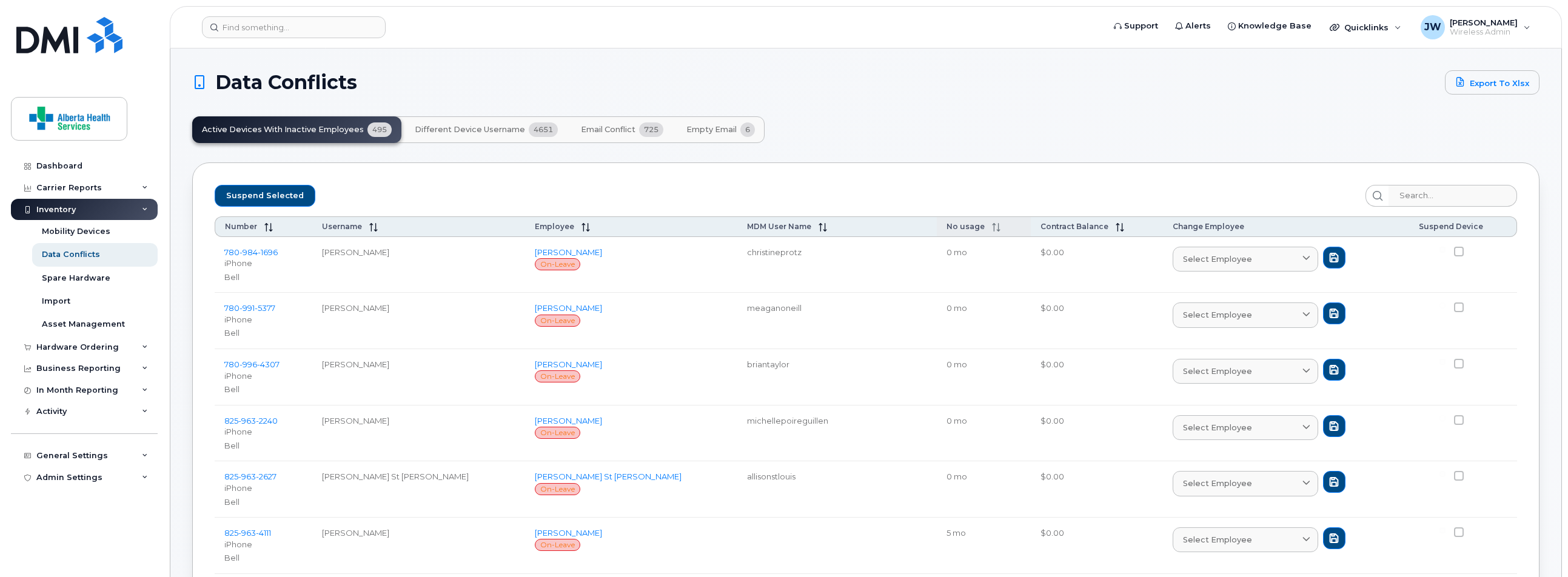
checkbox input "false"
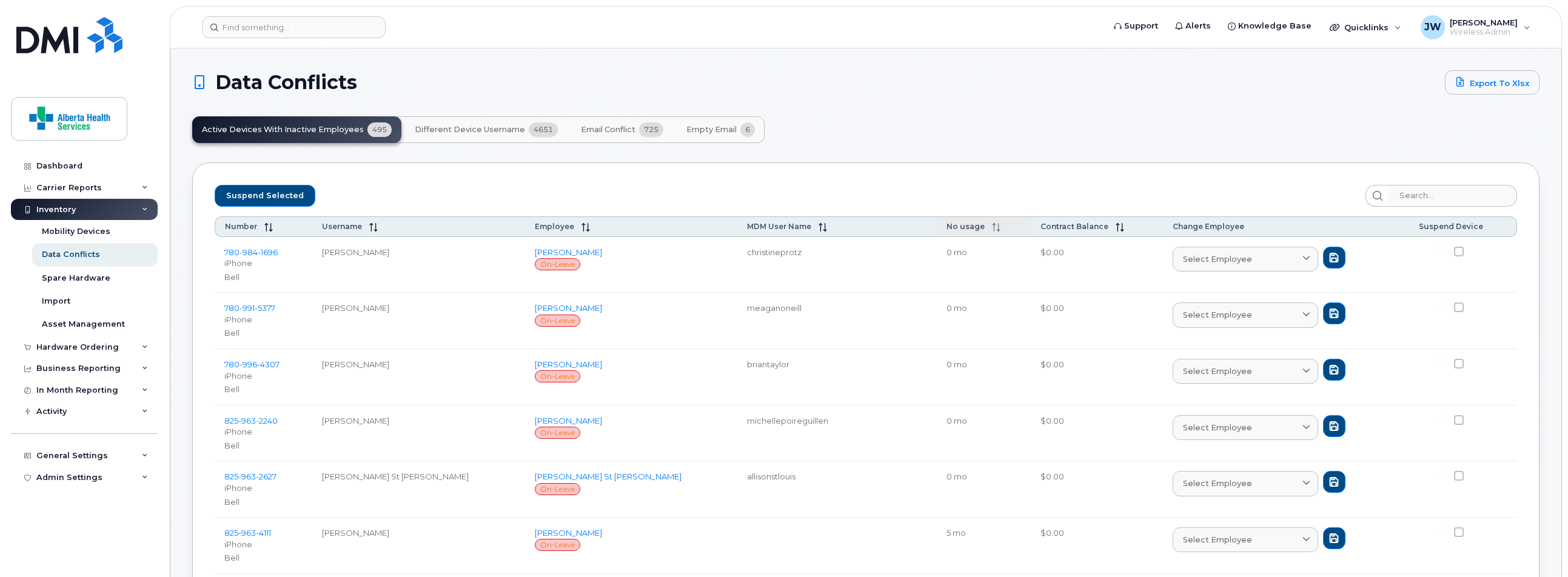
checkbox input "false"
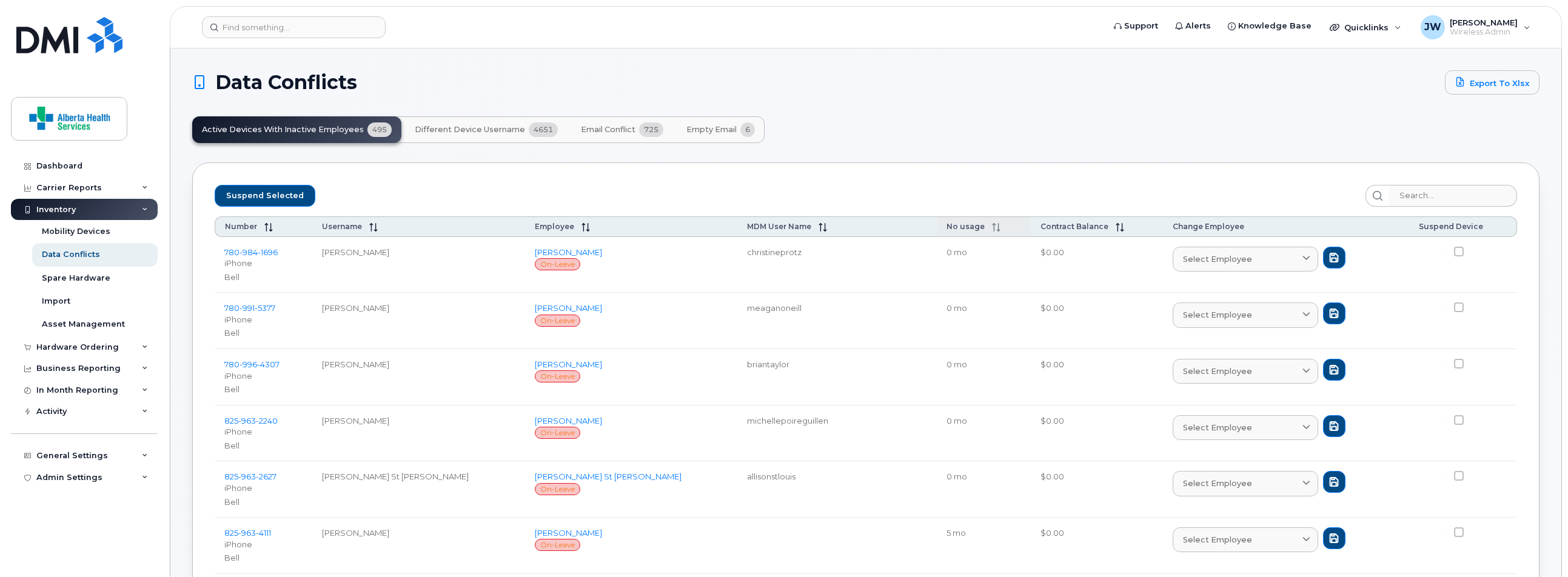
checkbox input "false"
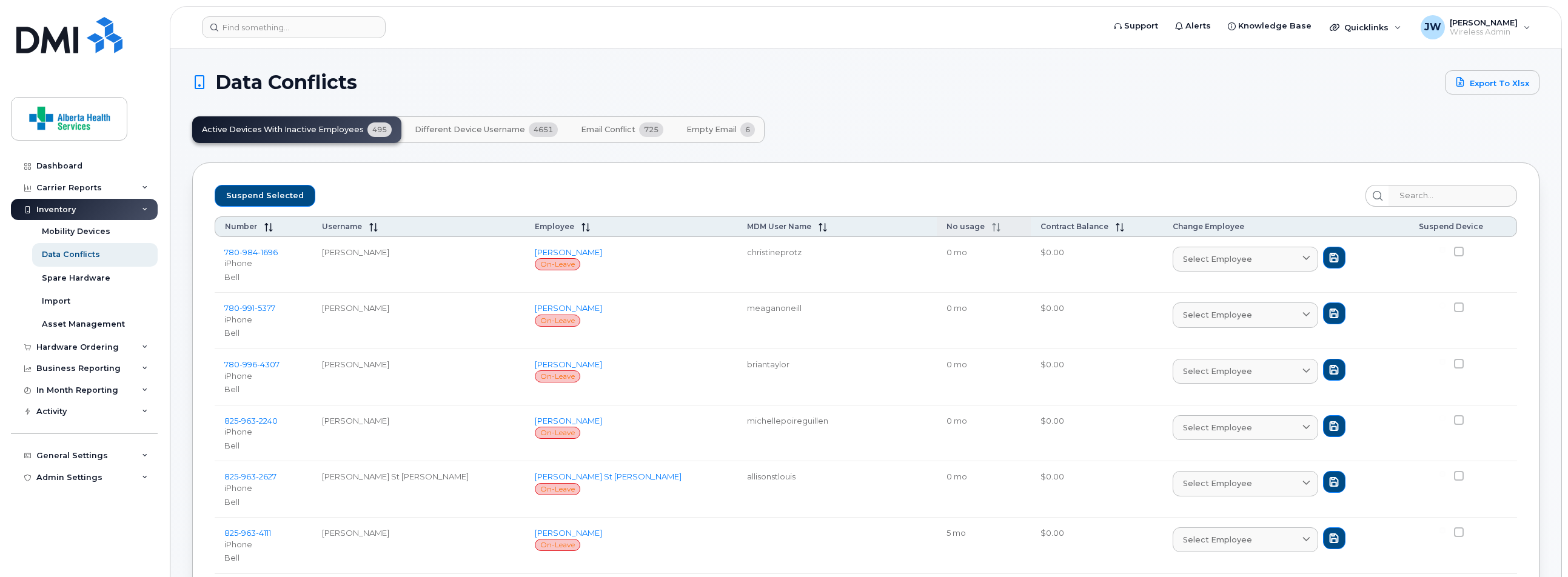
checkbox input "false"
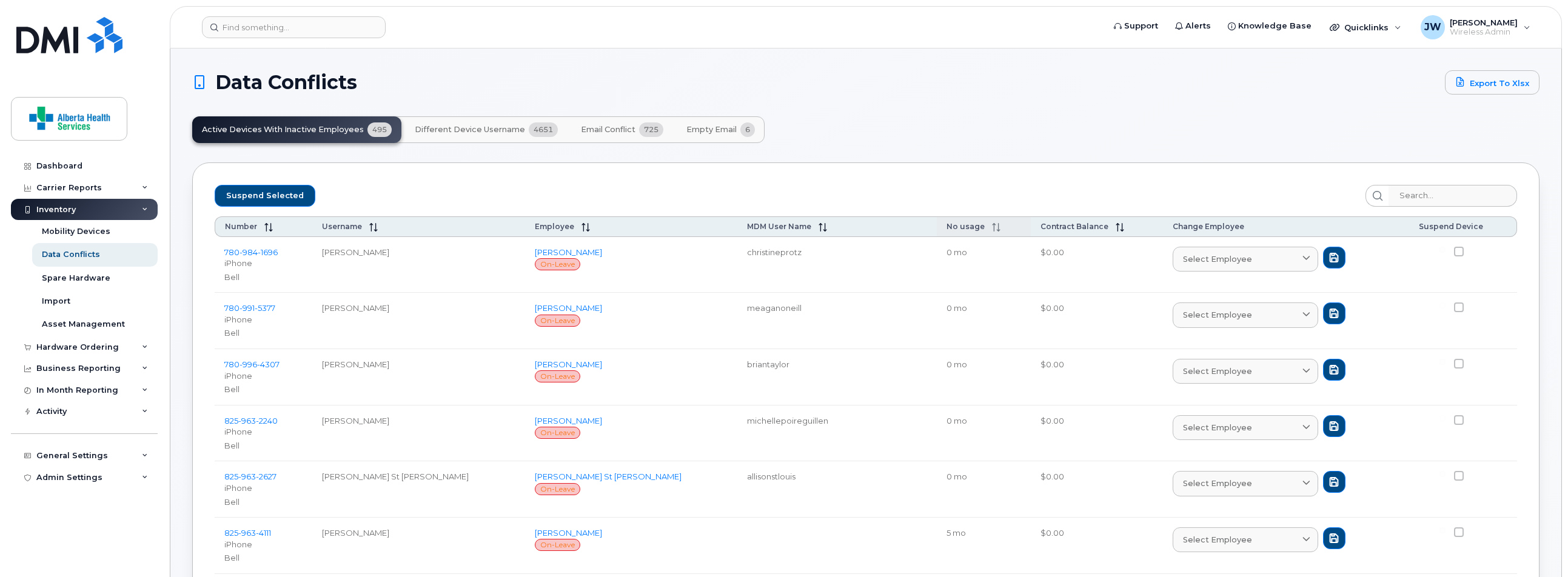
checkbox input "false"
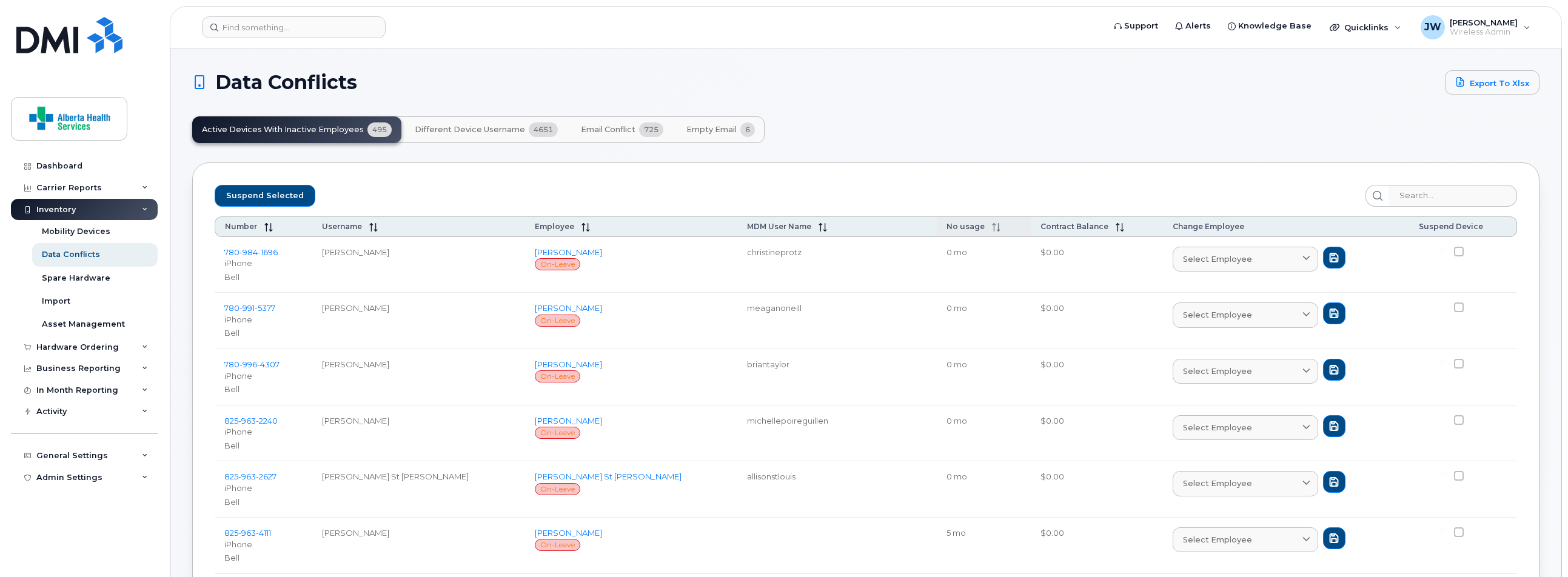
checkbox input "false"
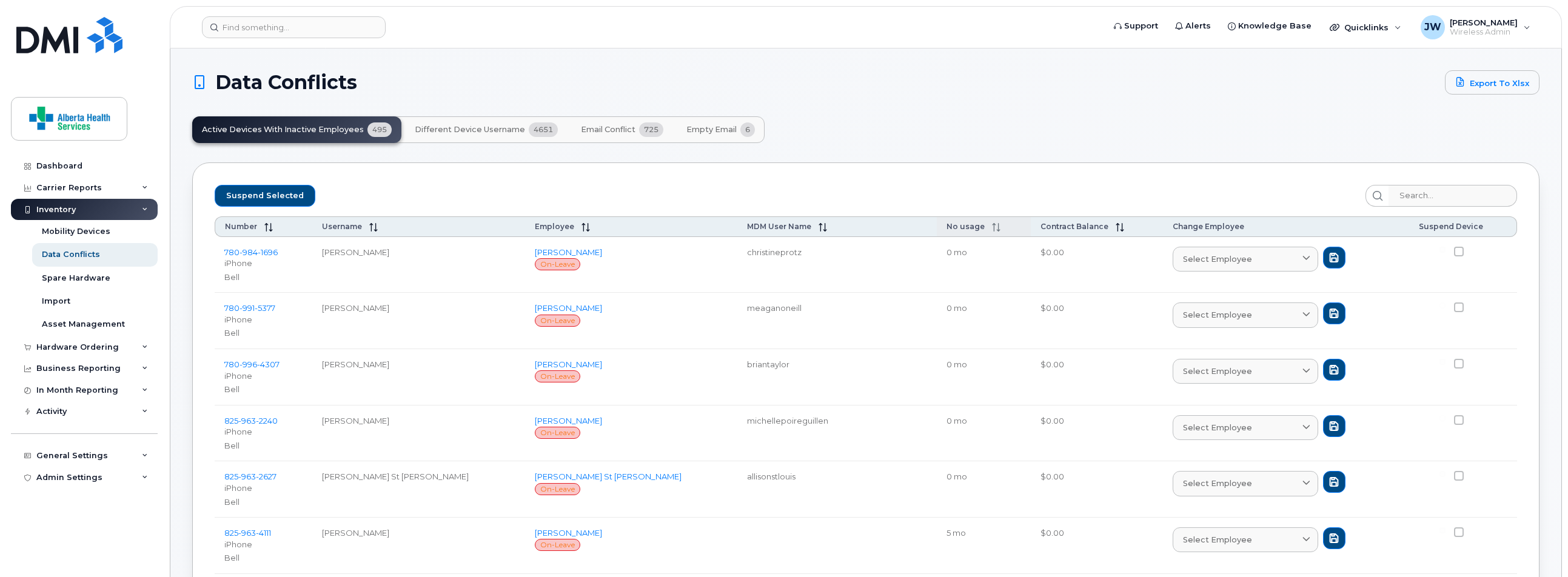
checkbox input "false"
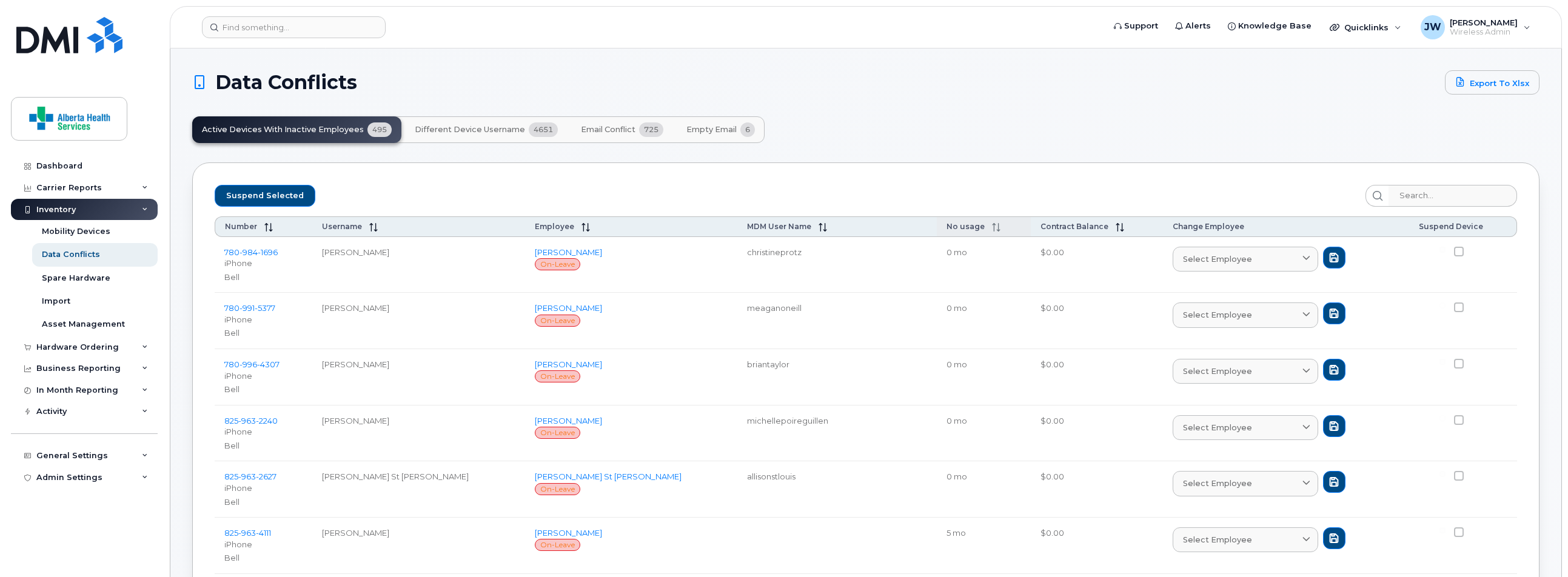
checkbox input "false"
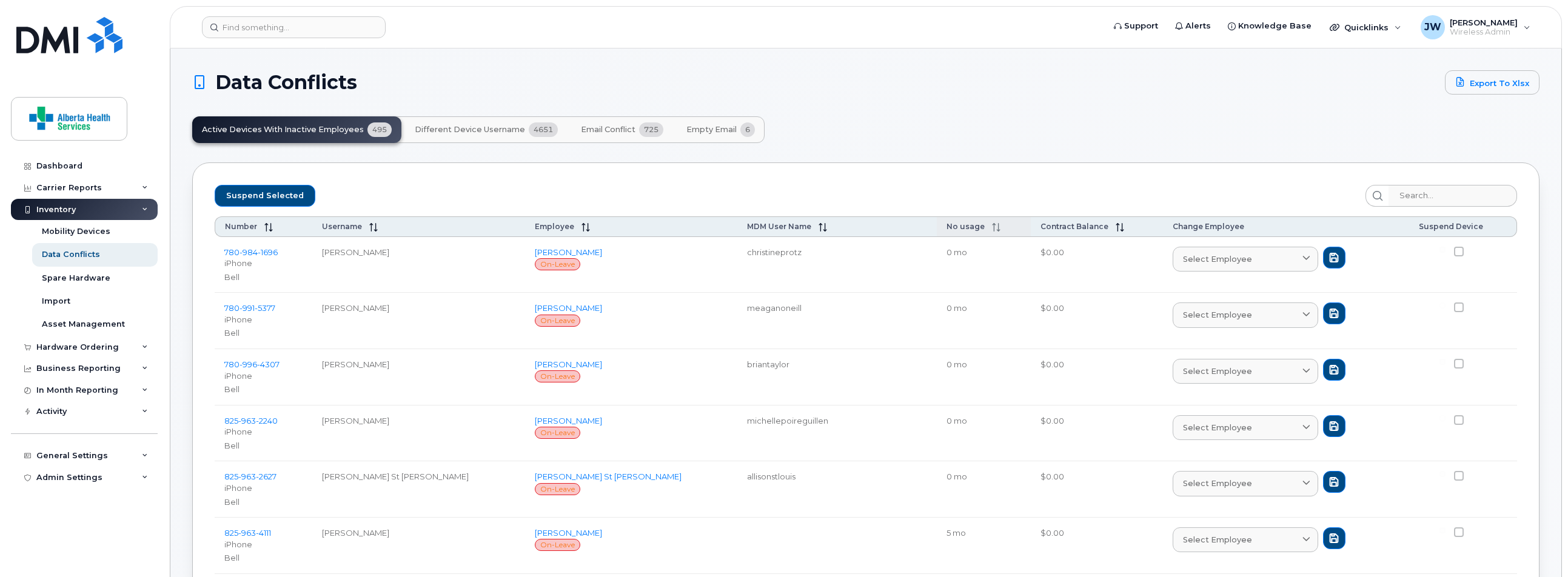
checkbox input "false"
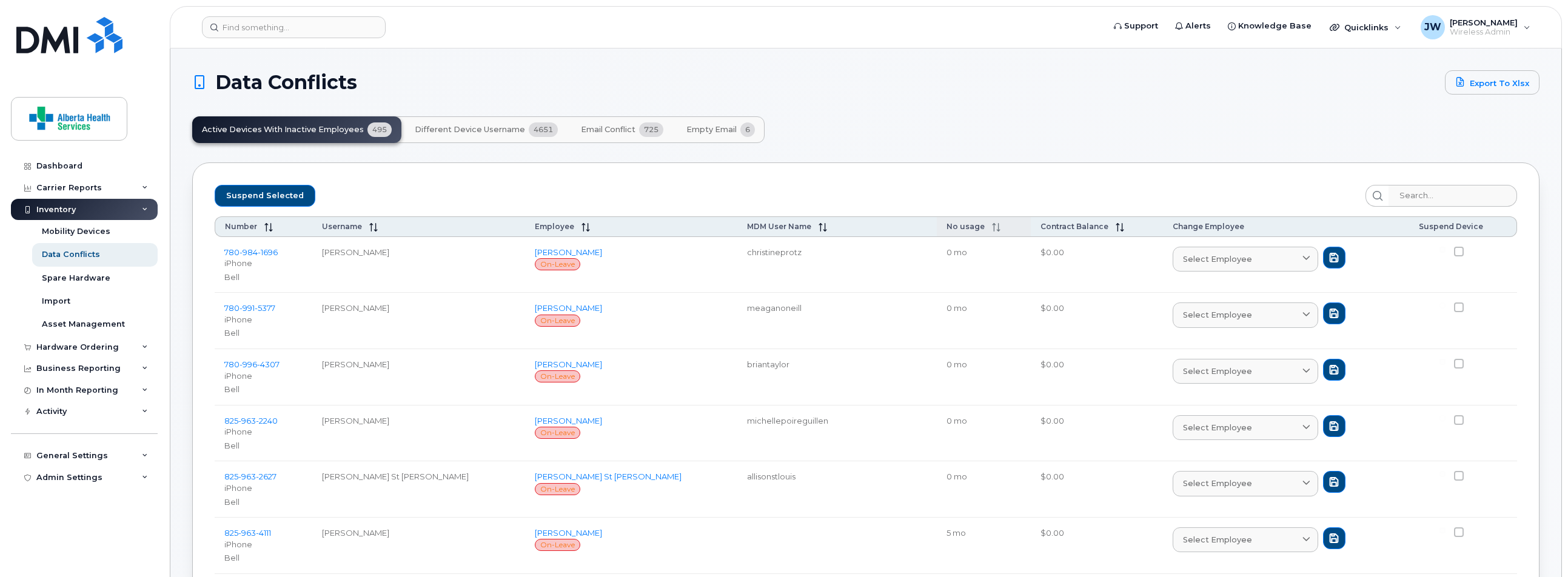
checkbox input "false"
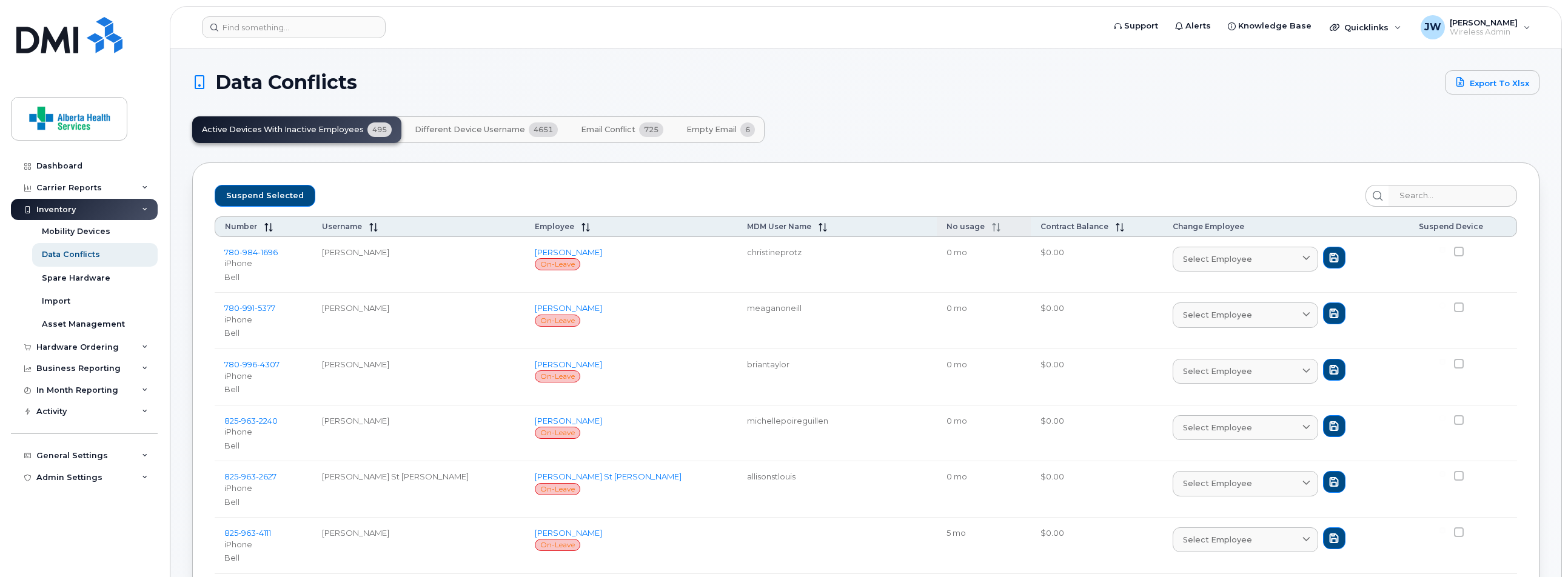
checkbox input "false"
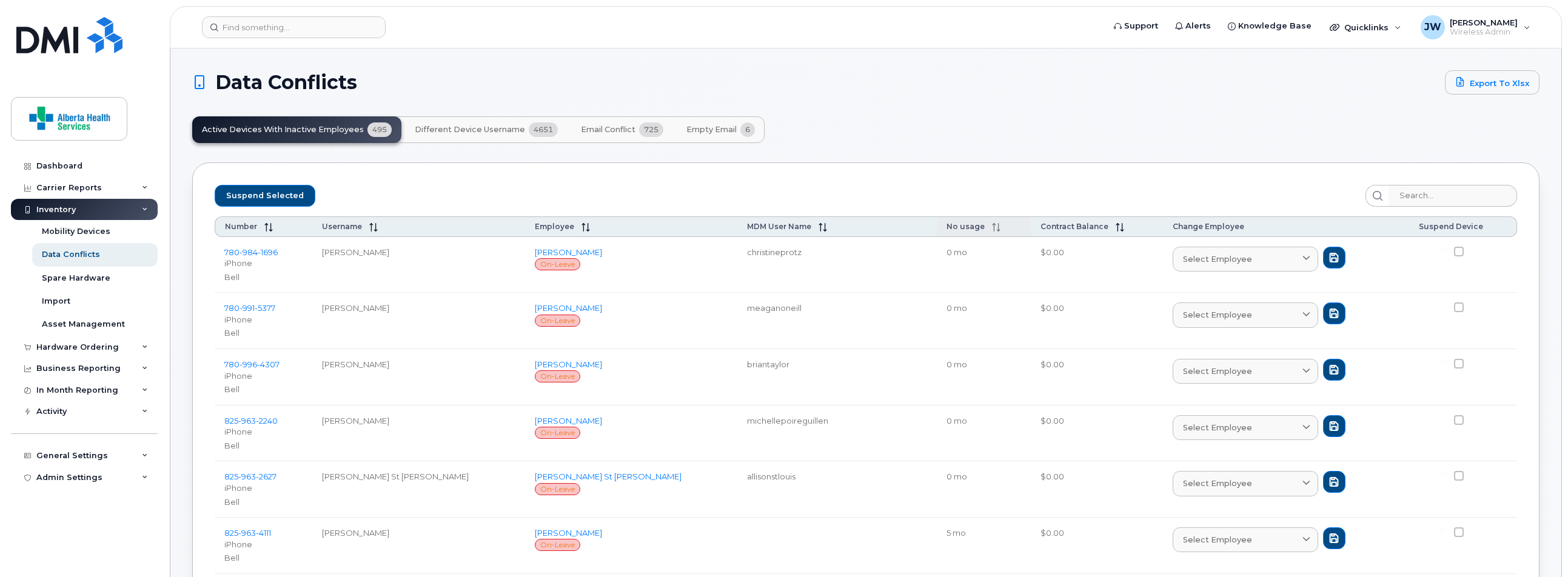
checkbox input "false"
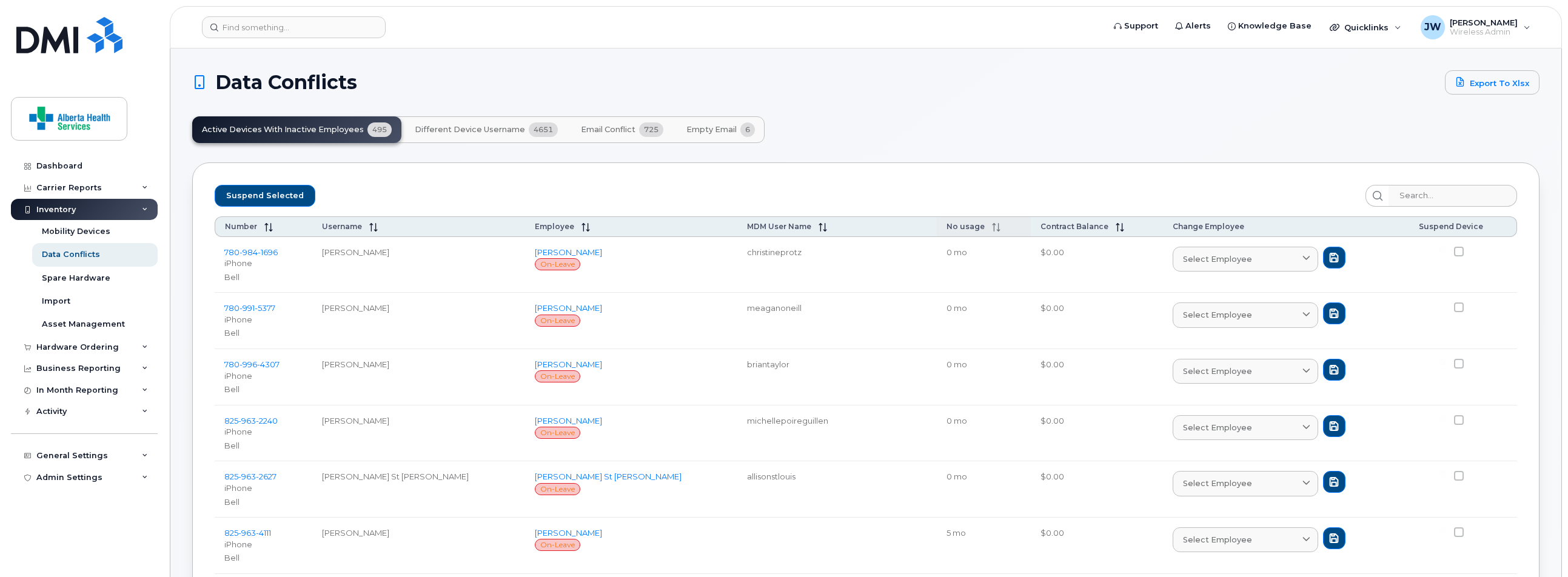
checkbox input "false"
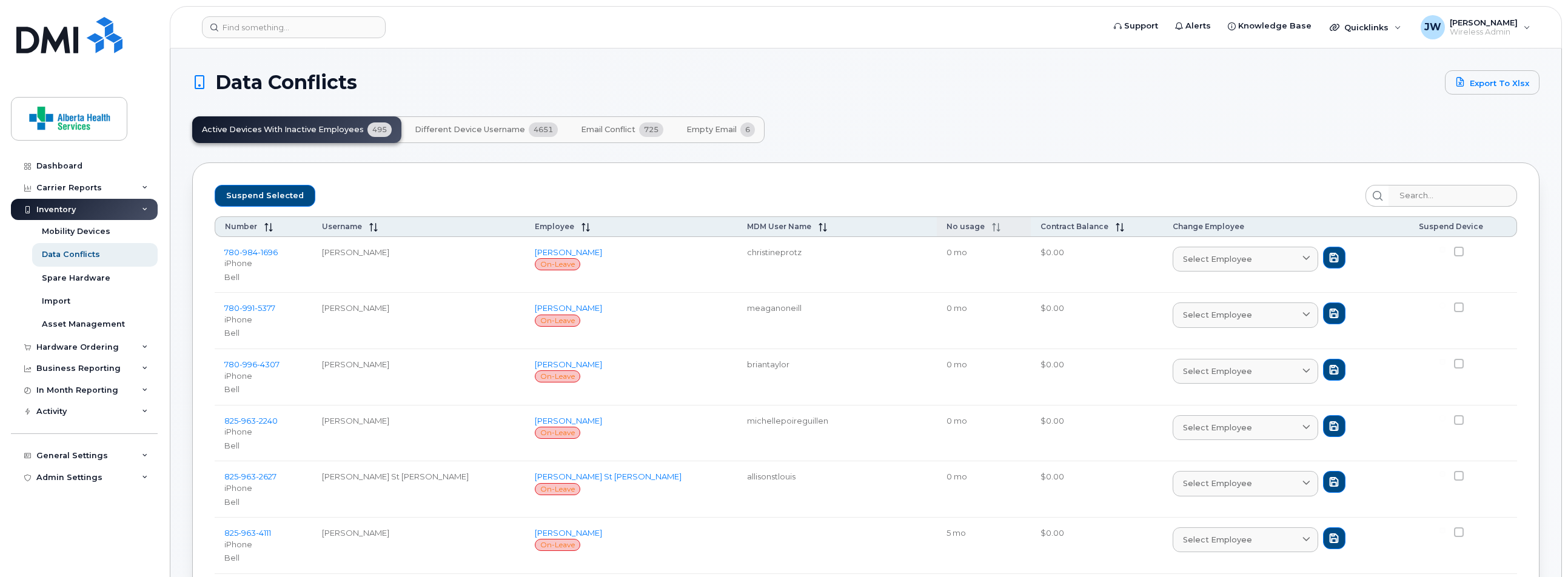
checkbox input "false"
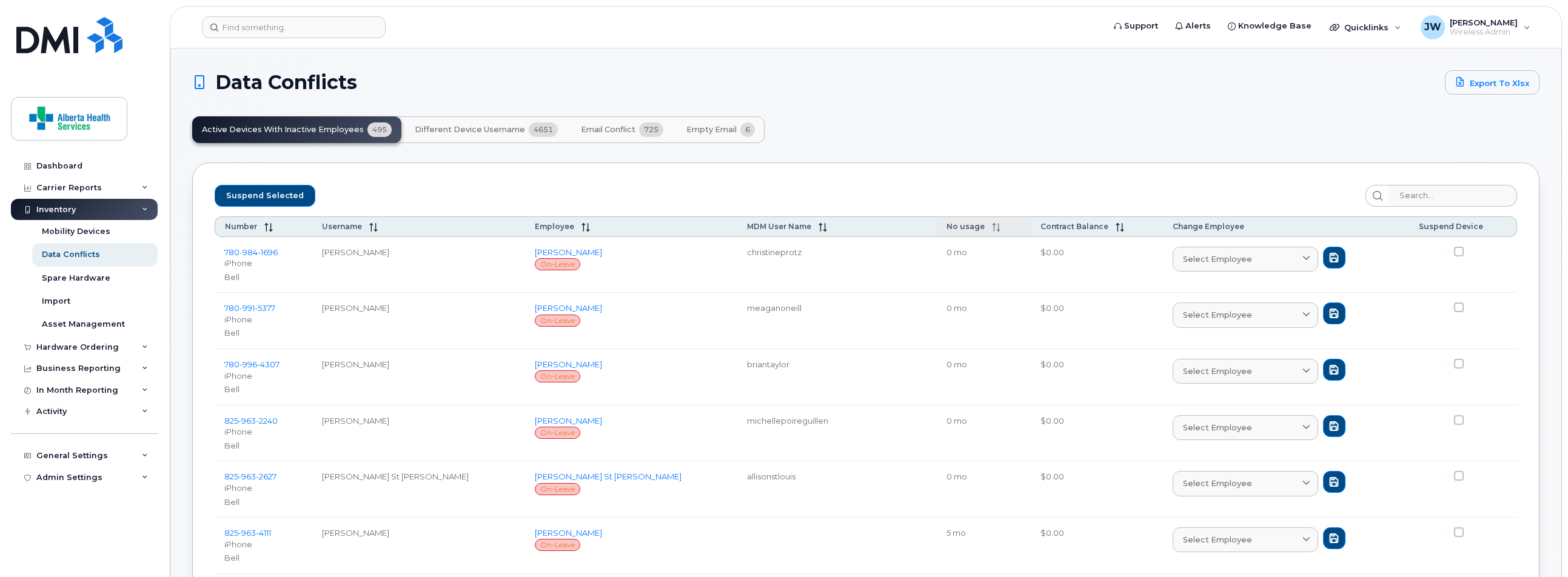
checkbox input "false"
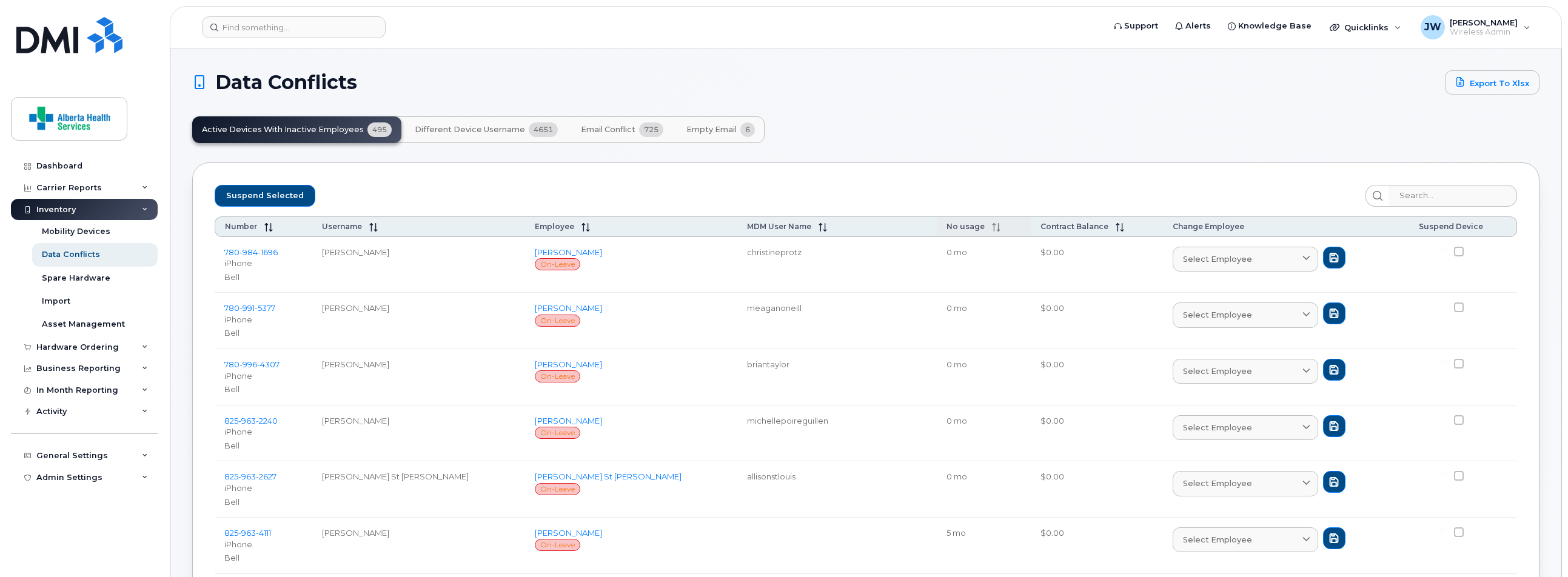
checkbox input "false"
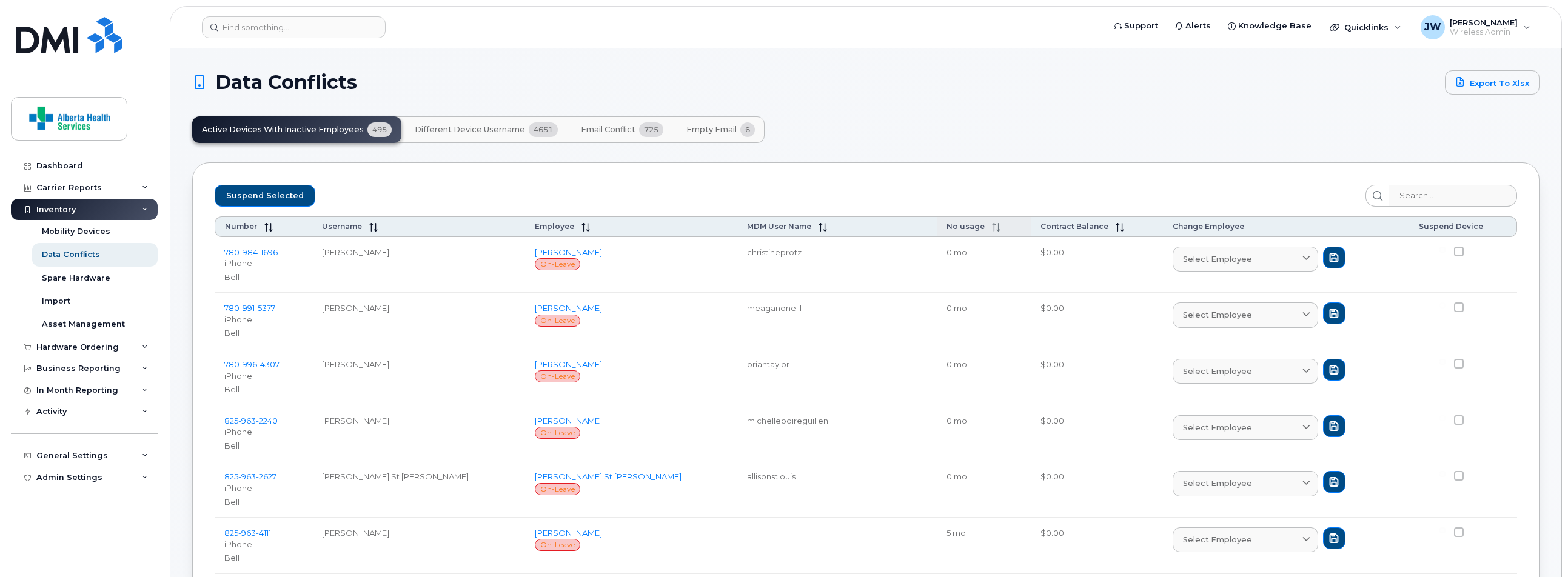
checkbox input "false"
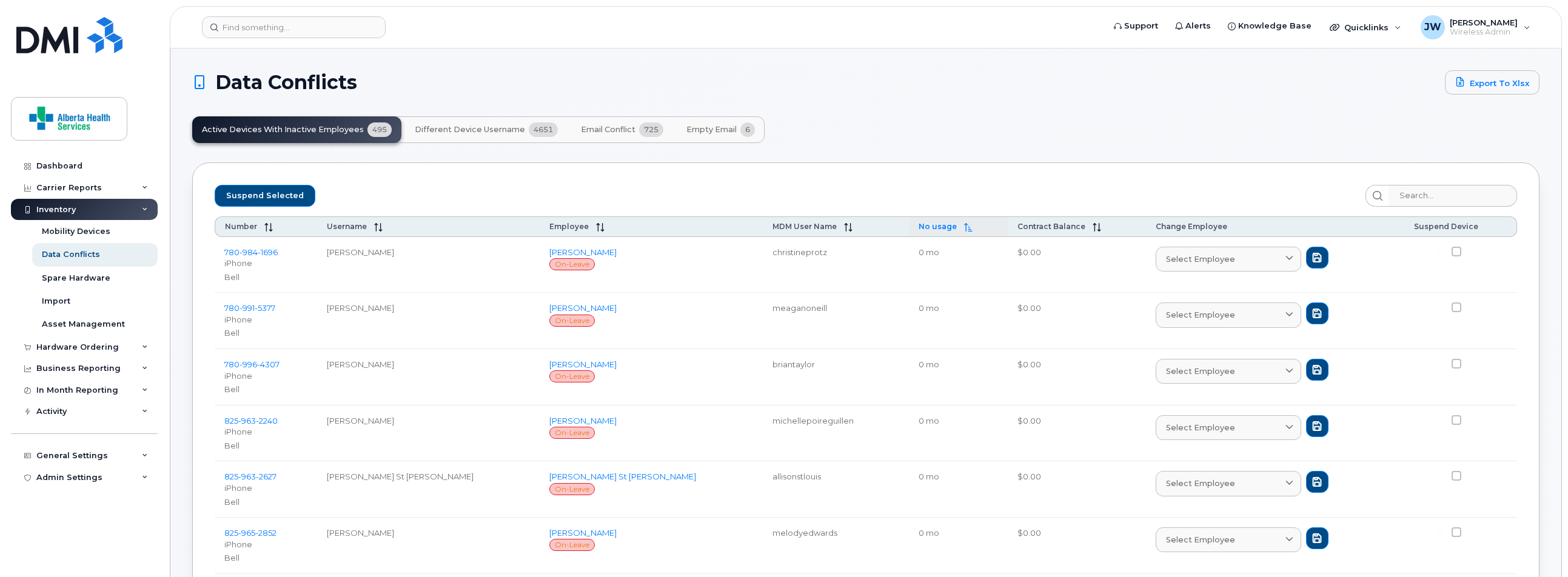
click at [918, 230] on span "No usage" at bounding box center [938, 226] width 39 height 9
checkbox input "false"
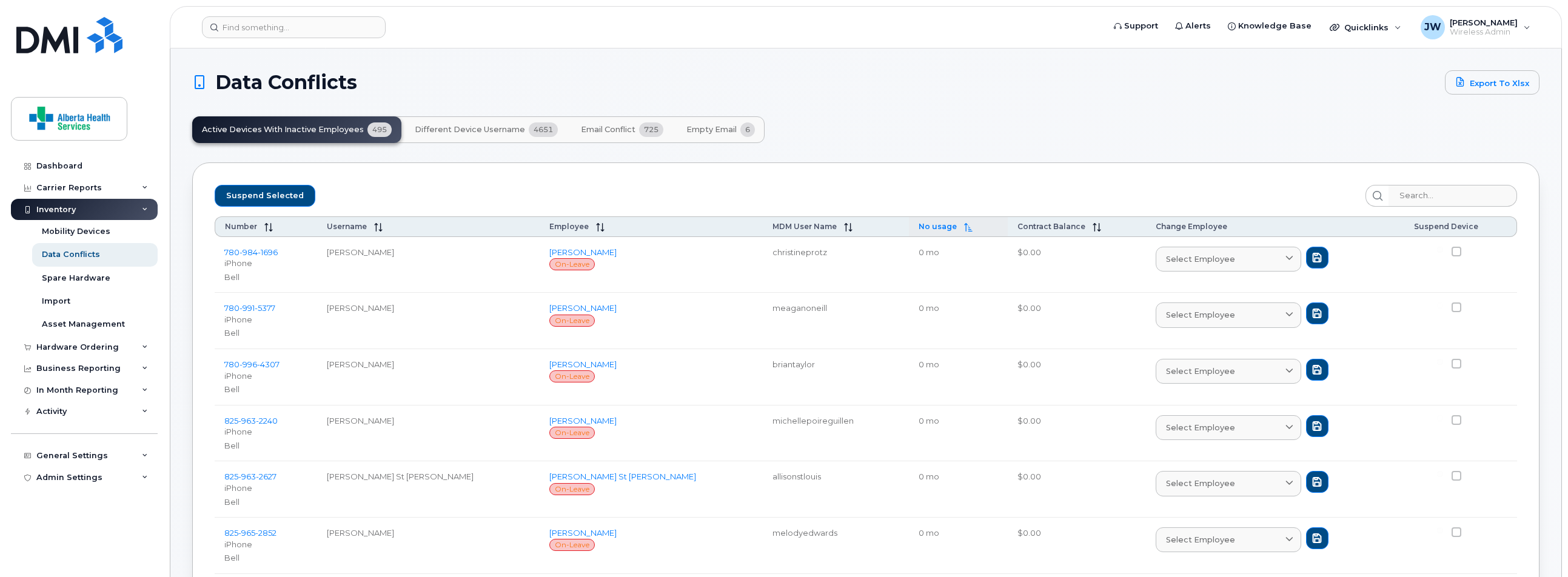
checkbox input "false"
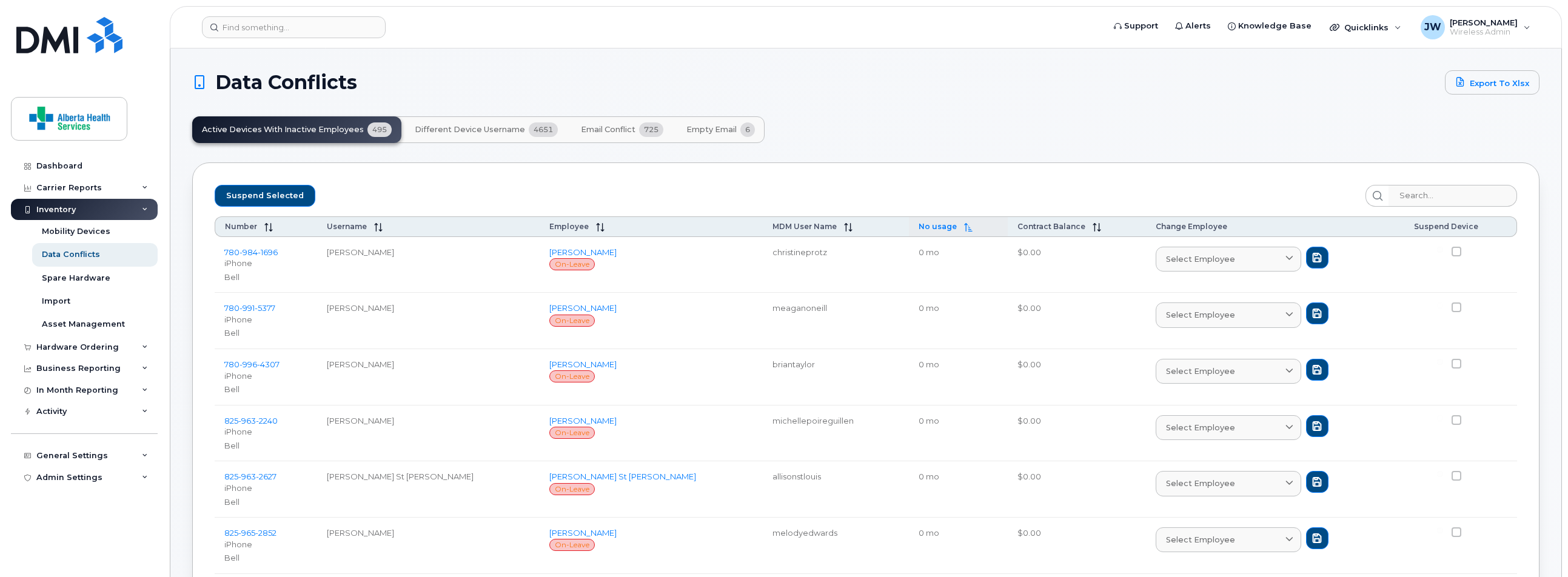
checkbox input "false"
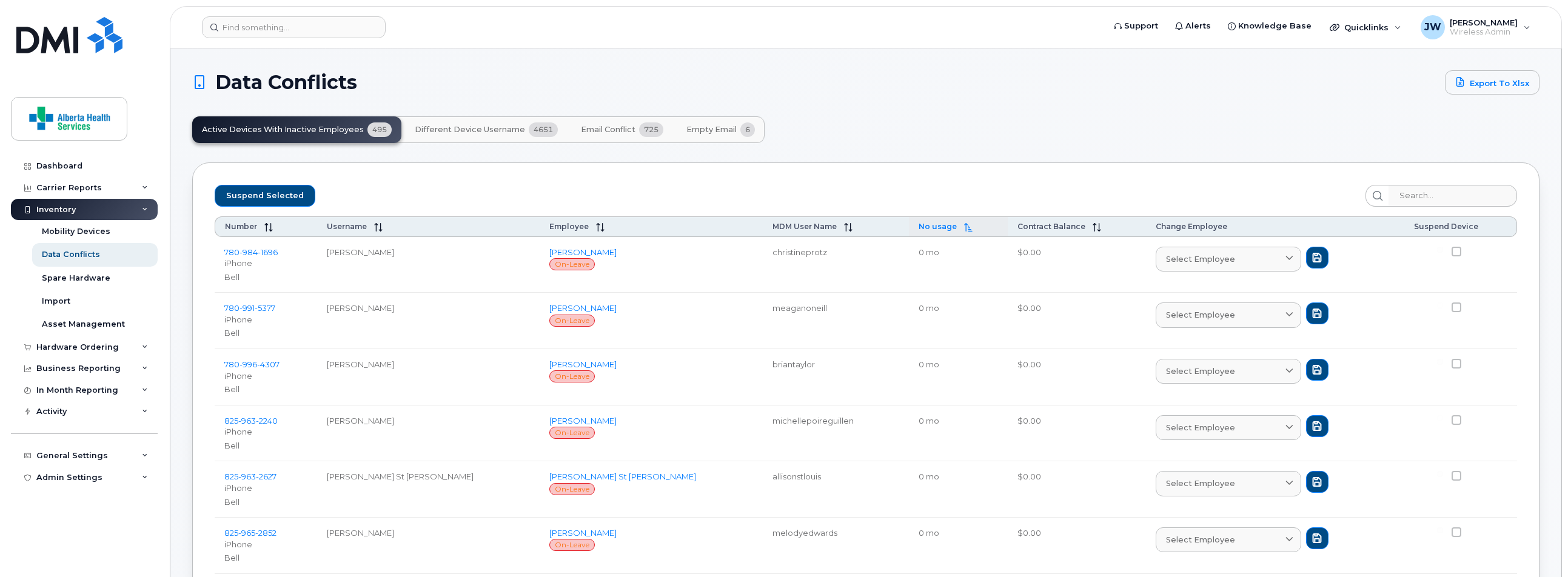
checkbox input "false"
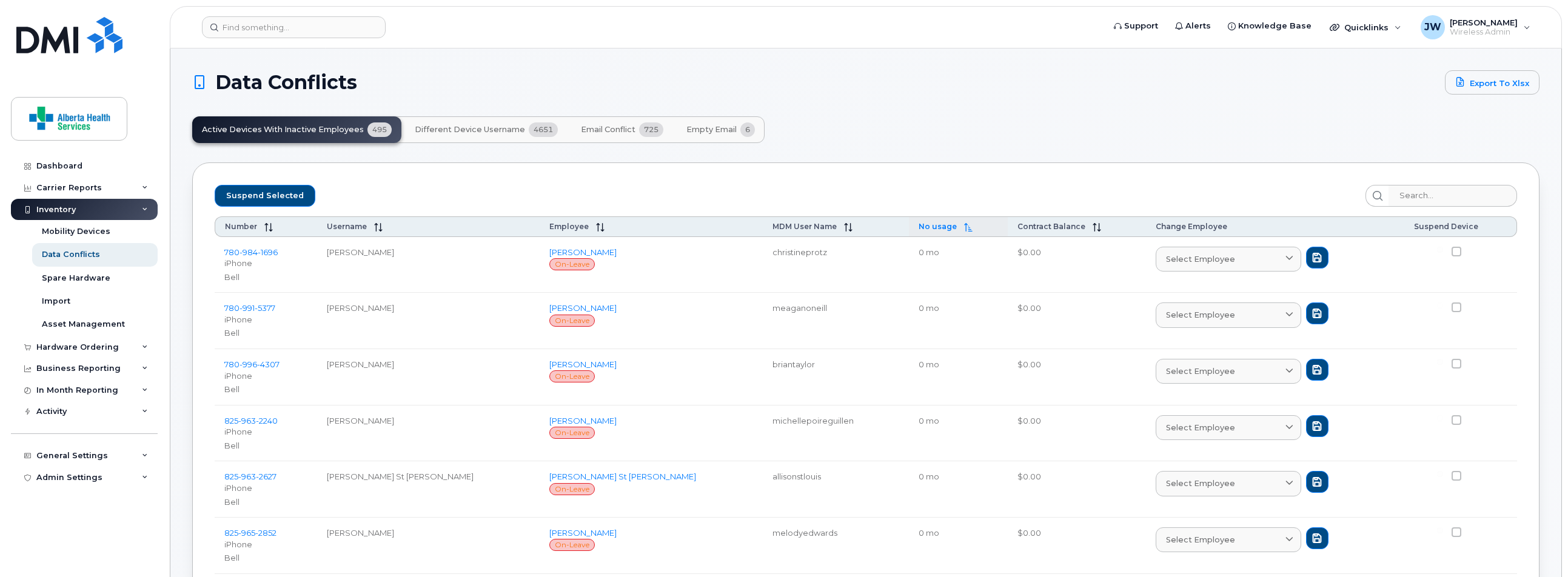
checkbox input "false"
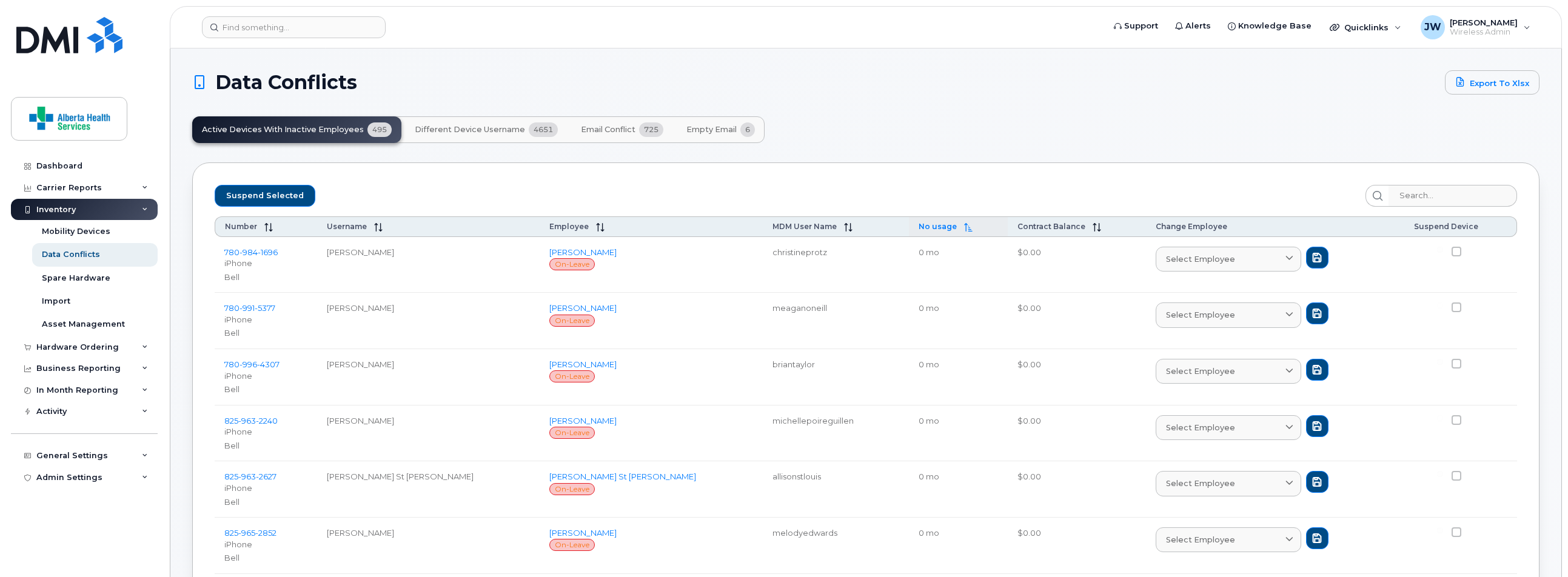
checkbox input "false"
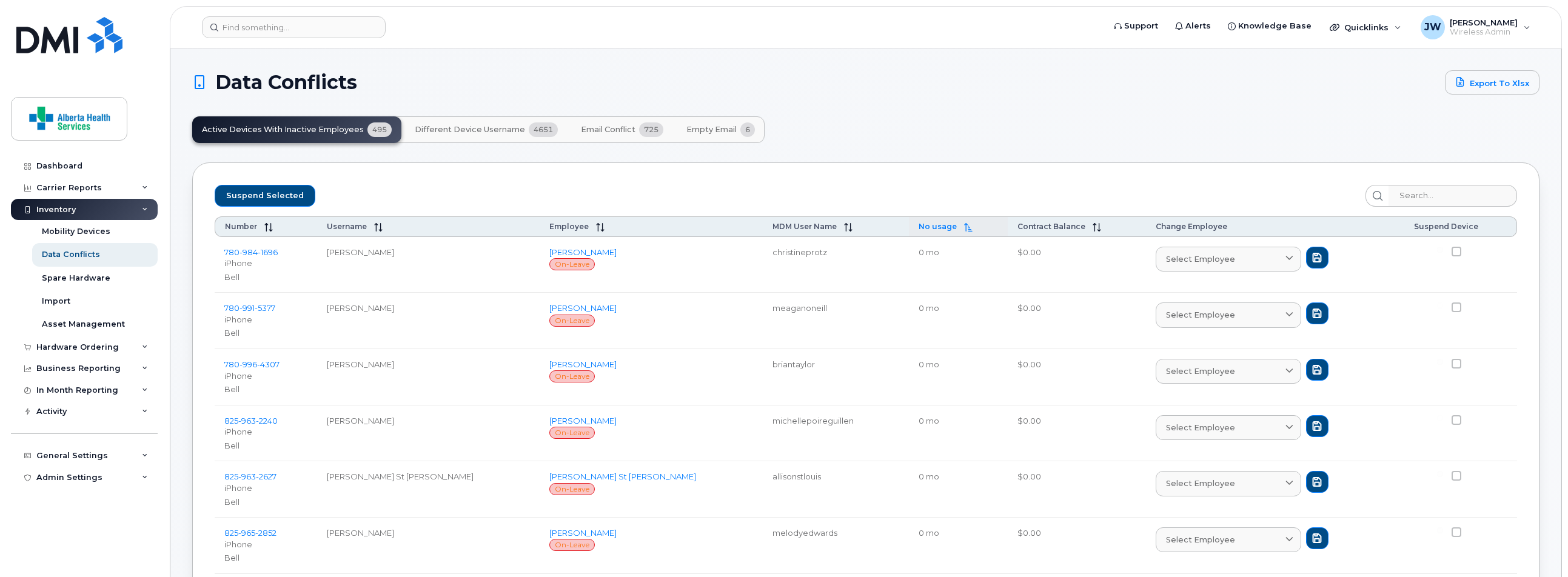
checkbox input "false"
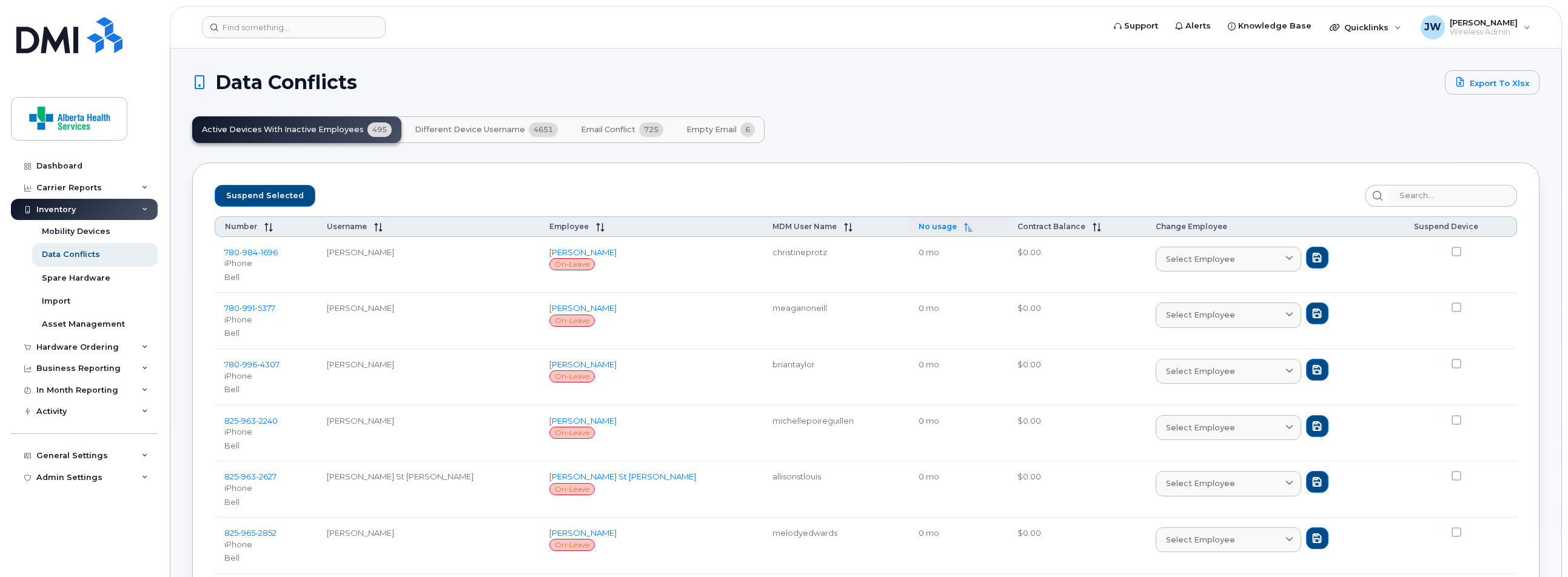
checkbox input "false"
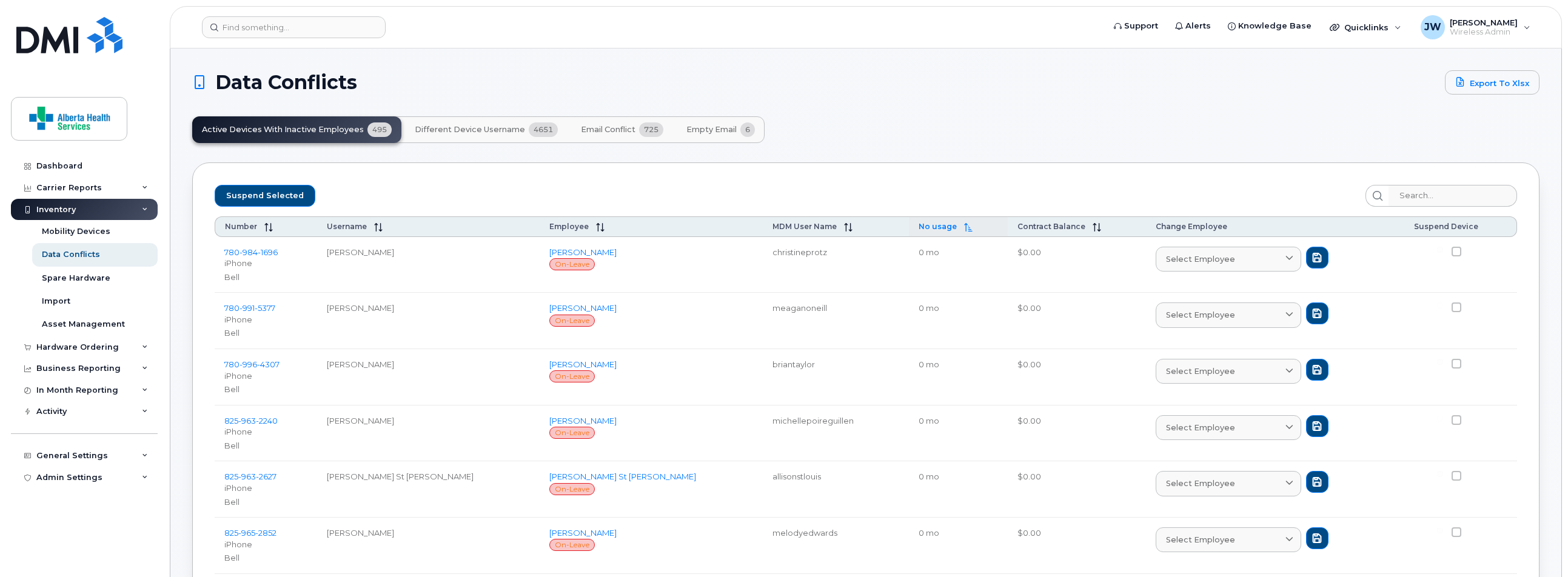
checkbox input "false"
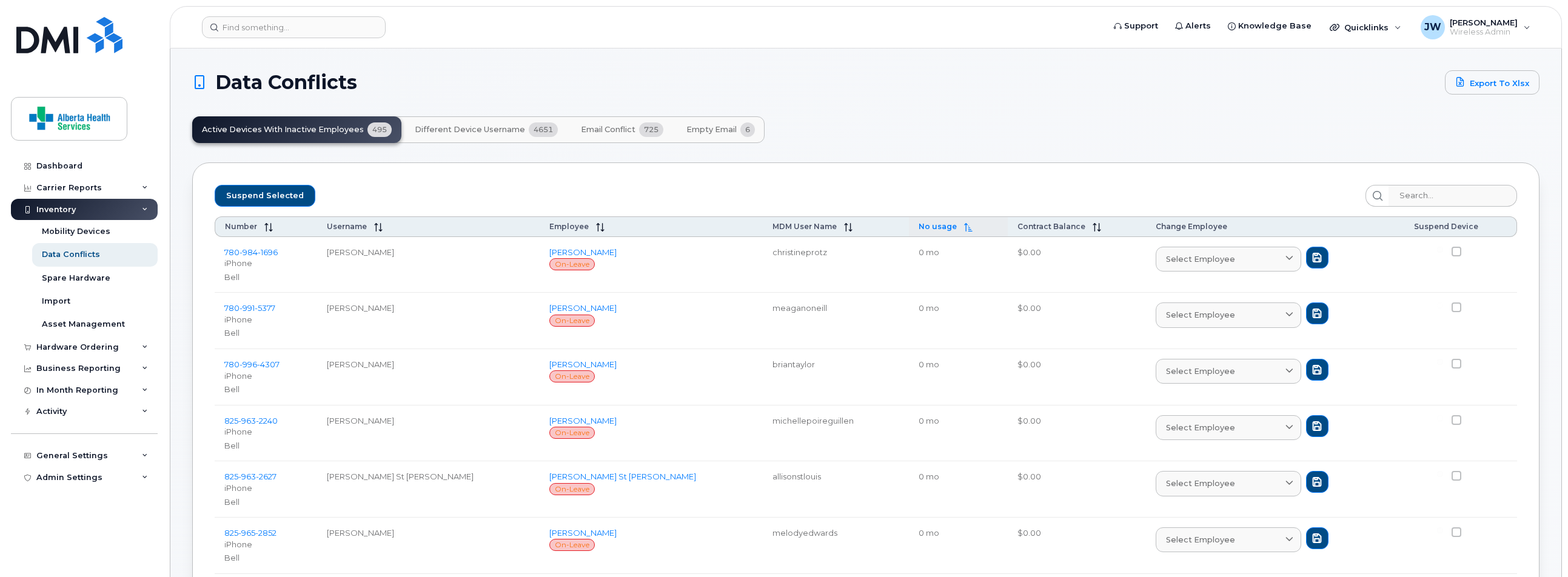
checkbox input "false"
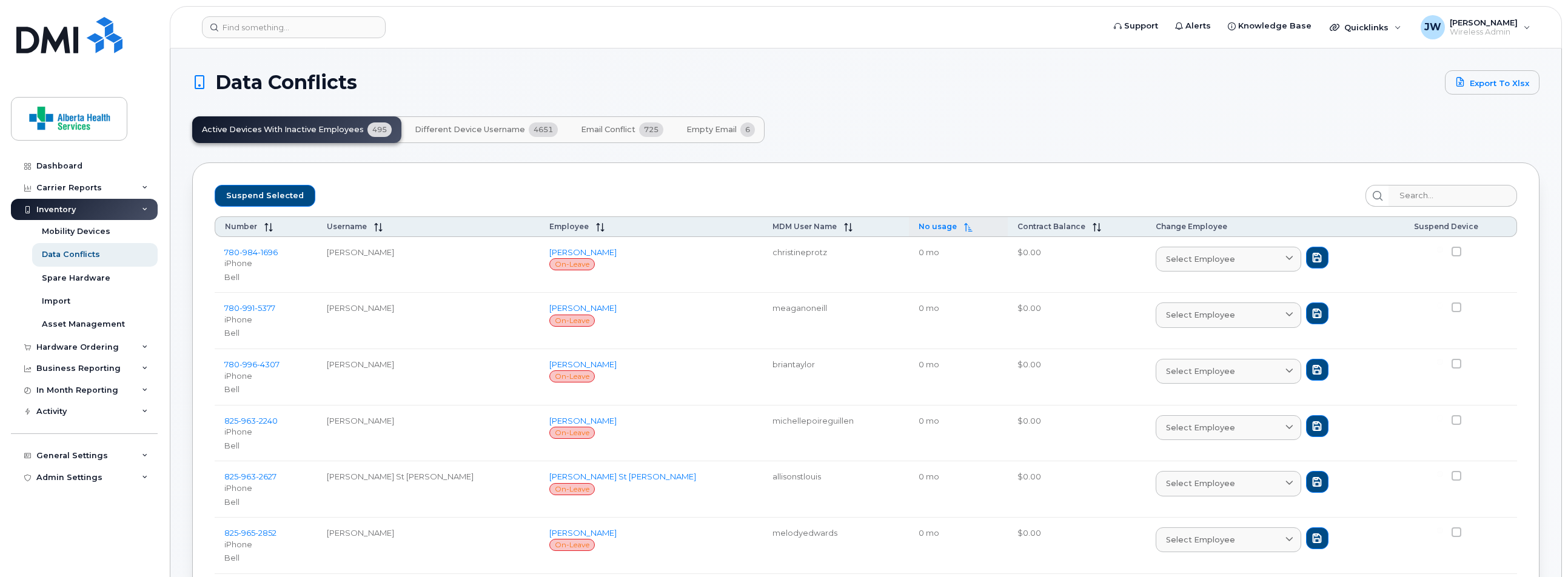
checkbox input "false"
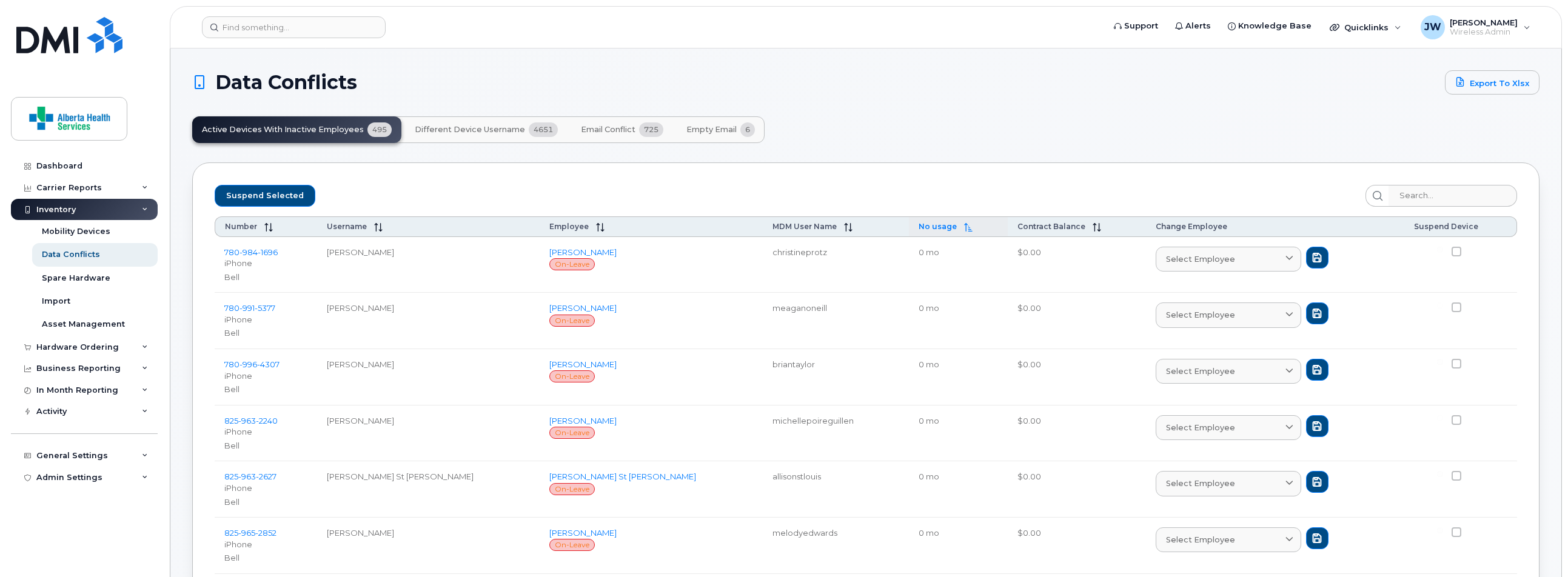
checkbox input "false"
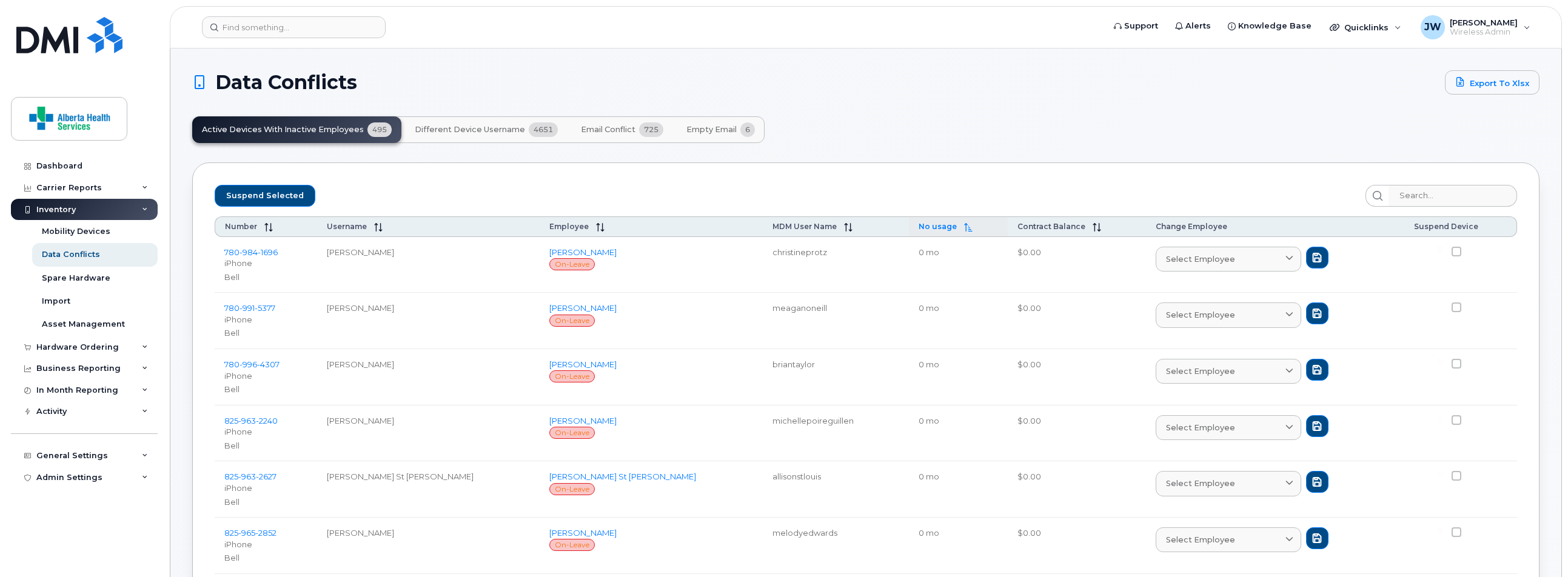
checkbox input "false"
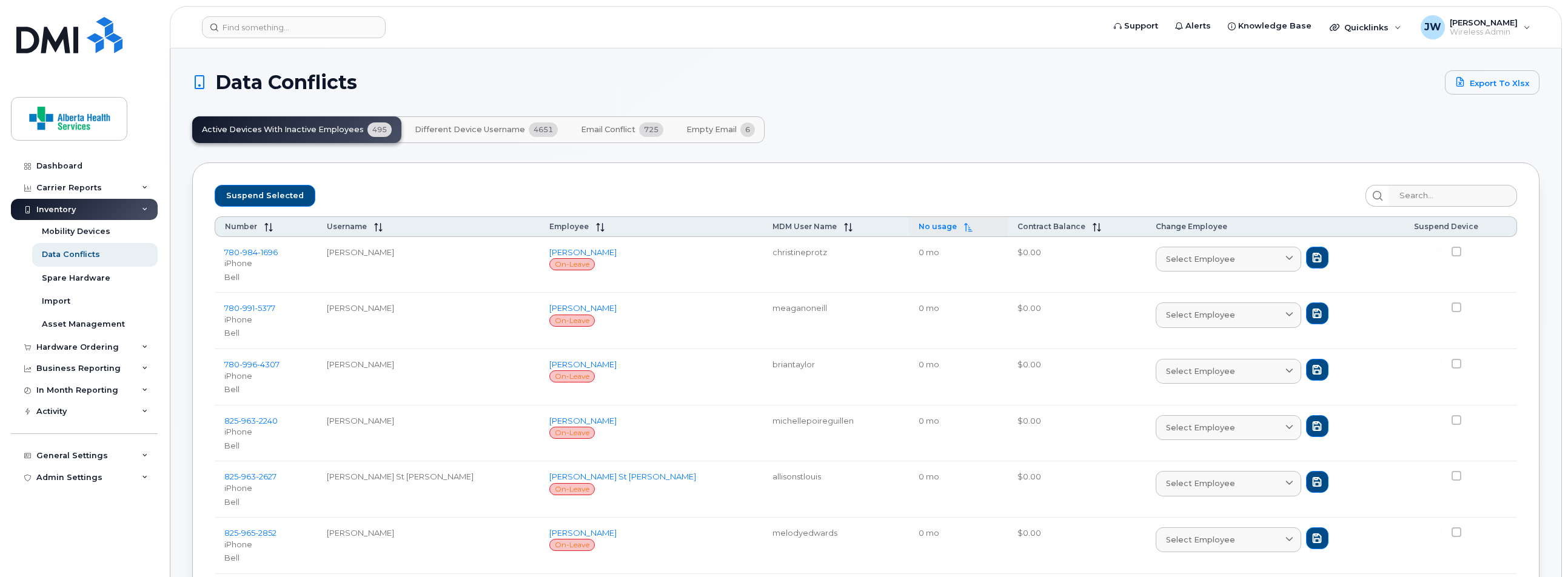
checkbox input "false"
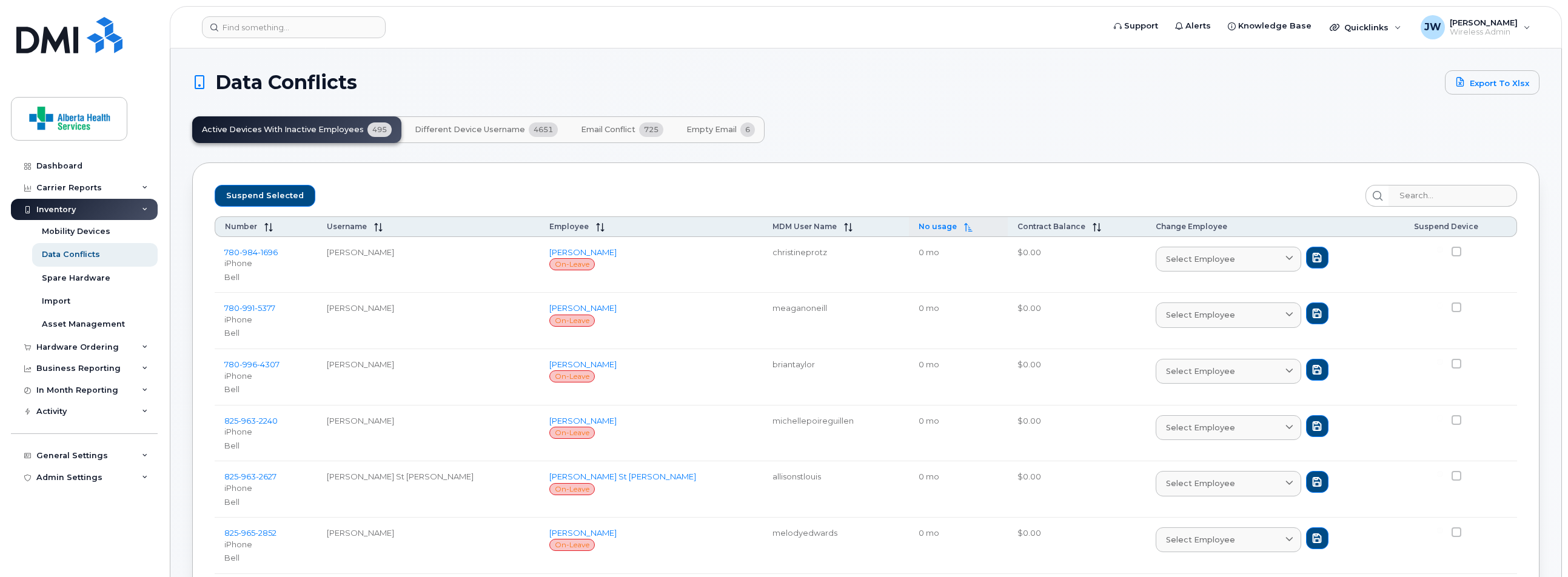
checkbox input "false"
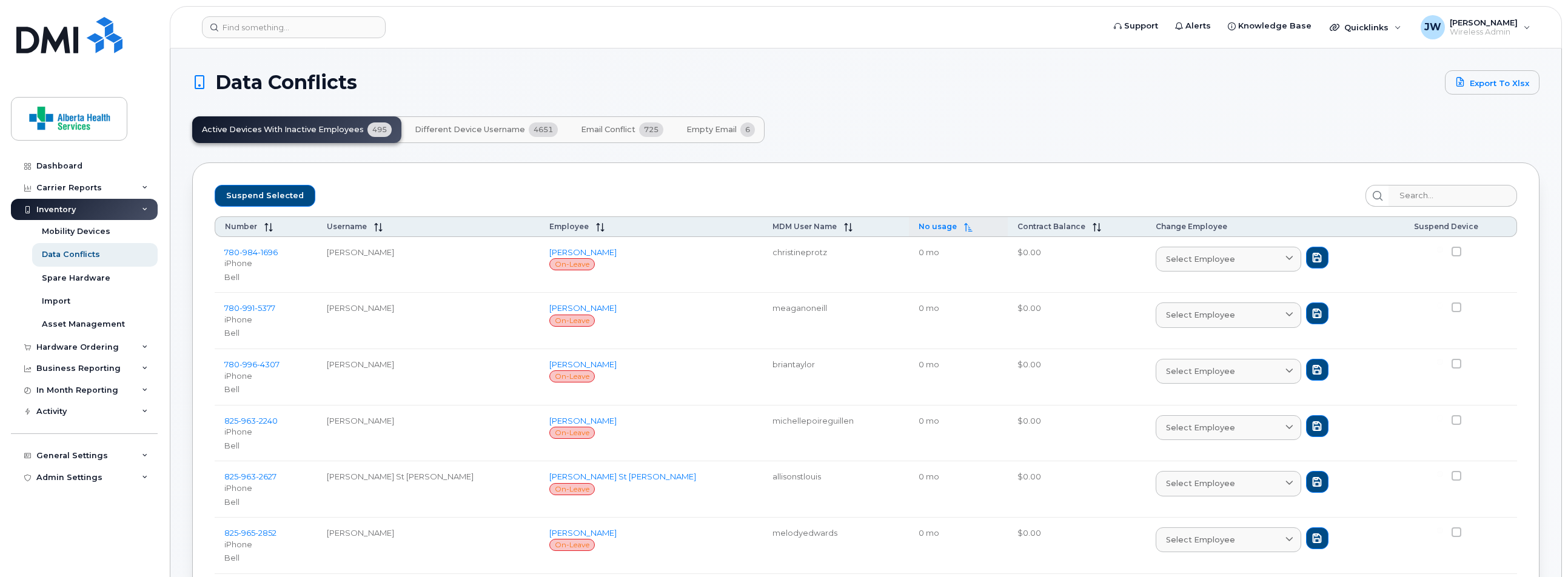
checkbox input "false"
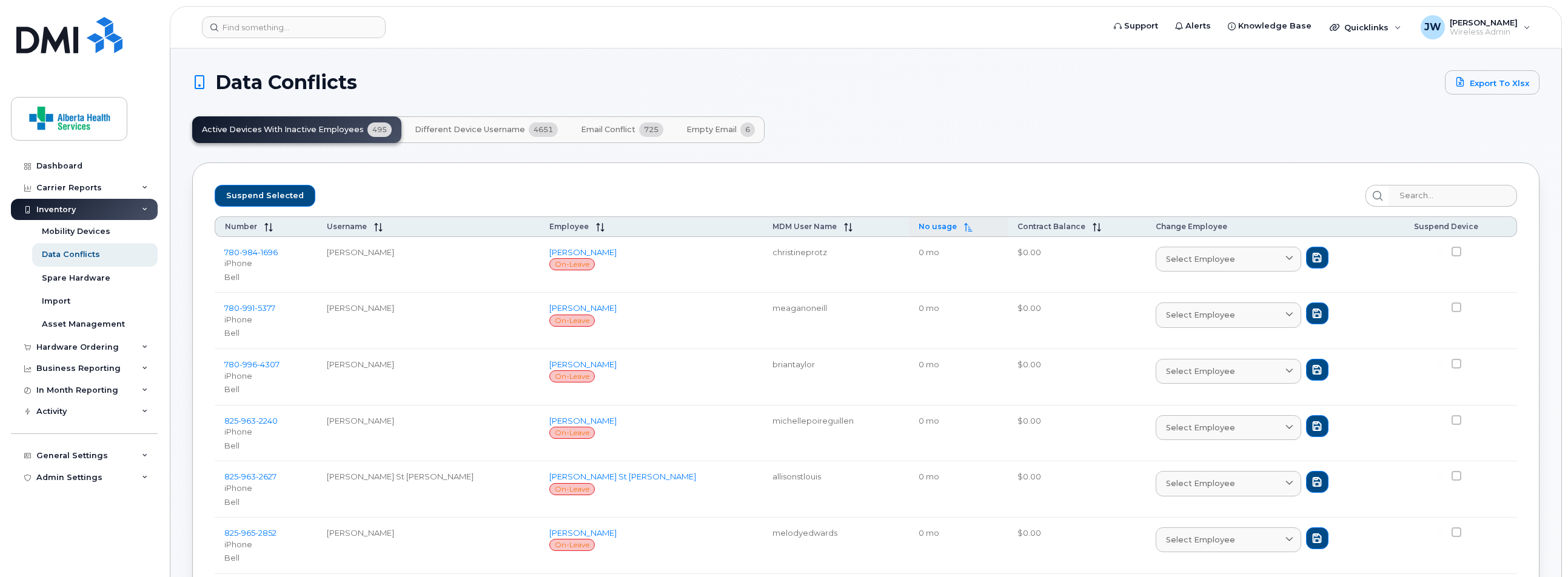
checkbox input "false"
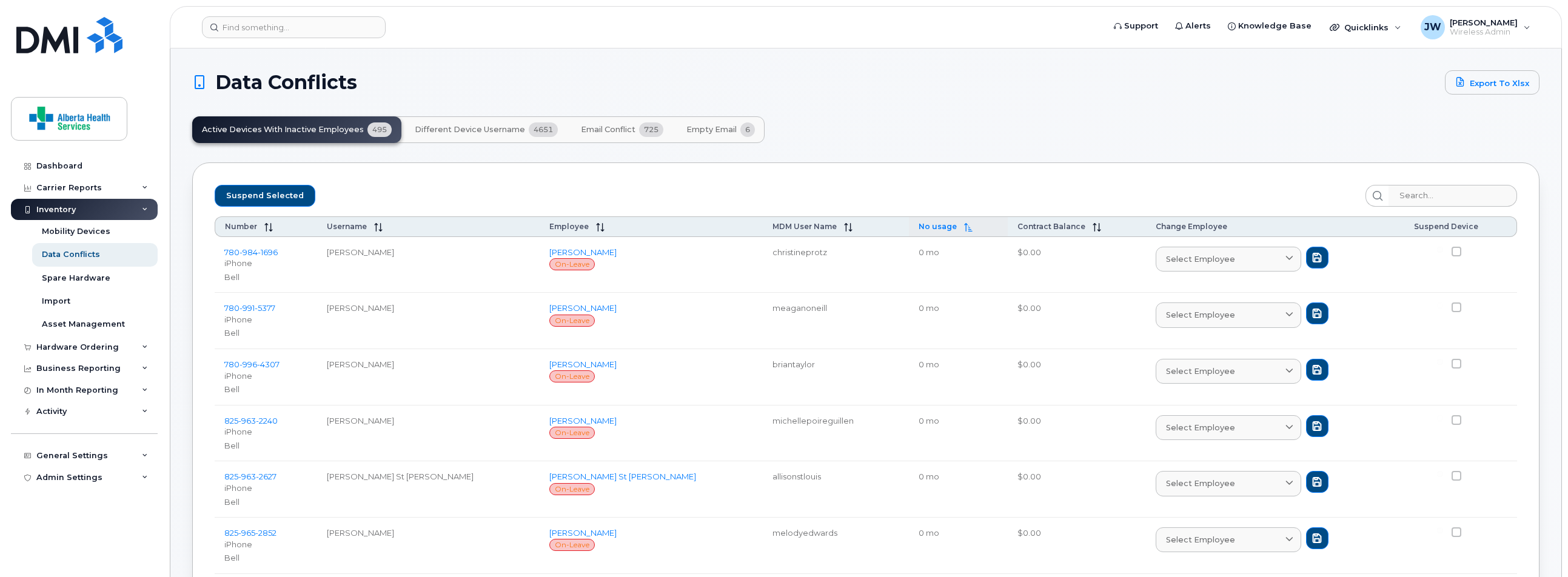
checkbox input "false"
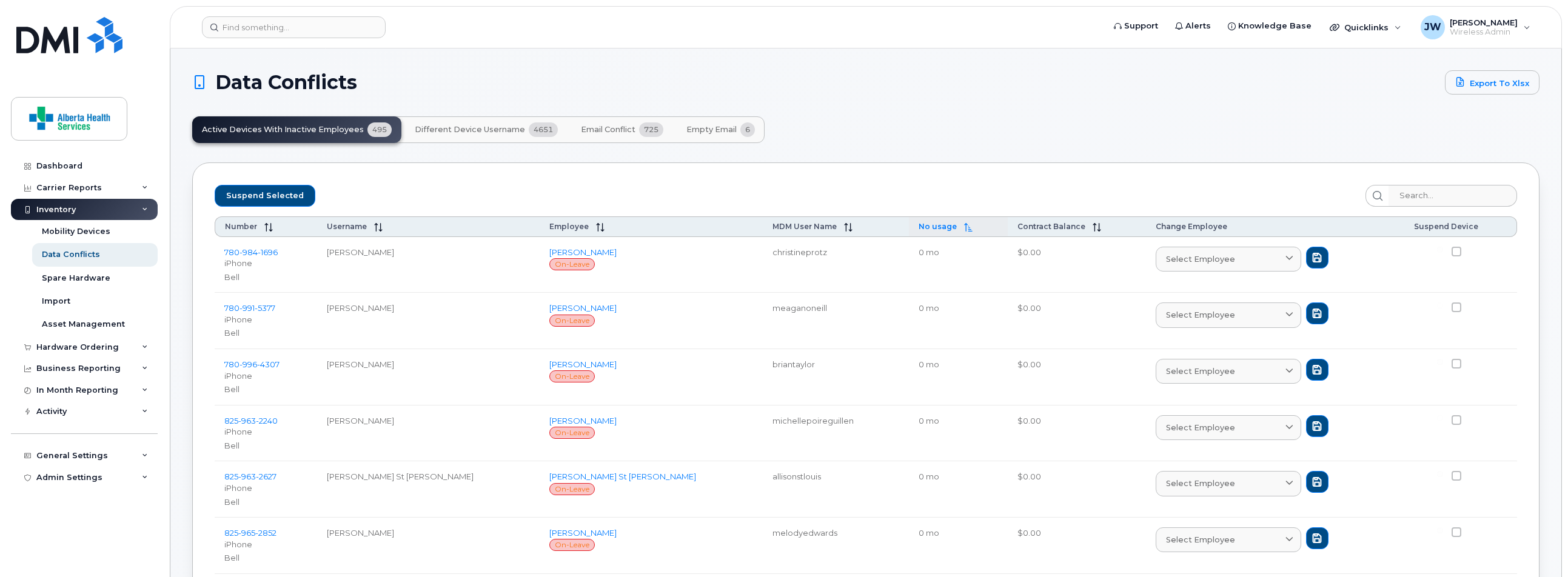
checkbox input "false"
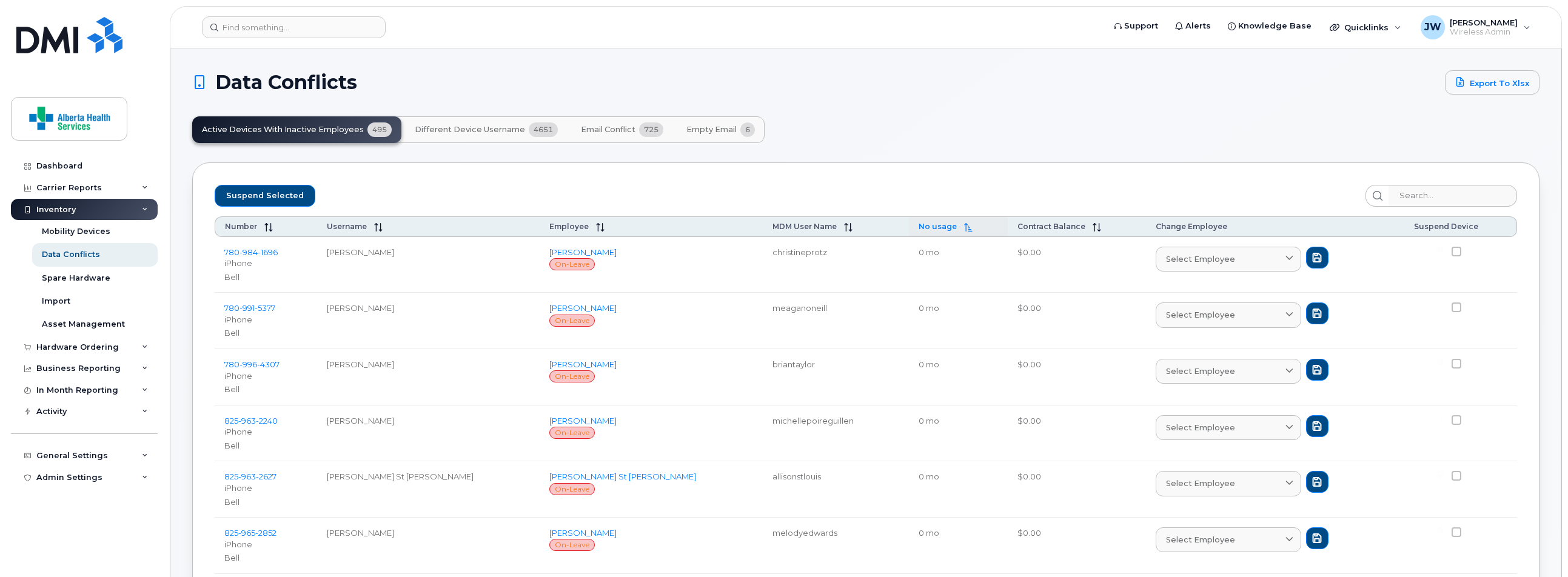
checkbox input "false"
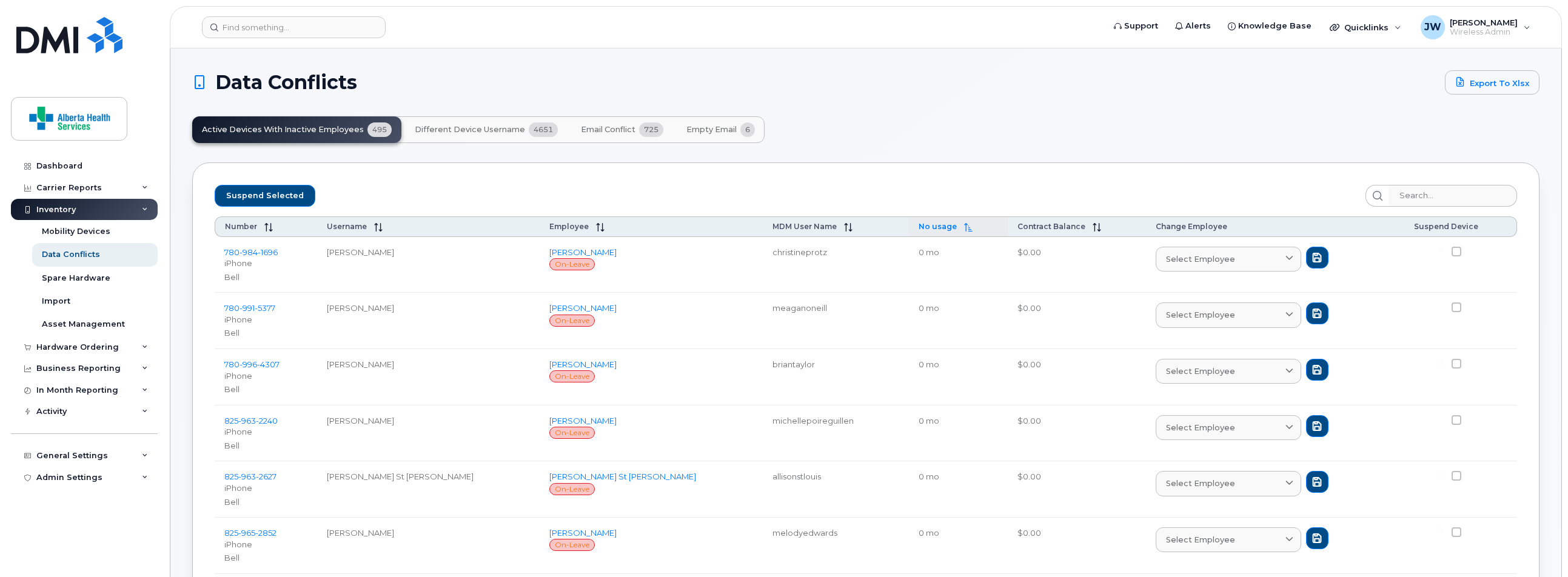
checkbox input "false"
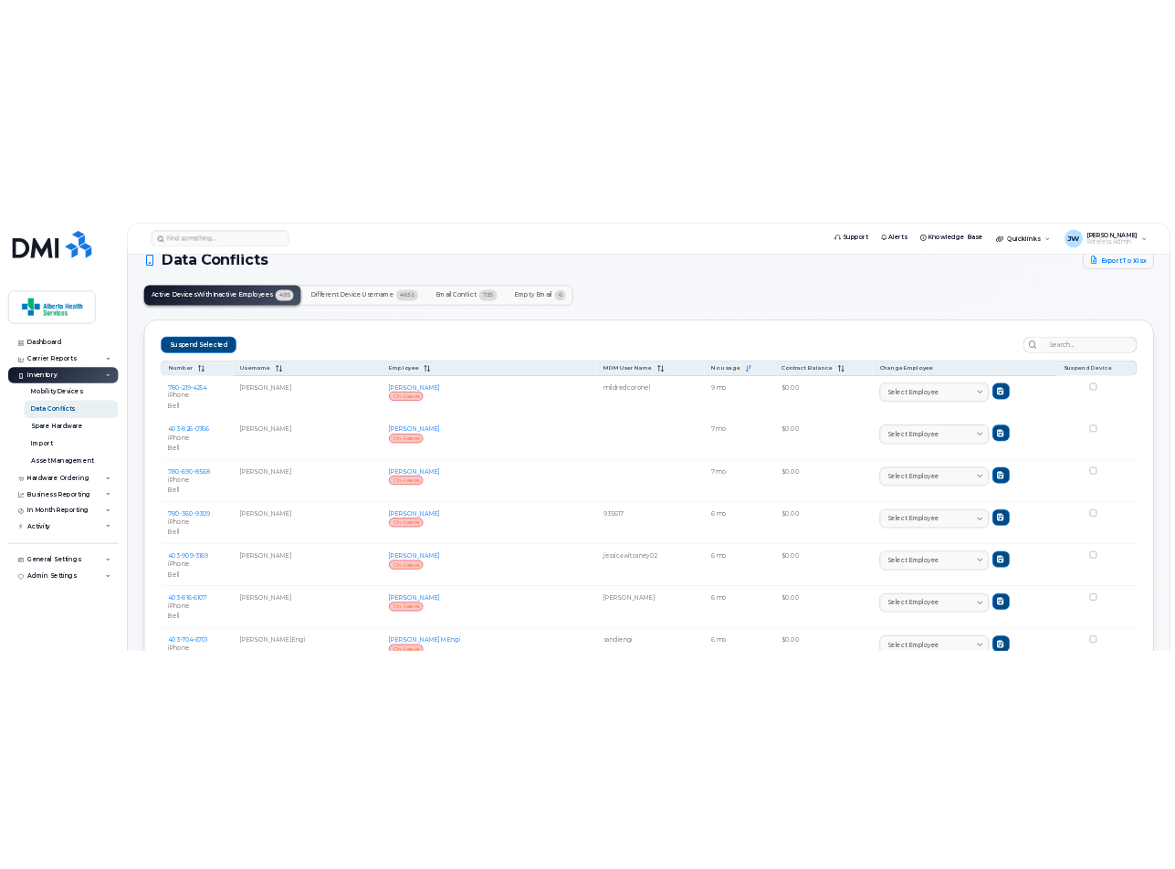
scroll to position [44, 0]
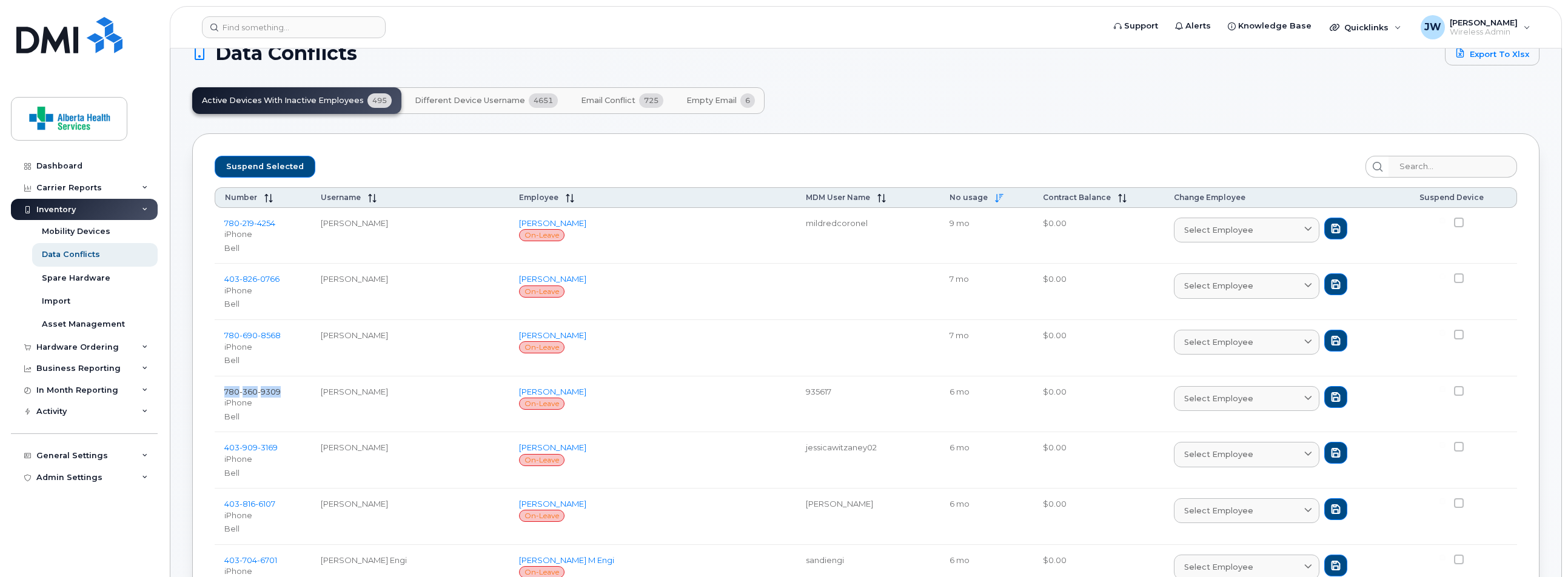
drag, startPoint x: 282, startPoint y: 387, endPoint x: 224, endPoint y: 389, distance: 58.0
click at [224, 389] on td "780 360 9309 iPhone Bell" at bounding box center [262, 404] width 96 height 56
copy span "780 360 9309"
click at [476, 363] on td "Carly Williams" at bounding box center [410, 348] width 199 height 56
